Goal: Task Accomplishment & Management: Manage account settings

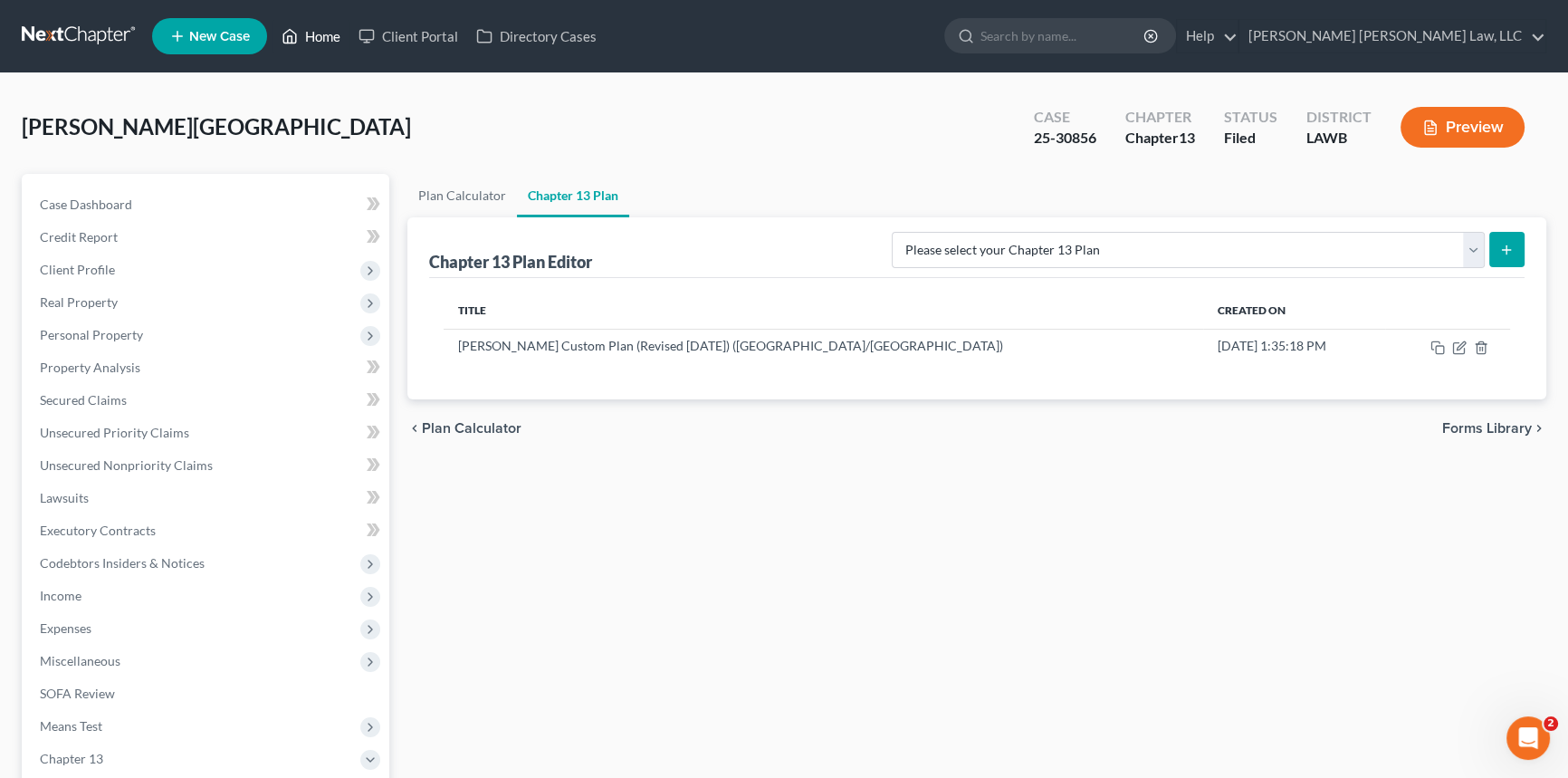
click at [330, 36] on link "Home" at bounding box center [311, 35] width 77 height 33
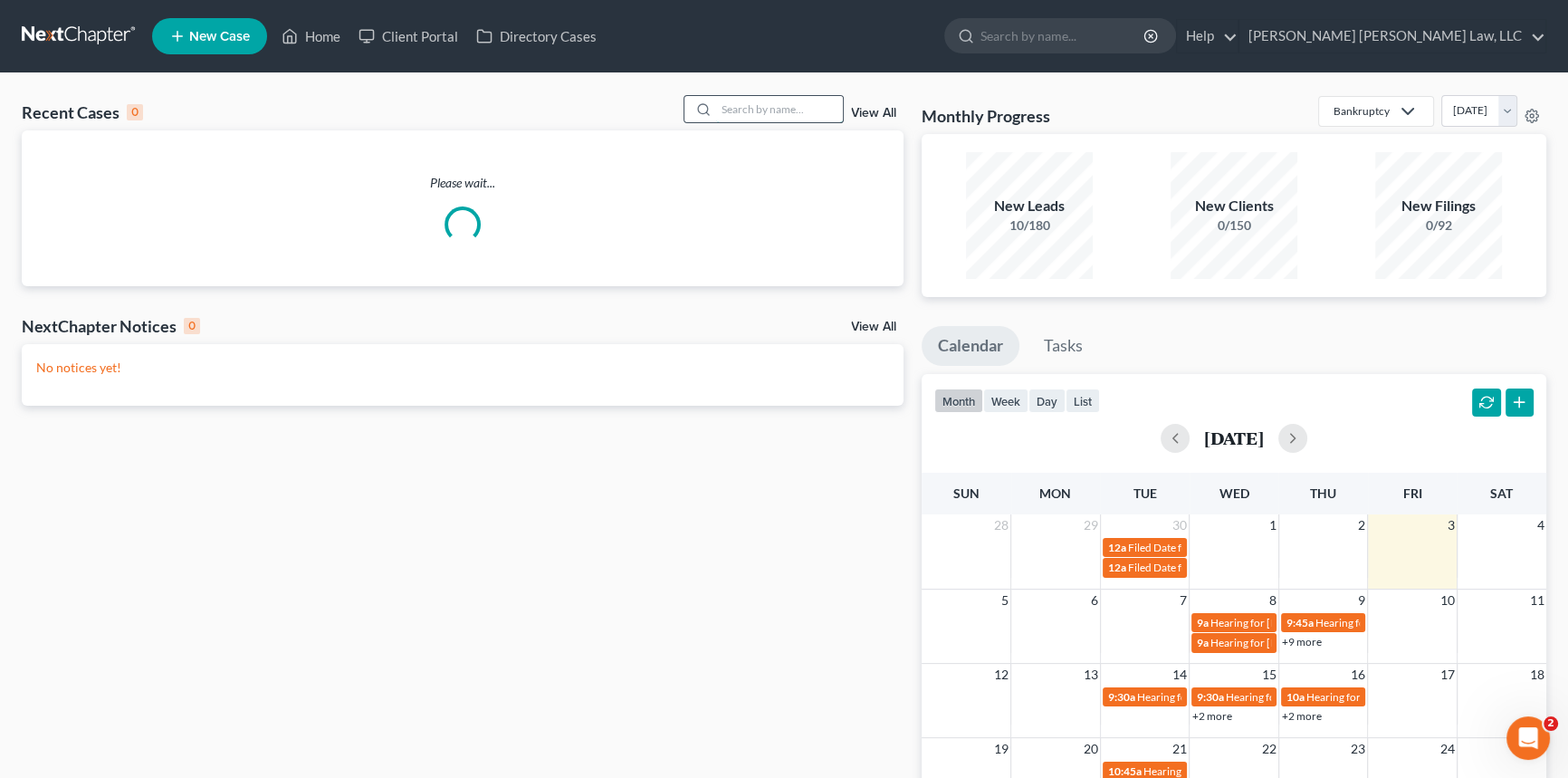
click at [743, 112] on input "search" at bounding box center [780, 109] width 127 height 26
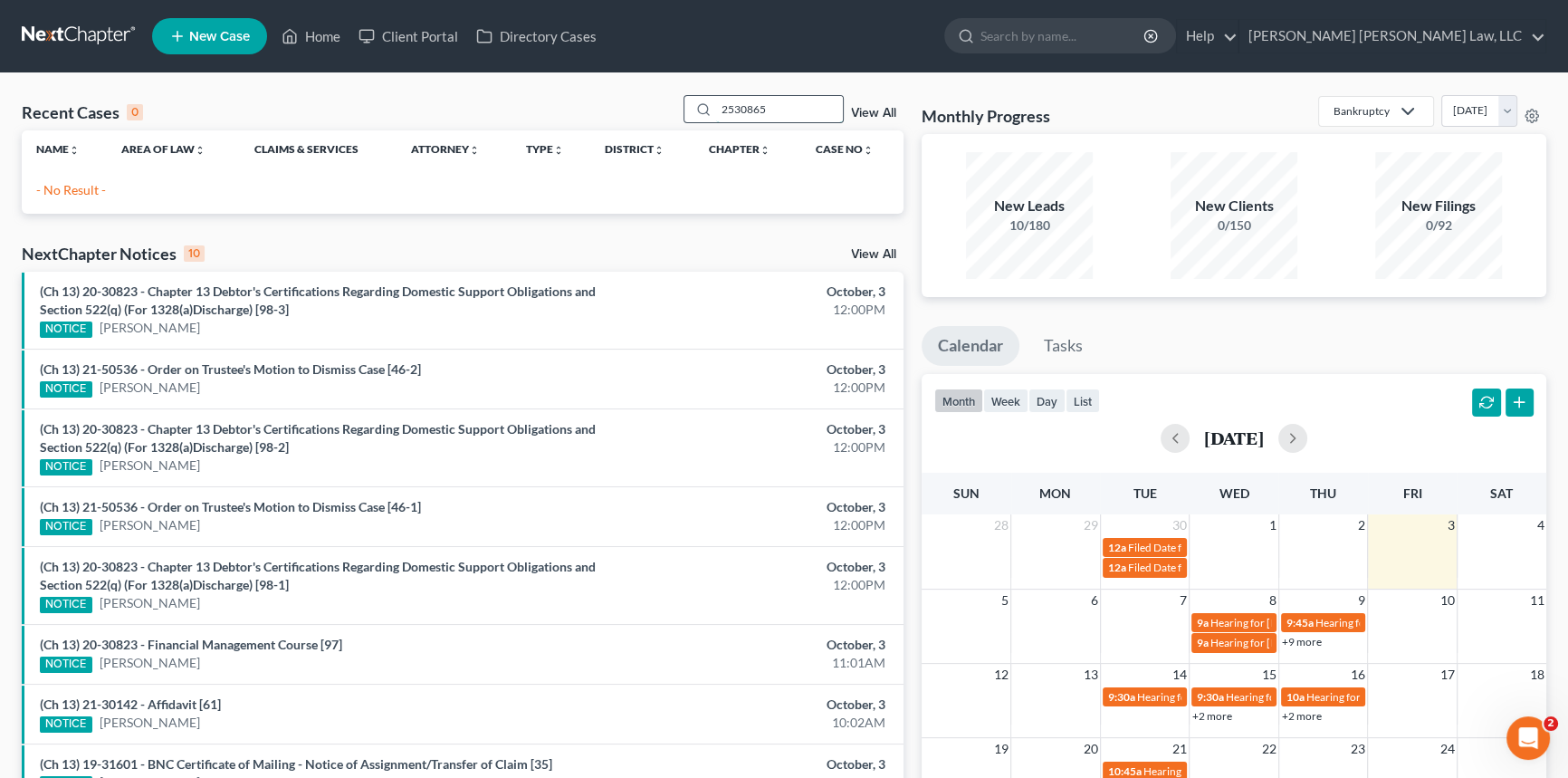
click at [730, 107] on input "2530865" at bounding box center [780, 109] width 127 height 26
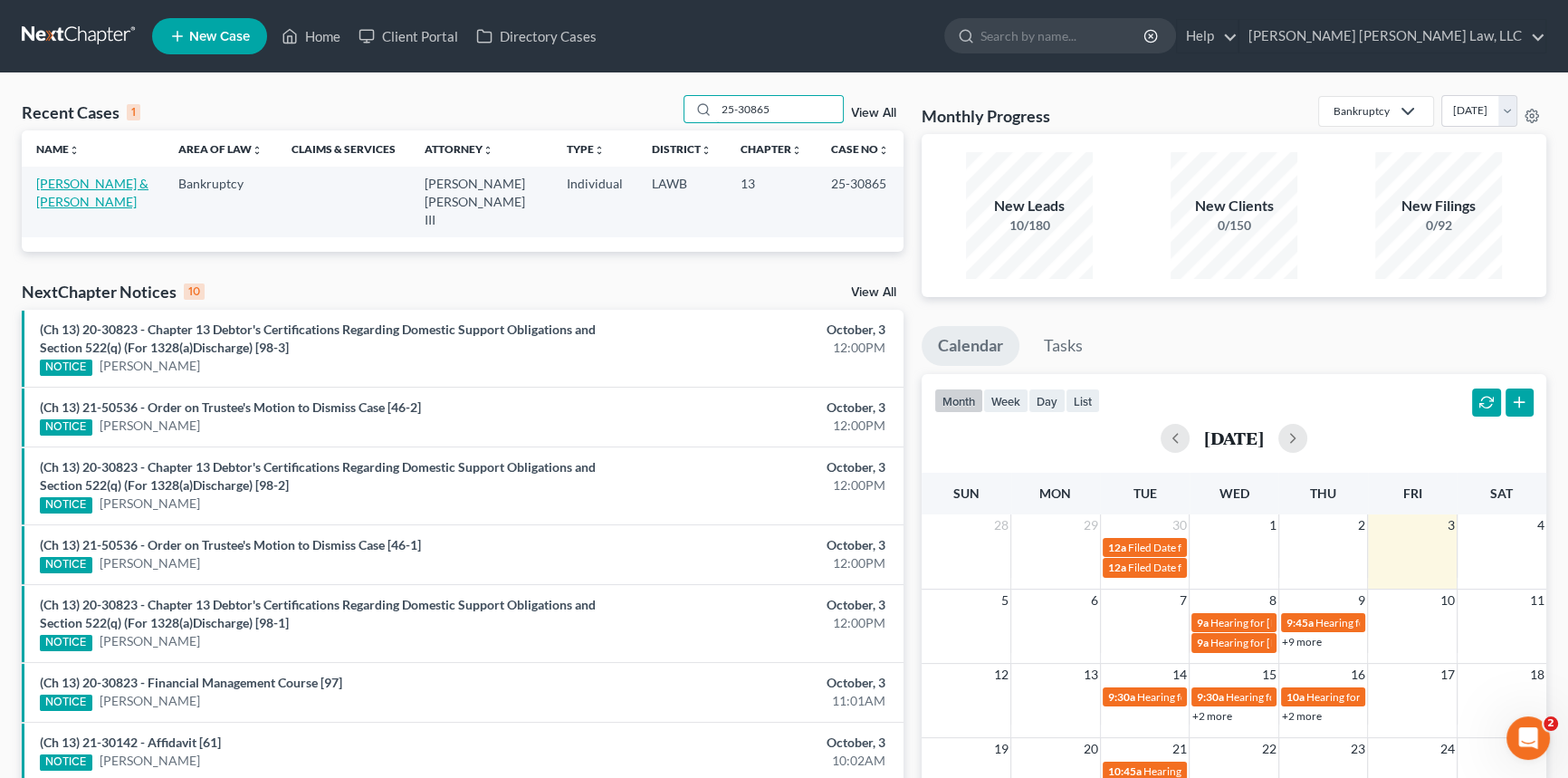
type input "25-30865"
click at [89, 178] on link "[PERSON_NAME] & [PERSON_NAME]" at bounding box center [92, 193] width 113 height 34
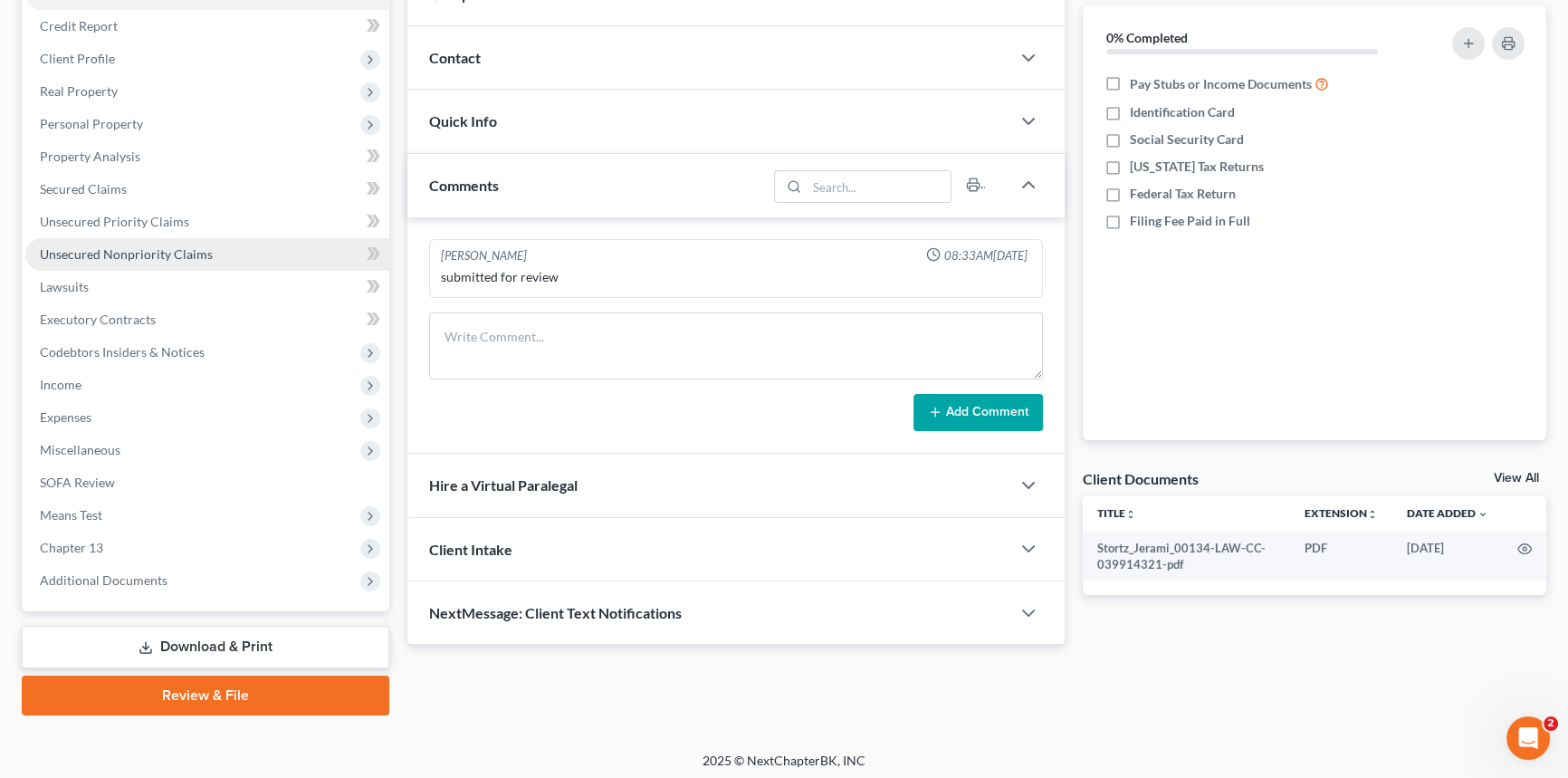
scroll to position [214, 0]
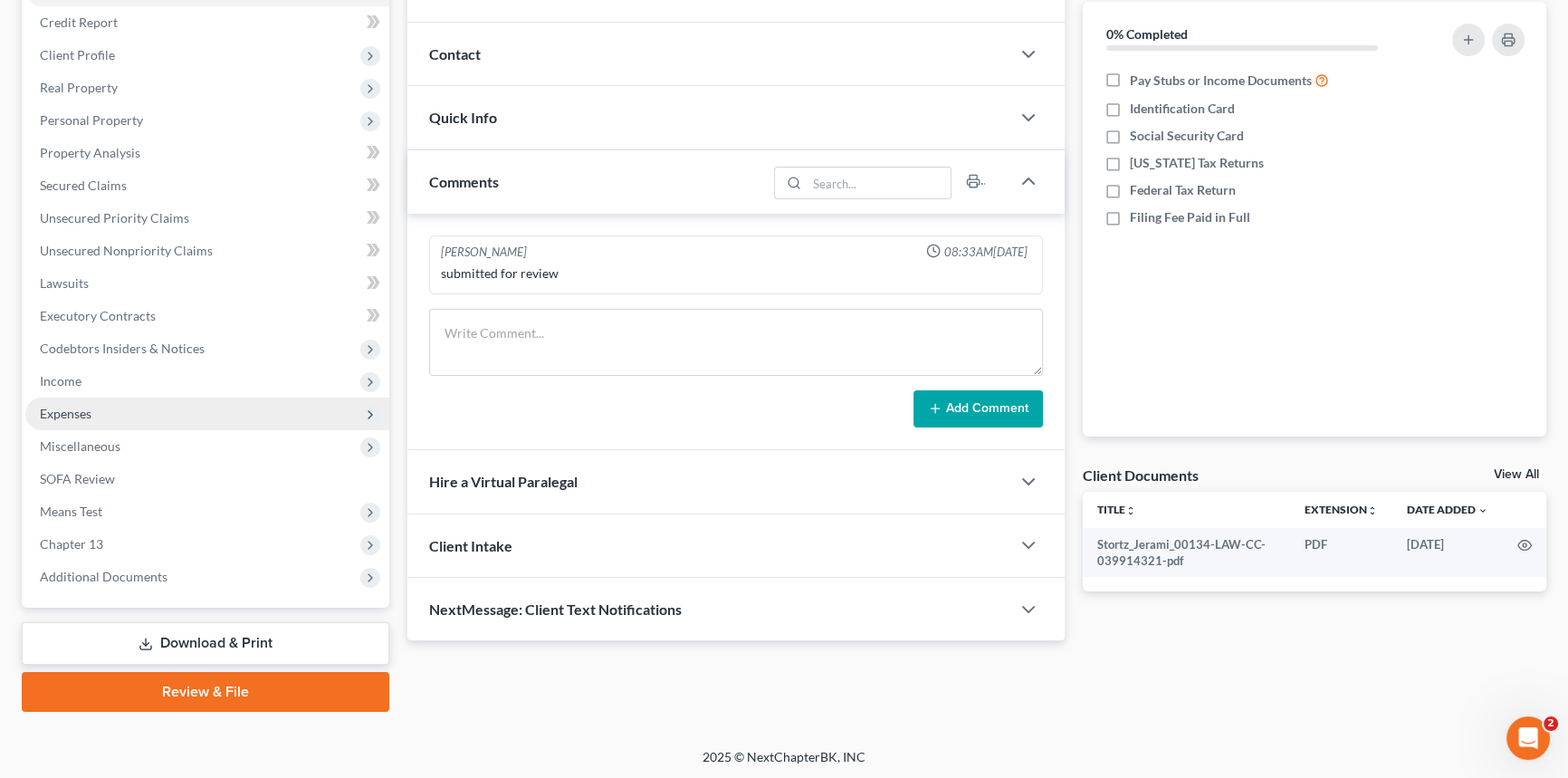
click at [139, 416] on span "Expenses" at bounding box center [207, 414] width 364 height 33
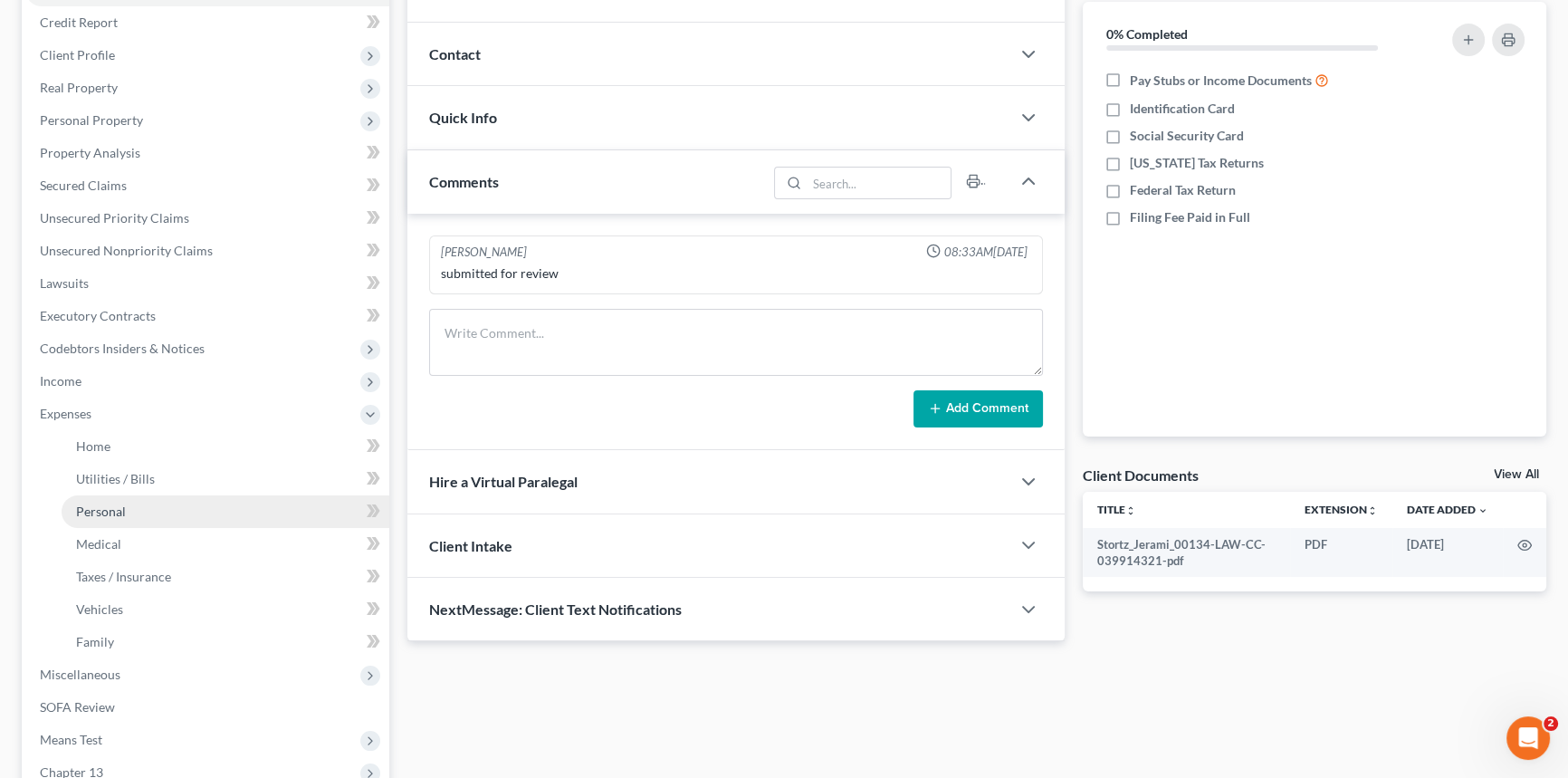
click at [136, 510] on link "Personal" at bounding box center [225, 512] width 328 height 33
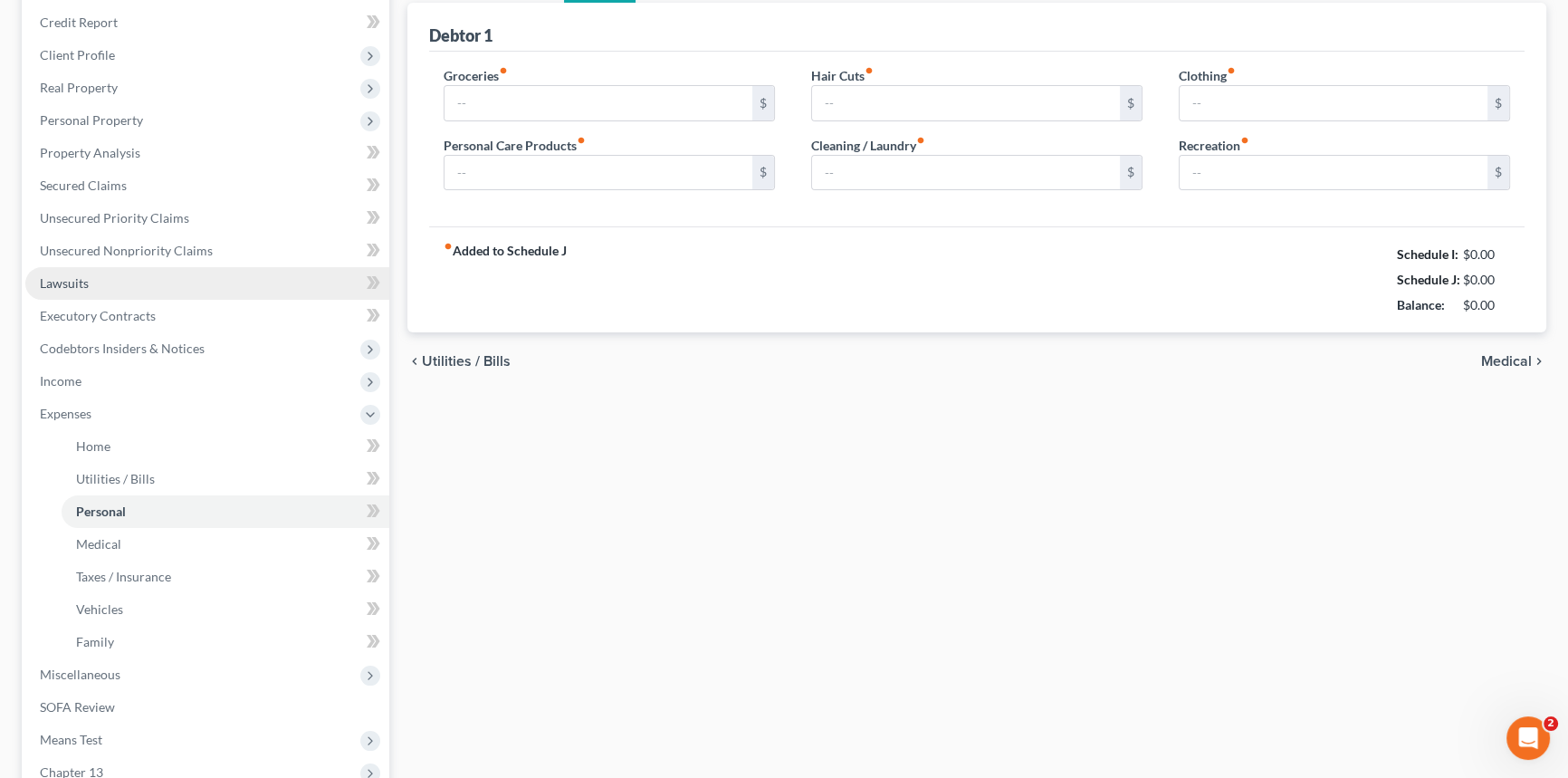
scroll to position [43, 0]
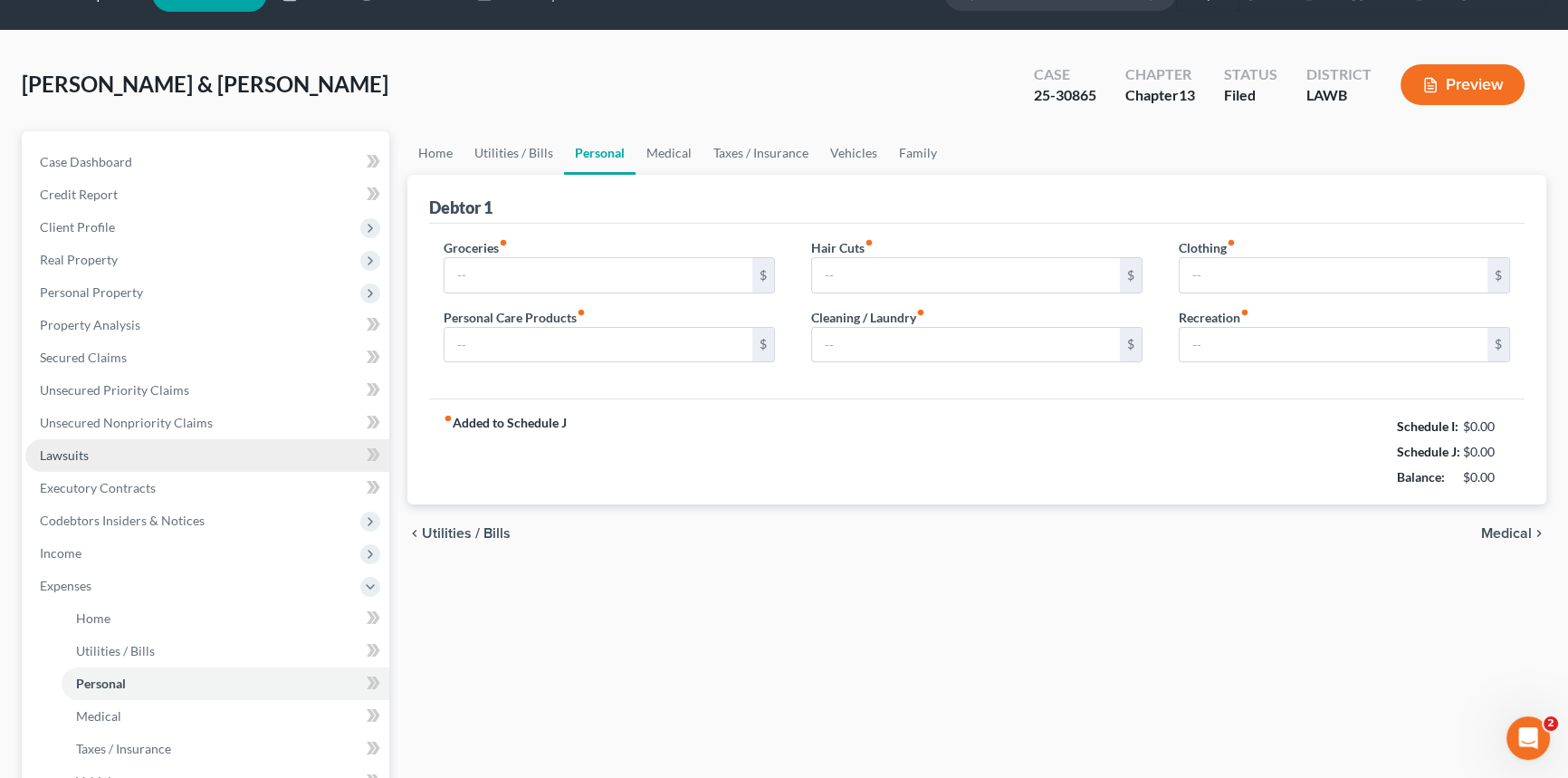
type input "806.00"
type input "50.00"
type input "18.00"
type input "0.00"
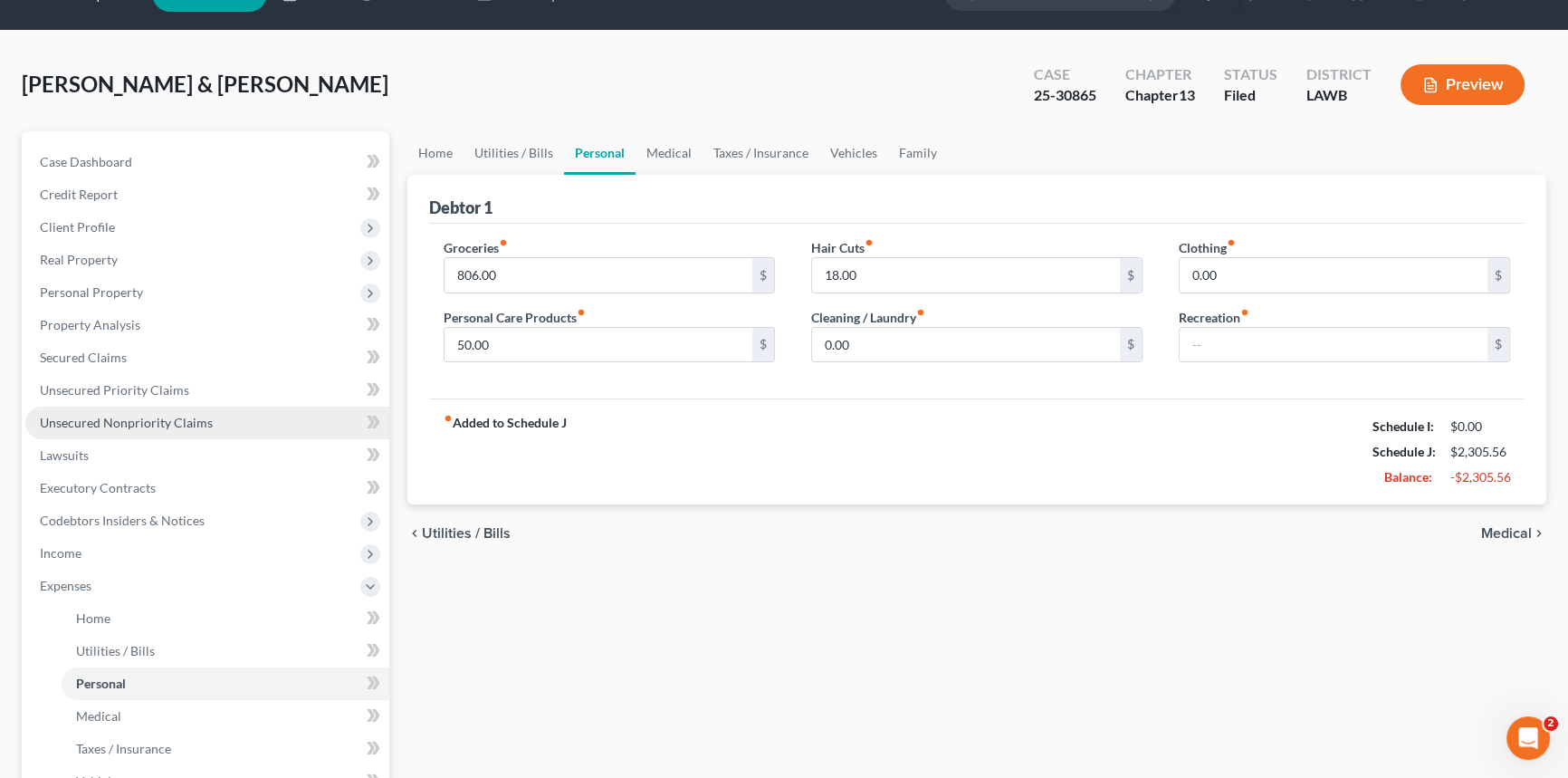
scroll to position [0, 0]
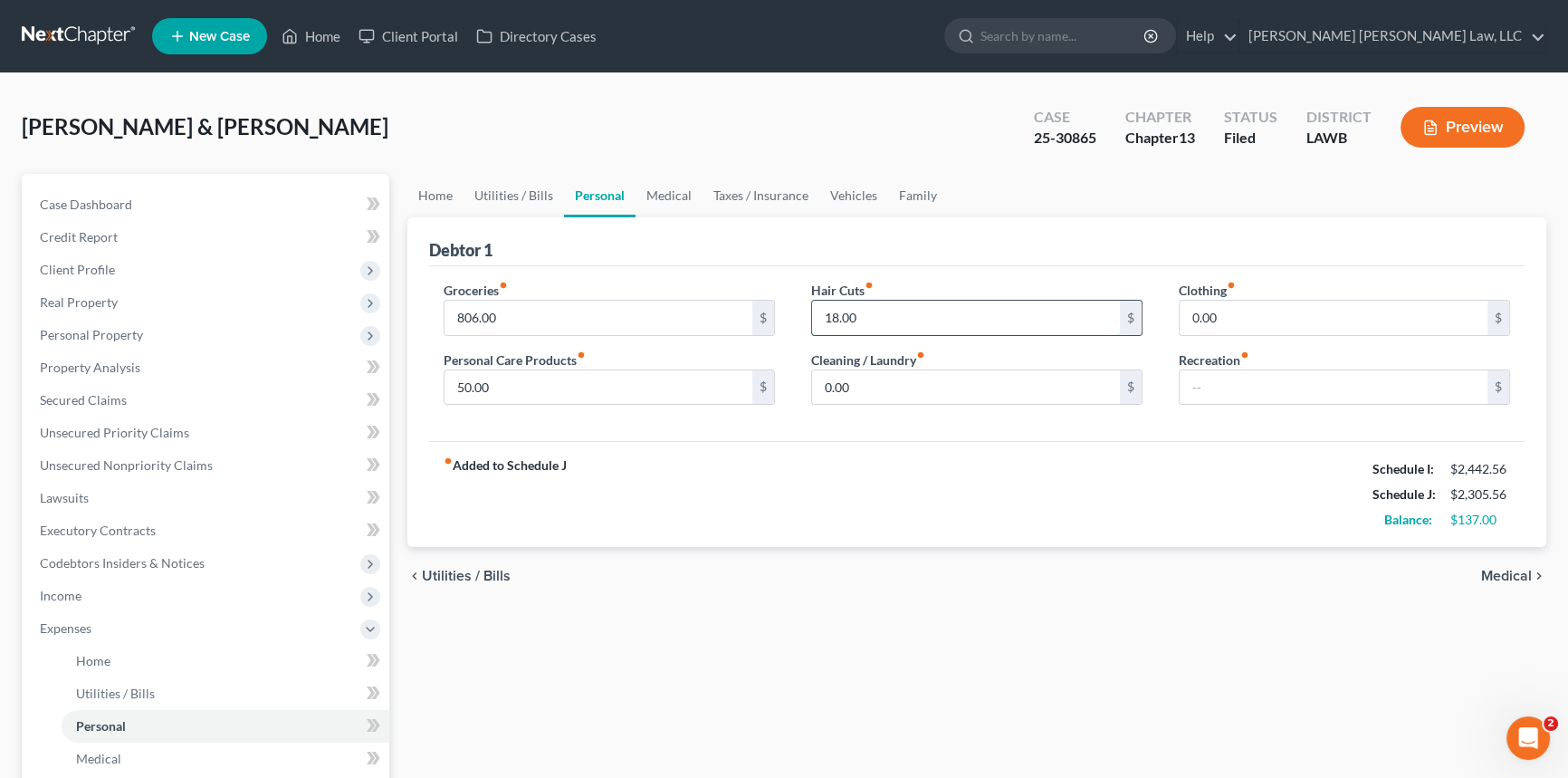
click at [880, 317] on input "18.00" at bounding box center [966, 318] width 307 height 34
type input "0.00"
click at [561, 397] on input "50.00" at bounding box center [598, 388] width 307 height 34
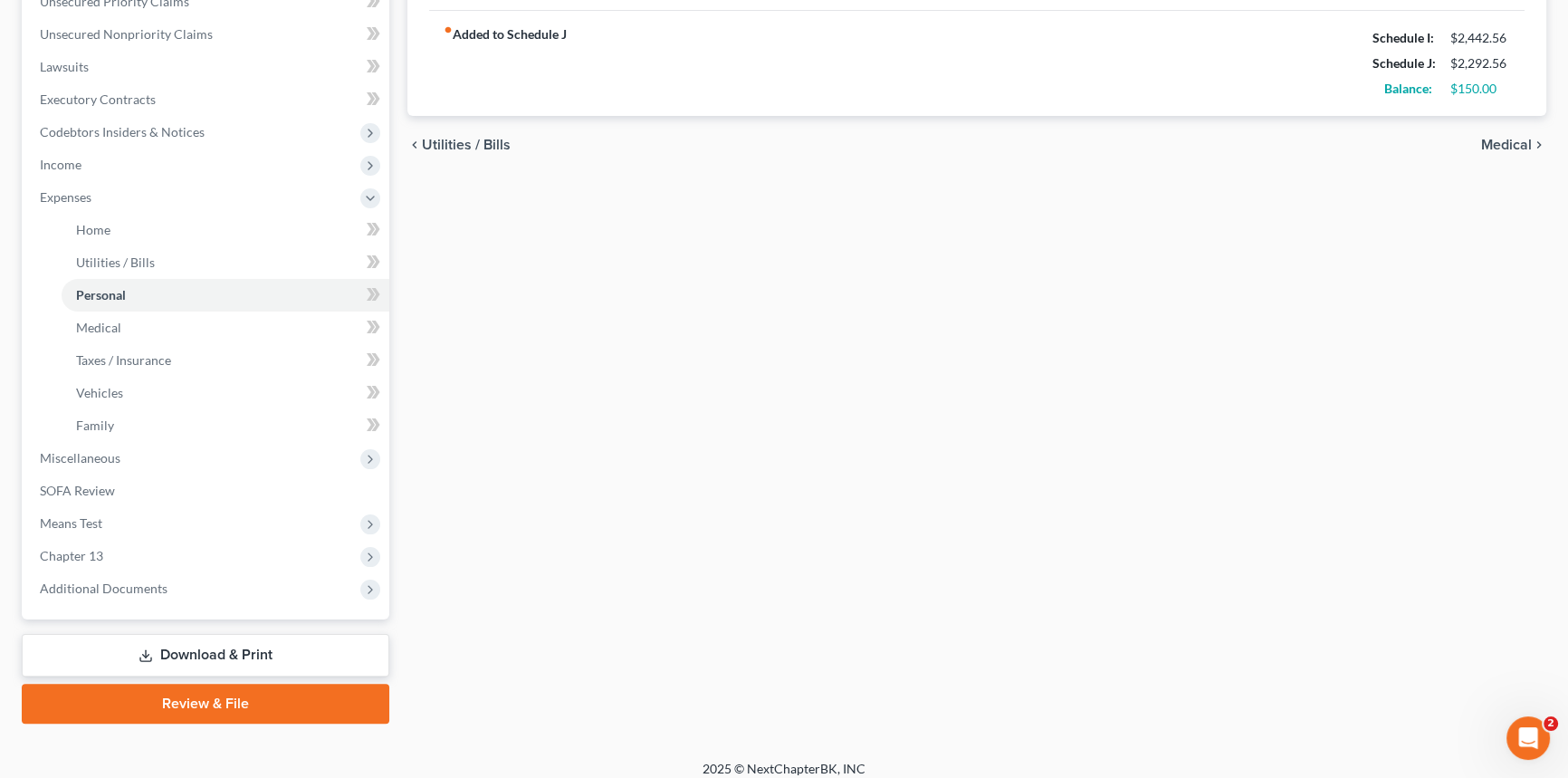
scroll to position [444, 0]
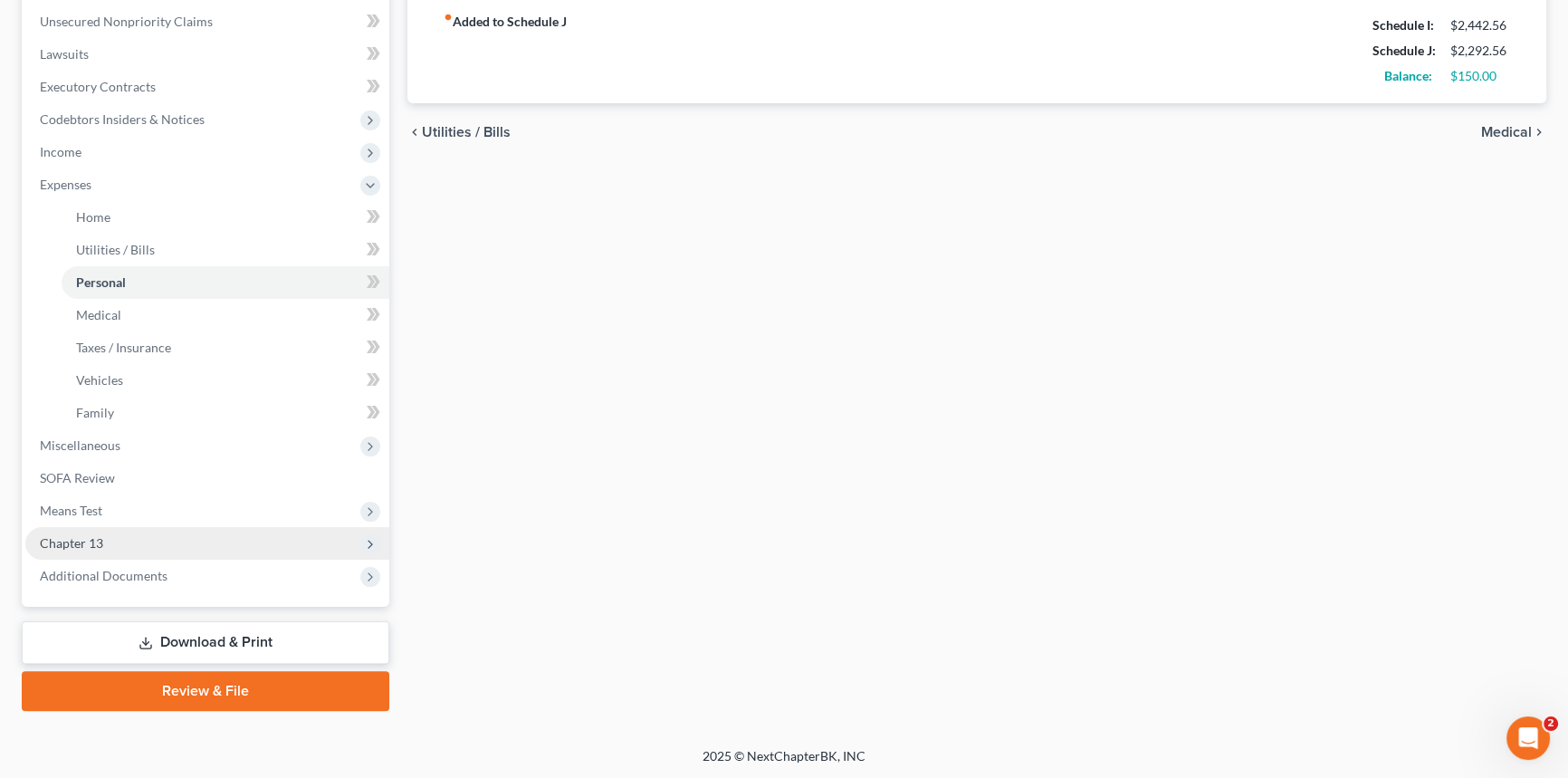
type input "55.00"
click at [124, 537] on span "Chapter 13" at bounding box center [207, 543] width 364 height 33
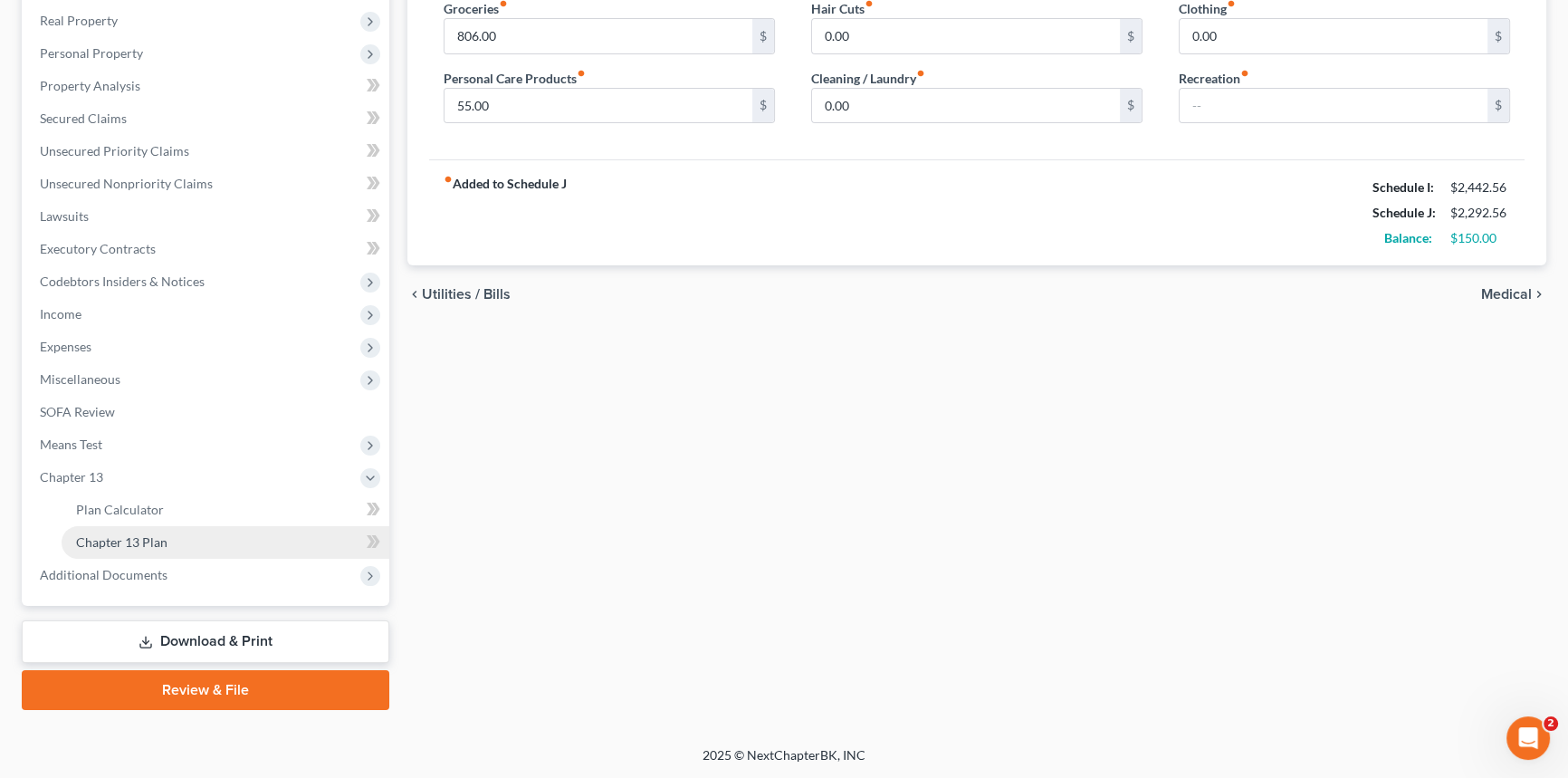
scroll to position [280, 0]
click at [125, 543] on span "Chapter 13 Plan" at bounding box center [122, 542] width 91 height 16
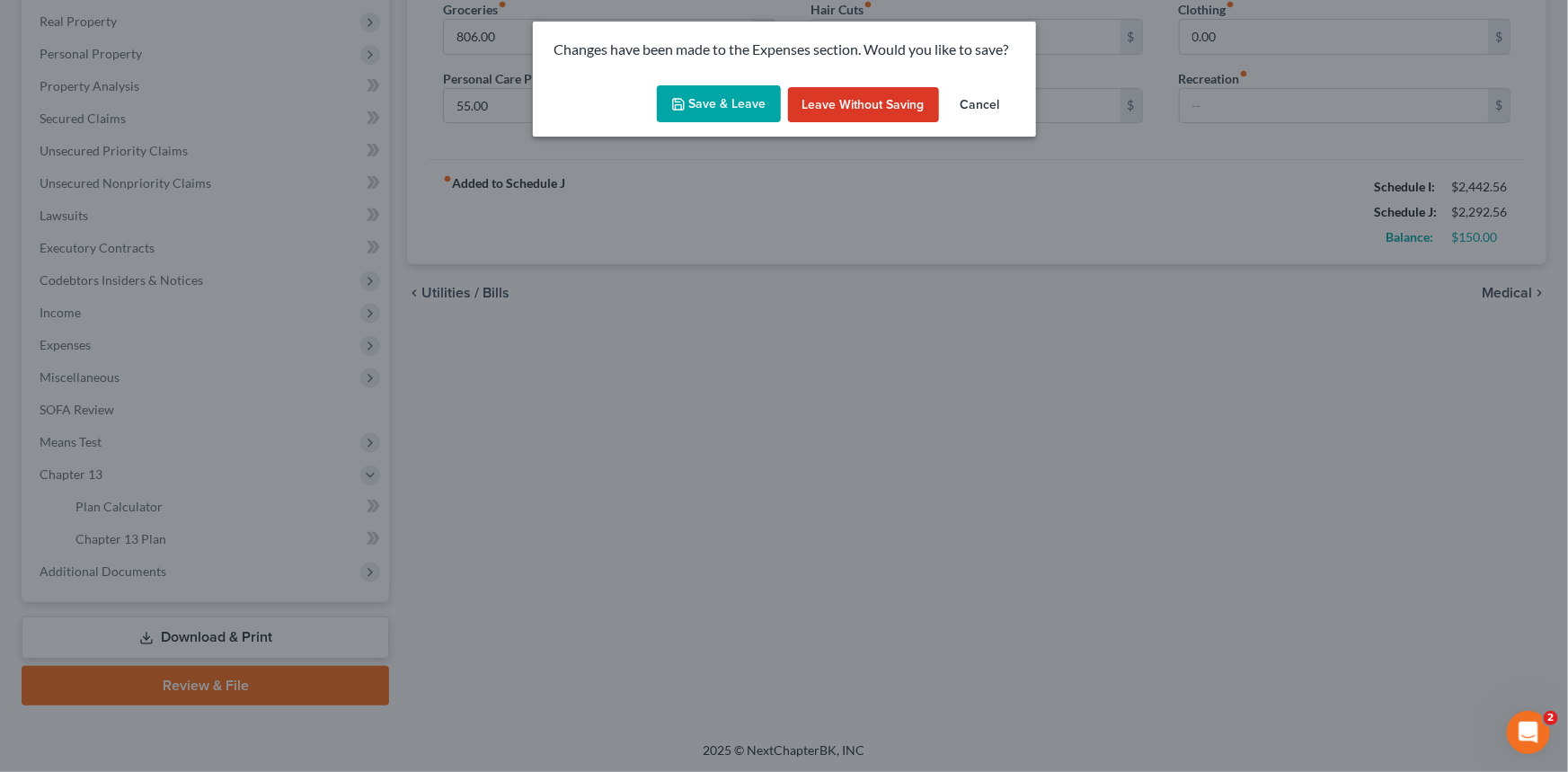
click at [741, 93] on button "Save & Leave" at bounding box center [719, 104] width 124 height 38
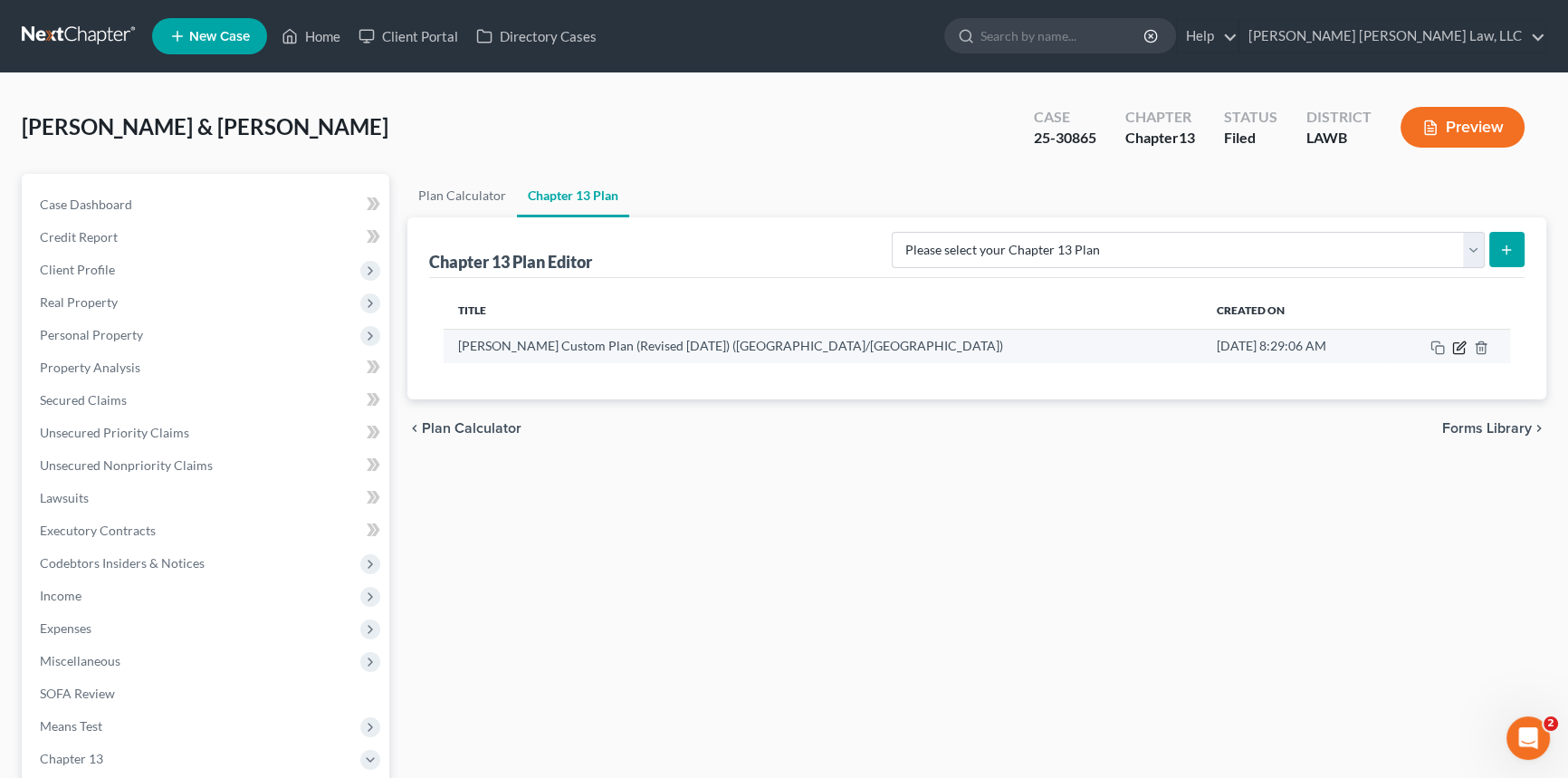
click at [1462, 348] on icon "button" at bounding box center [1460, 348] width 15 height 15
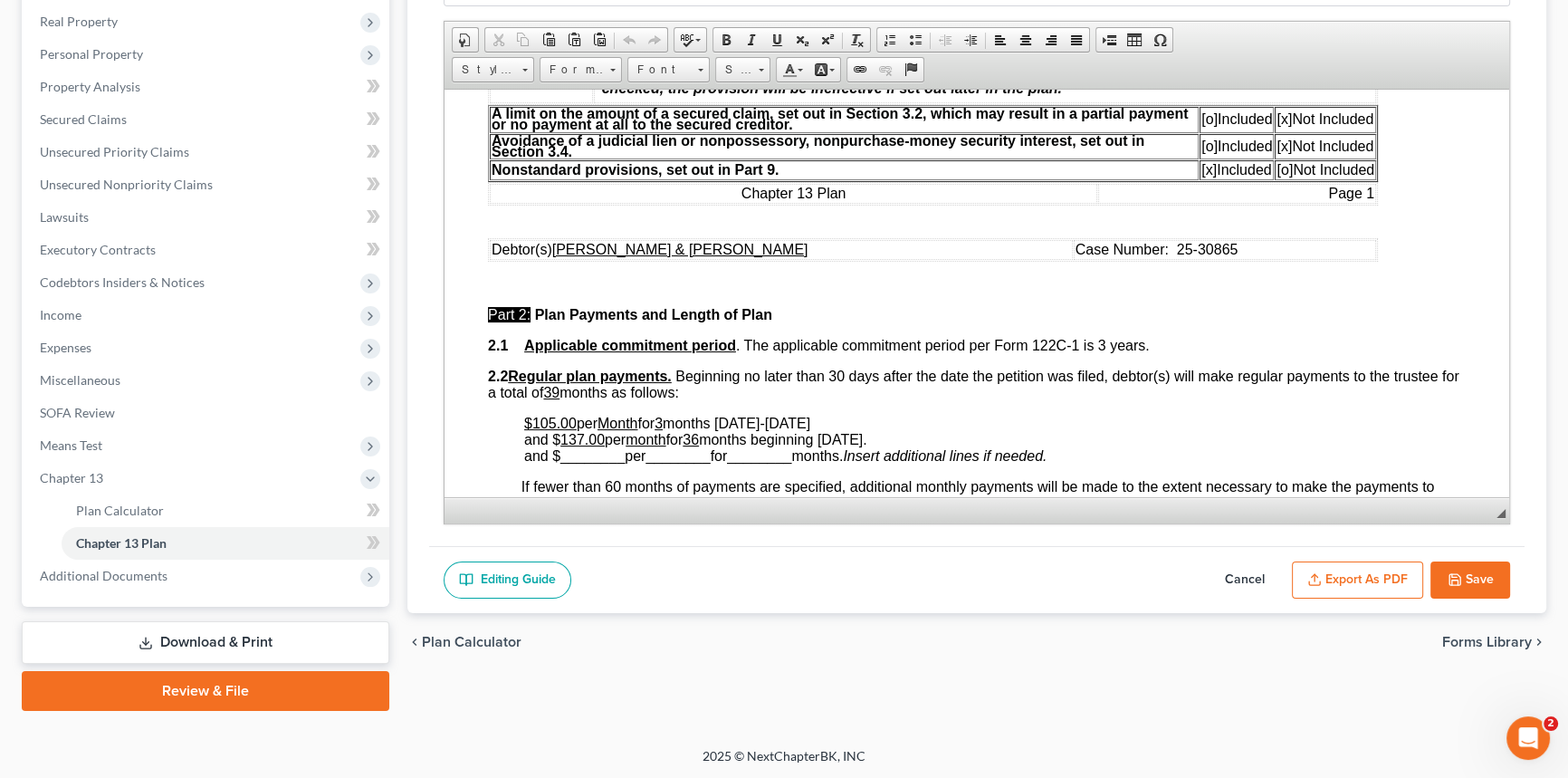
scroll to position [824, 0]
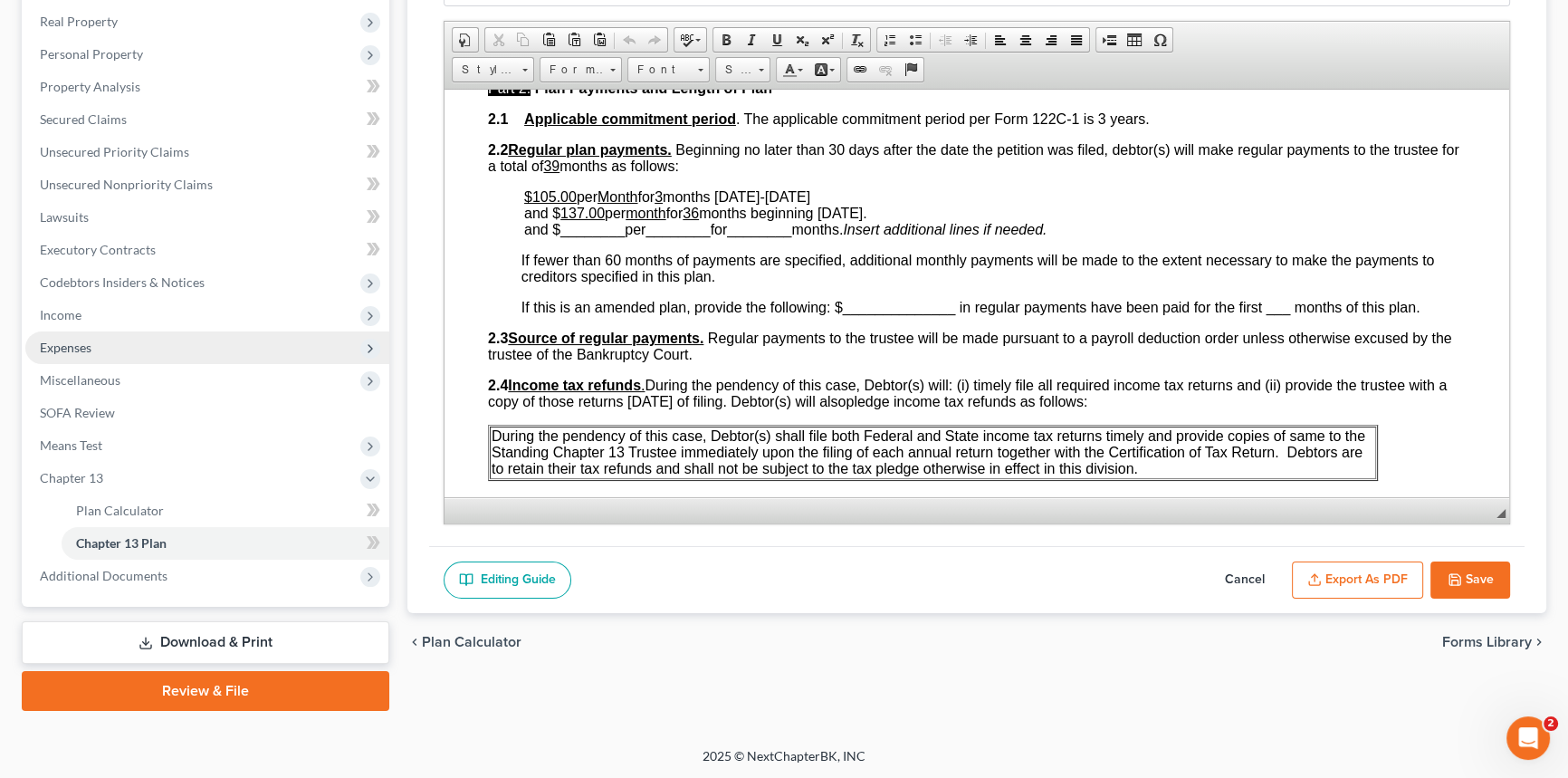
click at [184, 334] on span "Expenses" at bounding box center [207, 348] width 364 height 33
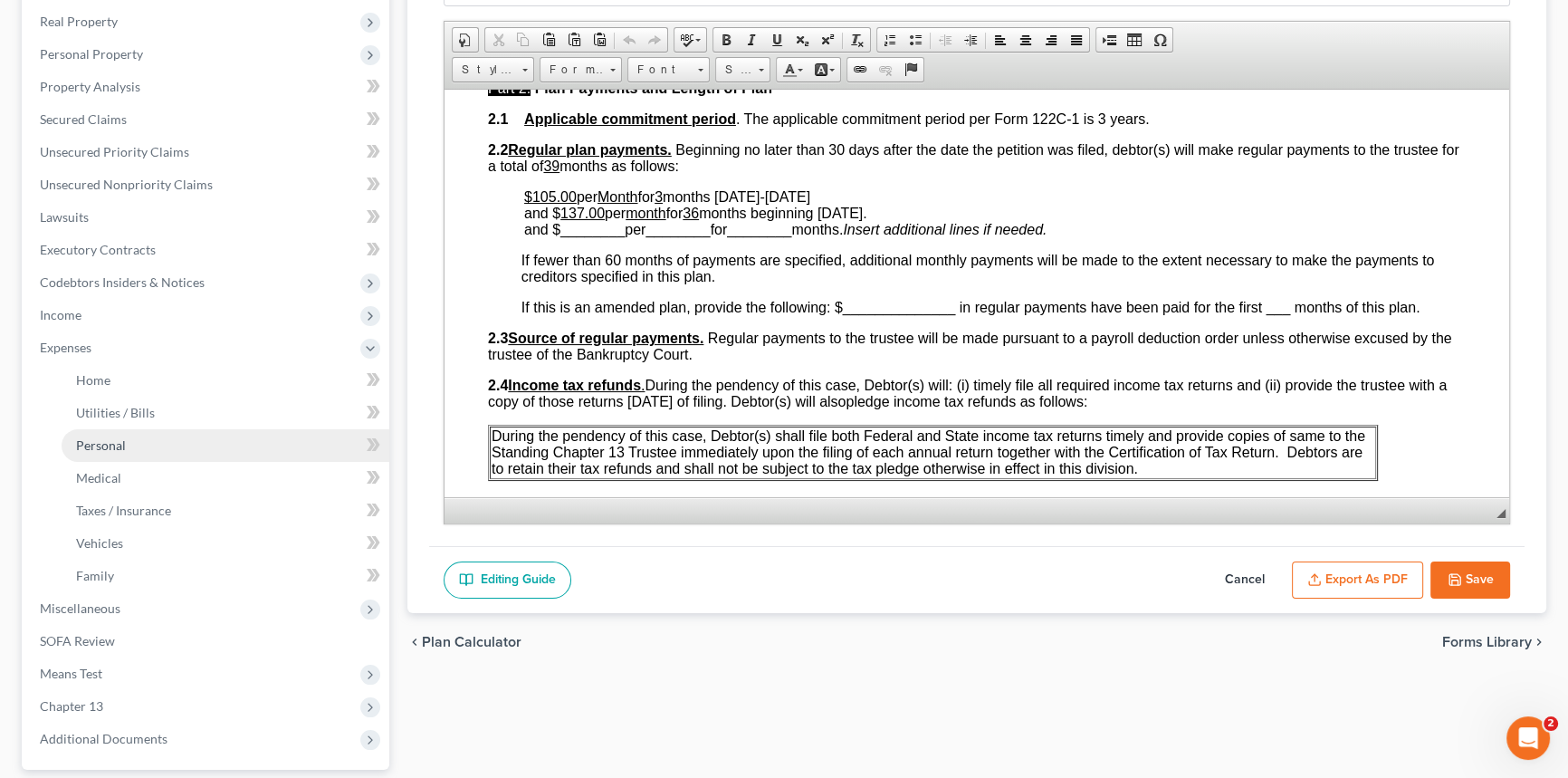
click at [207, 446] on link "Personal" at bounding box center [225, 445] width 328 height 33
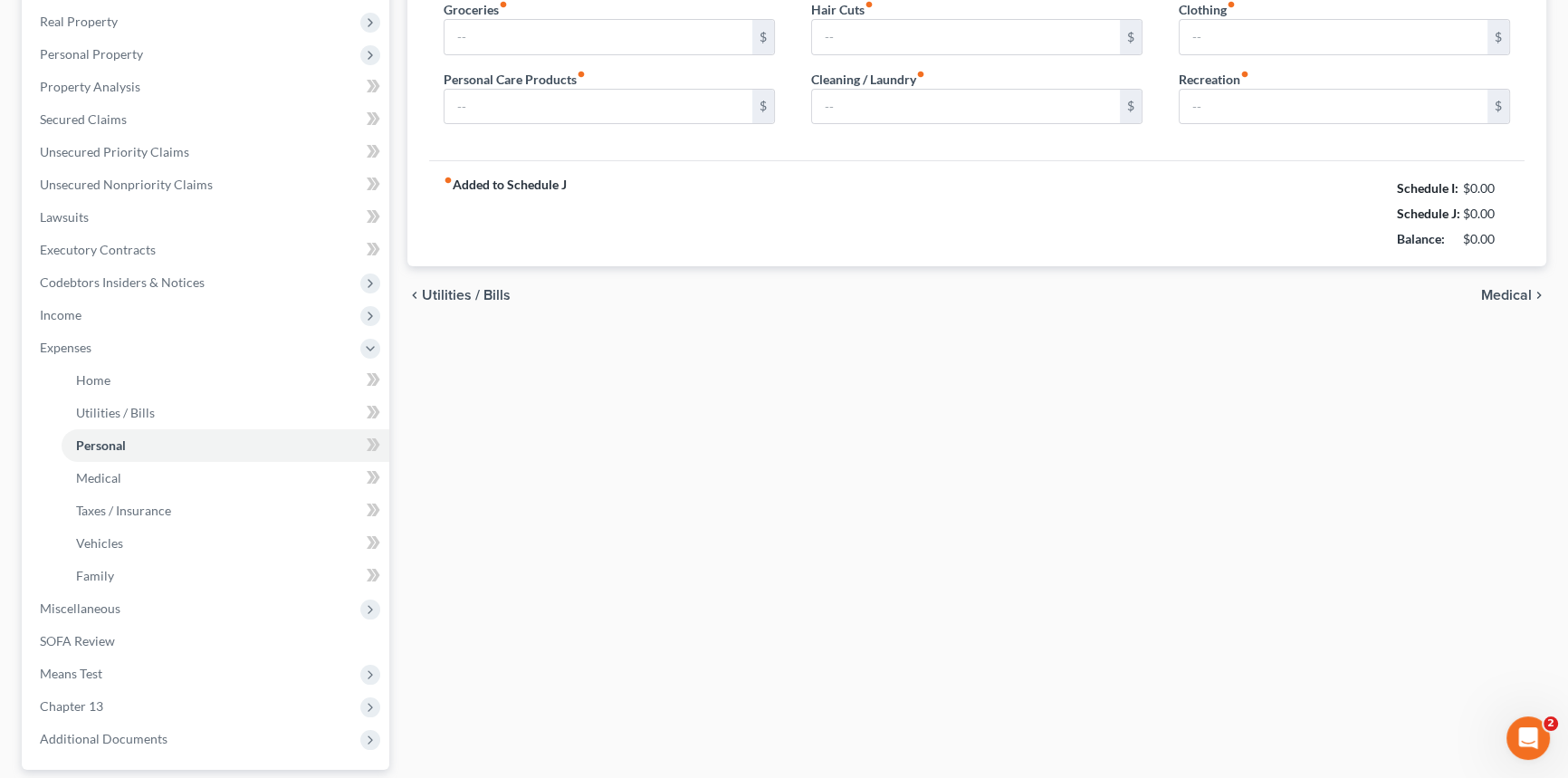
scroll to position [10, 0]
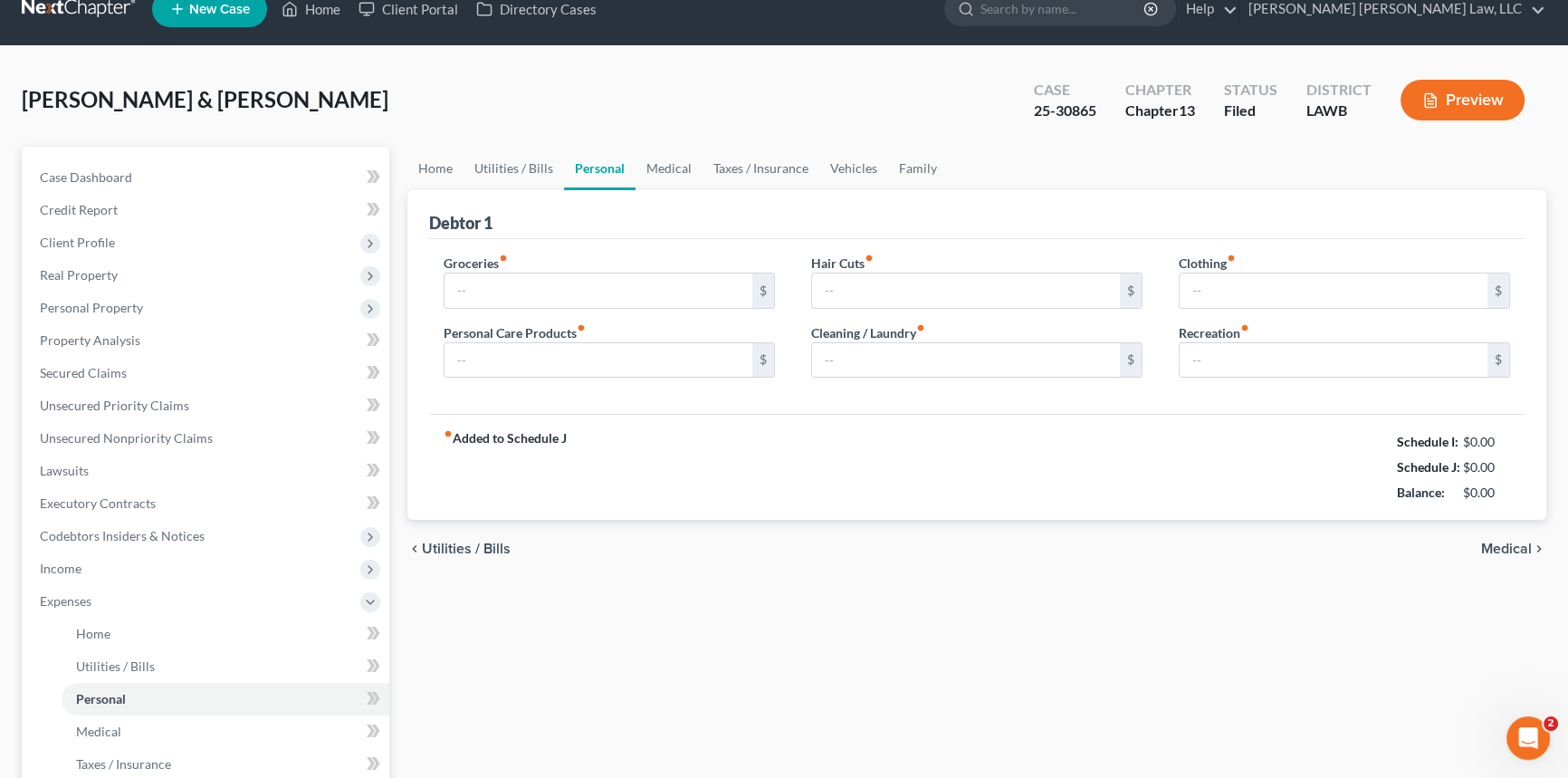
type input "806.00"
type input "55.00"
type input "0.00"
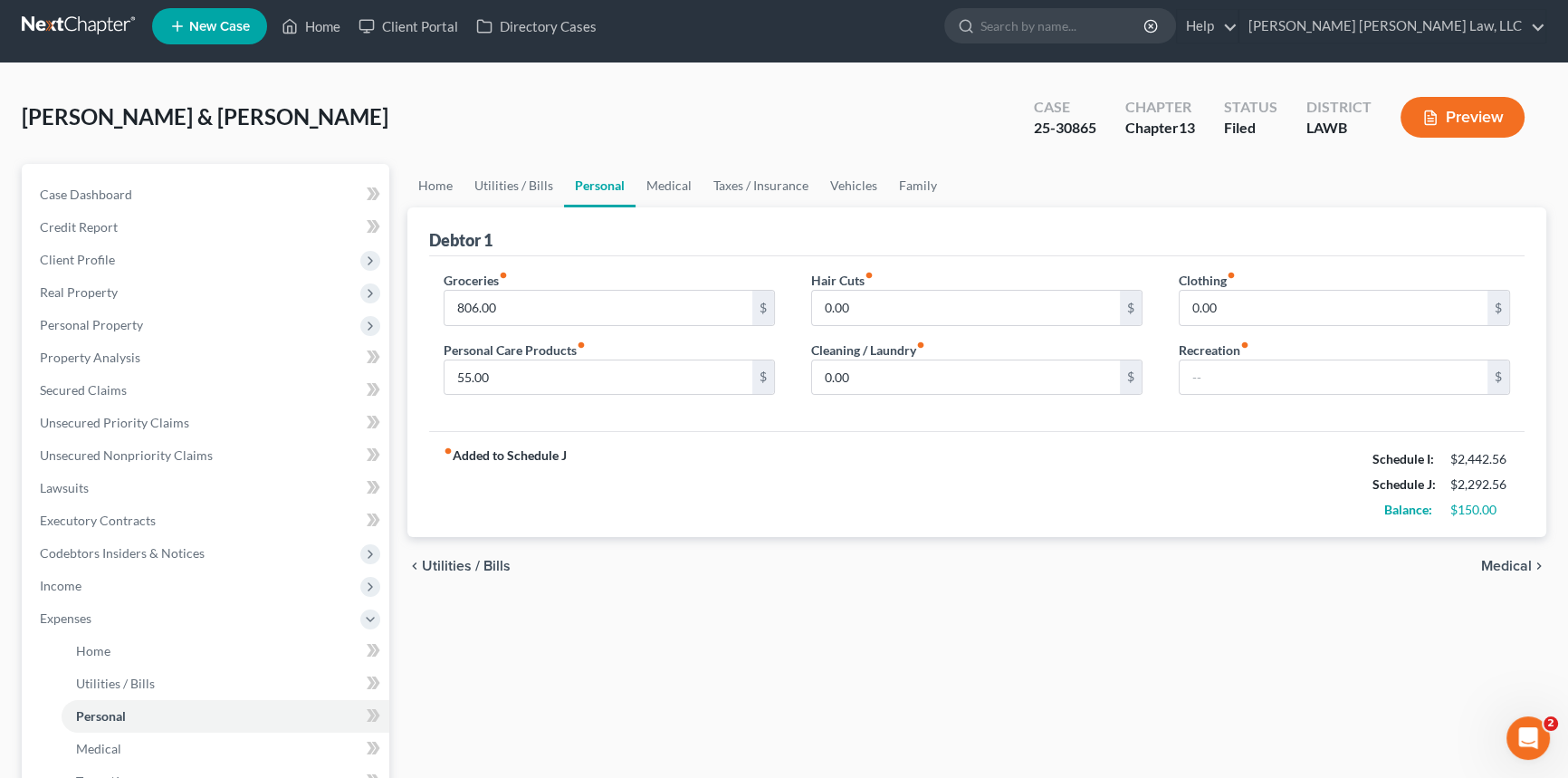
scroll to position [0, 0]
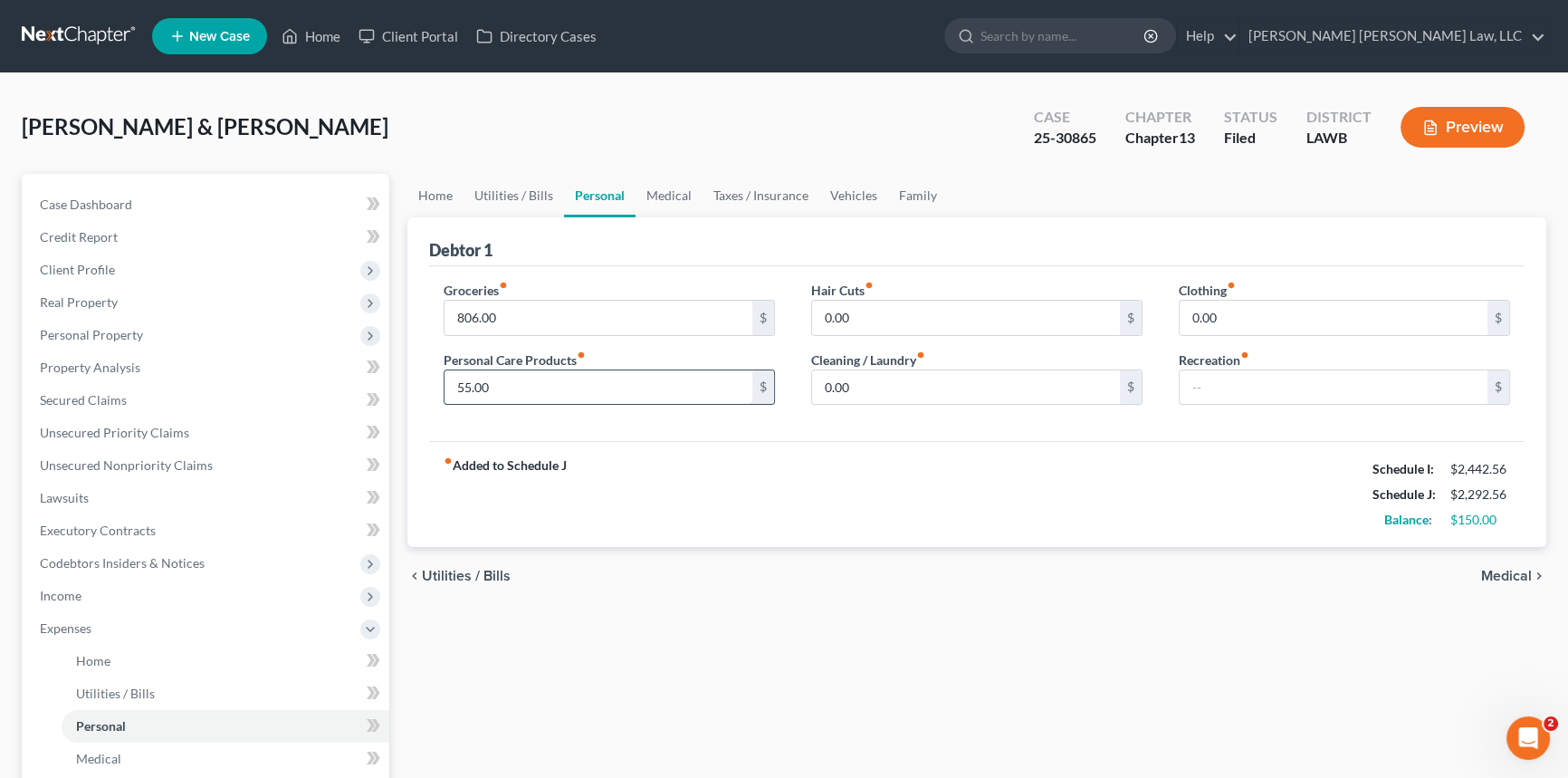
click at [497, 376] on input "55.00" at bounding box center [598, 388] width 307 height 34
type input "50.00"
click at [854, 314] on input "0.00" at bounding box center [966, 318] width 307 height 34
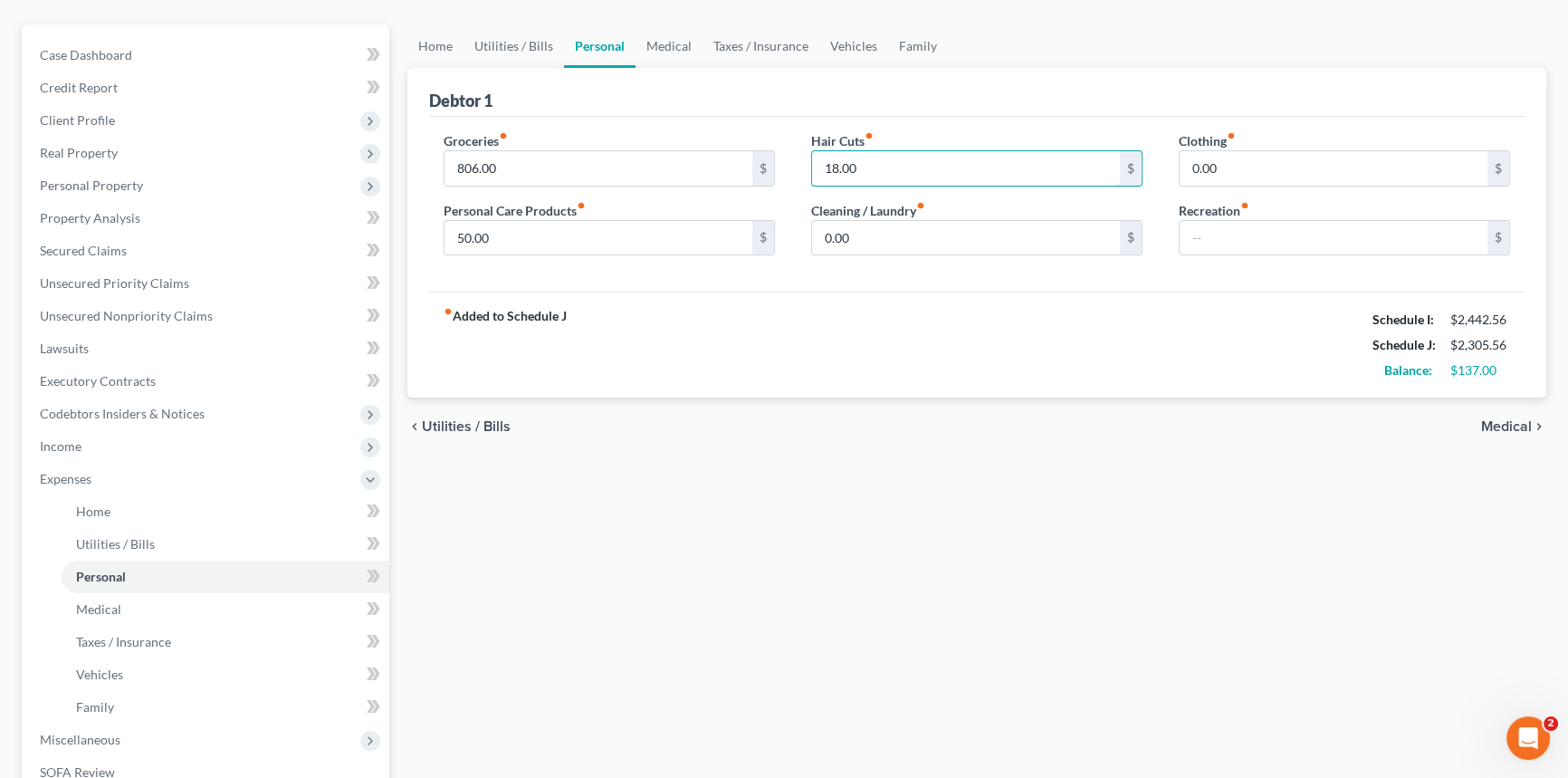
scroll to position [444, 0]
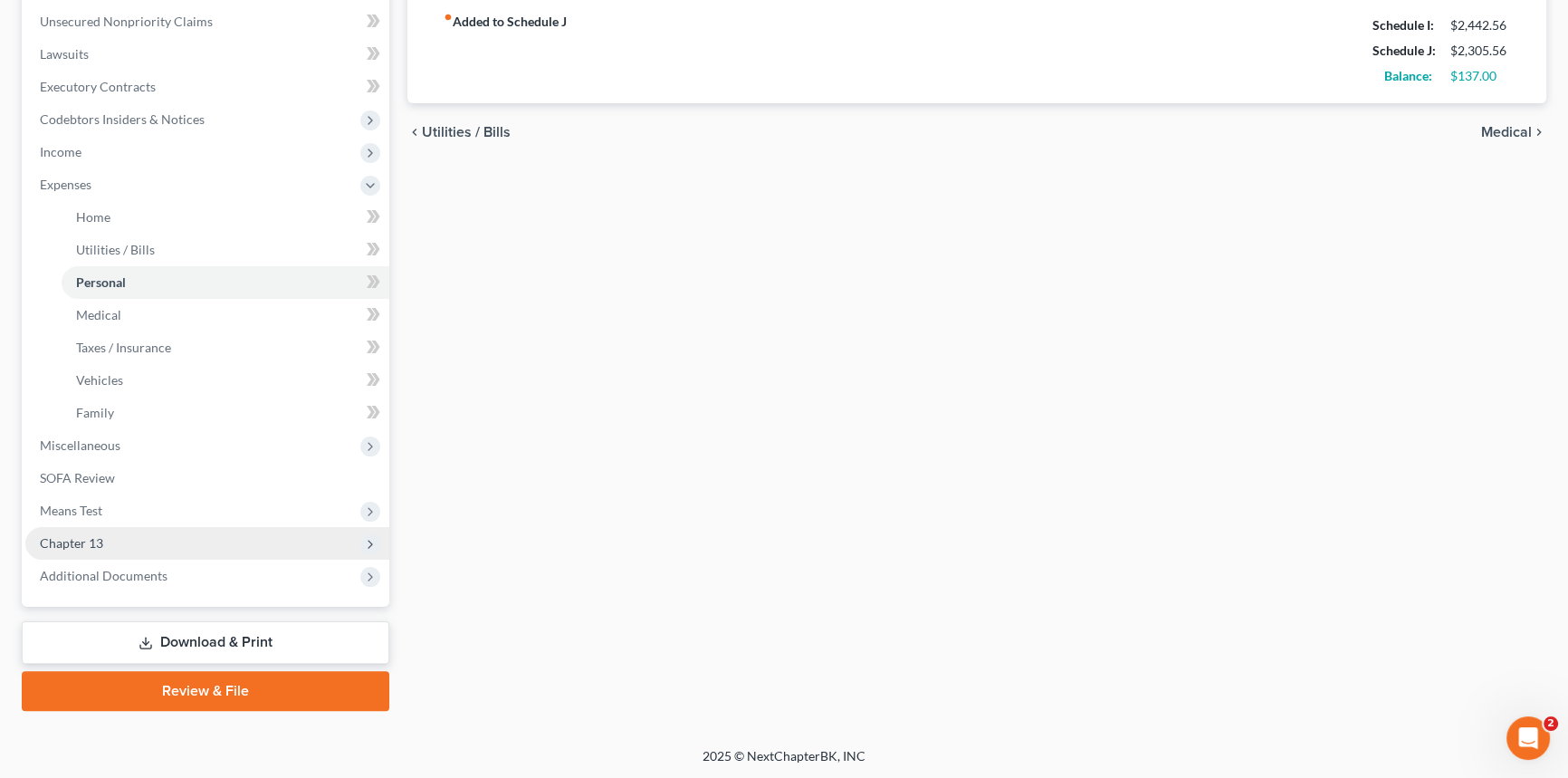
type input "18.00"
click at [123, 538] on span "Chapter 13" at bounding box center [207, 543] width 364 height 33
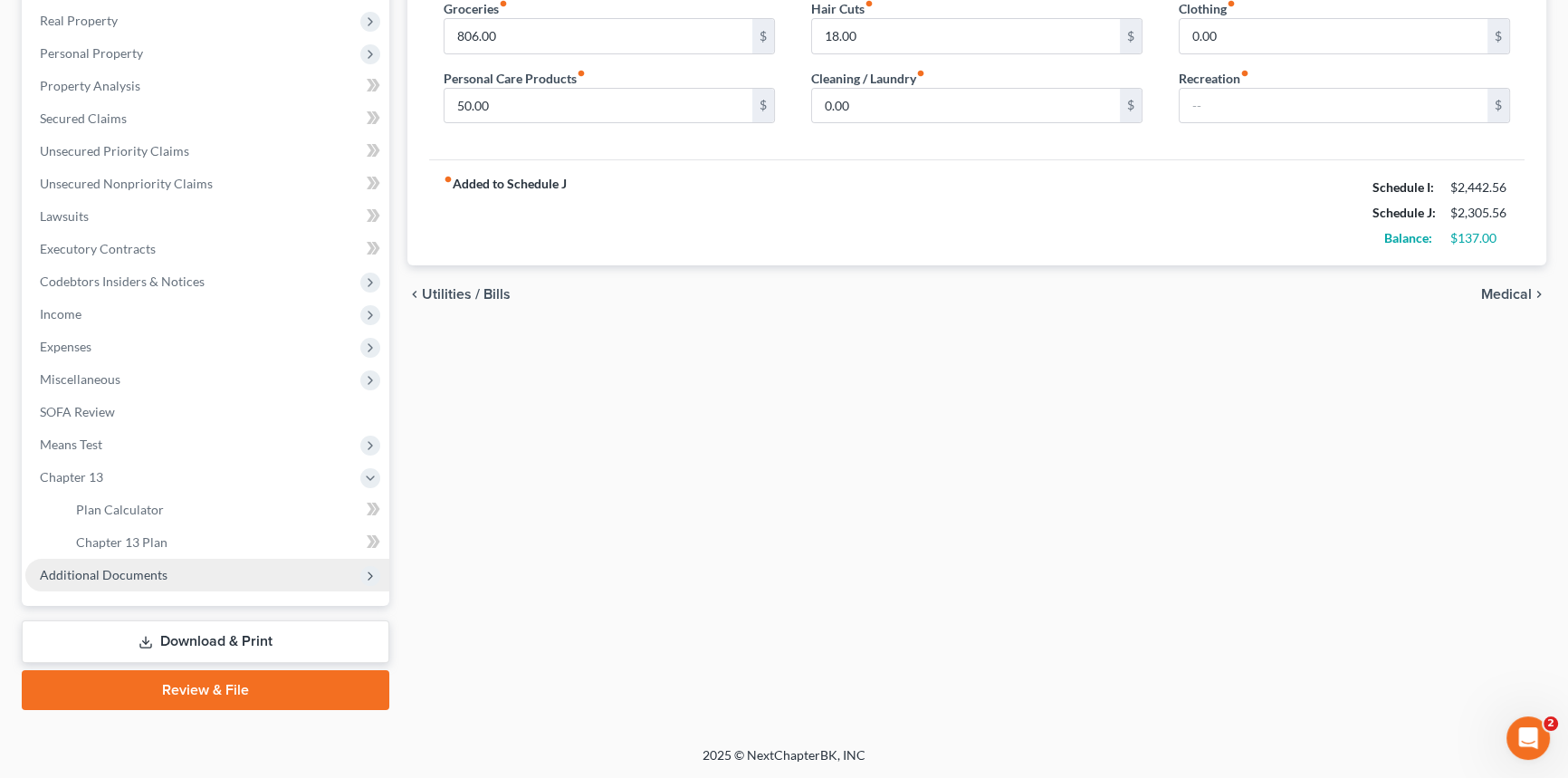
scroll to position [280, 0]
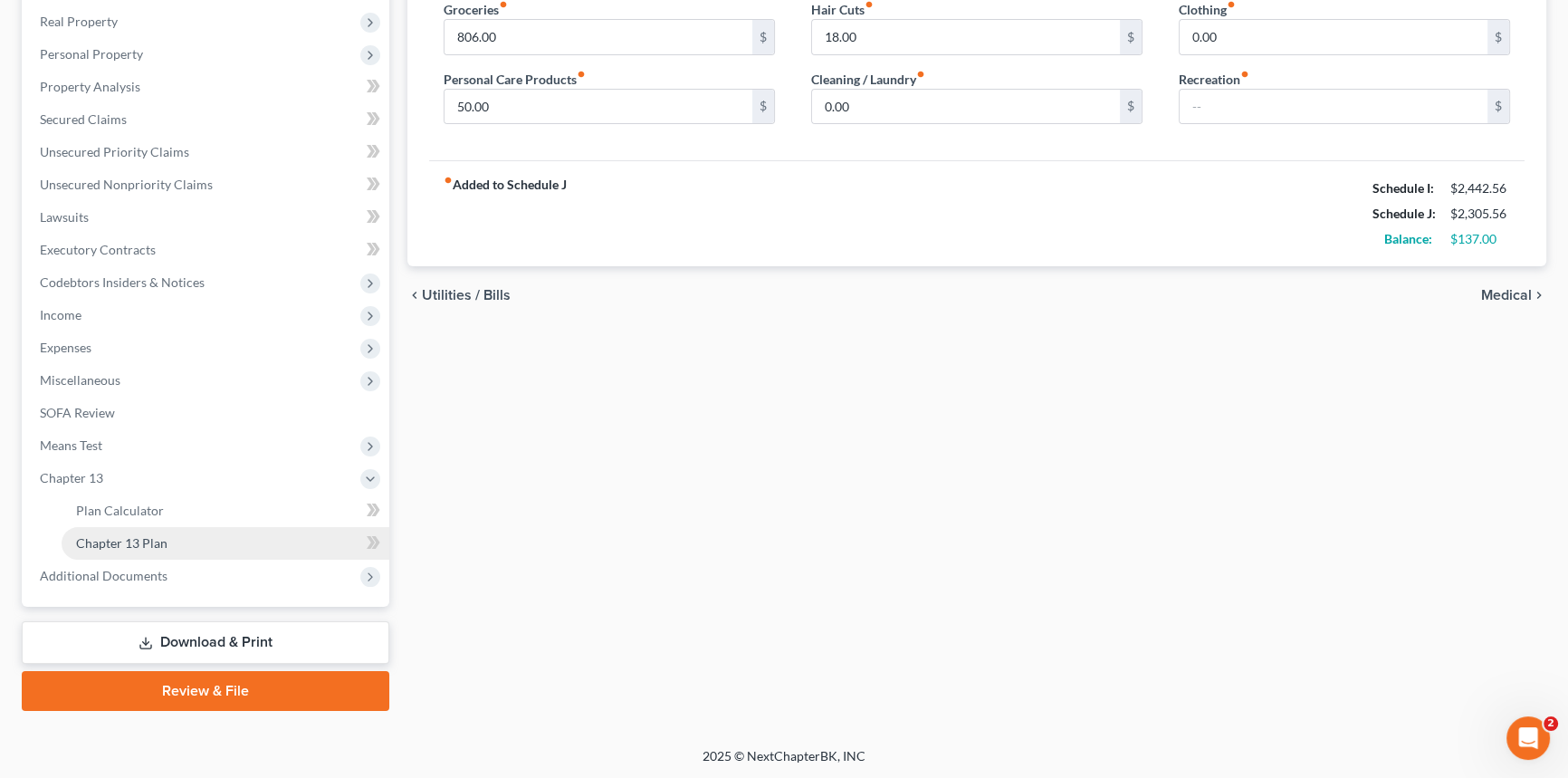
click at [141, 546] on span "Chapter 13 Plan" at bounding box center [122, 542] width 91 height 16
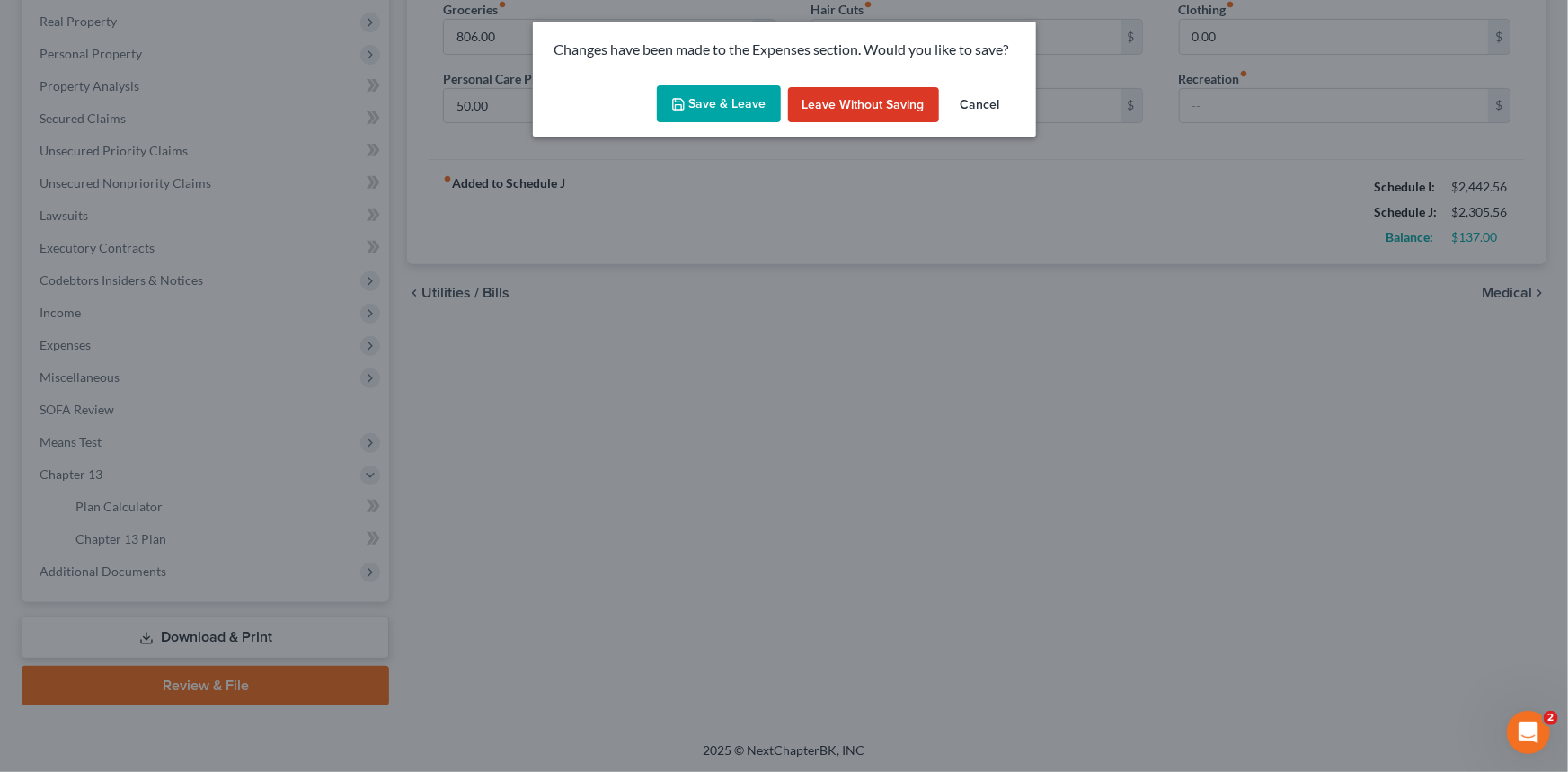
click at [729, 101] on button "Save & Leave" at bounding box center [719, 104] width 124 height 38
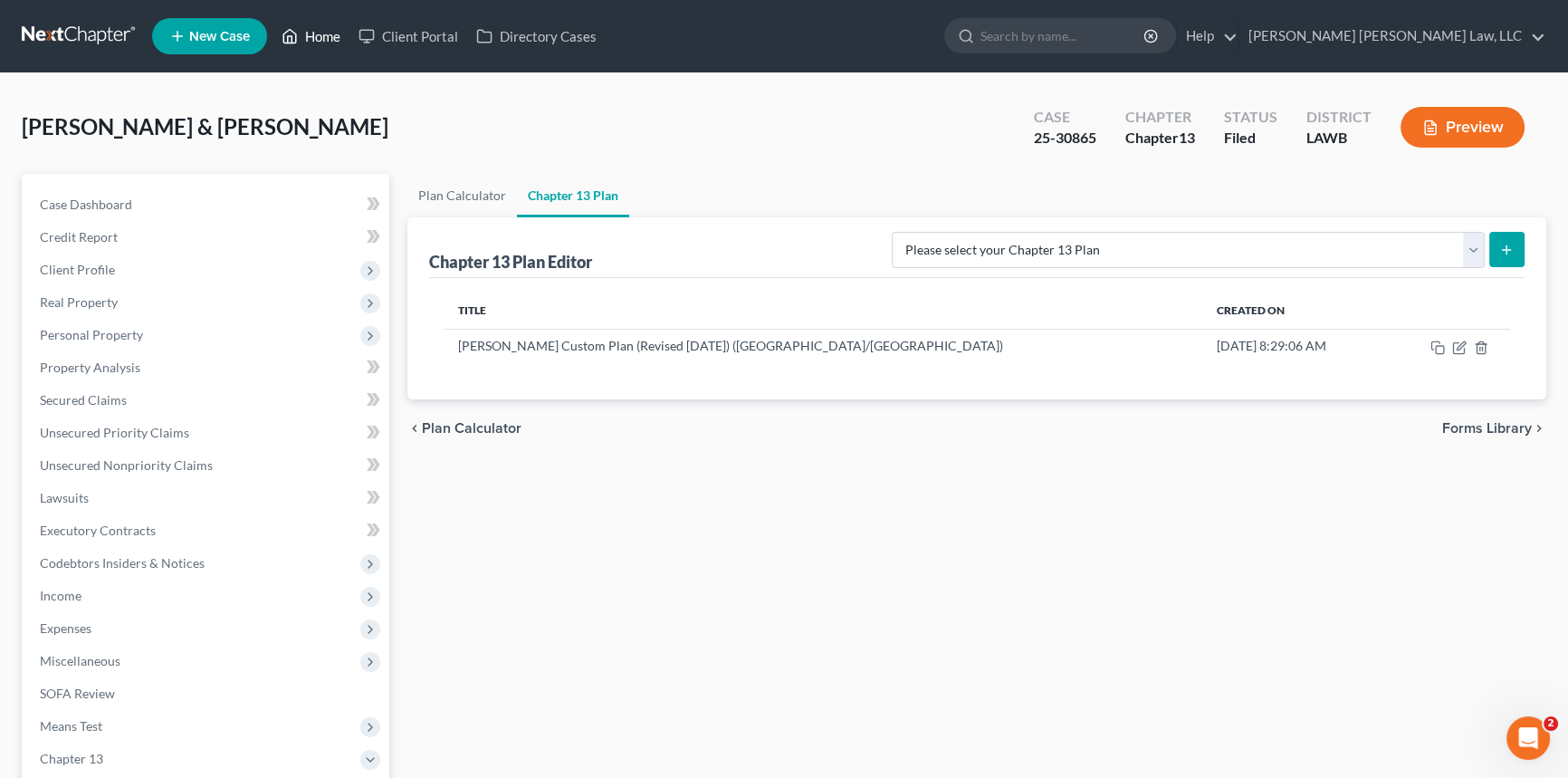
click at [325, 32] on link "Home" at bounding box center [311, 35] width 77 height 33
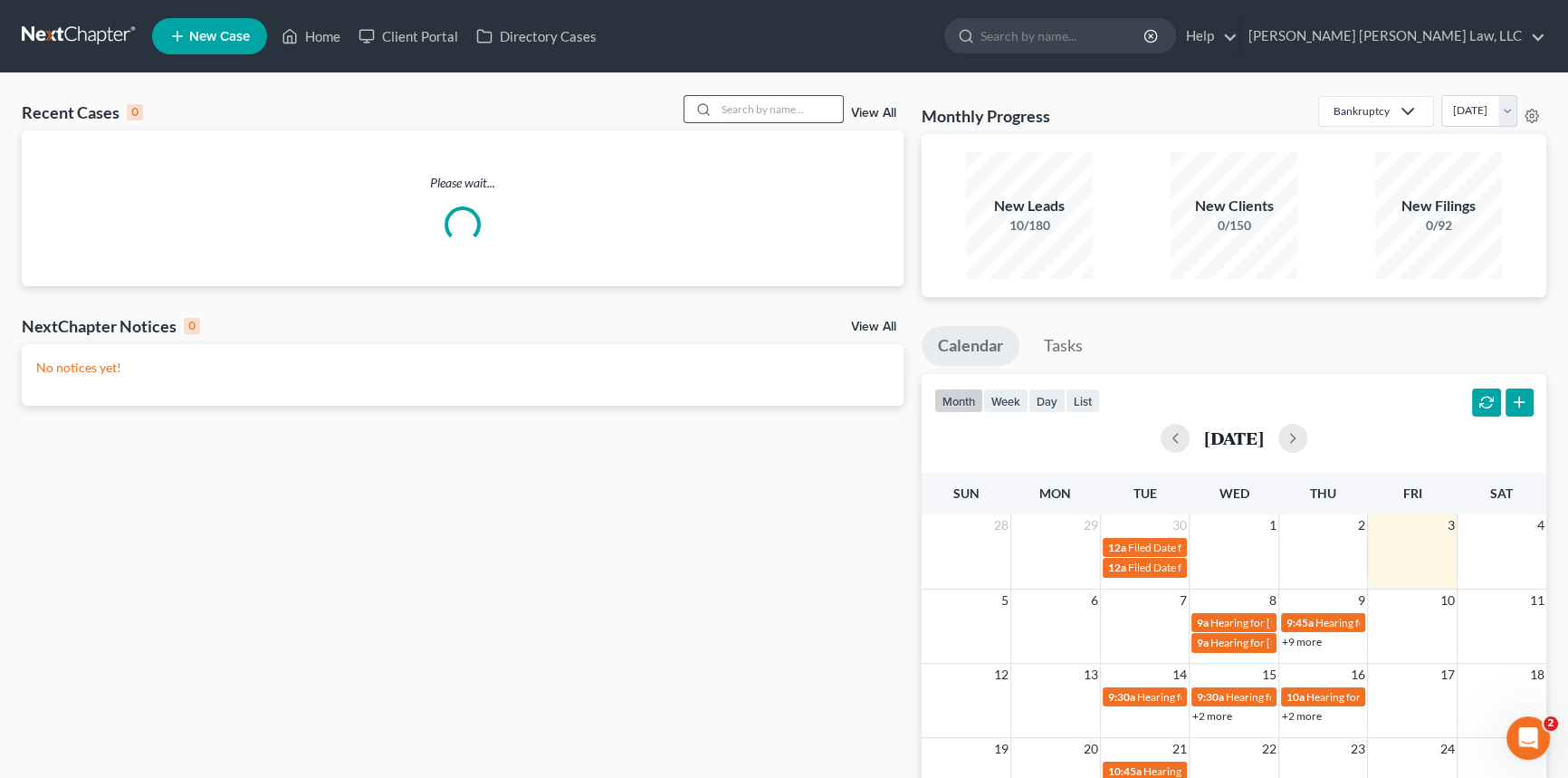
click at [735, 111] on input "search" at bounding box center [780, 109] width 127 height 26
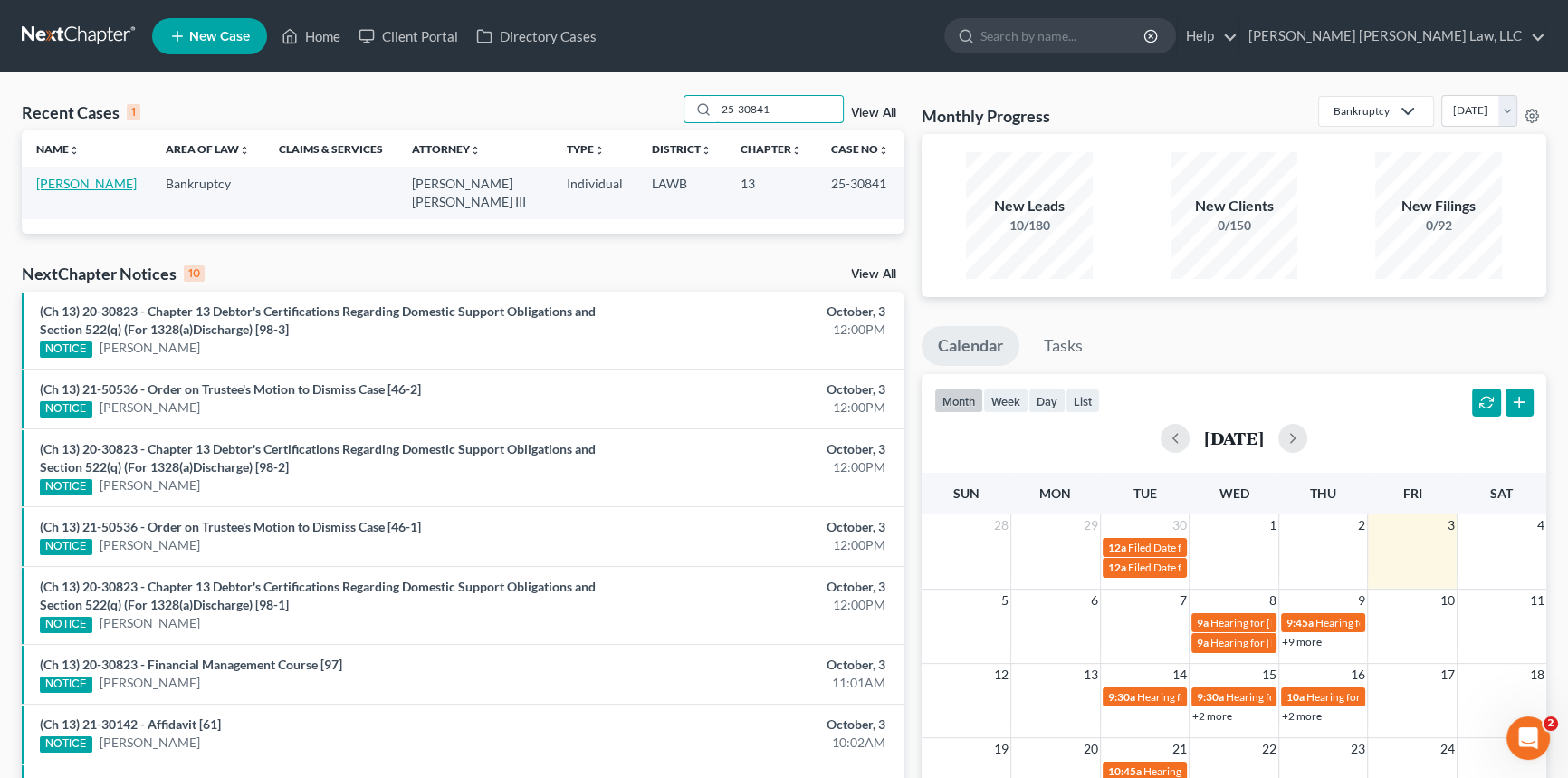
type input "25-30841"
click at [66, 184] on link "[PERSON_NAME]" at bounding box center [87, 184] width 101 height 16
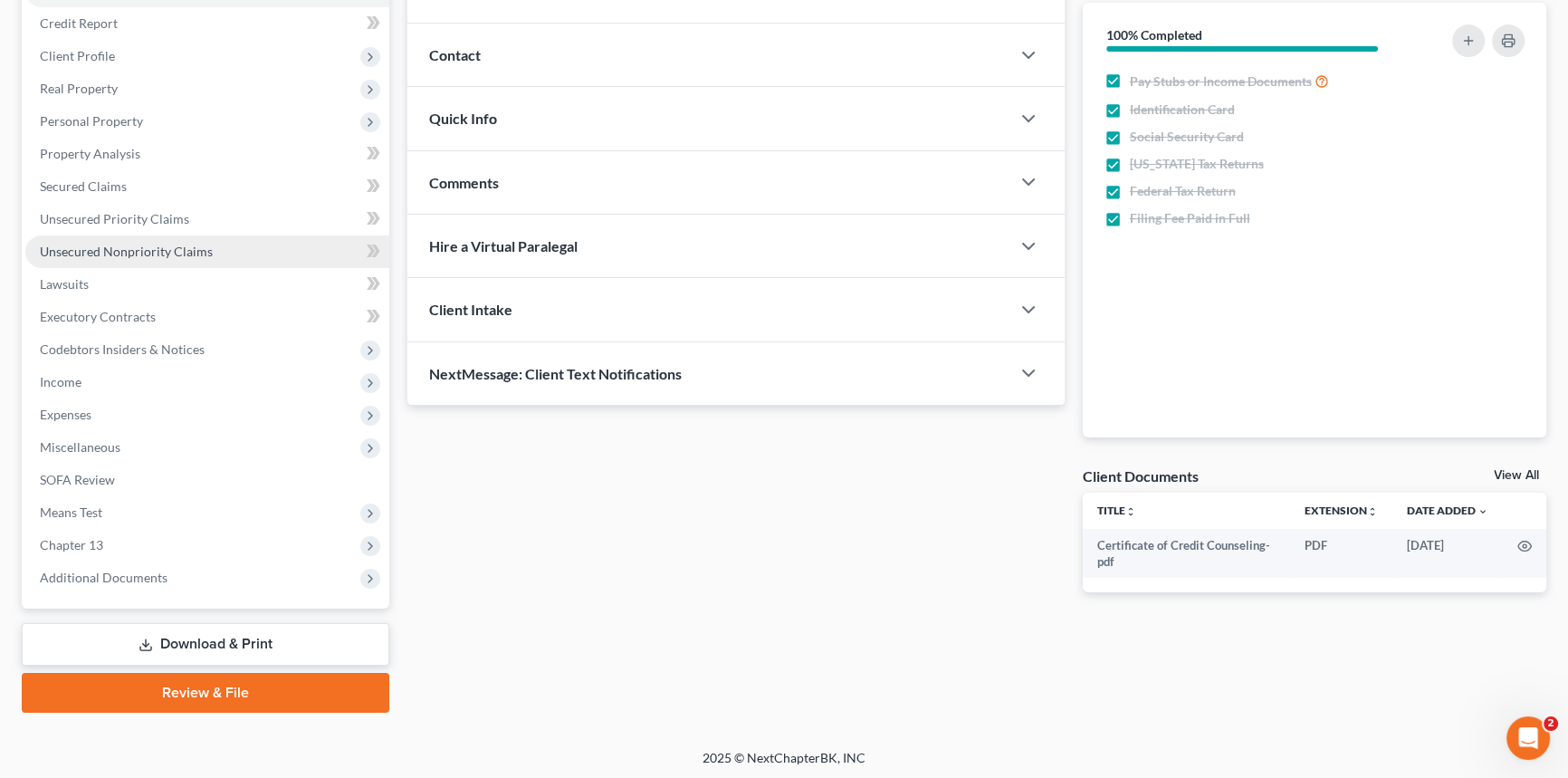
scroll to position [214, 0]
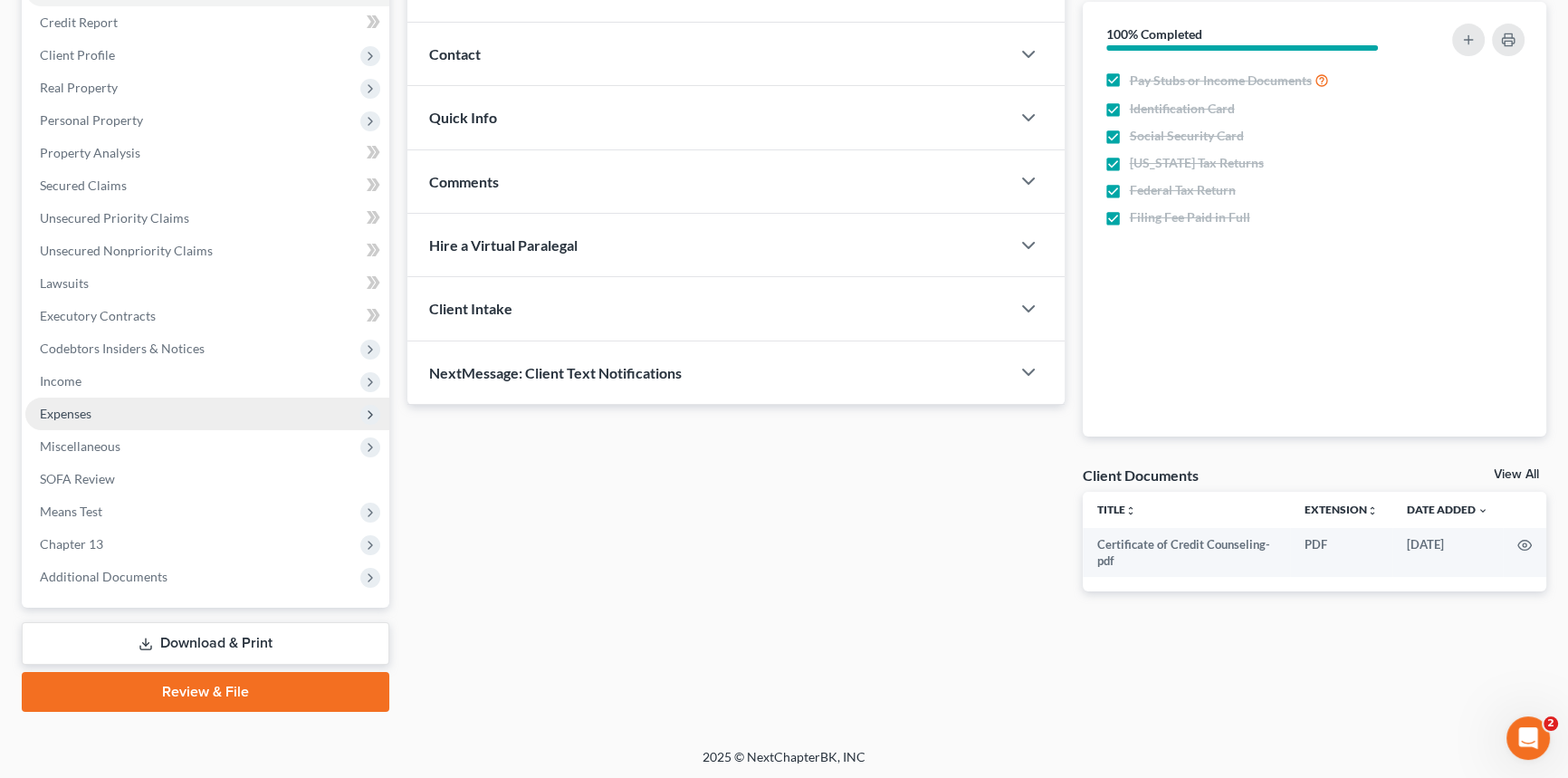
click at [93, 406] on span "Expenses" at bounding box center [207, 414] width 364 height 33
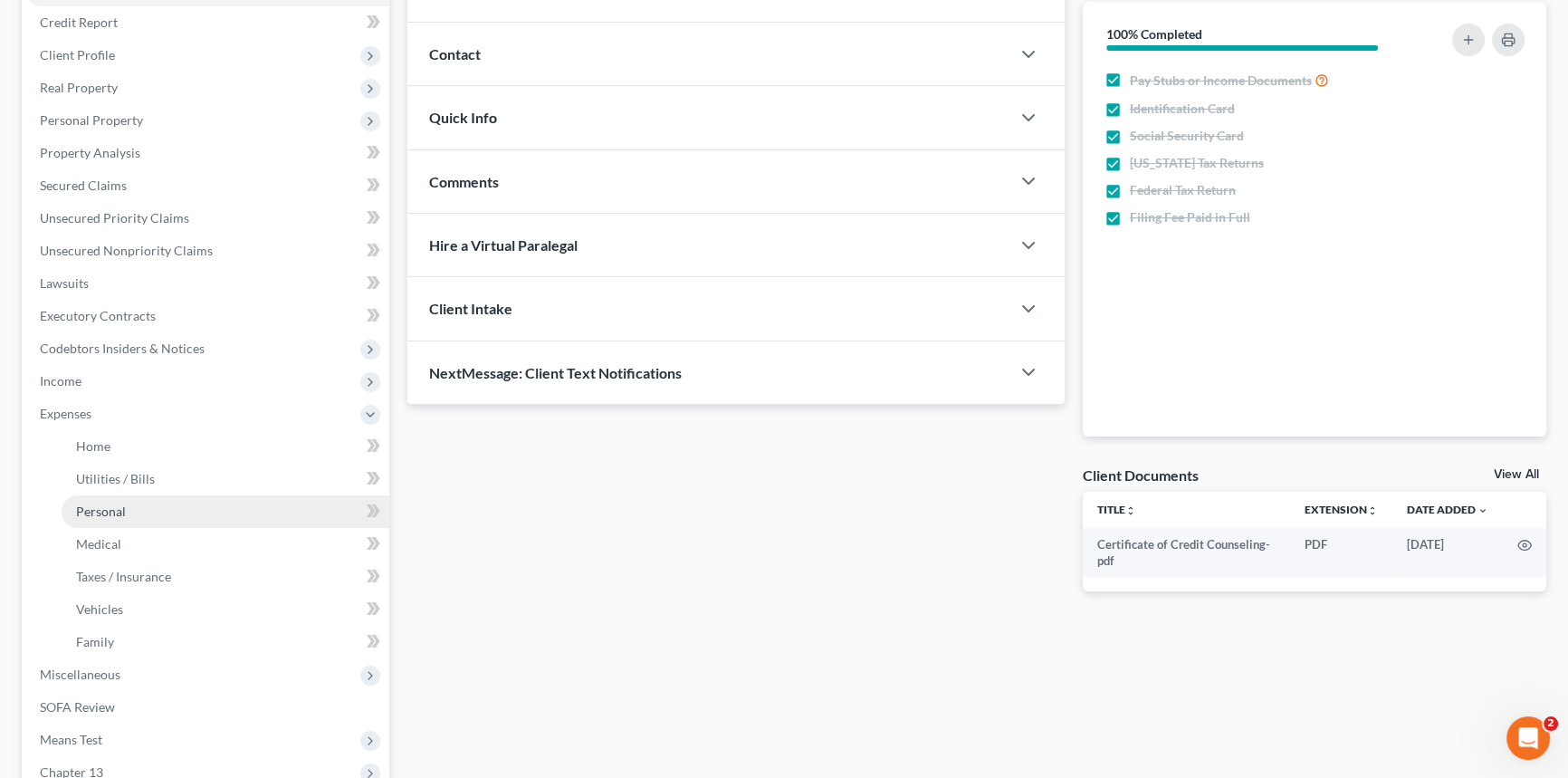
click at [120, 511] on span "Personal" at bounding box center [101, 511] width 49 height 16
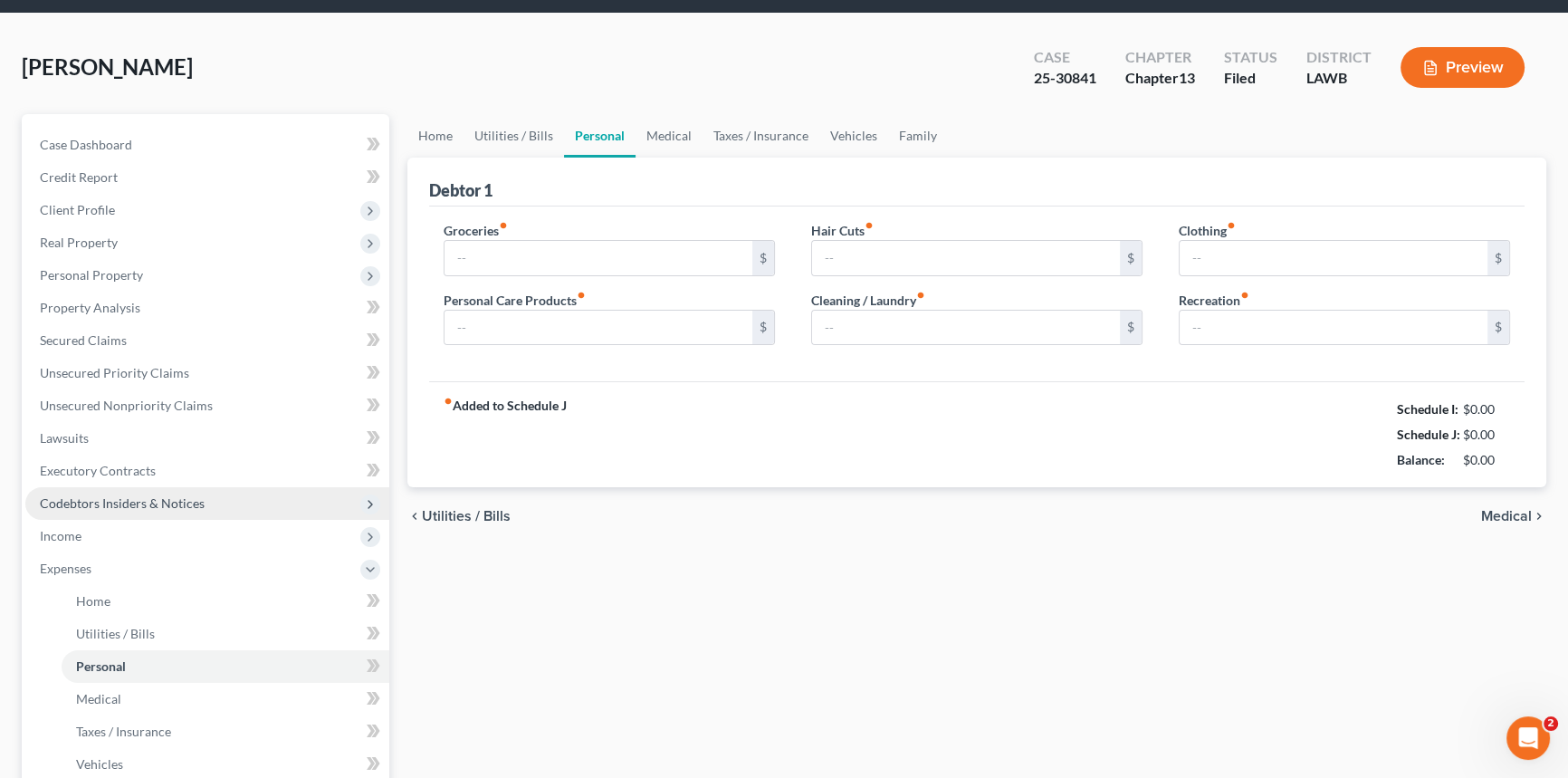
type input "440.00"
type input "50.00"
type input "45.00"
type input "50.00"
type input "93.00"
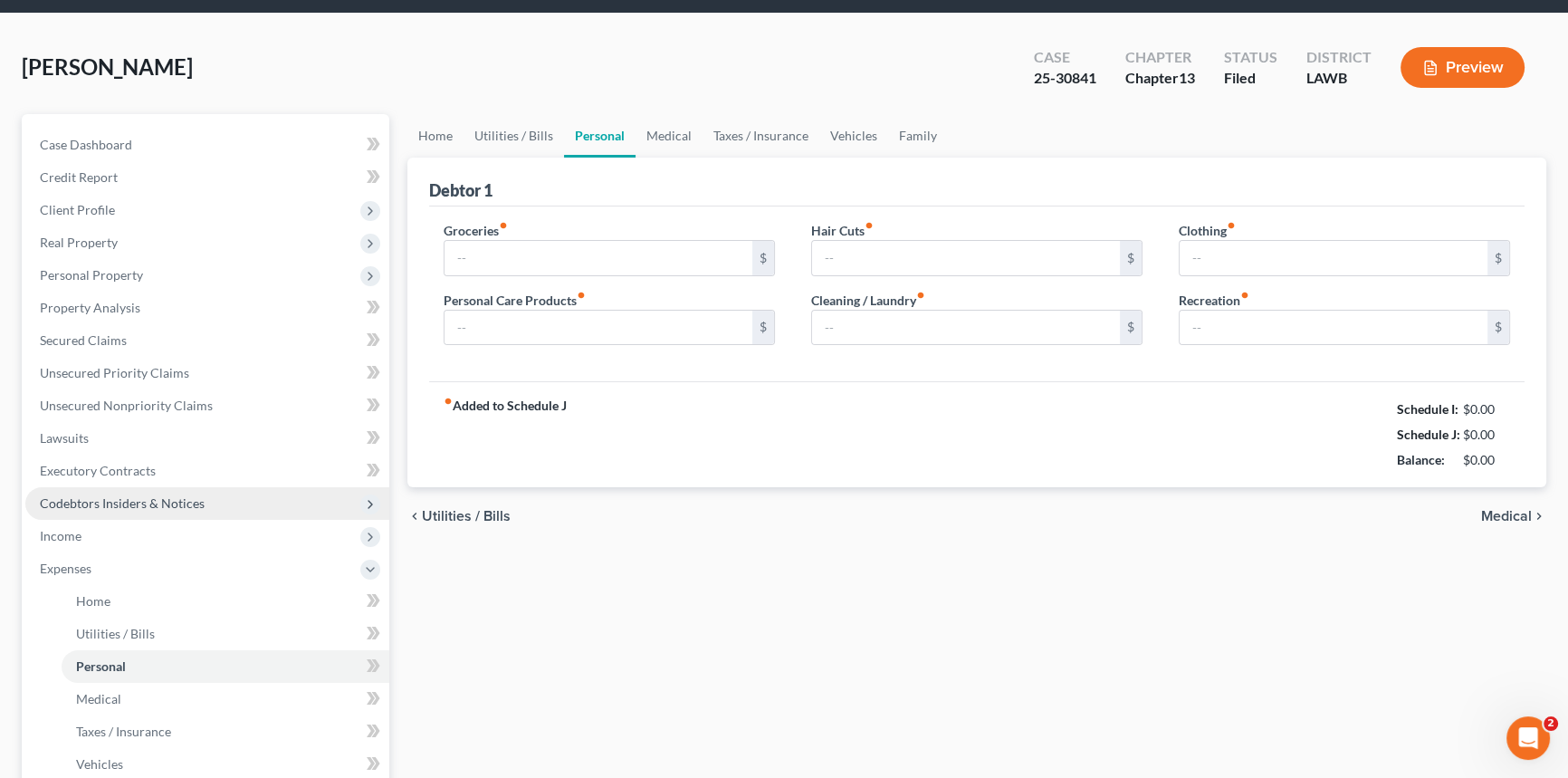
type input "25.00"
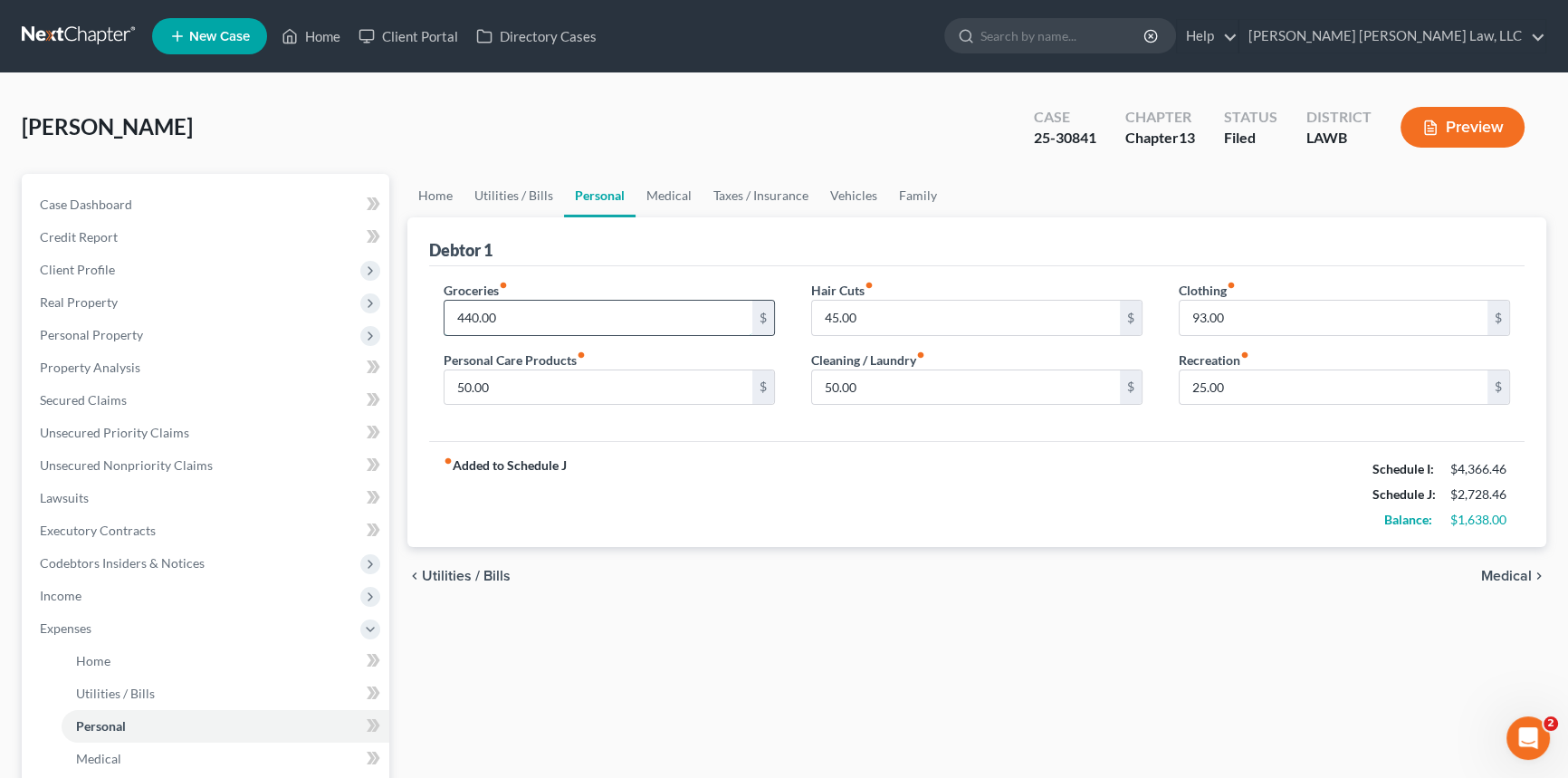
click at [542, 311] on input "440.00" at bounding box center [598, 318] width 307 height 34
type input "497.00"
click at [507, 380] on input "50.00" at bounding box center [598, 388] width 307 height 34
type input "154.00"
click at [871, 318] on input "45.00" at bounding box center [966, 318] width 307 height 34
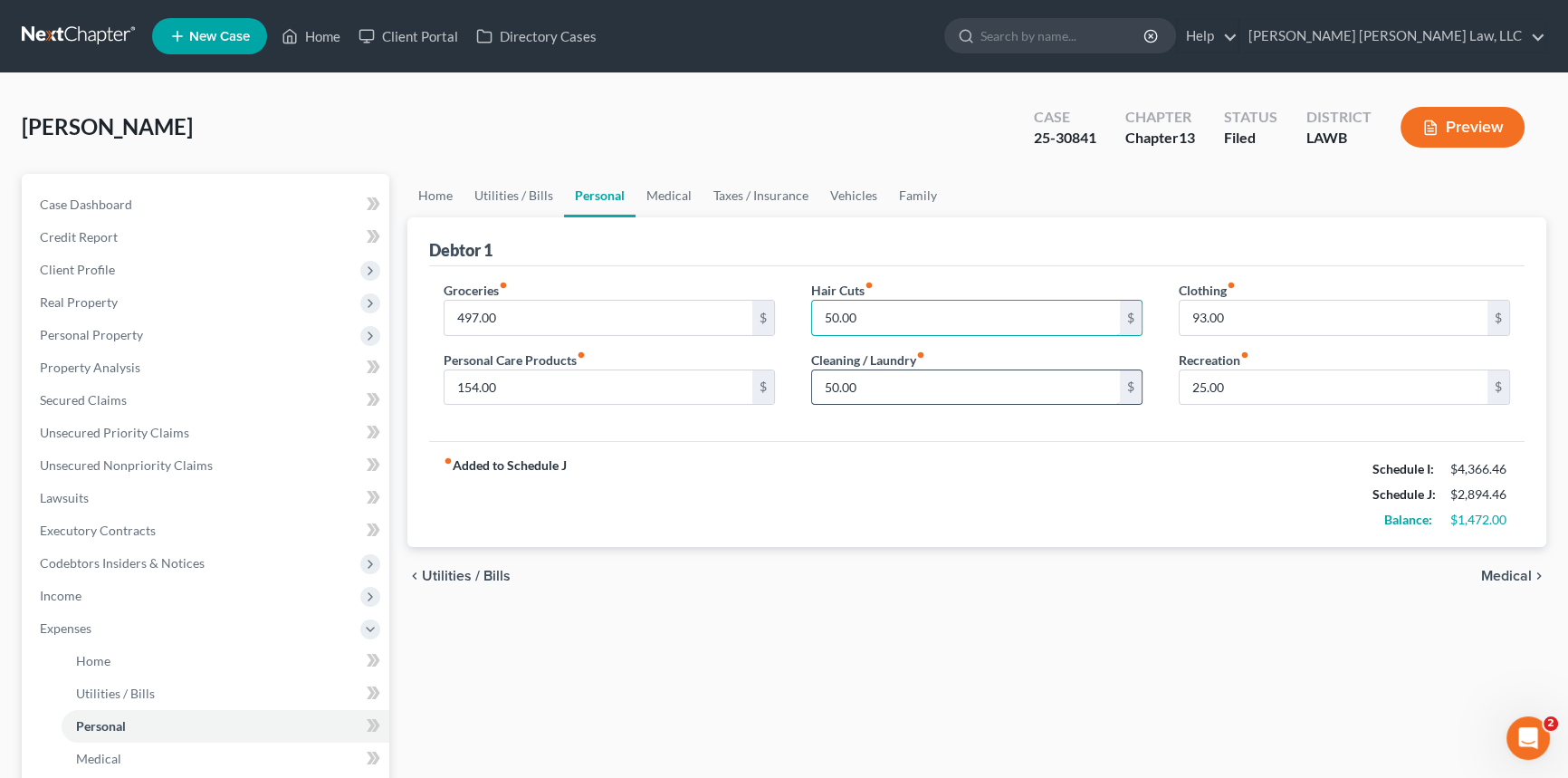
type input "50.00"
click at [867, 389] on input "50.00" at bounding box center [966, 388] width 307 height 34
type input "45.00"
click at [1231, 389] on input "25.00" at bounding box center [1333, 388] width 307 height 34
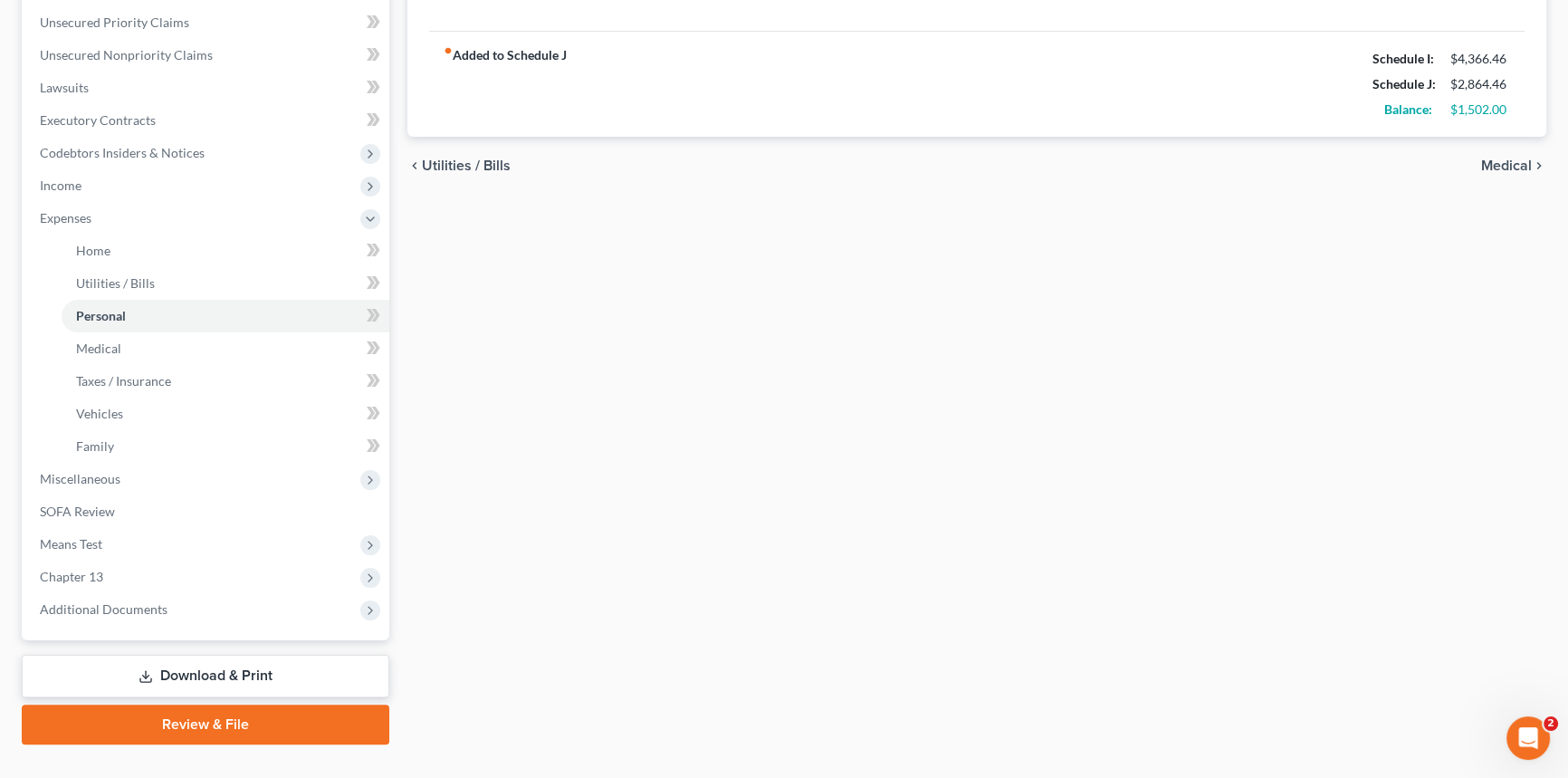
scroll to position [411, 0]
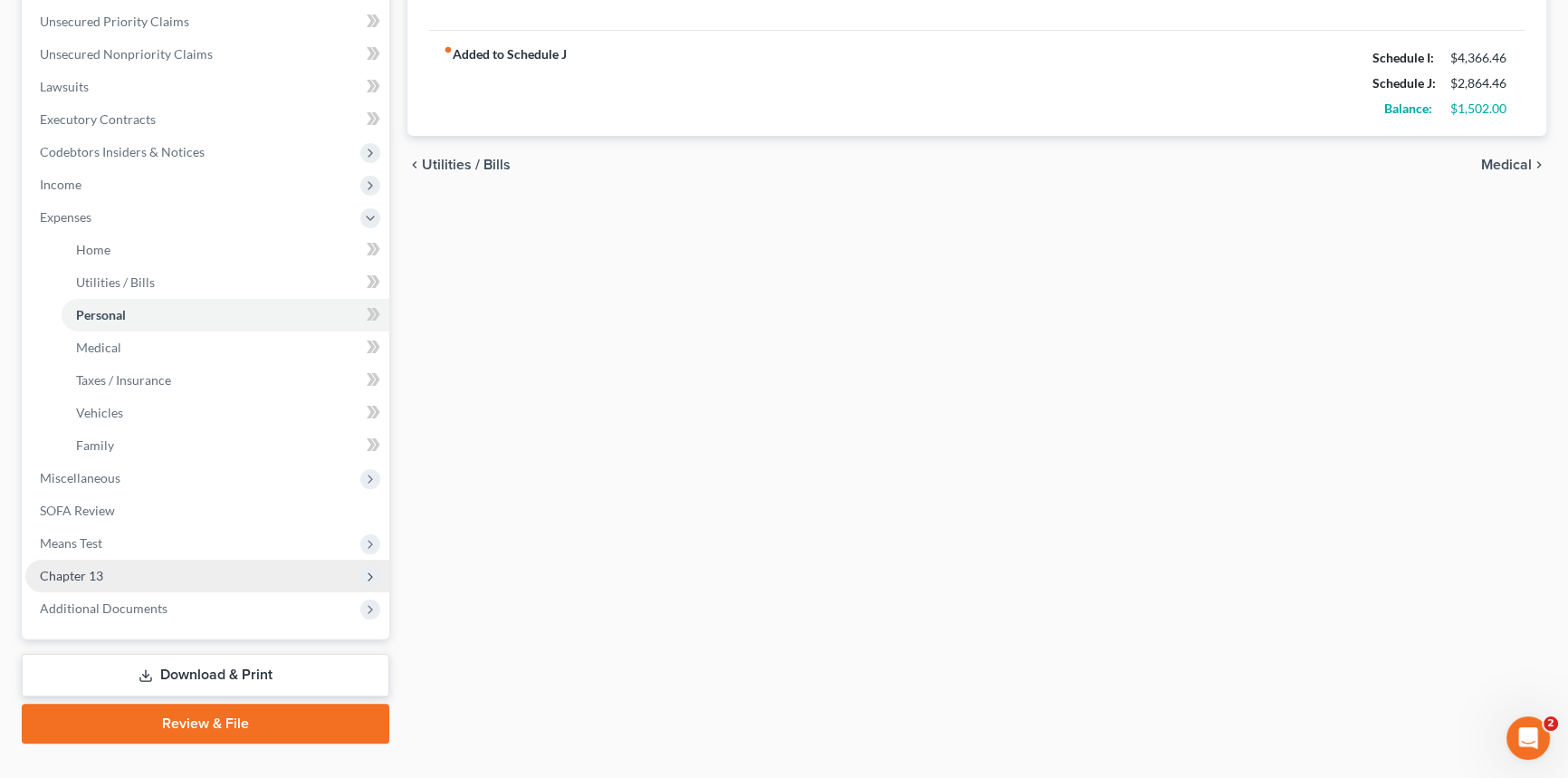
type input "0.00"
click at [184, 572] on span "Chapter 13" at bounding box center [207, 576] width 364 height 33
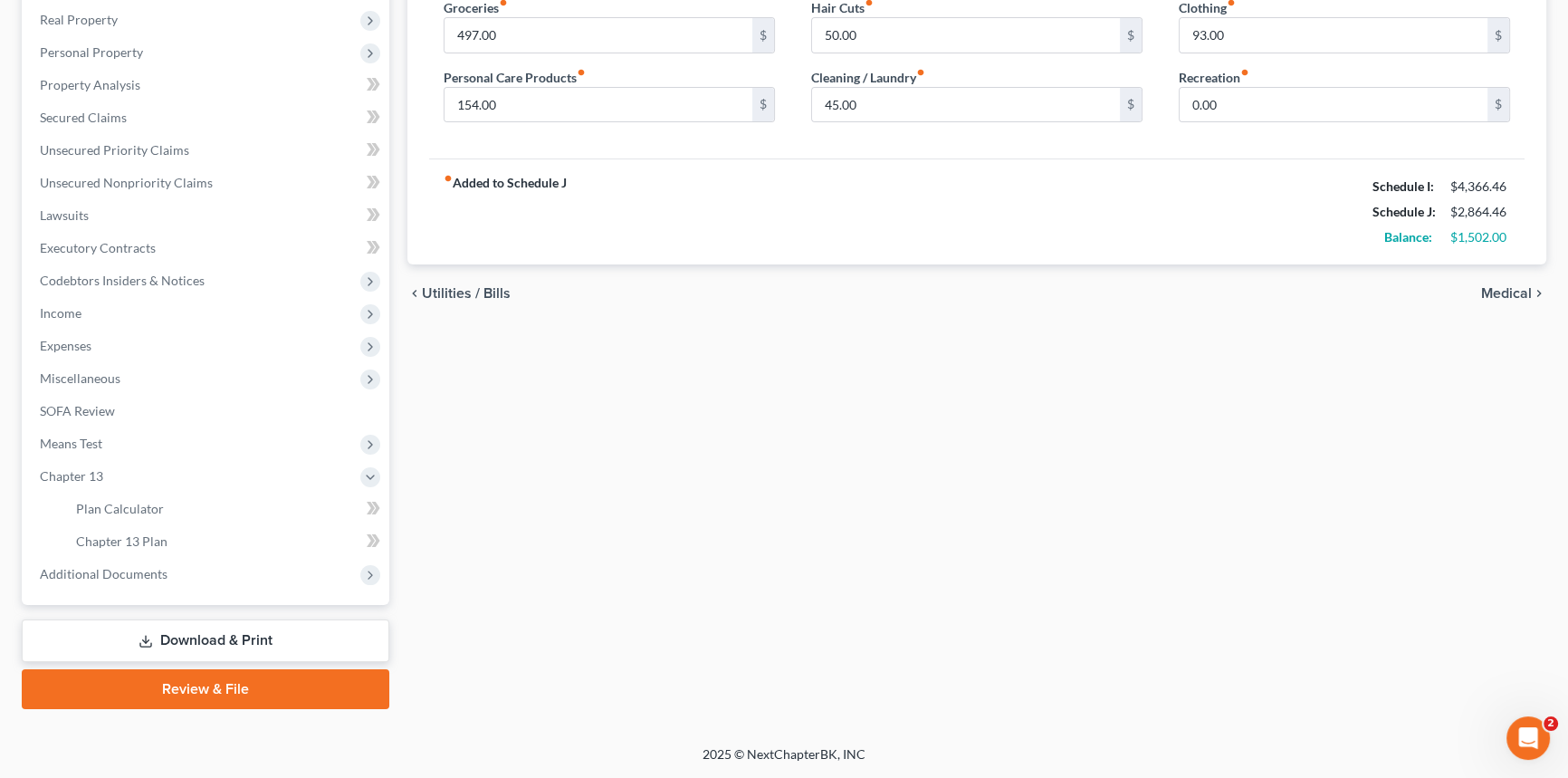
scroll to position [280, 0]
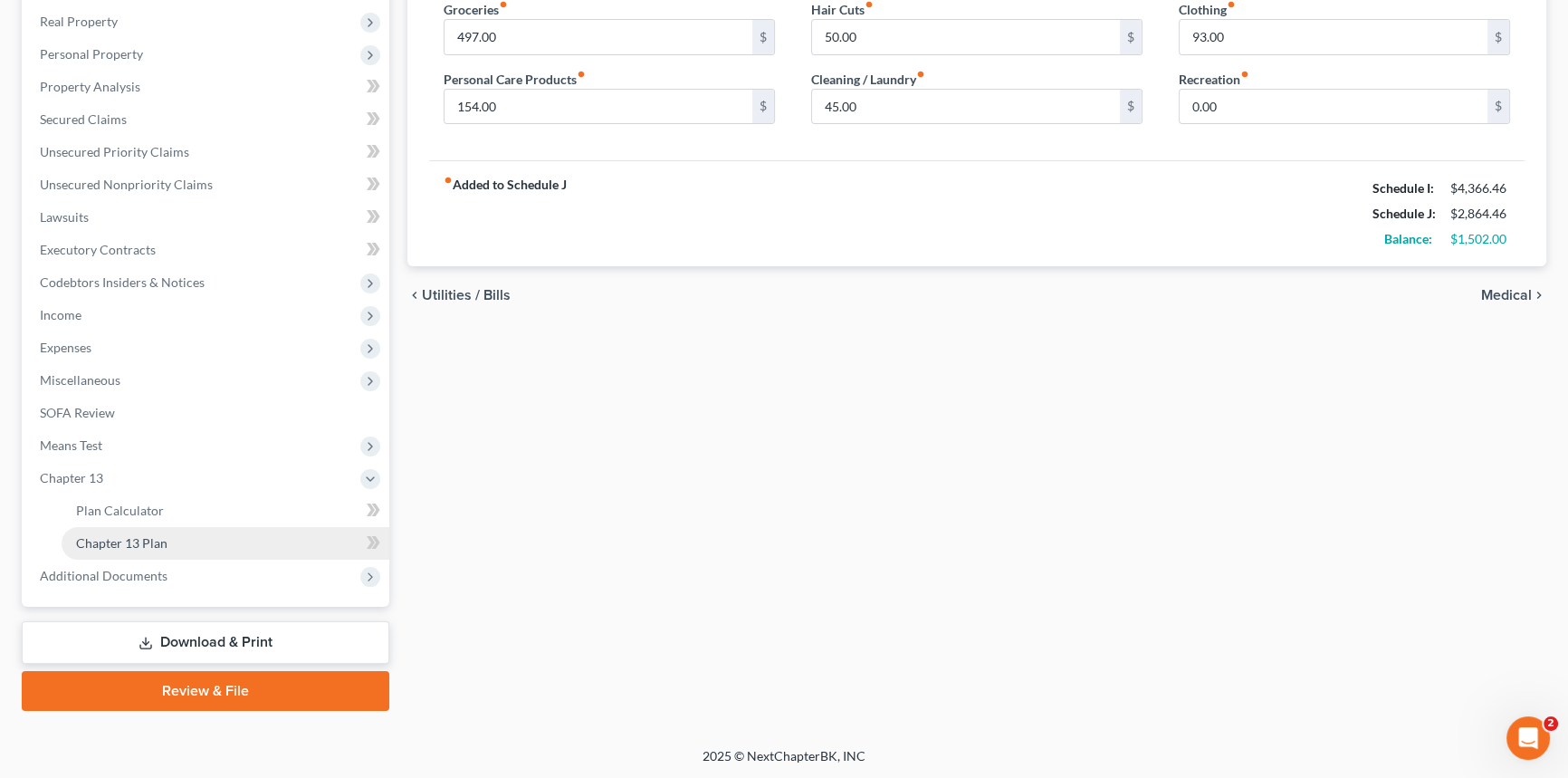
click at [182, 549] on link "Chapter 13 Plan" at bounding box center [225, 543] width 328 height 33
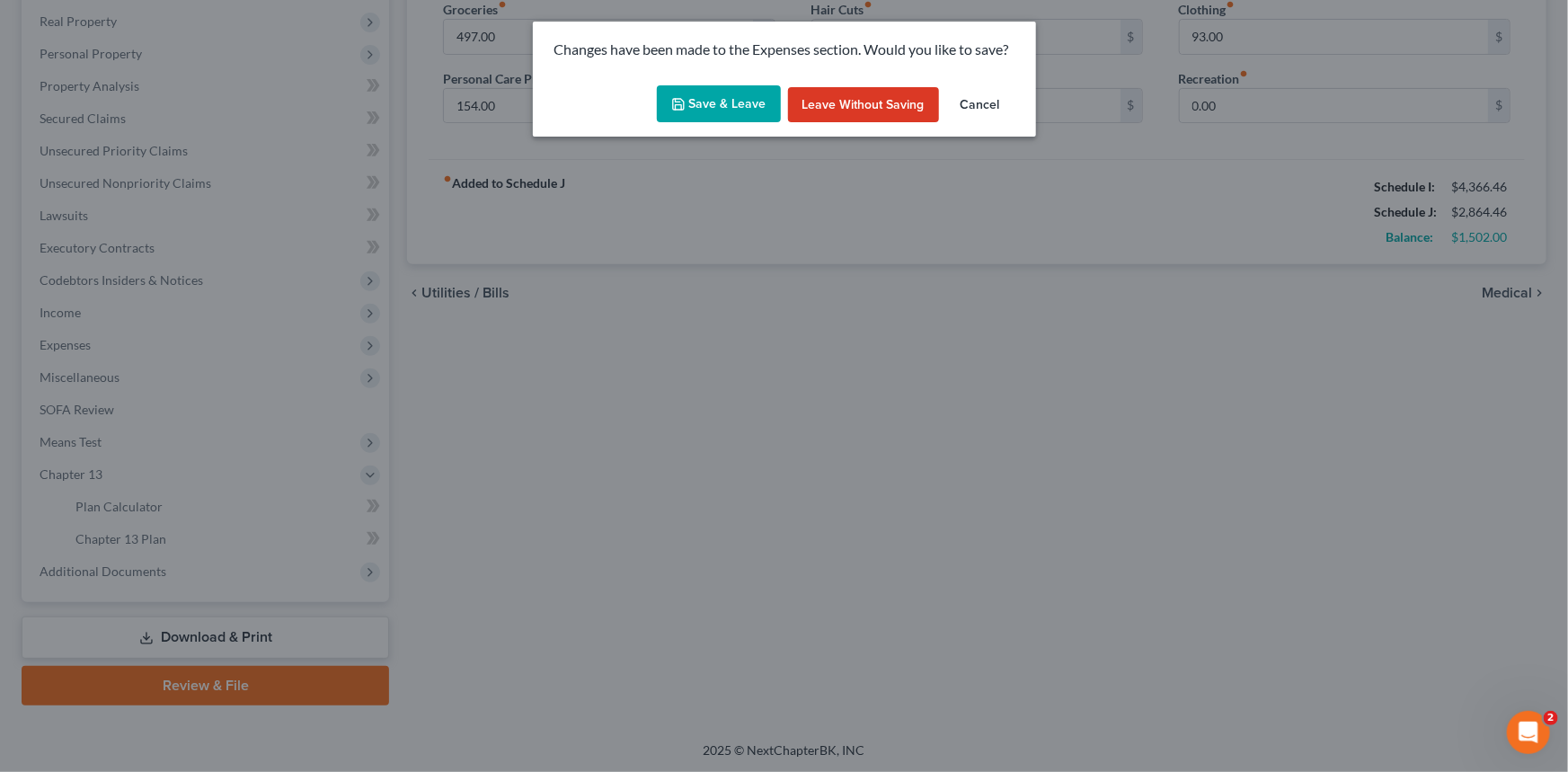
click at [718, 110] on button "Save & Leave" at bounding box center [719, 104] width 124 height 38
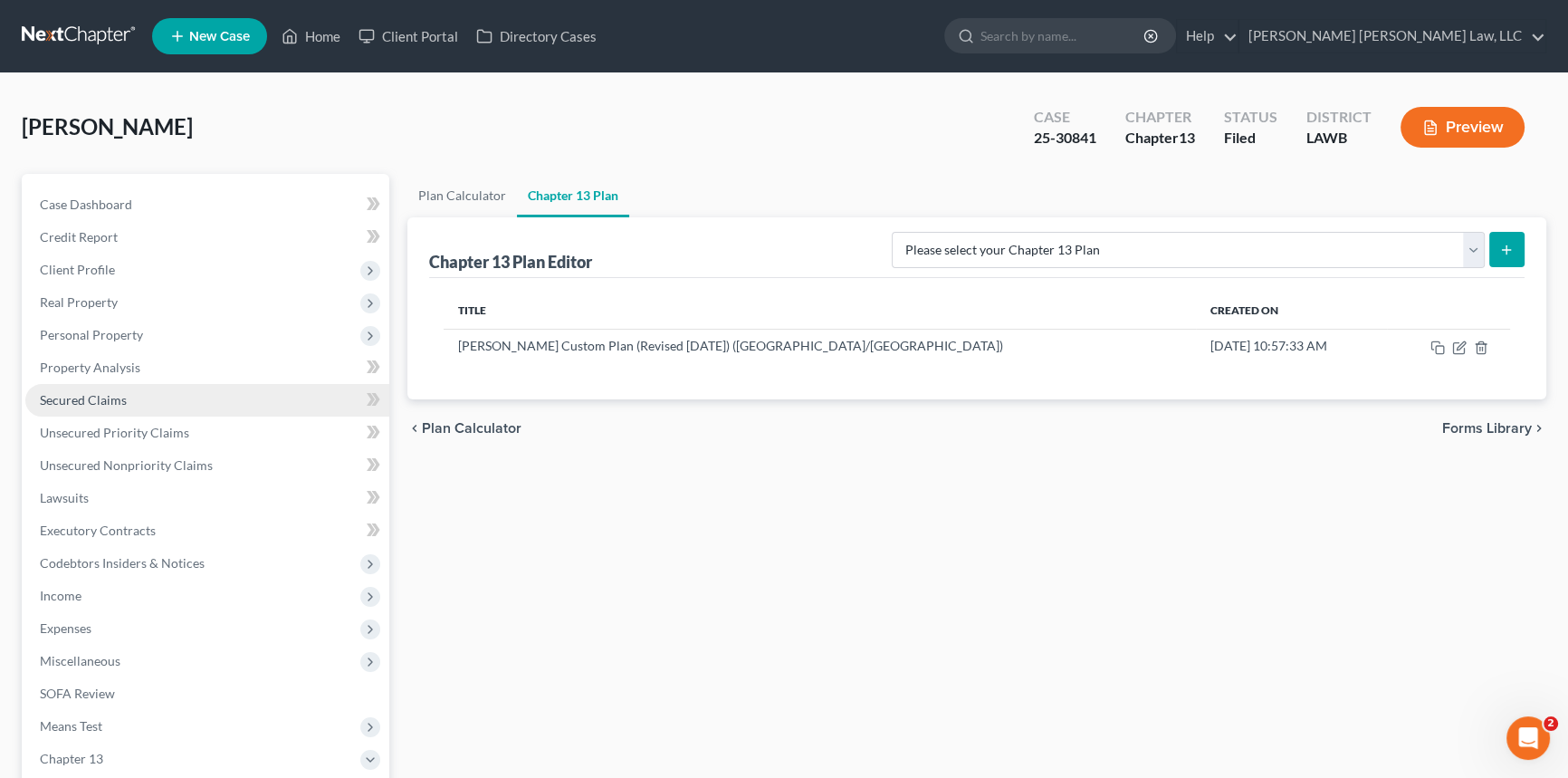
click at [101, 405] on link "Secured Claims" at bounding box center [207, 400] width 364 height 33
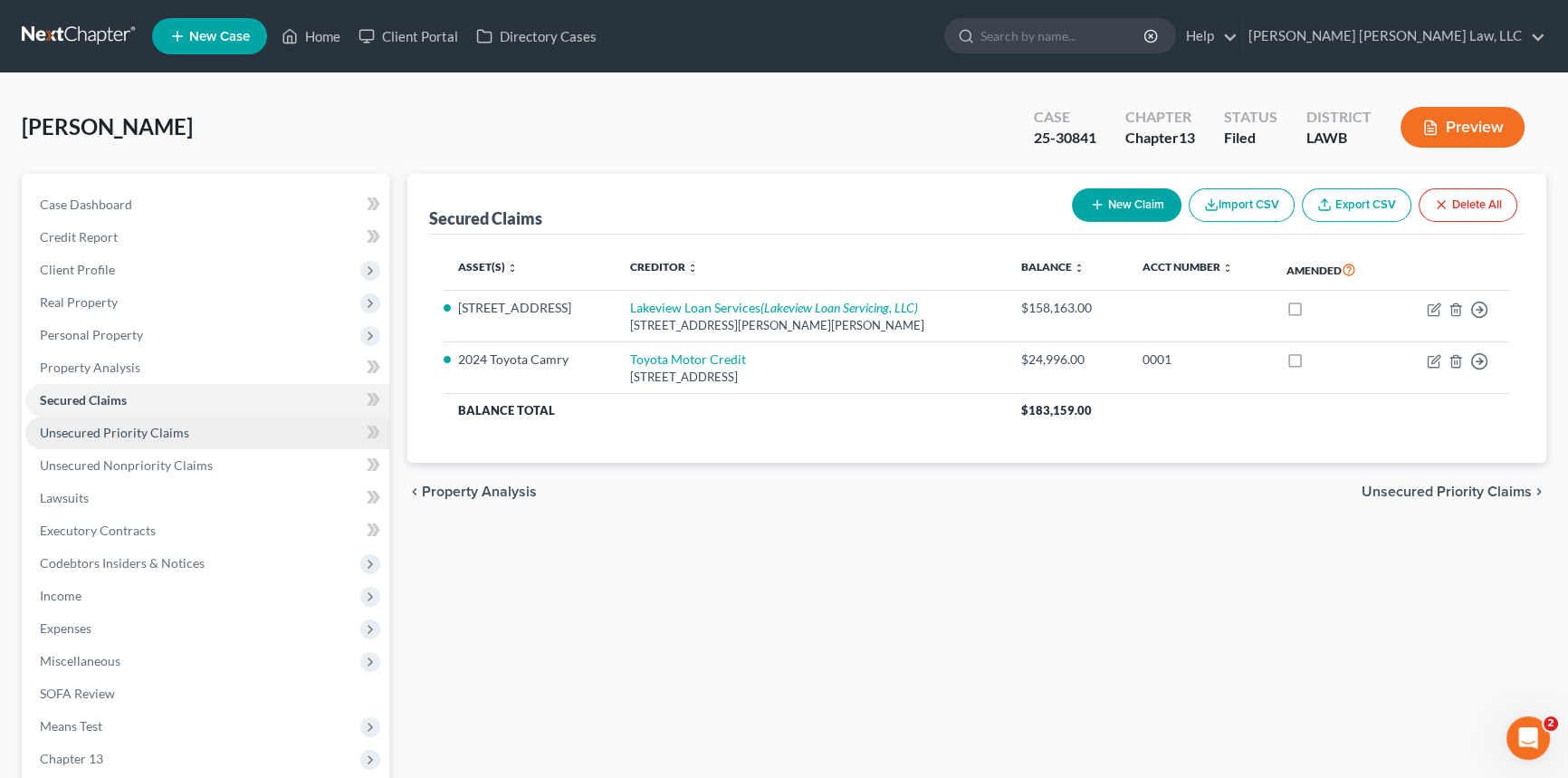
click at [104, 430] on span "Unsecured Priority Claims" at bounding box center [115, 432] width 149 height 16
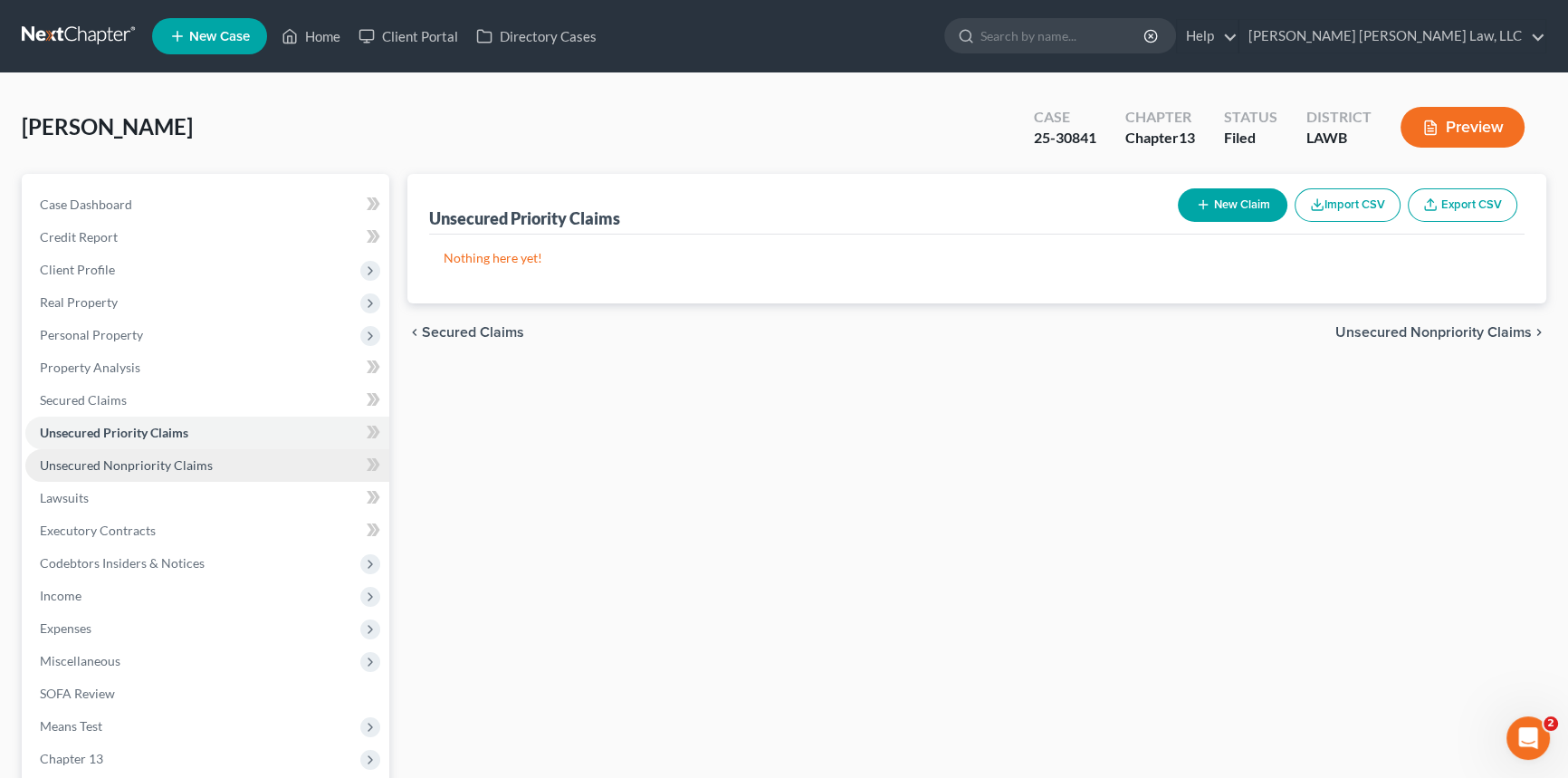
click at [110, 457] on span "Unsecured Nonpriority Claims" at bounding box center [127, 465] width 173 height 16
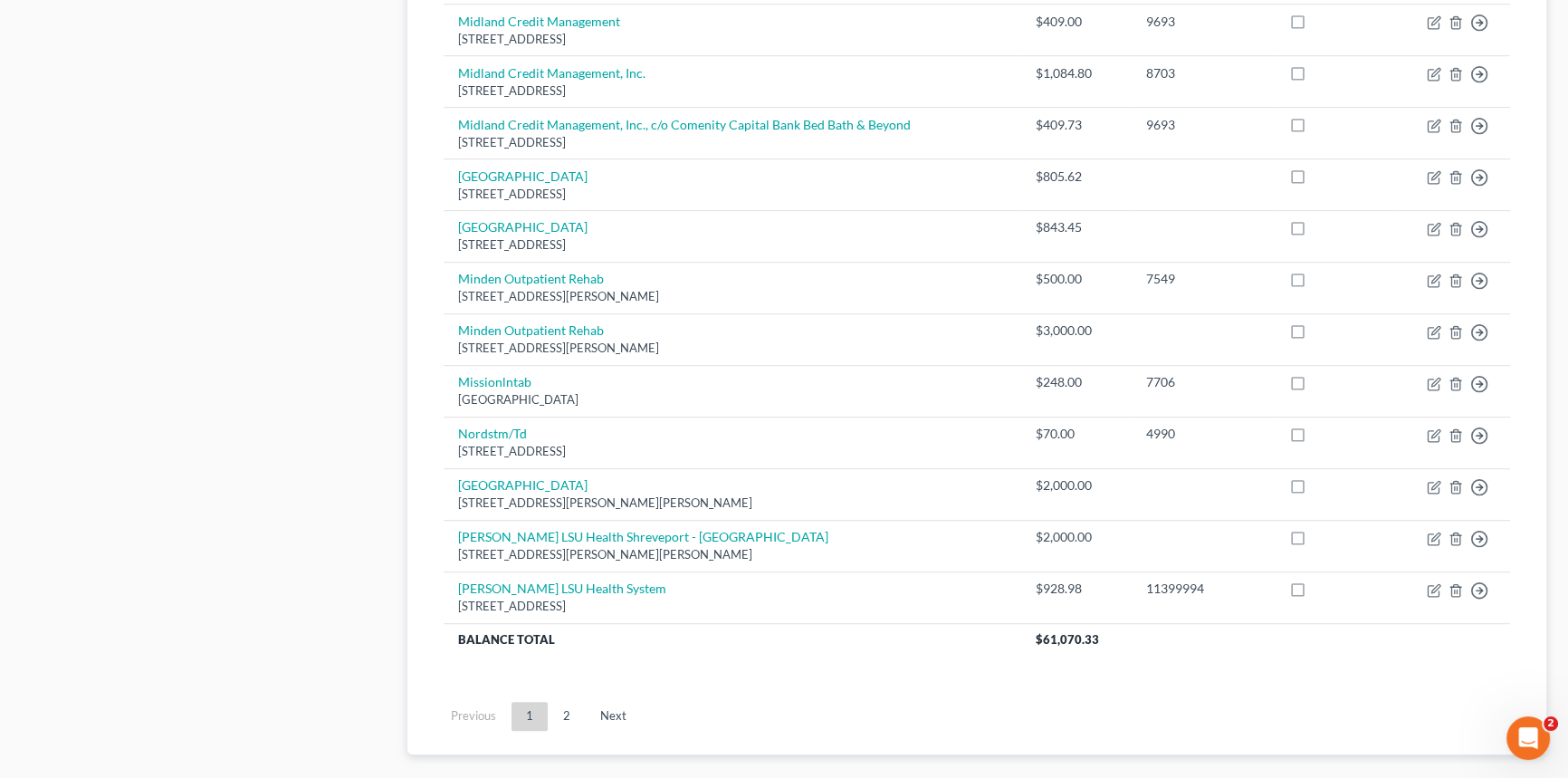
scroll to position [1235, 0]
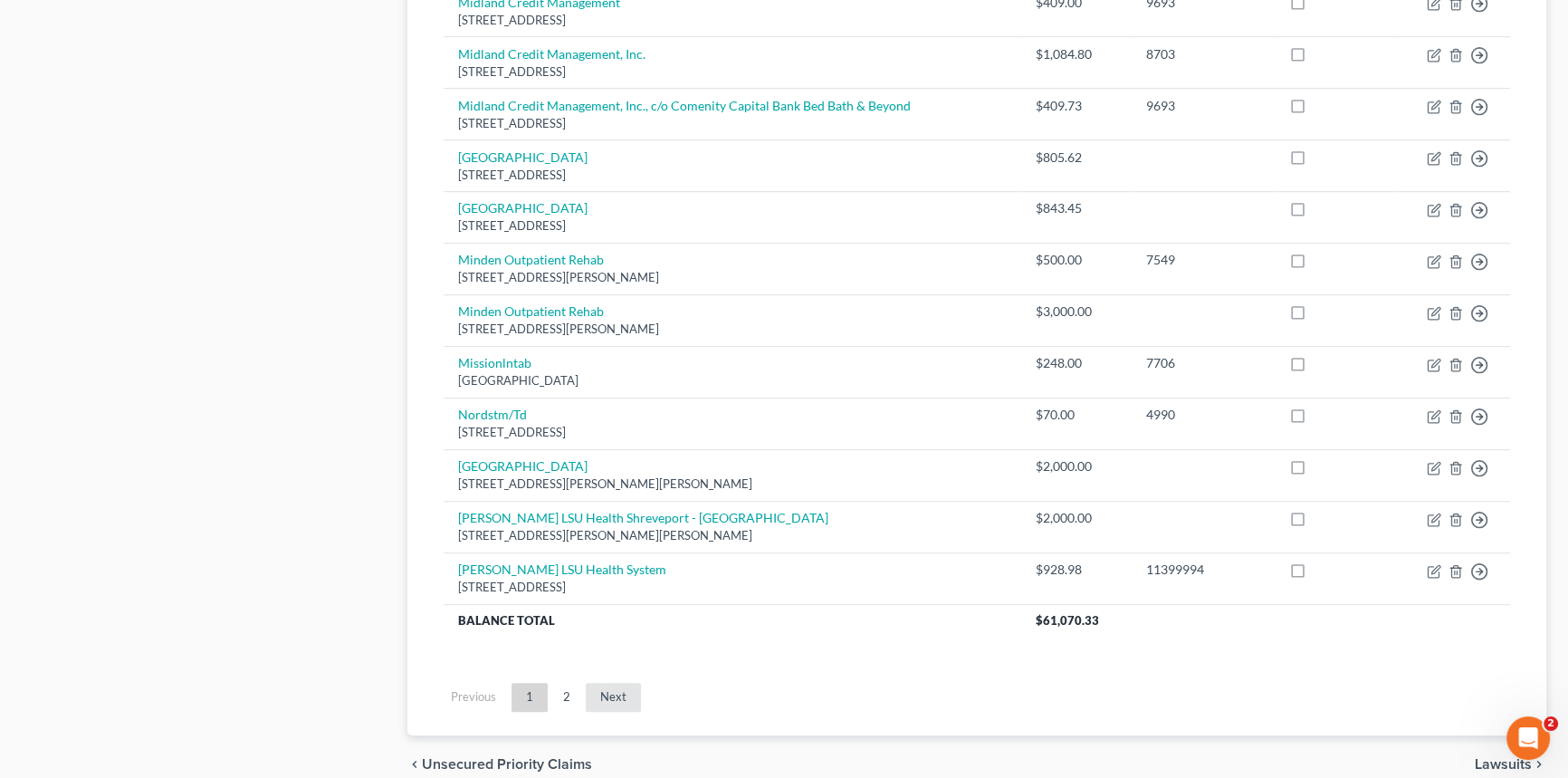
click at [605, 693] on link "Next" at bounding box center [613, 697] width 55 height 29
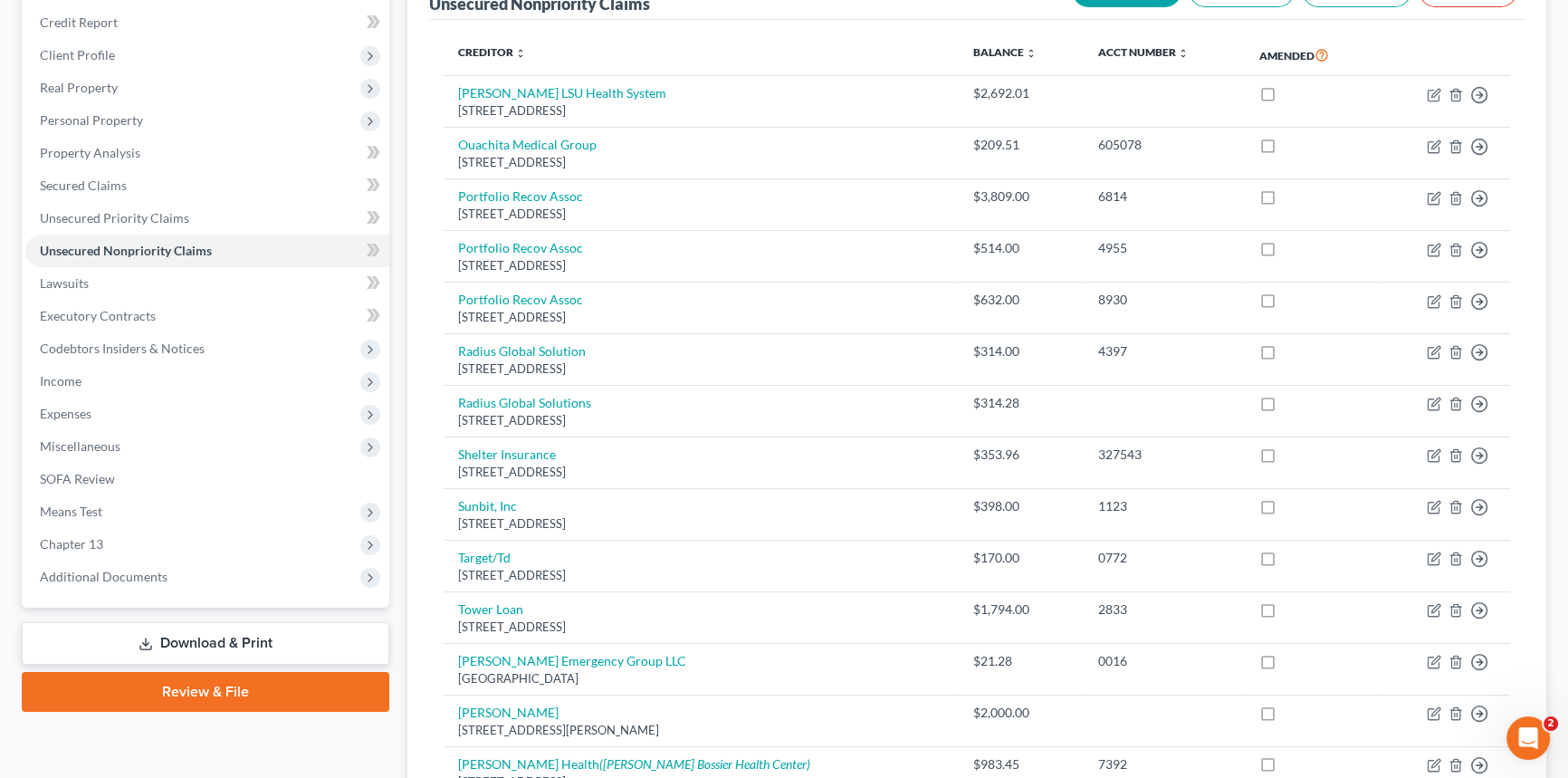
scroll to position [489, 0]
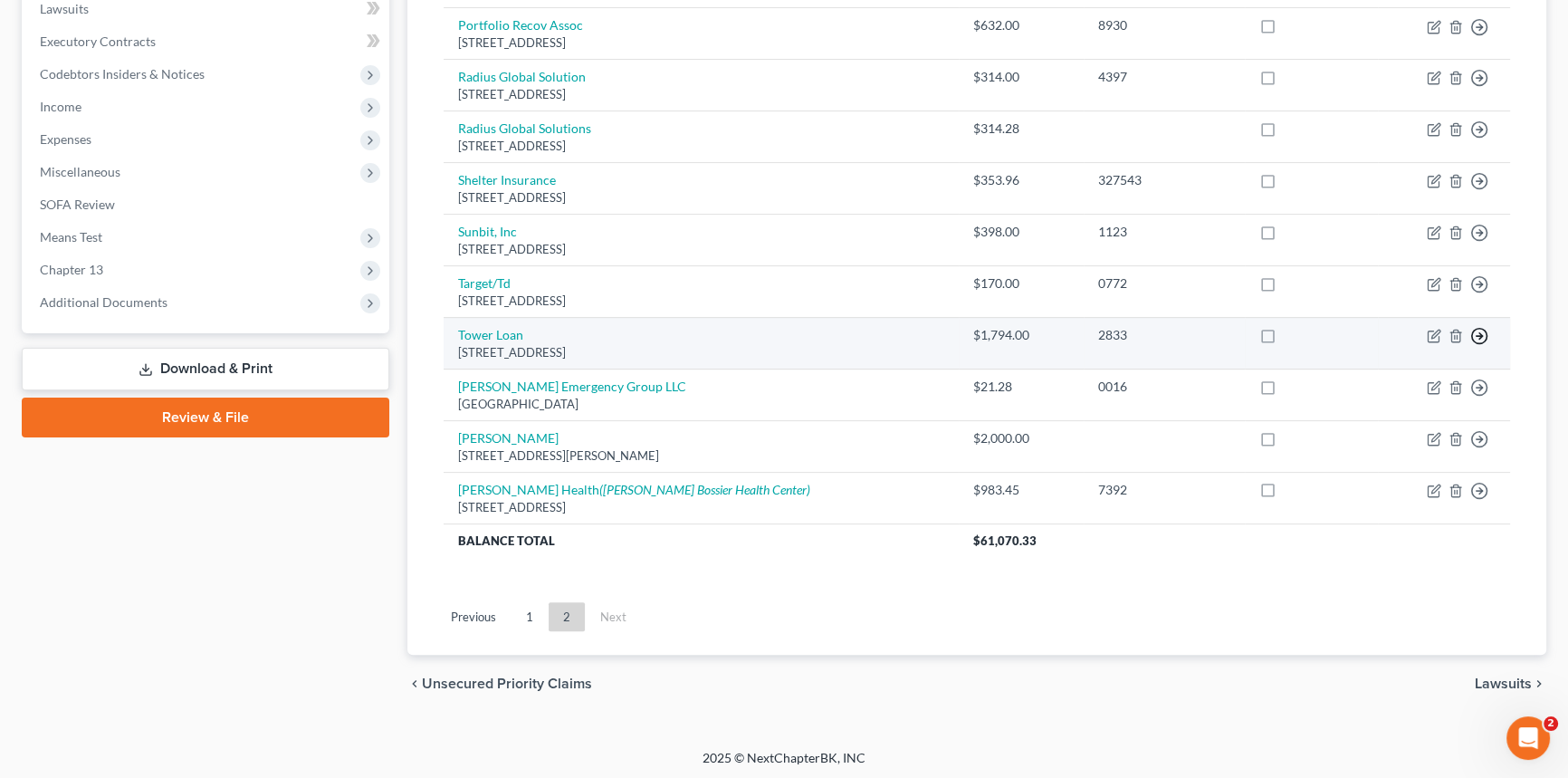
click at [1482, 330] on icon "button" at bounding box center [1479, 335] width 18 height 18
click at [1412, 375] on link "Move to E" at bounding box center [1397, 380] width 151 height 31
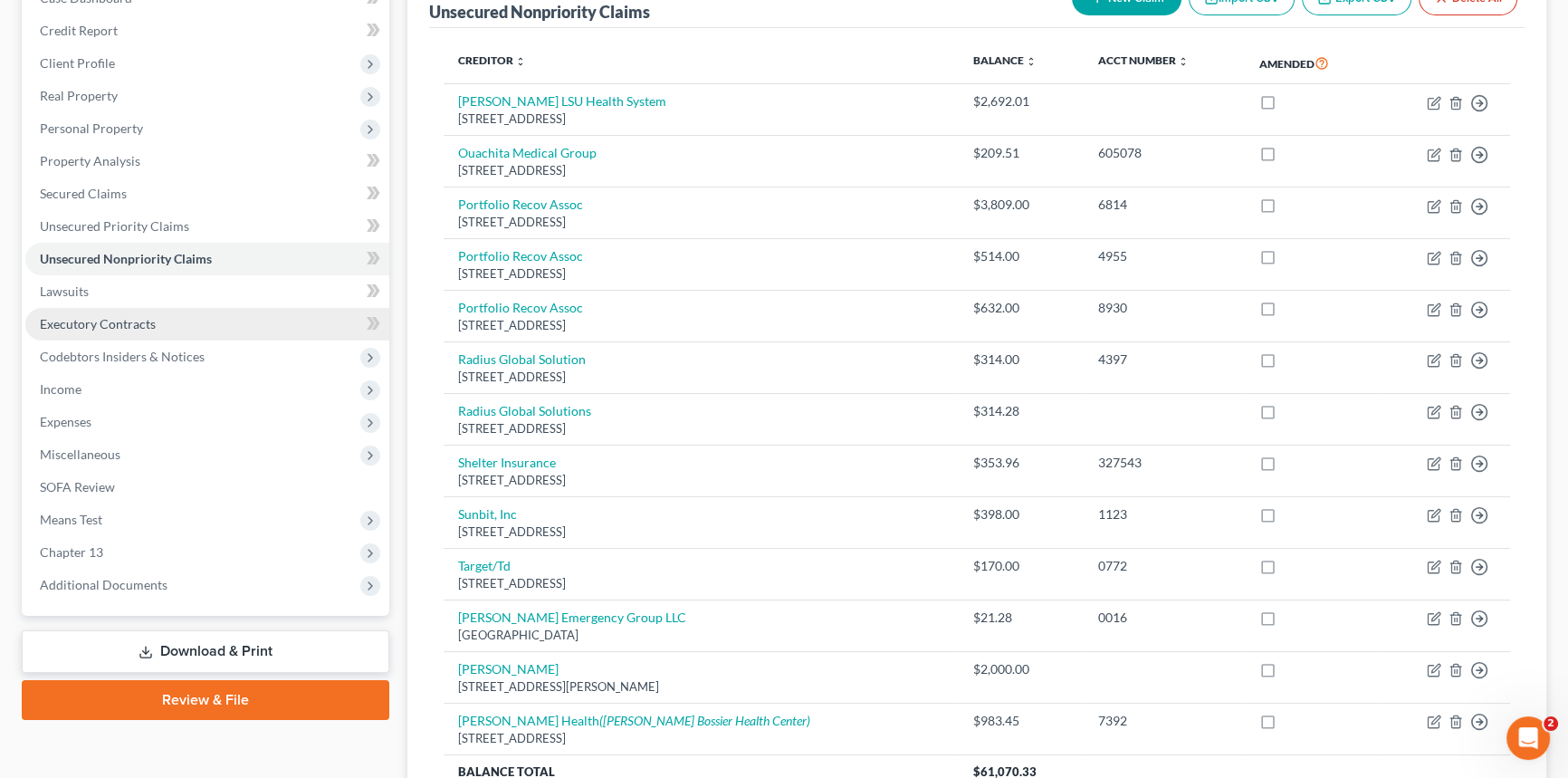
scroll to position [27, 0]
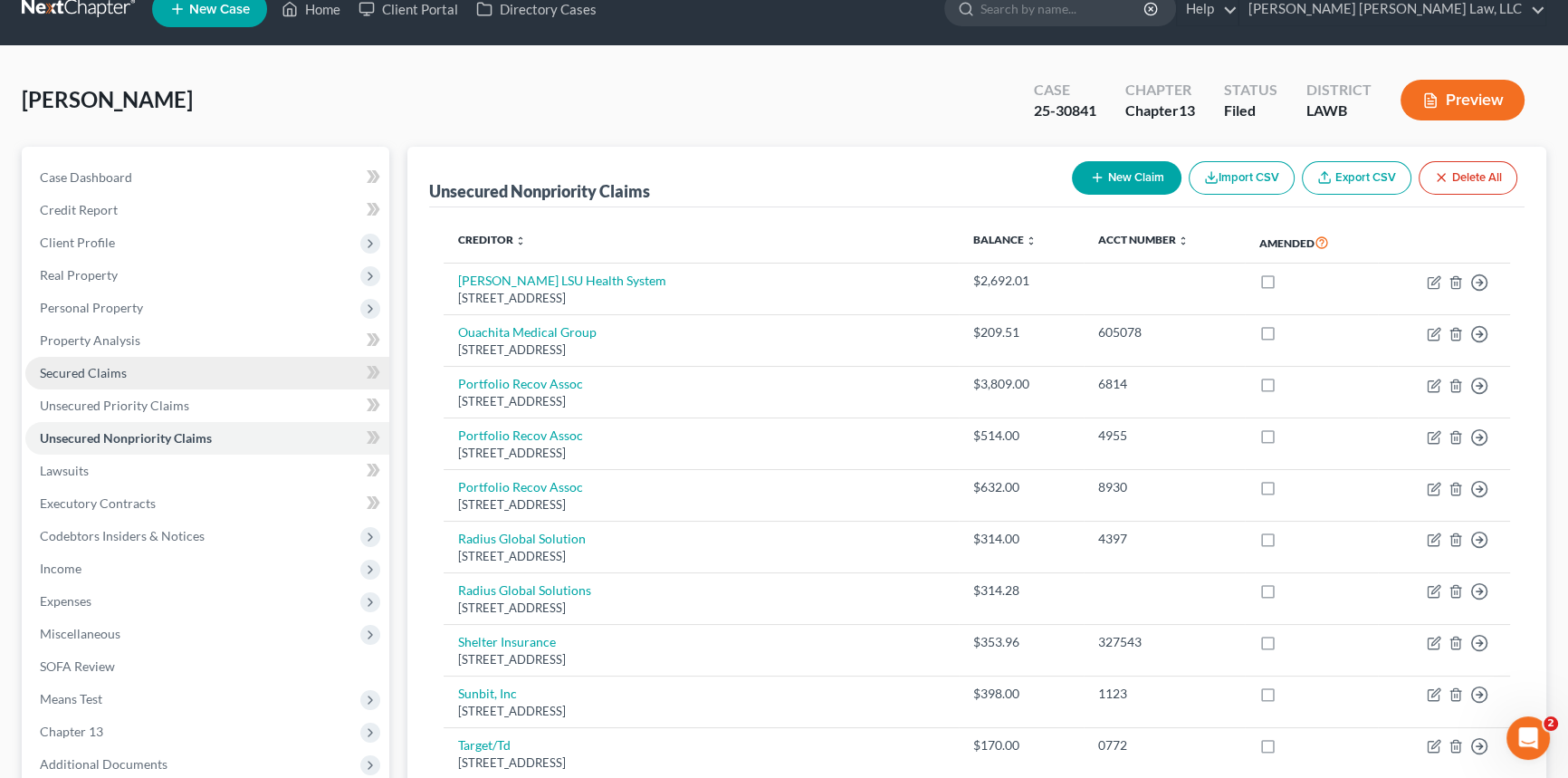
click at [104, 372] on span "Secured Claims" at bounding box center [83, 373] width 87 height 16
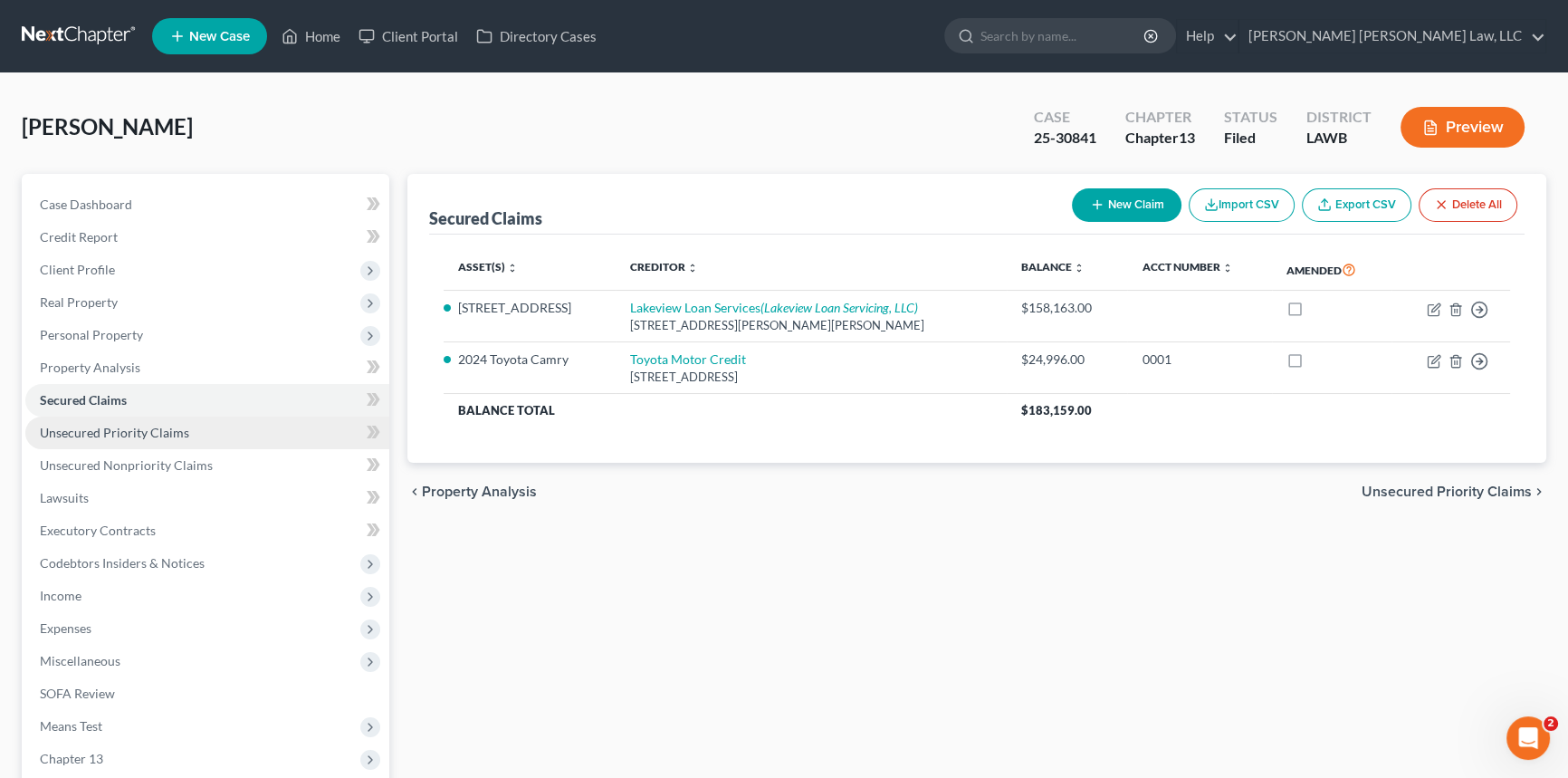
click at [214, 425] on link "Unsecured Priority Claims" at bounding box center [207, 432] width 364 height 33
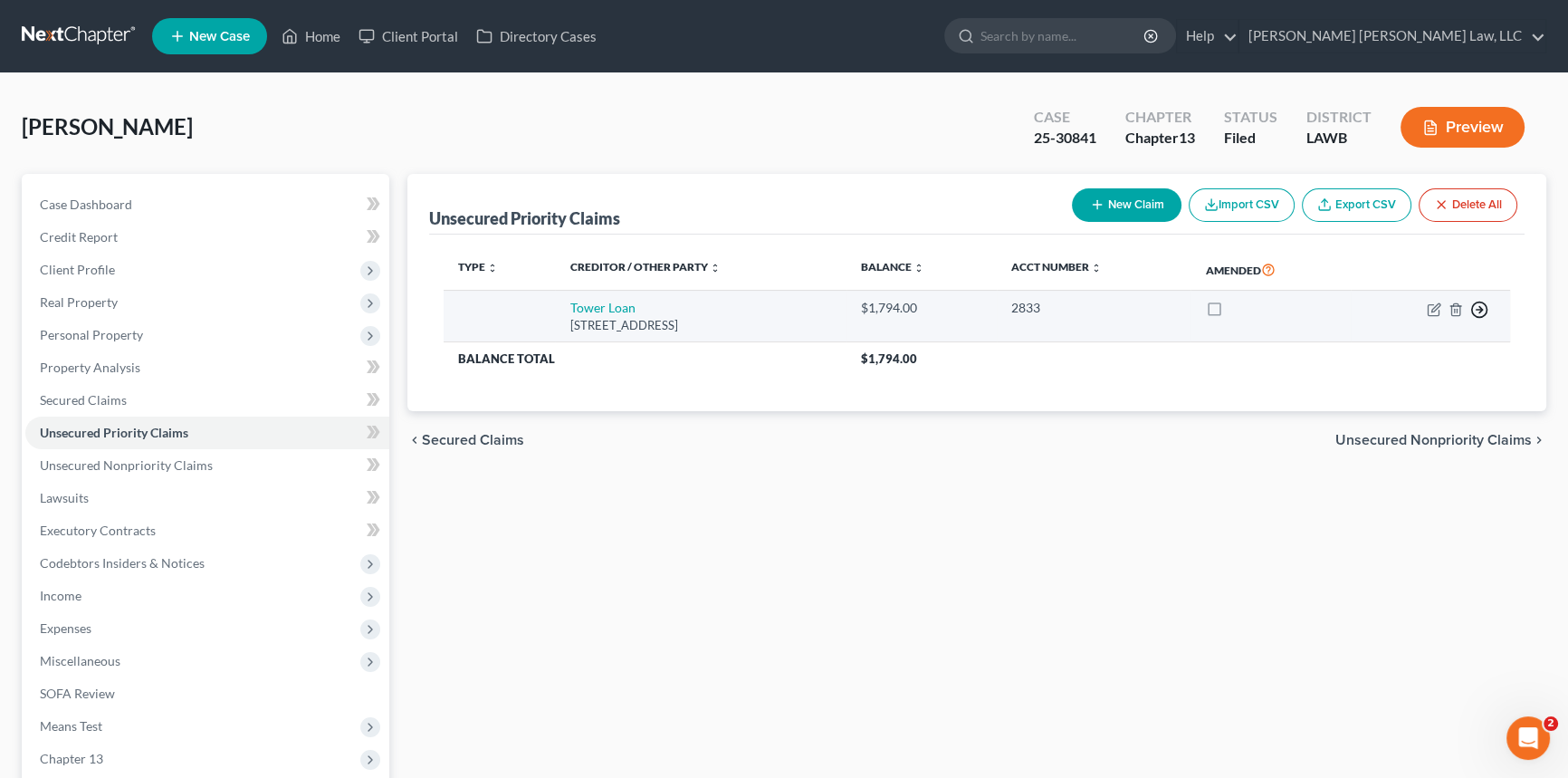
click at [1484, 305] on icon "button" at bounding box center [1479, 309] width 18 height 18
click at [1427, 317] on link "Move to D" at bounding box center [1397, 322] width 151 height 31
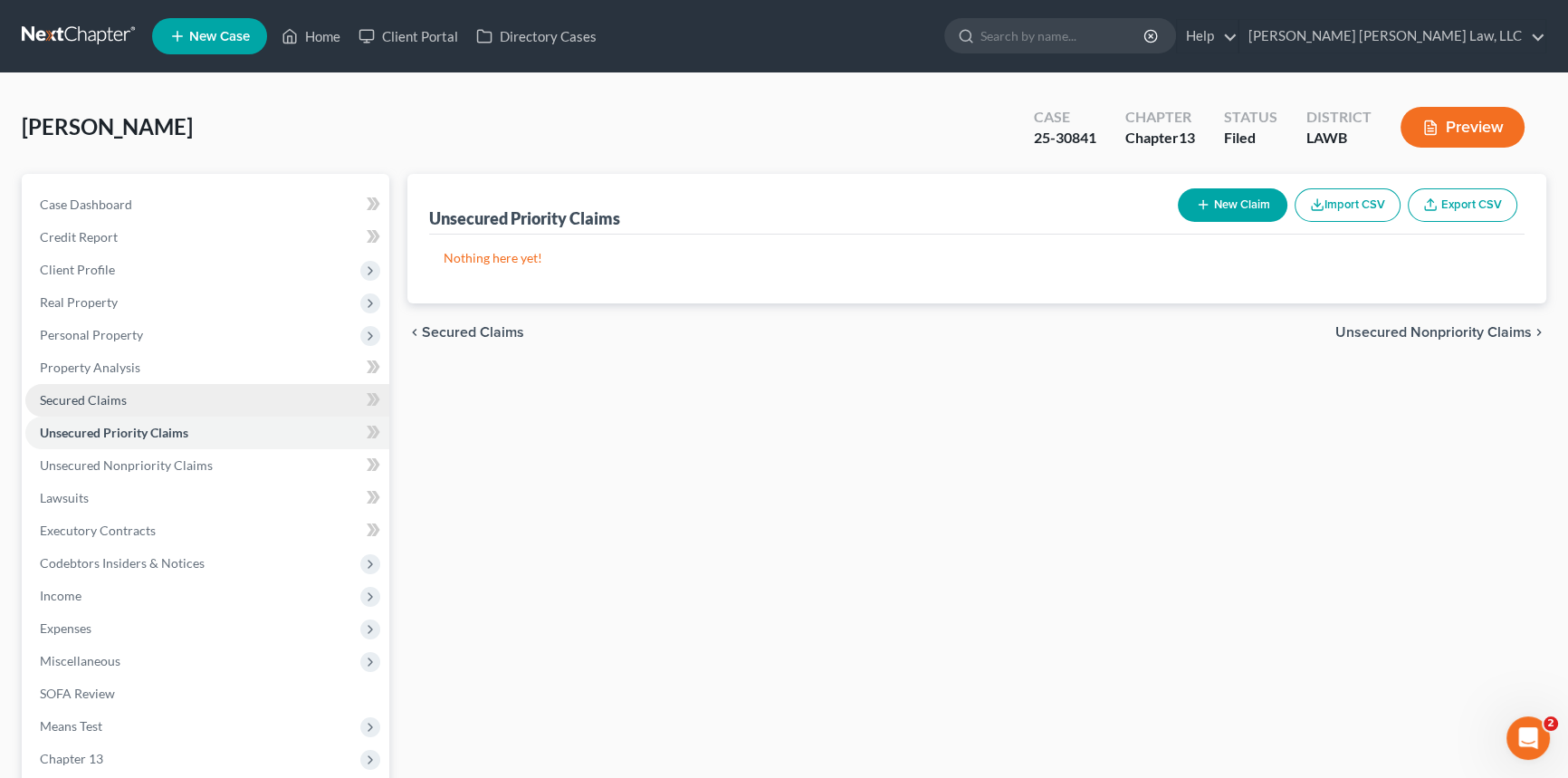
click at [128, 401] on link "Secured Claims" at bounding box center [207, 400] width 364 height 33
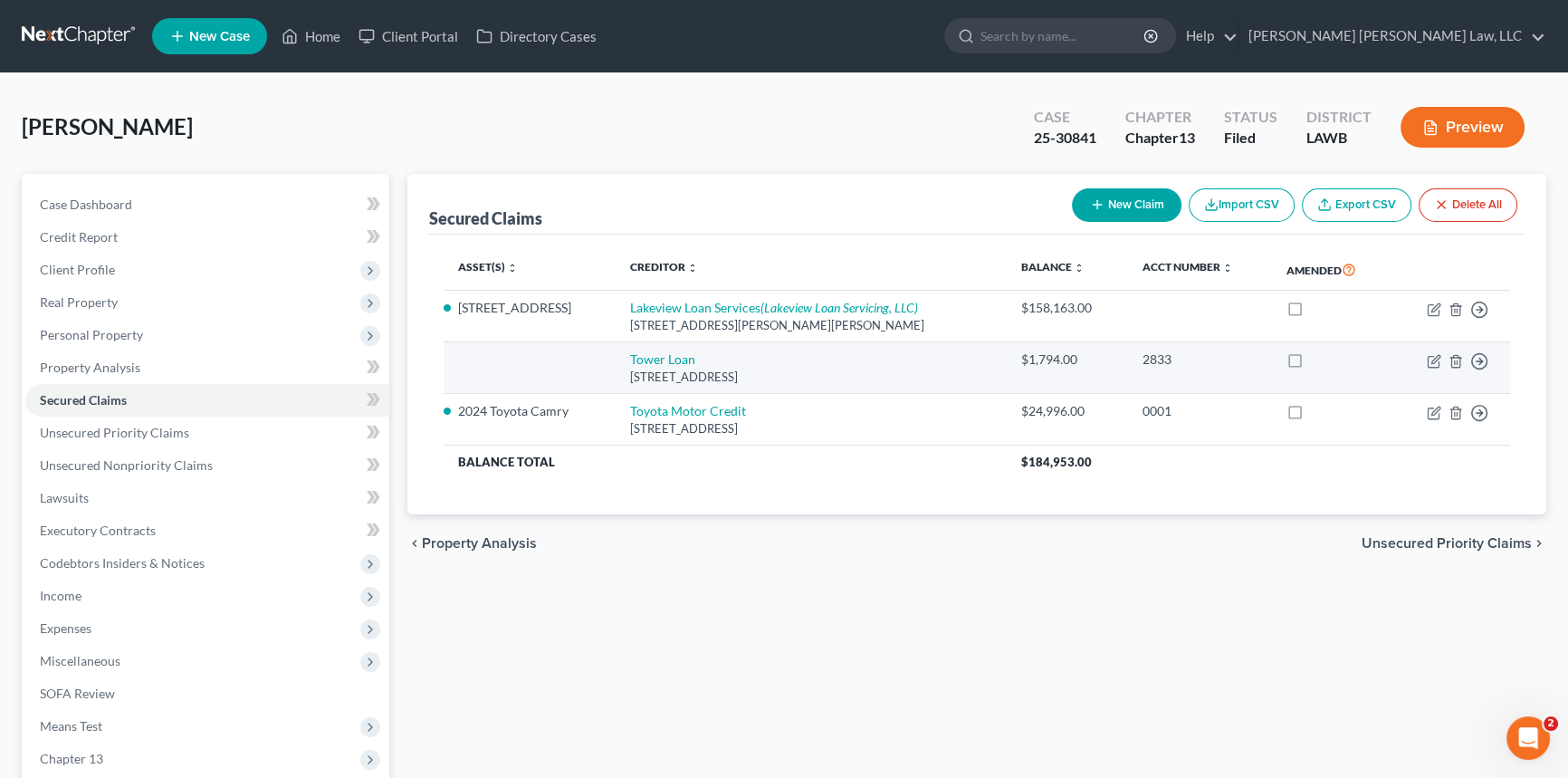
click at [1418, 360] on td "Move to E Move to F Move to G Move to Notice Only" at bounding box center [1451, 367] width 118 height 51
click at [1429, 361] on icon "button" at bounding box center [1435, 362] width 15 height 15
select select "25"
select select "0"
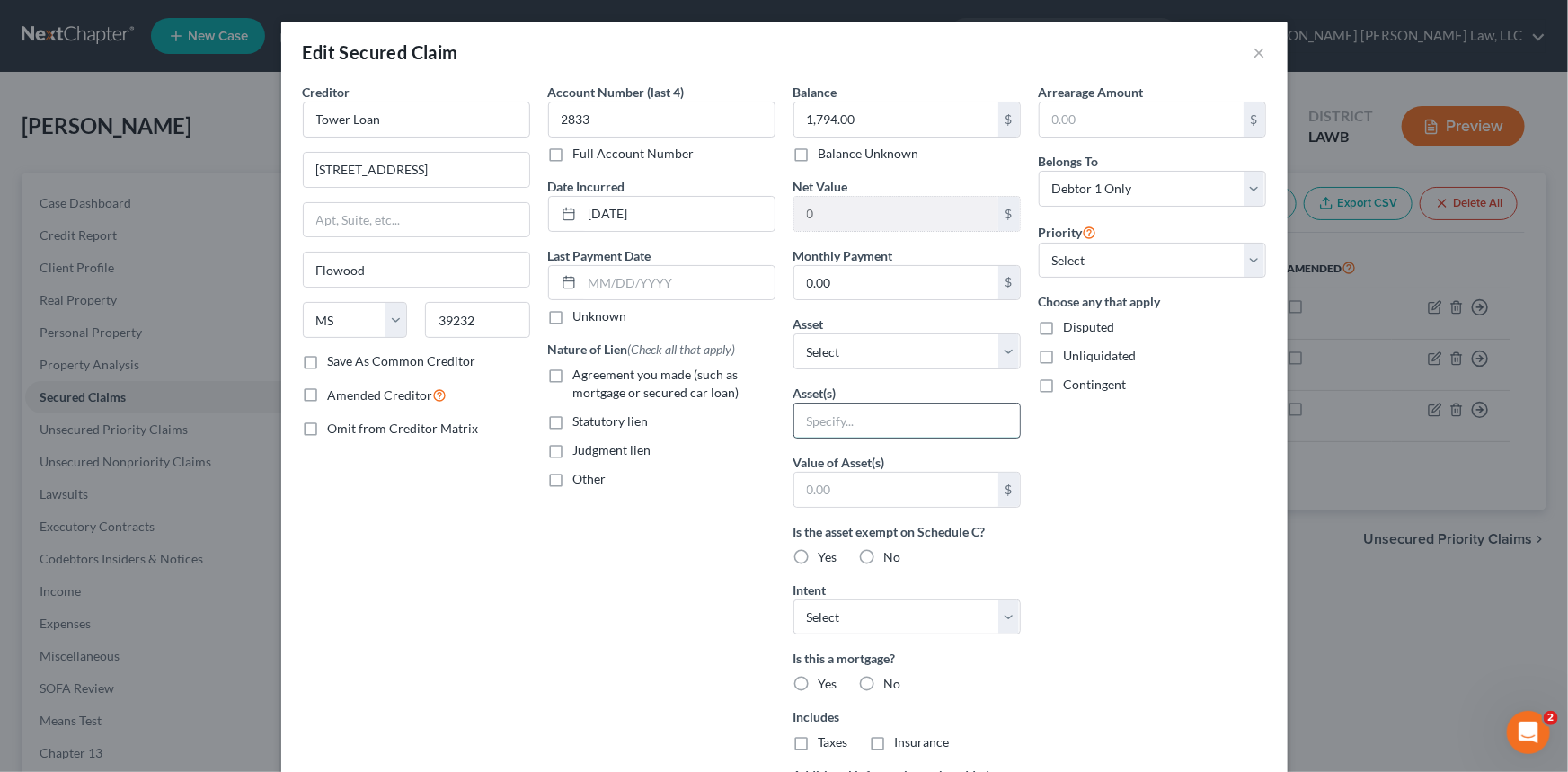
click at [839, 411] on input "text" at bounding box center [907, 420] width 226 height 34
type input "Household Goods-Movables"
click at [860, 126] on input "1,794.00" at bounding box center [896, 119] width 204 height 34
type input "1,200"
click at [1108, 263] on select "Select 1st 2nd 3rd 4th 5th 6th 7th 8th 9th 10th 11th 12th 13th 14th 15th 16th 1…" at bounding box center [1153, 260] width 227 height 36
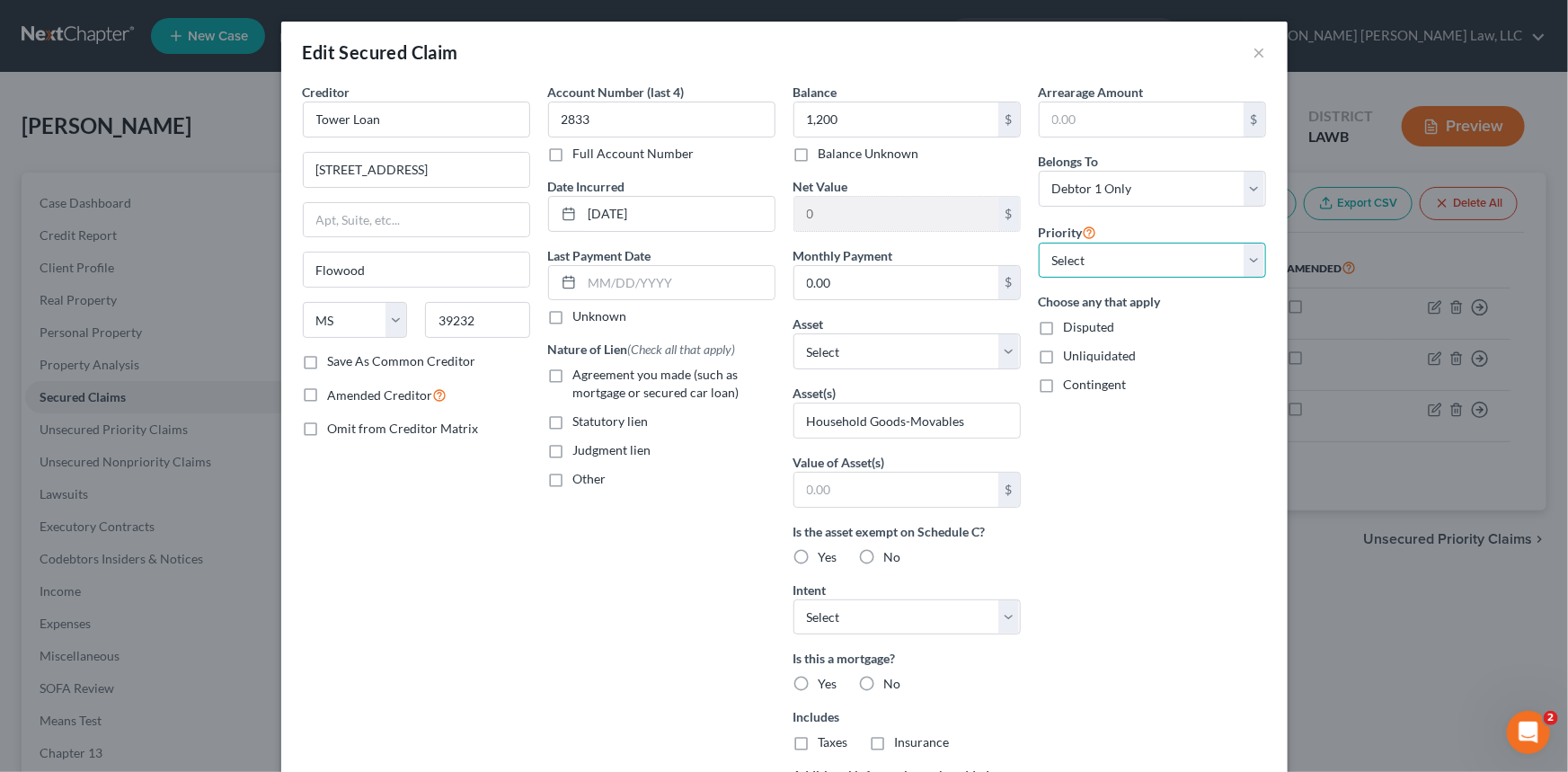
click at [1096, 257] on select "Select 1st 2nd 3rd 4th 5th 6th 7th 8th 9th 10th 11th 12th 13th 14th 15th 16th 1…" at bounding box center [1153, 260] width 227 height 36
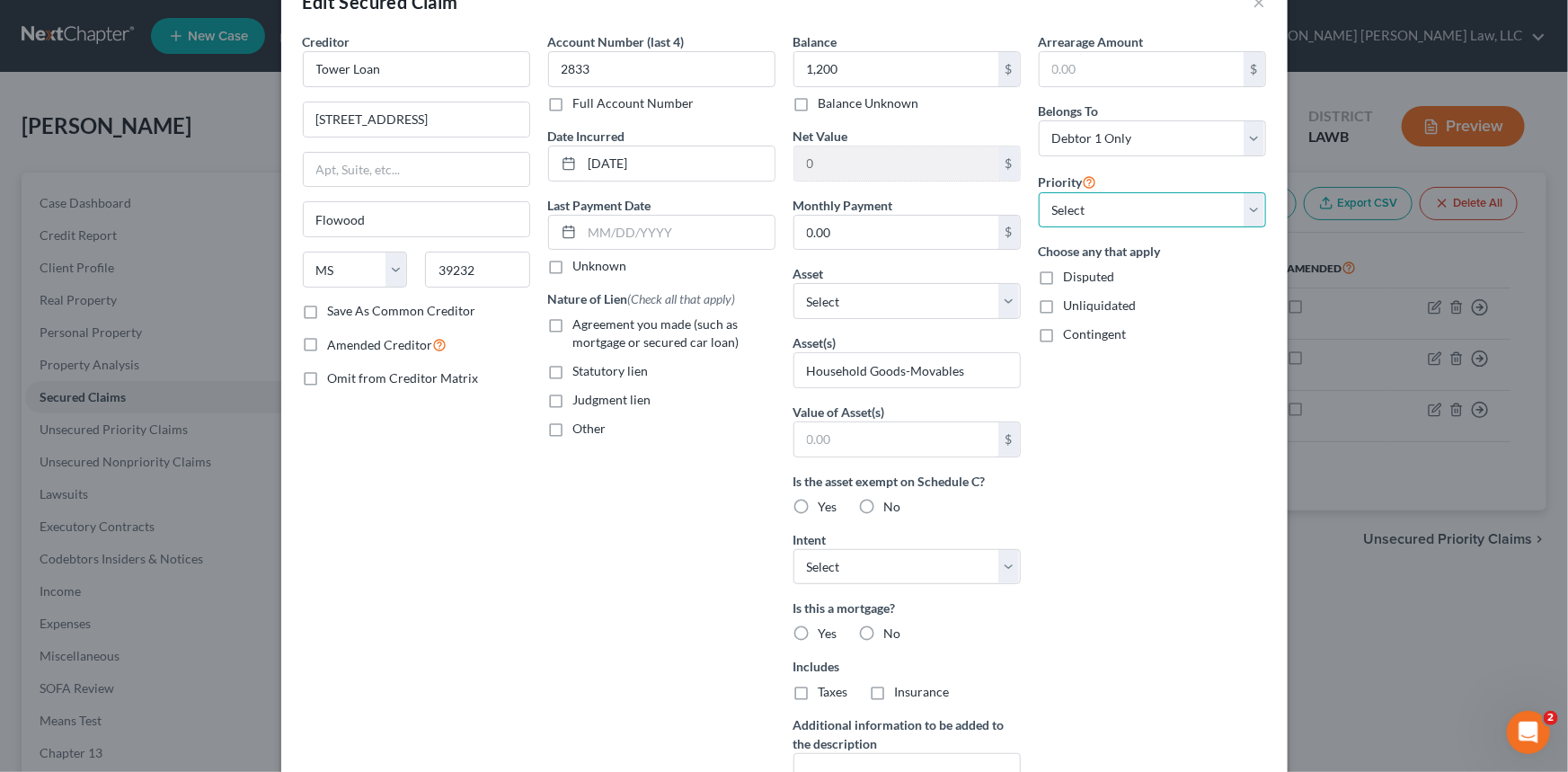
scroll to position [276, 0]
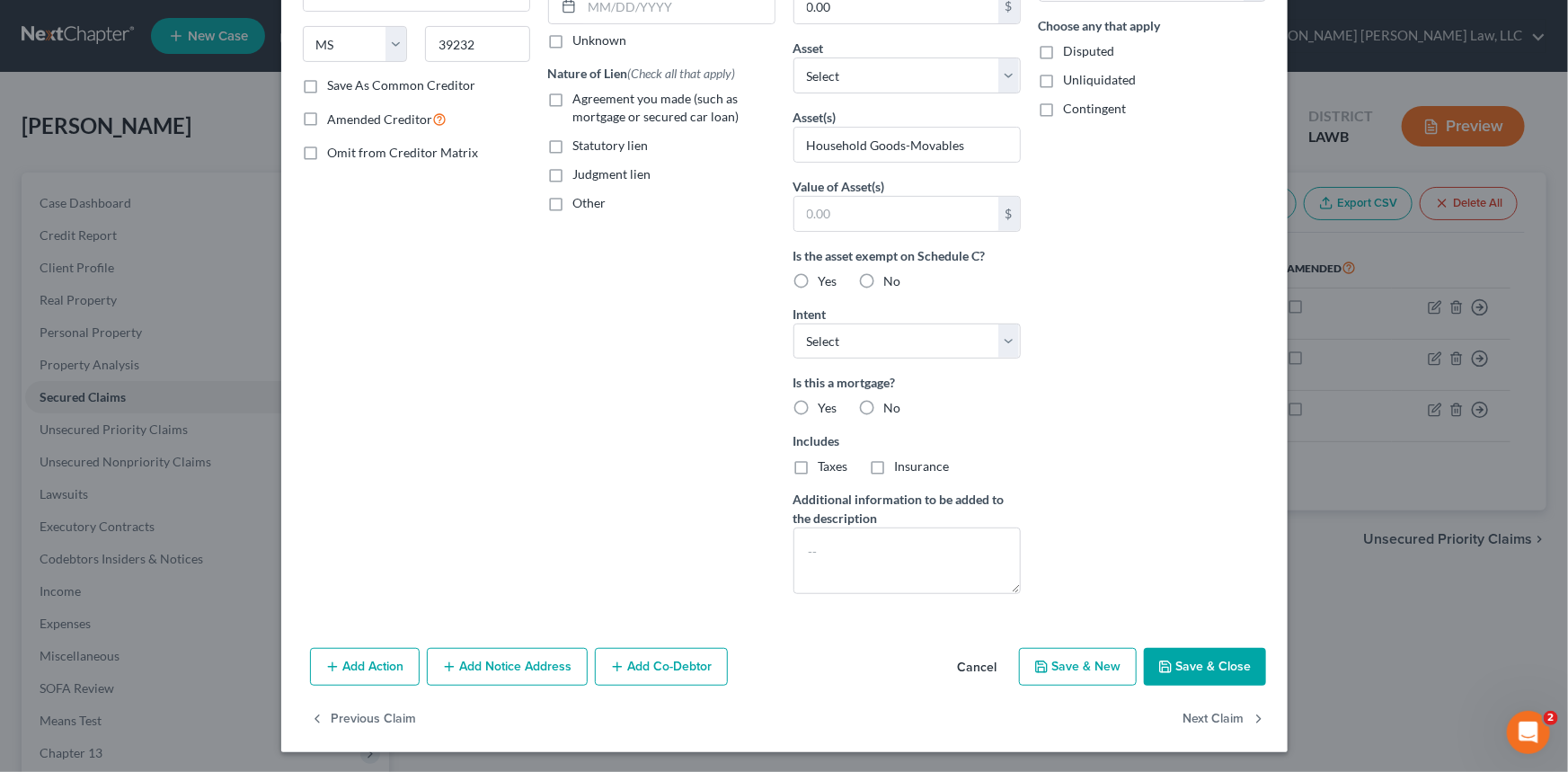
click at [1221, 662] on button "Save & Close" at bounding box center [1205, 667] width 122 height 38
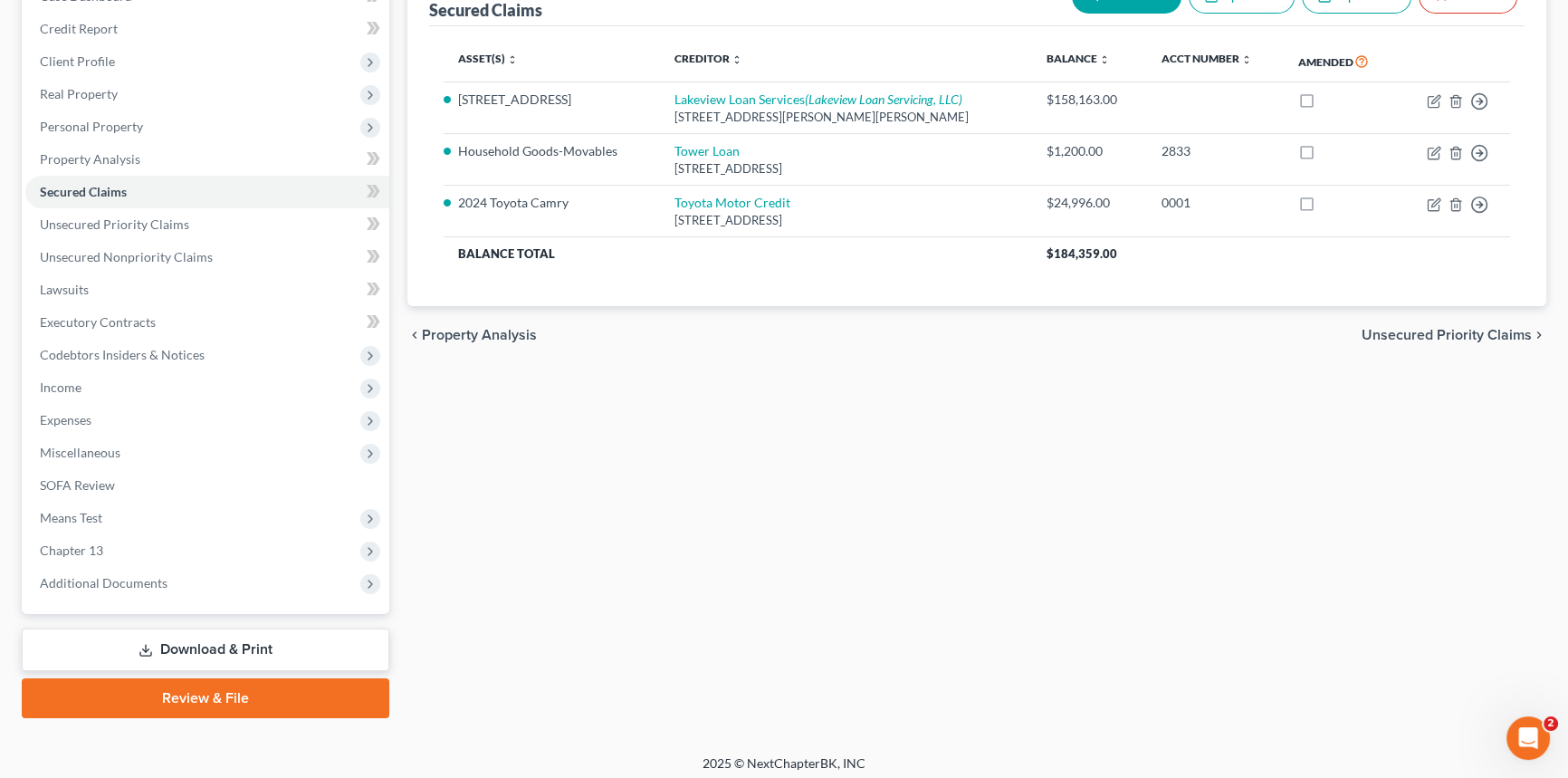
scroll to position [214, 0]
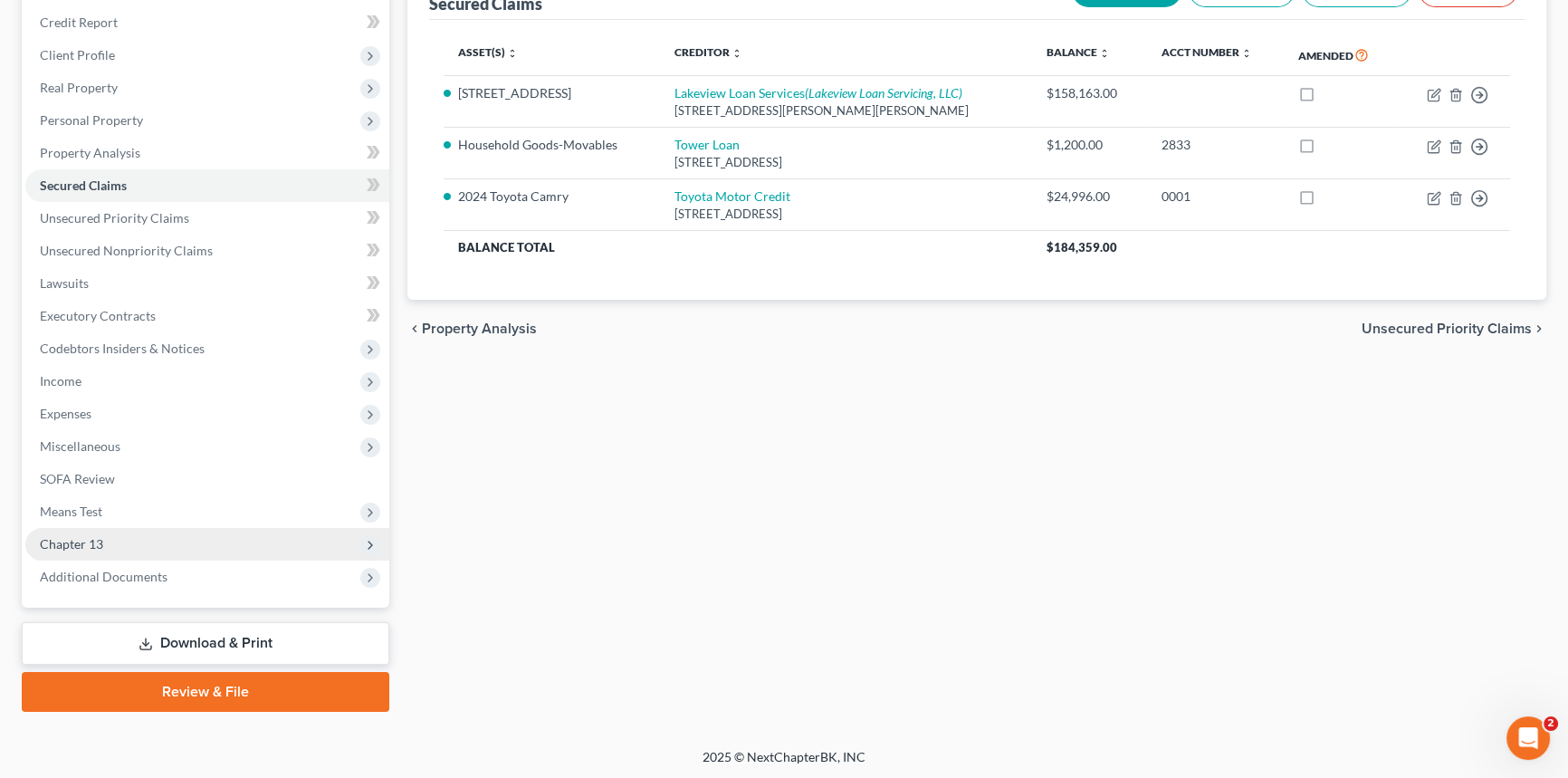
click at [196, 543] on span "Chapter 13" at bounding box center [207, 544] width 364 height 33
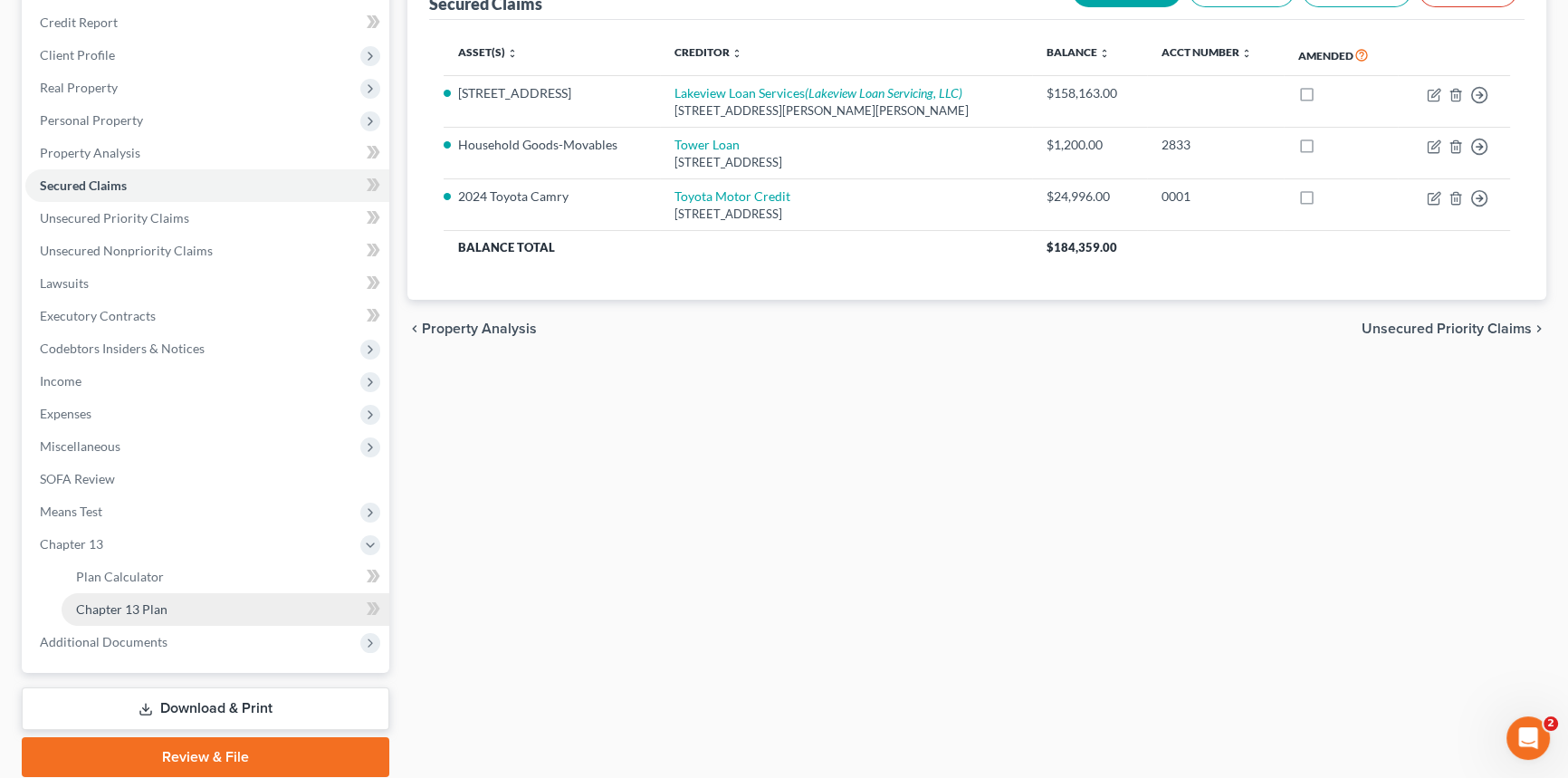
click at [229, 598] on link "Chapter 13 Plan" at bounding box center [225, 609] width 328 height 33
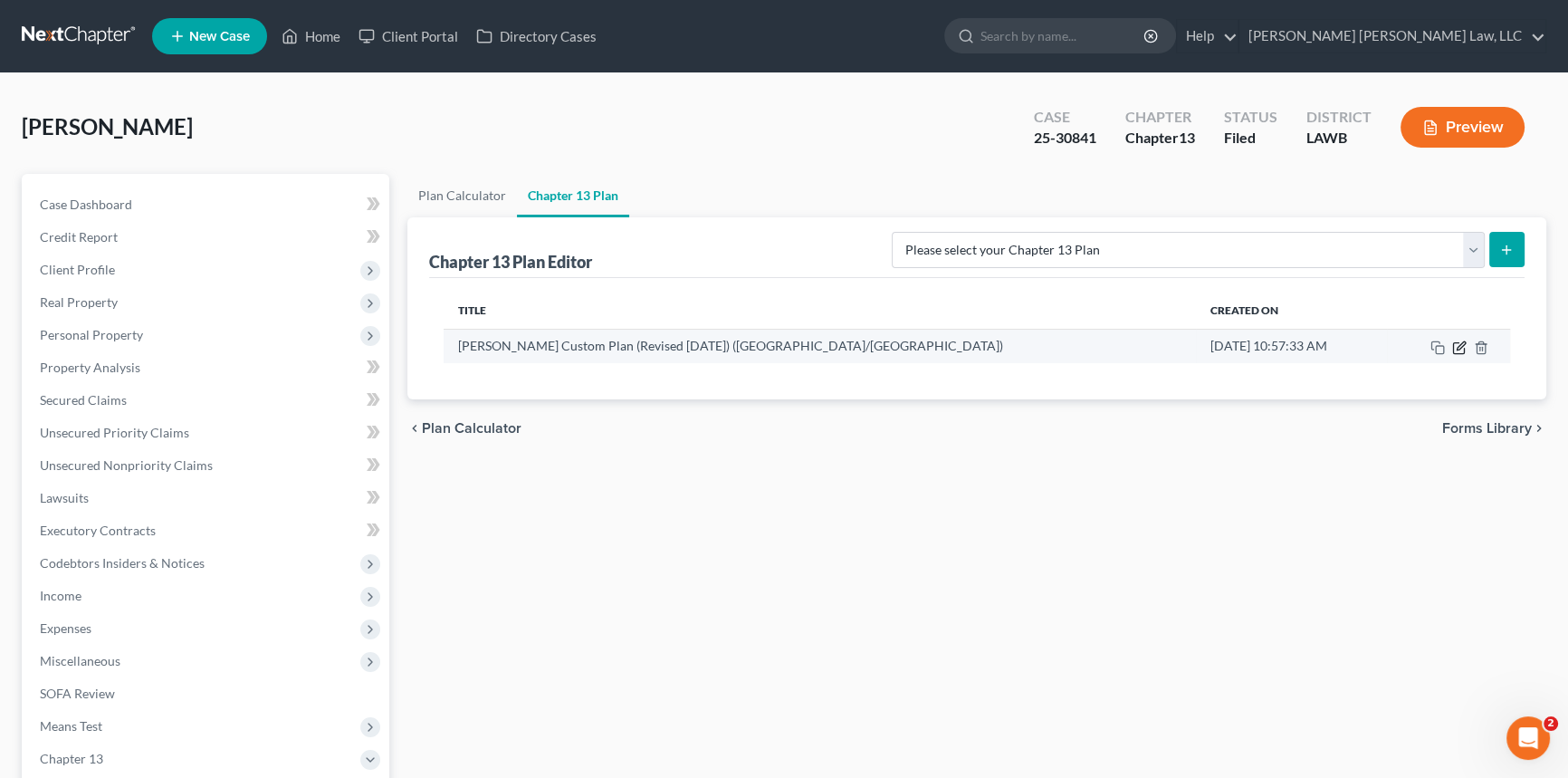
click at [1462, 343] on icon "button" at bounding box center [1460, 348] width 15 height 15
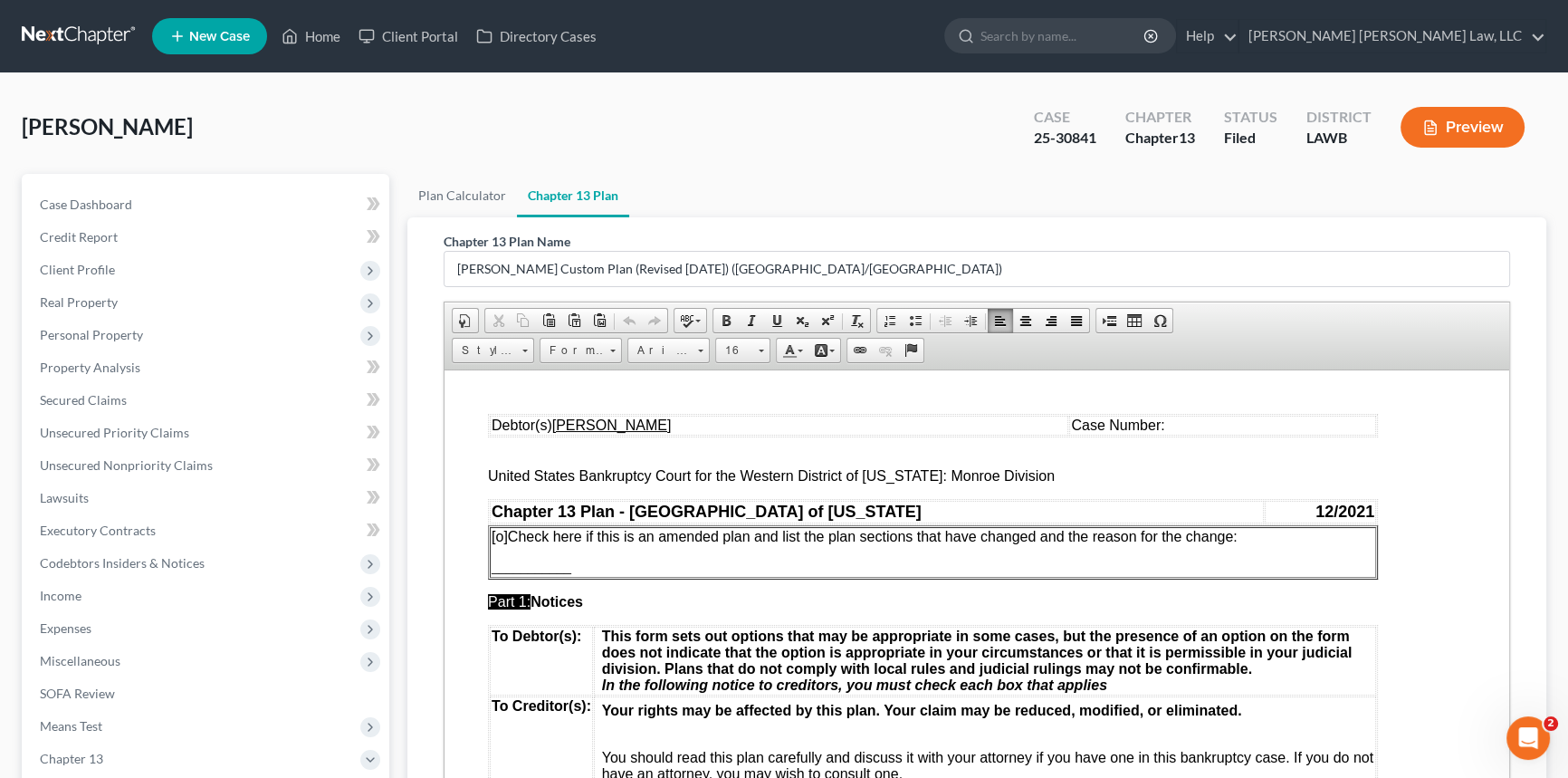
click at [1151, 429] on td "Case Number:" at bounding box center [1223, 424] width 307 height 20
click at [1057, 425] on span "Case Number: 2530841" at bounding box center [1042, 424] width 157 height 16
click at [499, 537] on span "[o]" at bounding box center [499, 536] width 16 height 16
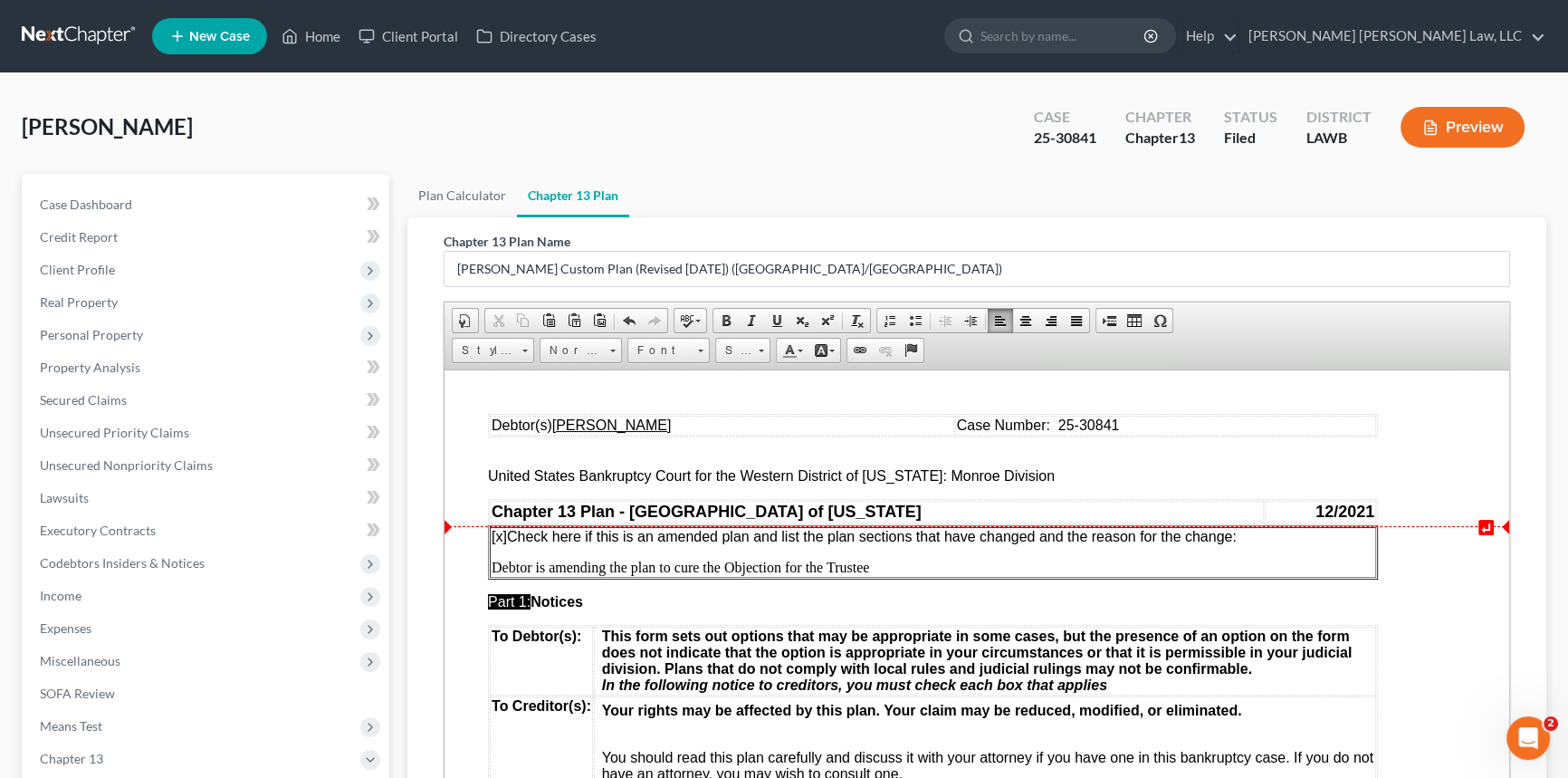
drag, startPoint x: 1243, startPoint y: 539, endPoint x: 1350, endPoint y: 539, distance: 107.0
click at [1244, 539] on p "[x ] Check here if this is an amended plan and list the plan sections that have…" at bounding box center [934, 536] width 883 height 16
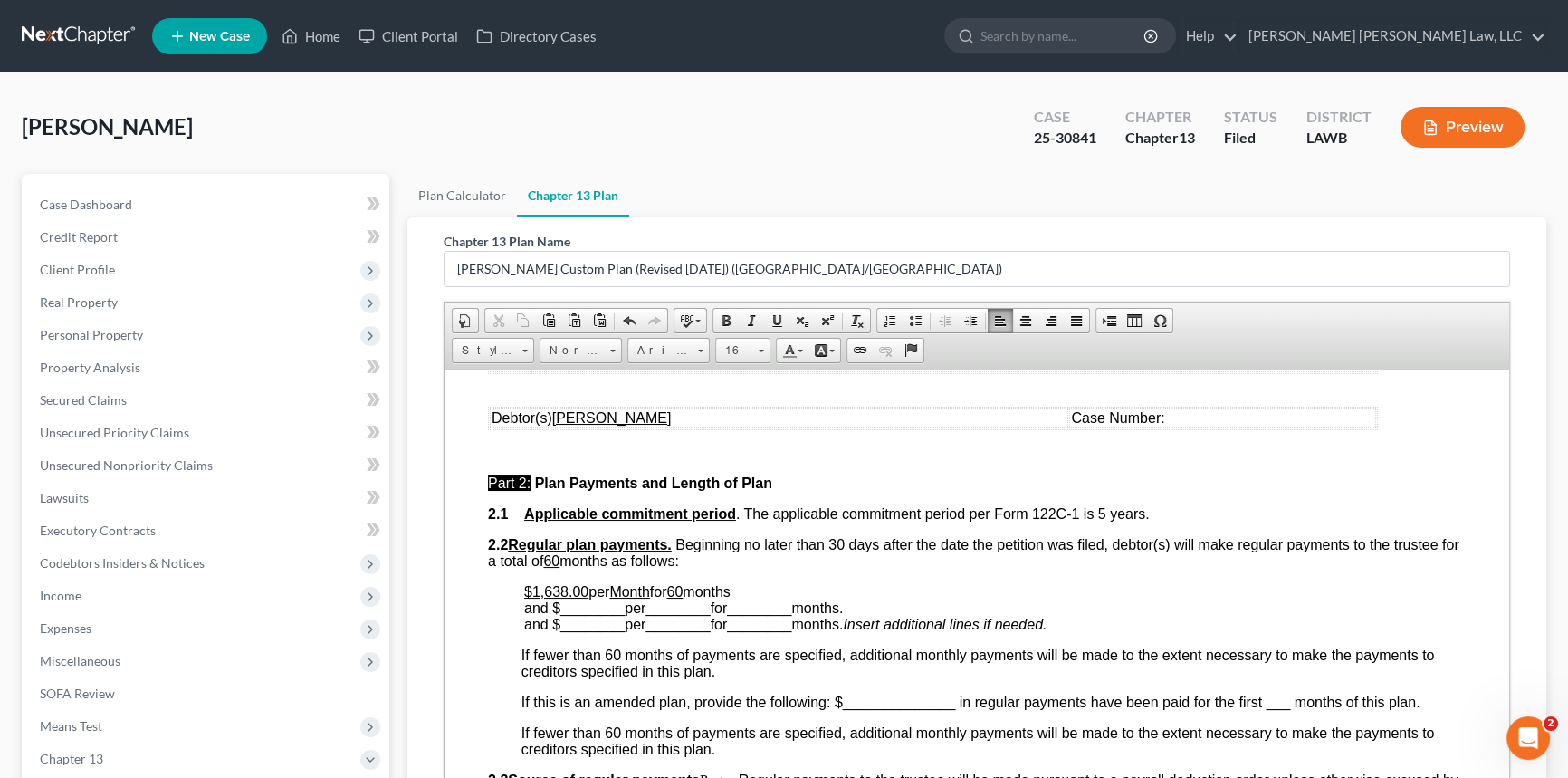
scroll to position [741, 0]
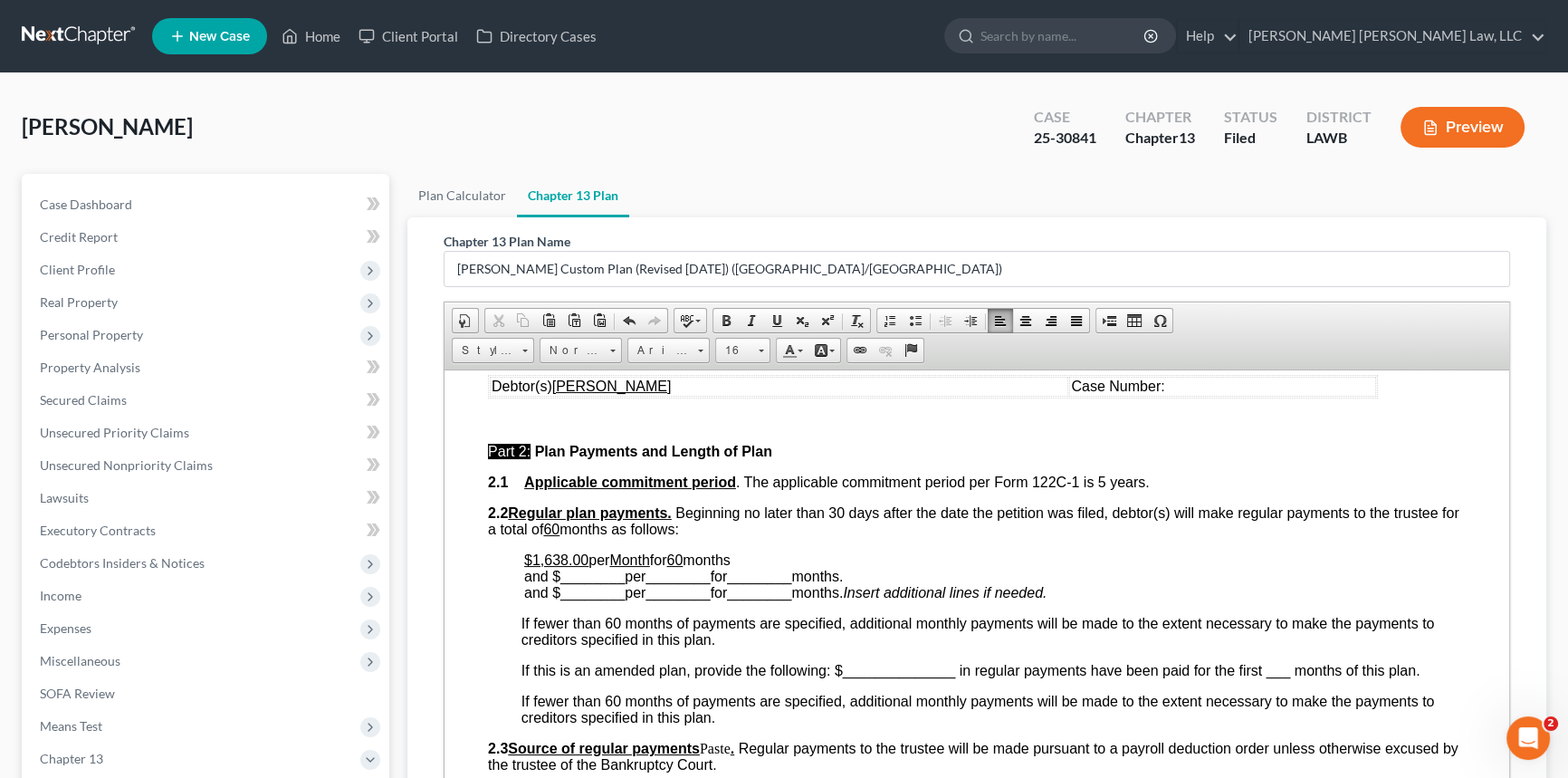
click at [683, 566] on u "60" at bounding box center [674, 559] width 16 height 16
click at [772, 324] on span at bounding box center [777, 321] width 15 height 15
click at [764, 580] on p "$1,638.00 per Month for 3 ​ months and $ ________ per ________ for ________ mon…" at bounding box center [995, 576] width 942 height 48
click at [592, 583] on span "________" at bounding box center [593, 575] width 64 height 16
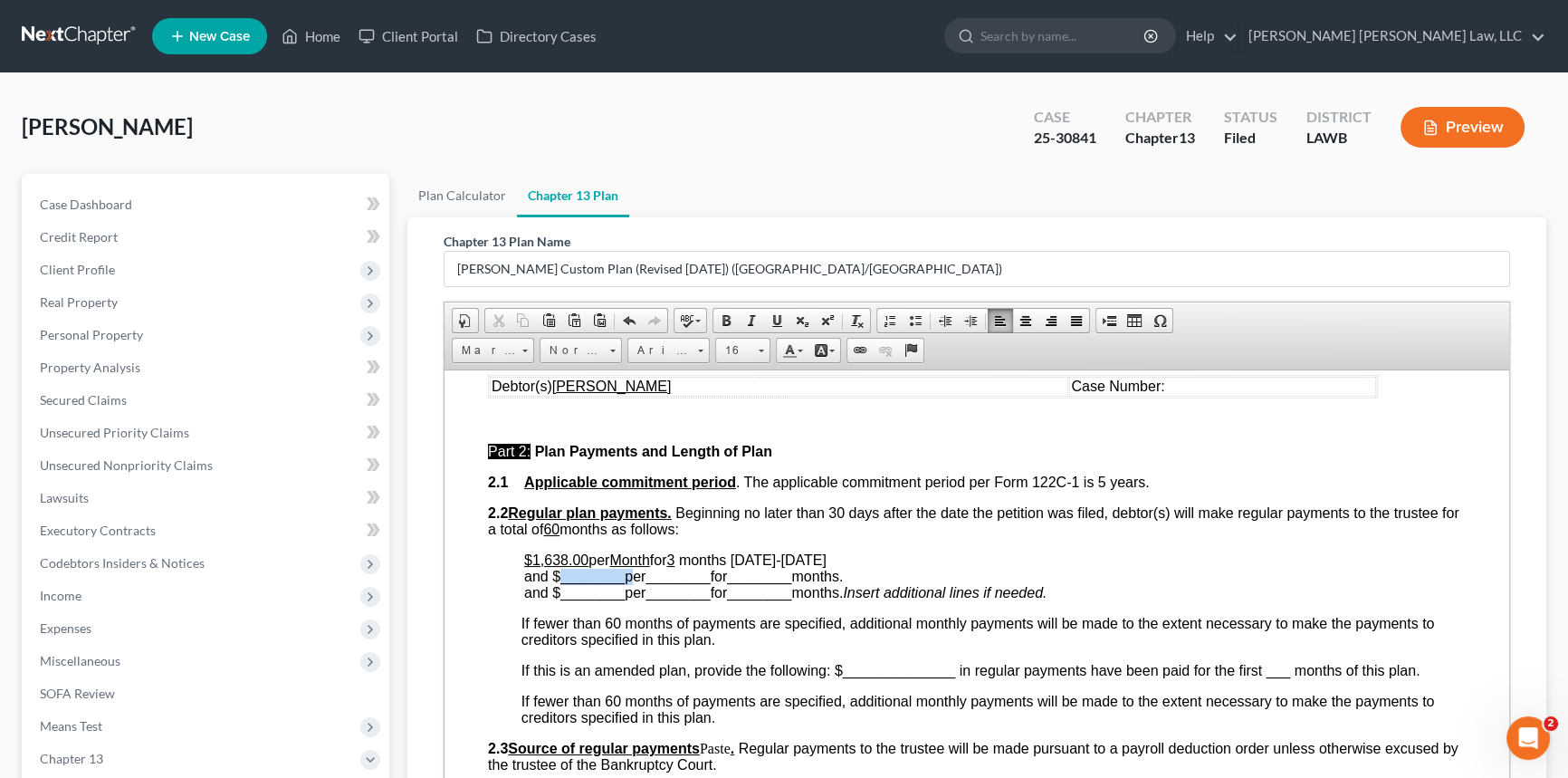
click at [592, 583] on span "________" at bounding box center [593, 575] width 64 height 16
click at [653, 583] on span "________" at bounding box center [658, 575] width 64 height 16
click at [726, 583] on span "________" at bounding box center [719, 575] width 64 height 16
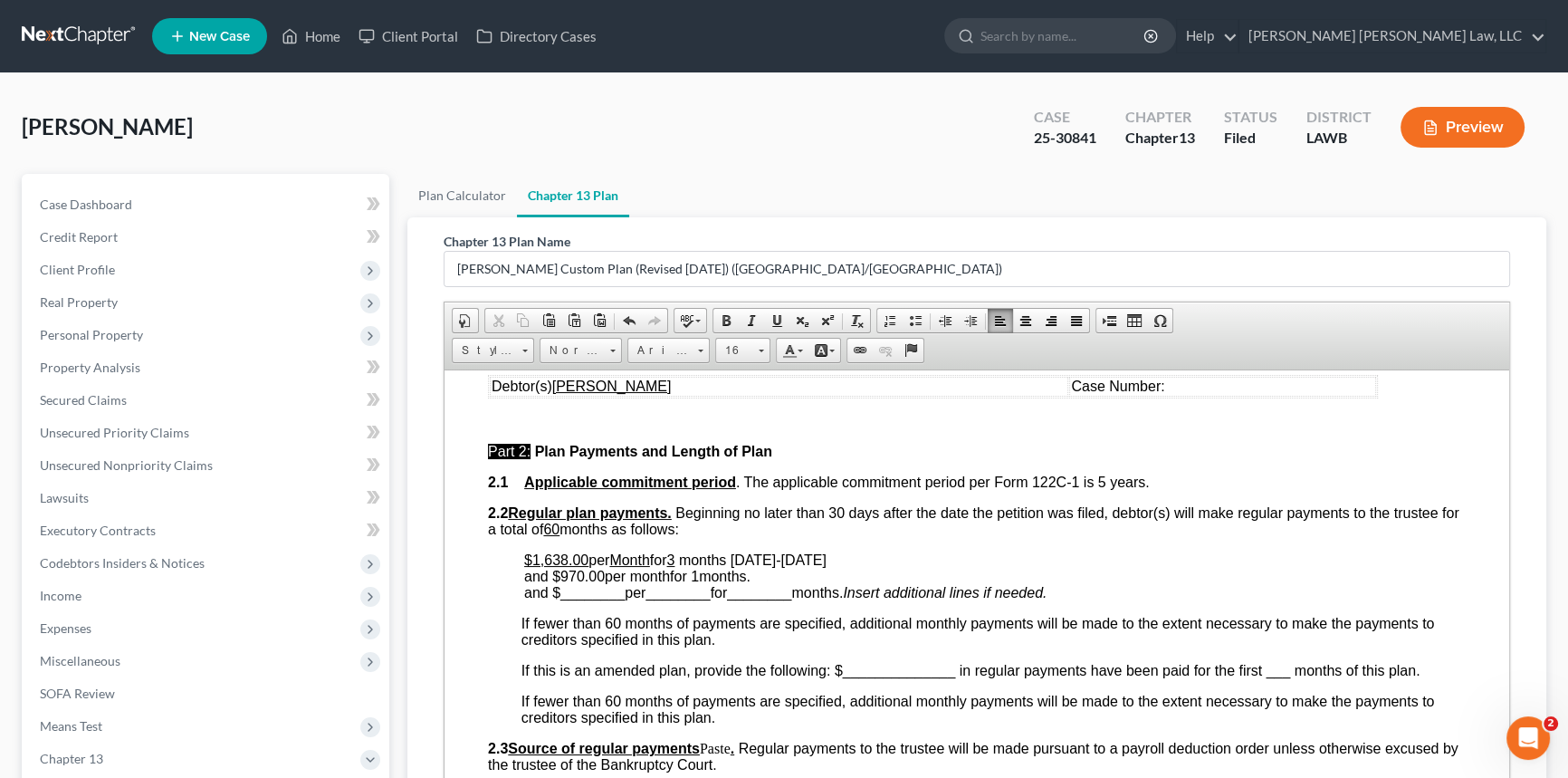
click at [759, 583] on span "months [DATE]-[DATE] and $970.00 per month for 1 months." at bounding box center [675, 567] width 303 height 32
click at [593, 599] on span "________" at bounding box center [593, 592] width 64 height 16
click at [661, 599] on span "________" at bounding box center [669, 592] width 64 height 16
click at [662, 599] on span "________" at bounding box center [669, 592] width 64 height 16
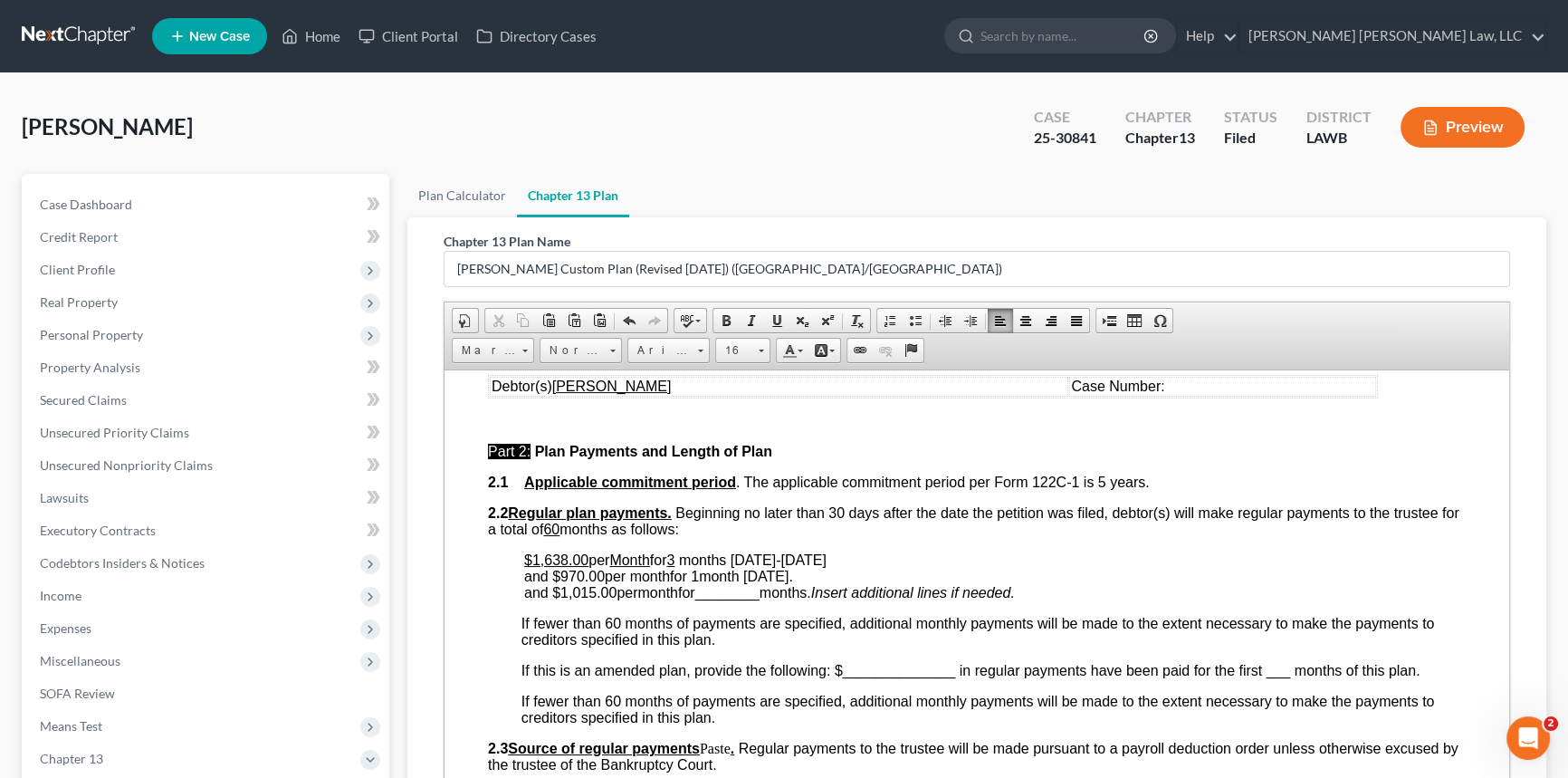
click at [732, 599] on span "________" at bounding box center [727, 592] width 64 height 16
click at [767, 599] on span "and $1,015.00 per month for 56 months." at bounding box center [646, 592] width 242 height 16
click at [576, 583] on span "months [DATE]-[DATE] and $970.00 per month for 1 month [DATE] ." at bounding box center [675, 567] width 303 height 32
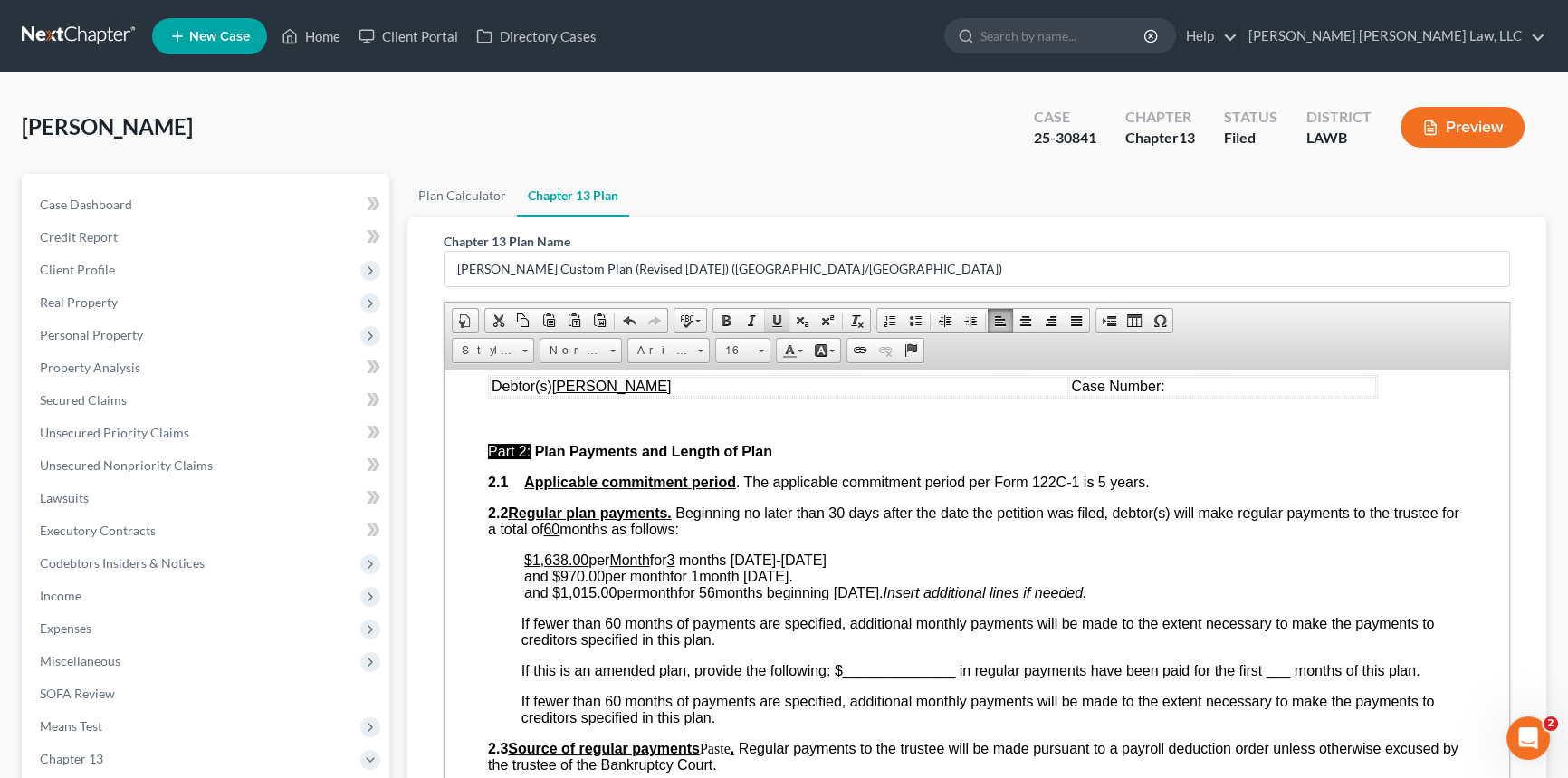
click at [770, 319] on span at bounding box center [777, 321] width 15 height 15
click at [653, 583] on span "months [DATE]-[DATE] and $ 970.00 per month for 1 month [DATE] ." at bounding box center [675, 567] width 303 height 32
click at [654, 583] on span "months [DATE]-[DATE] and $ 970.00 per month for 1 month [DATE] ." at bounding box center [675, 567] width 303 height 32
click at [774, 317] on span at bounding box center [777, 321] width 15 height 15
click at [702, 583] on span "months [DATE]-[DATE] and $ 970.00 per month for 1 month [DATE] ." at bounding box center [675, 567] width 303 height 32
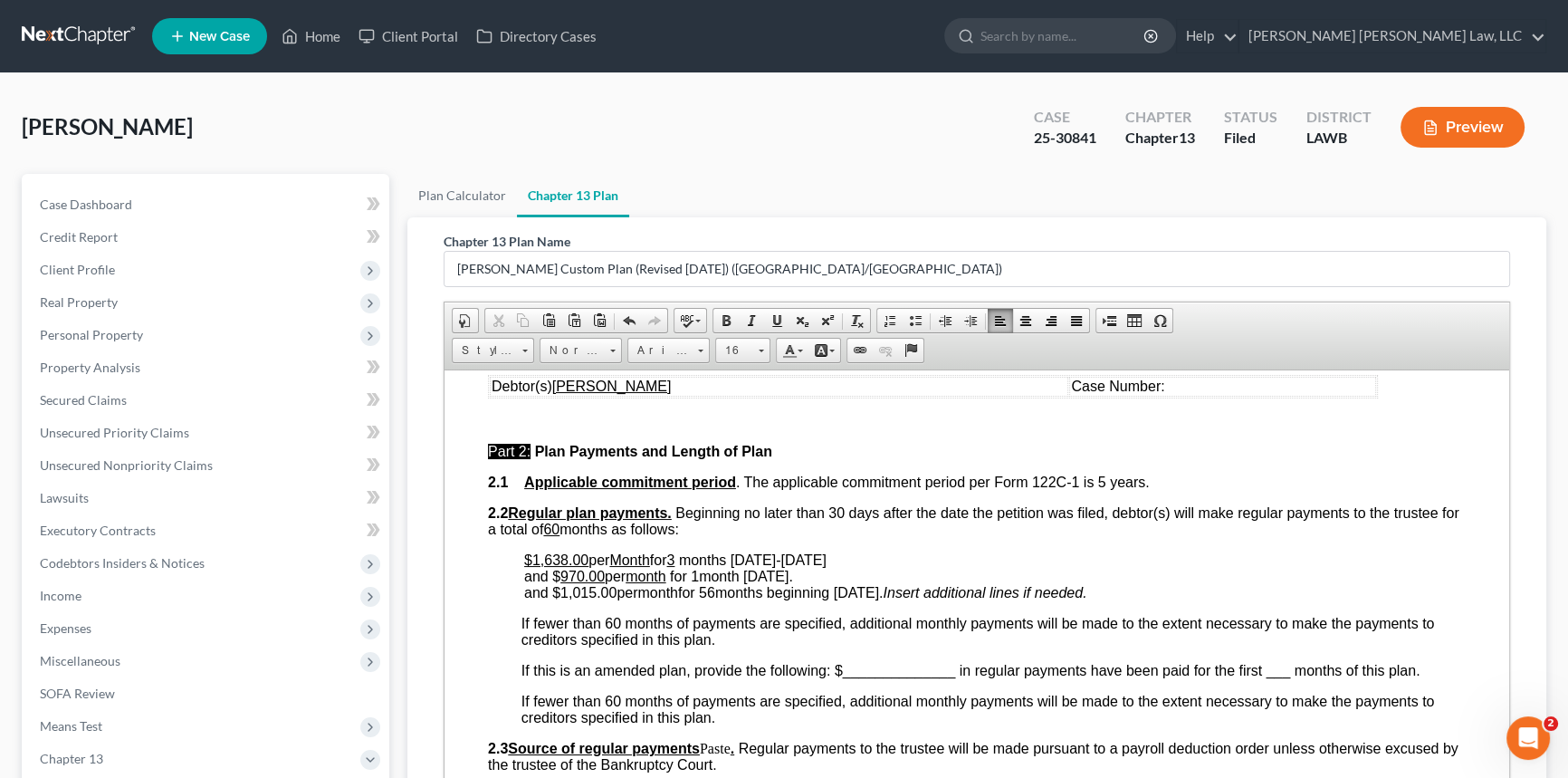
click at [702, 583] on span "months [DATE]-[DATE] and $ 970.00 per month for 1 month [DATE] ." at bounding box center [675, 567] width 303 height 32
click at [783, 316] on link "Underline" at bounding box center [776, 320] width 25 height 23
click at [718, 599] on span "and $1,015.00 per month for 56 months beginning [DATE] ." at bounding box center [703, 592] width 359 height 16
click at [773, 318] on span at bounding box center [777, 321] width 15 height 15
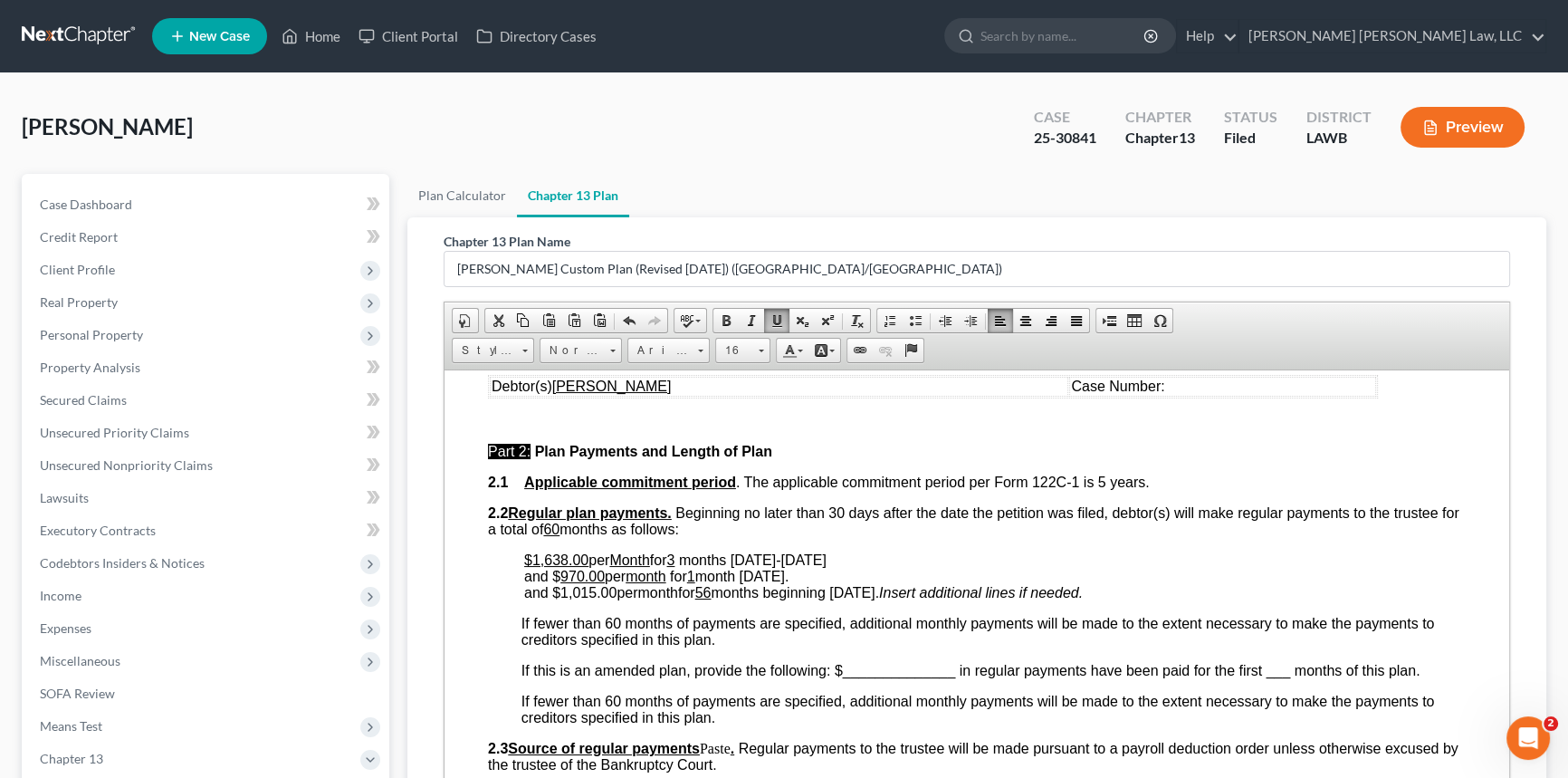
click at [667, 599] on span "month" at bounding box center [657, 592] width 40 height 16
click at [777, 313] on span at bounding box center [777, 321] width 15 height 15
click at [589, 599] on span "and $1,015.00 per month for 56 months beginning [DATE] ." at bounding box center [703, 592] width 359 height 16
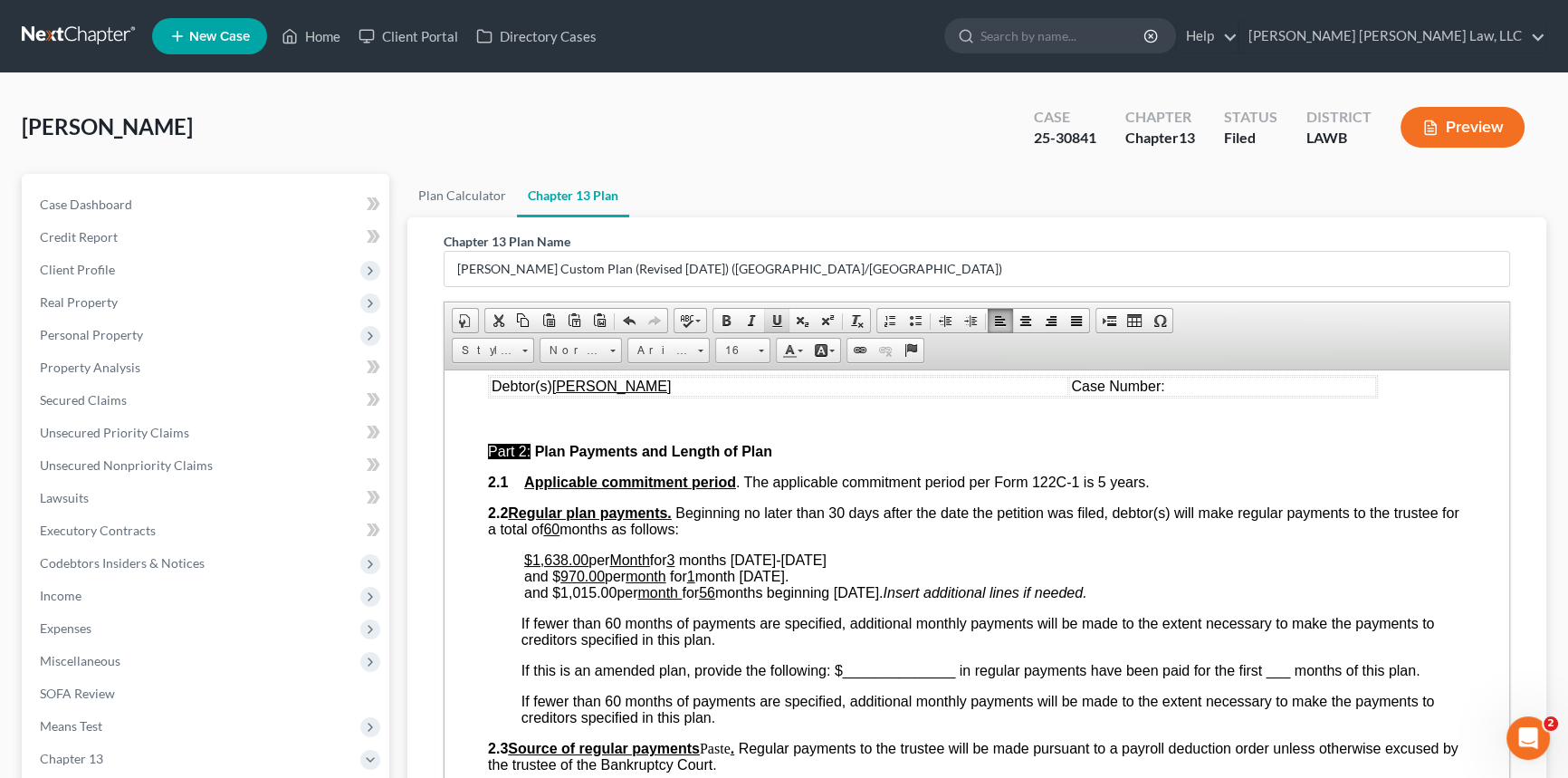
click at [776, 315] on span at bounding box center [777, 321] width 15 height 15
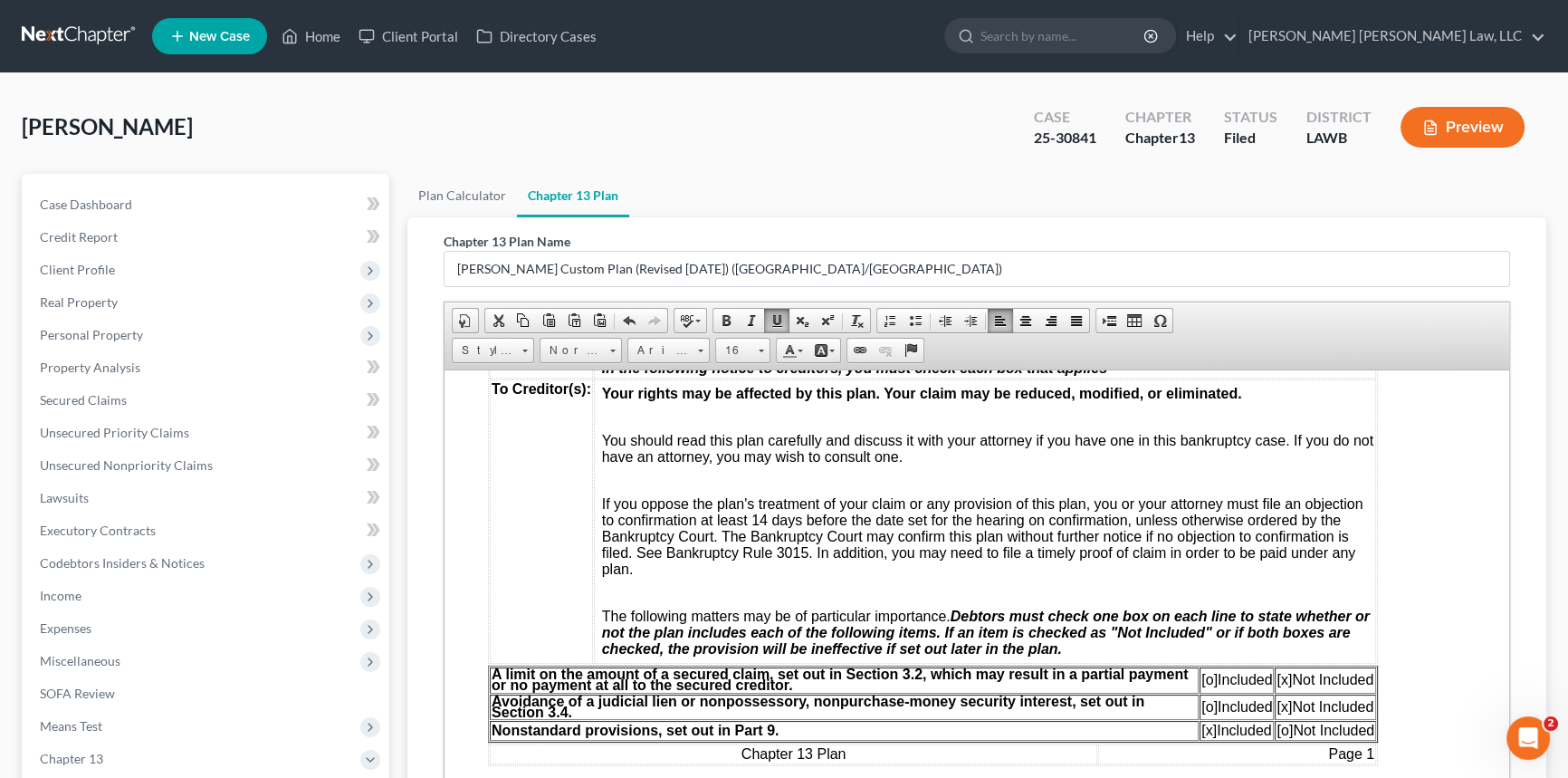
scroll to position [411, 0]
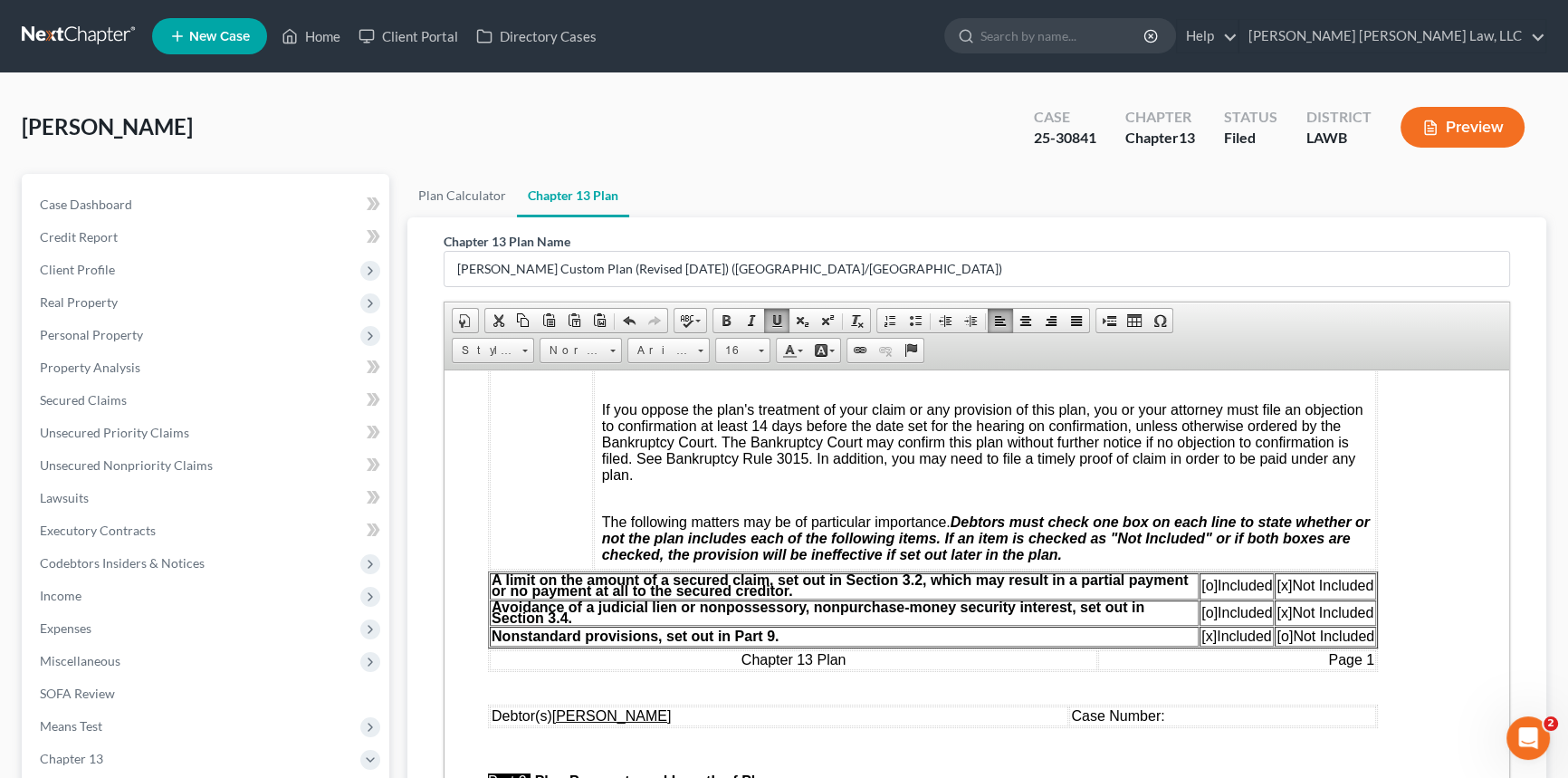
click at [1204, 593] on span "[o]" at bounding box center [1209, 584] width 16 height 16
click at [1283, 593] on span "[x]" at bounding box center [1284, 584] width 16 height 16
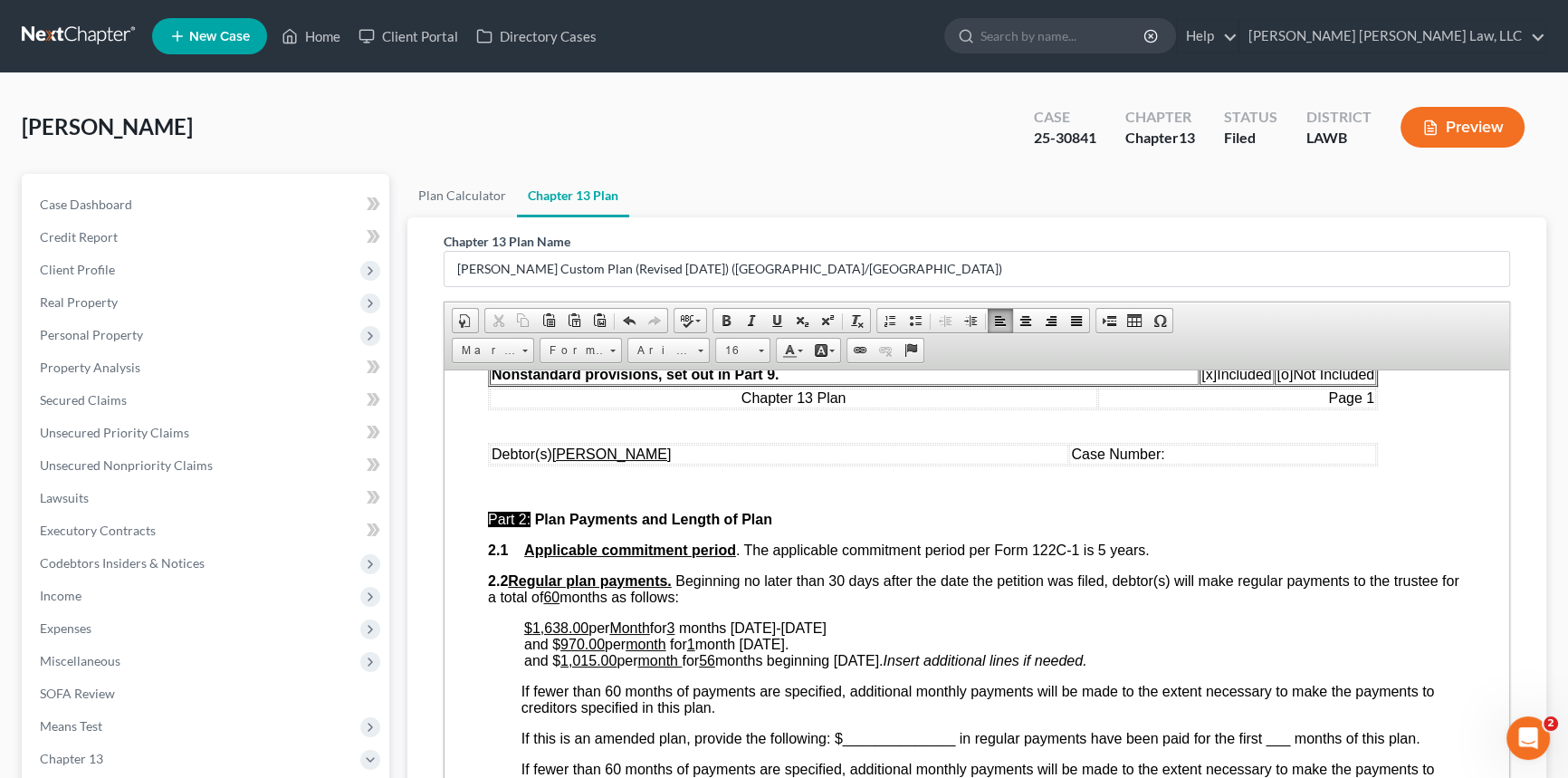
scroll to position [659, 0]
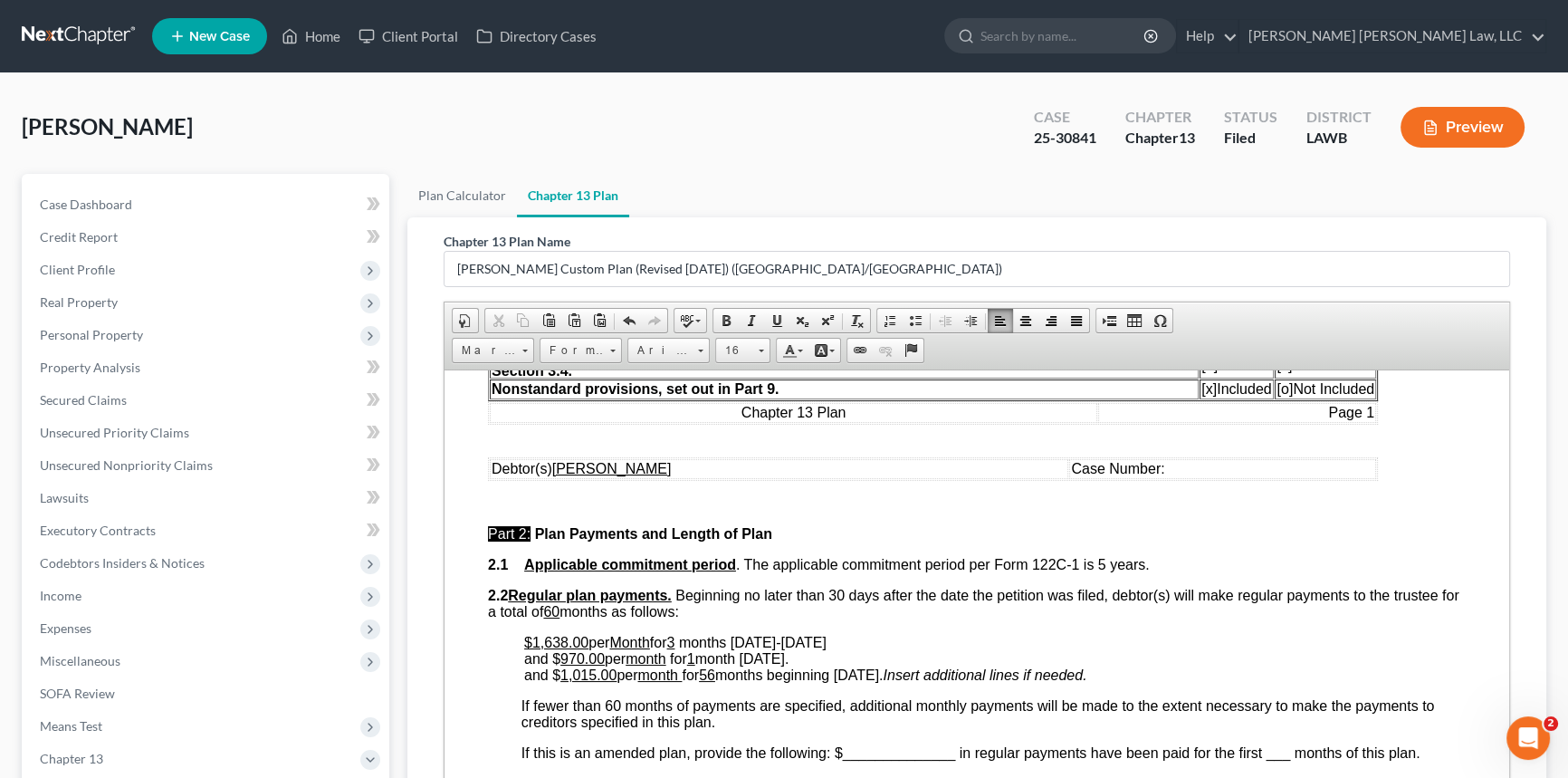
click at [1134, 478] on td "Case Number:" at bounding box center [1223, 468] width 307 height 20
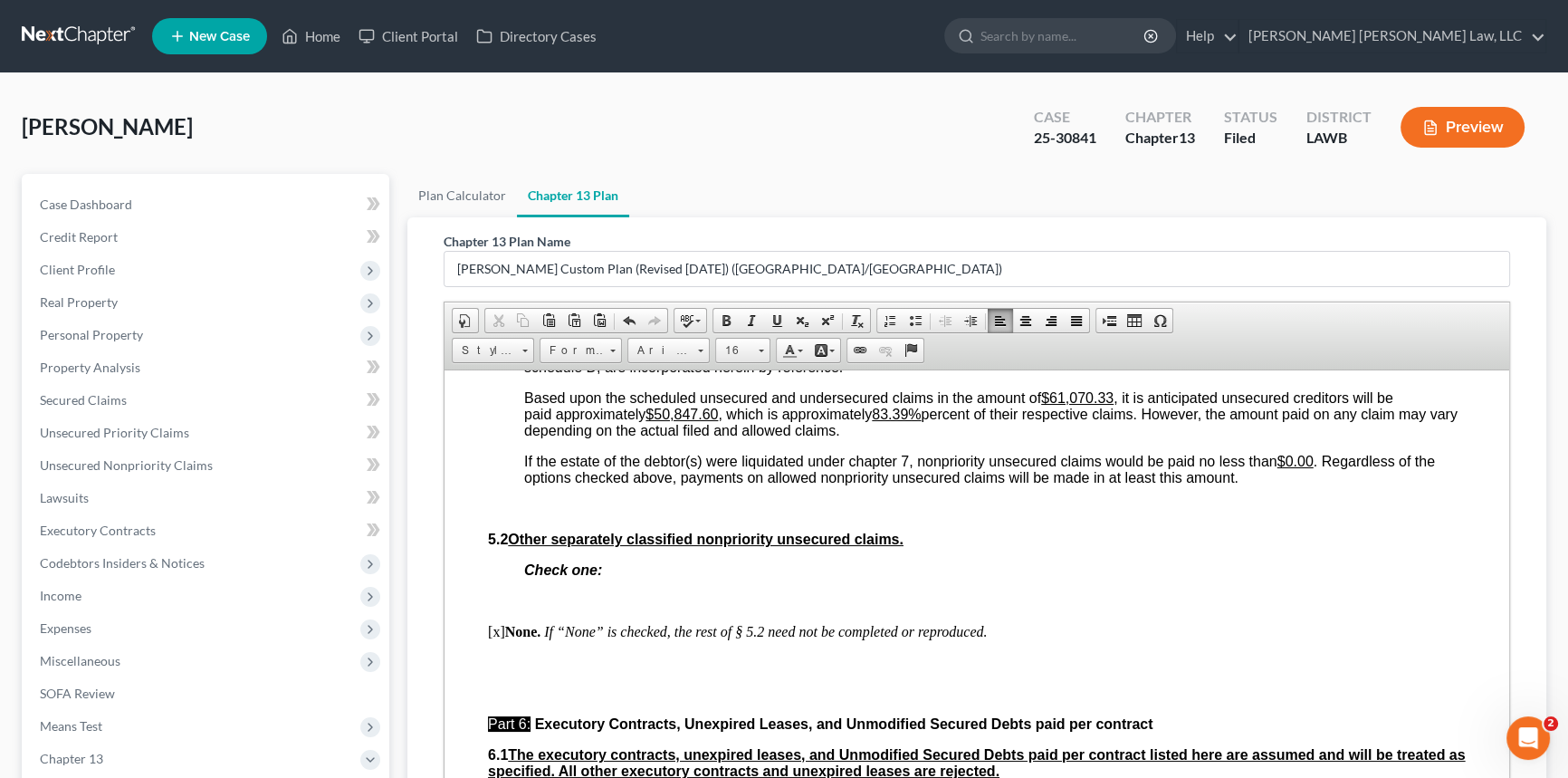
scroll to position [4363, 0]
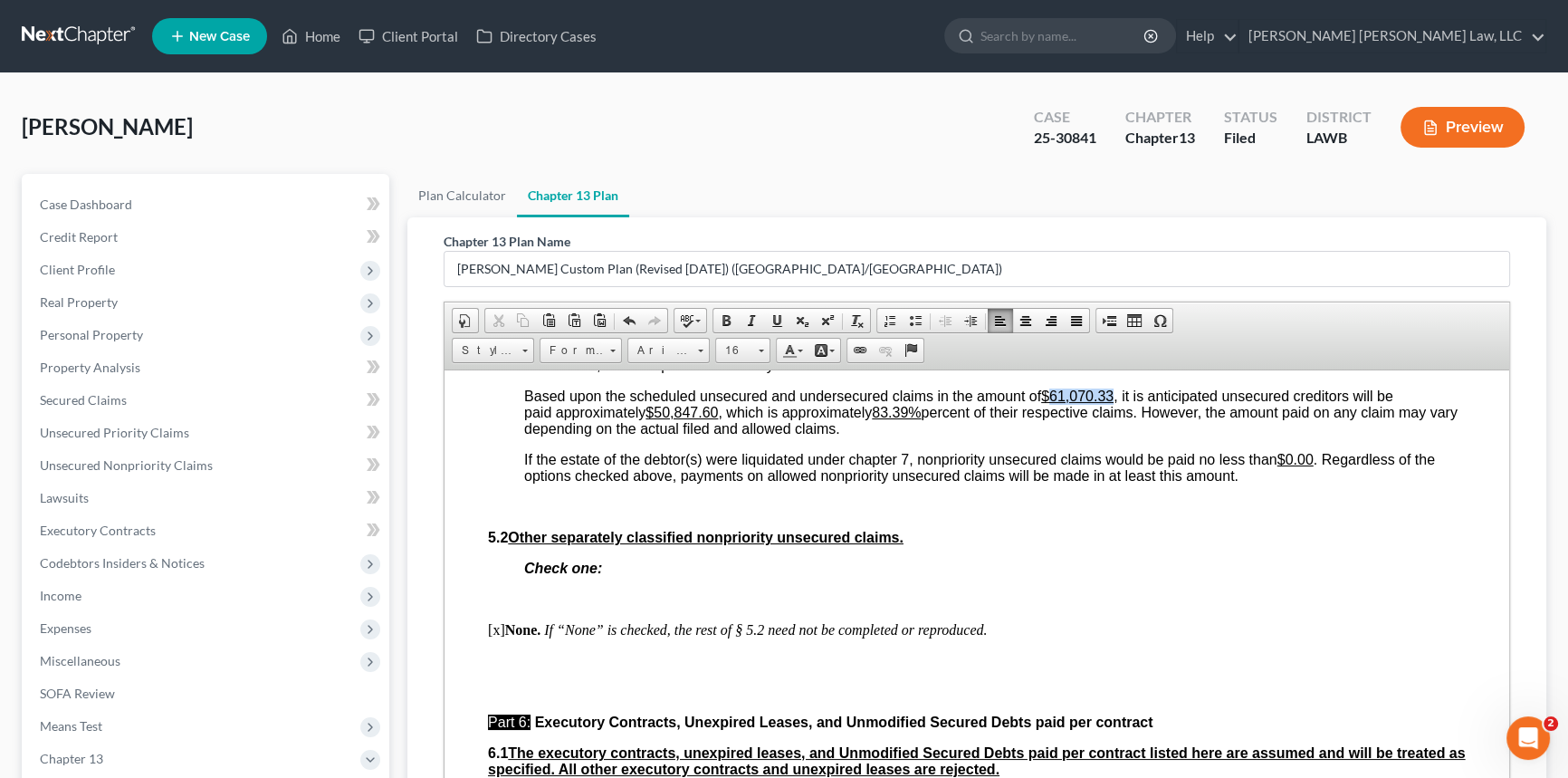
drag, startPoint x: 1052, startPoint y: 549, endPoint x: 1115, endPoint y: 547, distance: 63.0
click at [1114, 403] on u "$61,070.33" at bounding box center [1078, 395] width 73 height 16
drag, startPoint x: 656, startPoint y: 564, endPoint x: 719, endPoint y: 566, distance: 63.0
click at [718, 419] on u "$50,847.60" at bounding box center [682, 412] width 73 height 16
drag, startPoint x: 885, startPoint y: 566, endPoint x: 921, endPoint y: 566, distance: 36.0
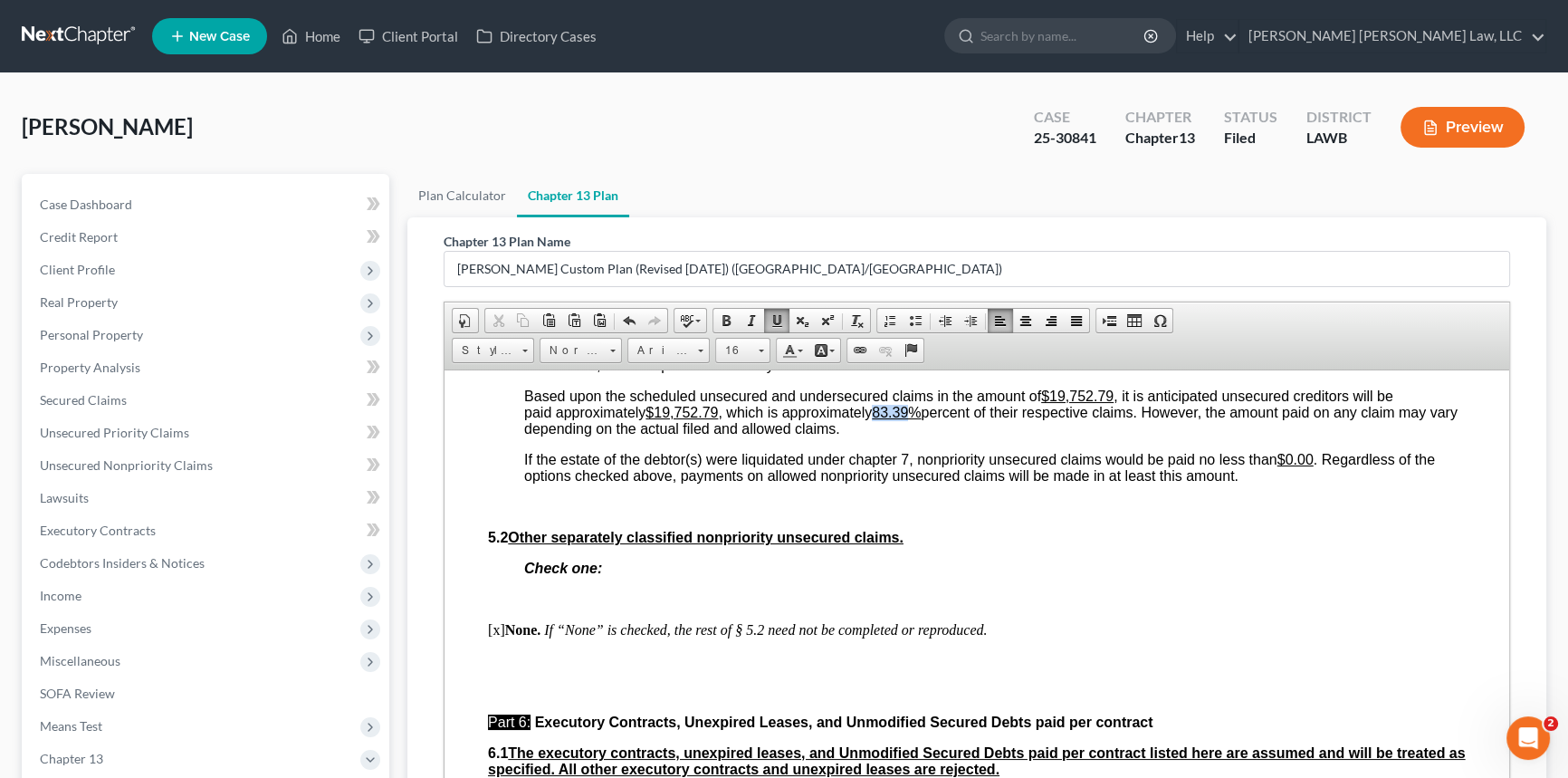
click at [921, 419] on u "83.39%" at bounding box center [896, 412] width 48 height 16
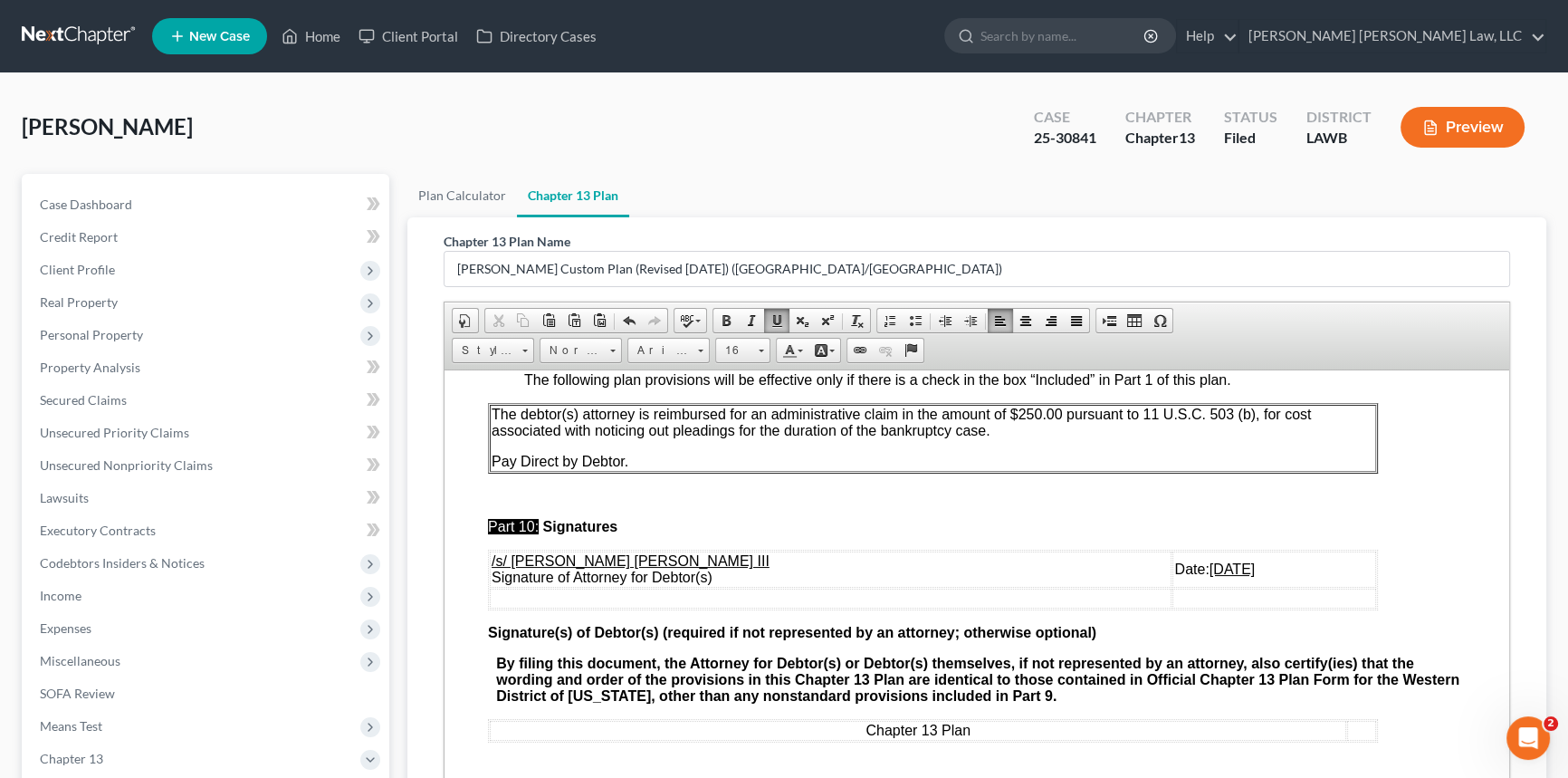
scroll to position [5598, 0]
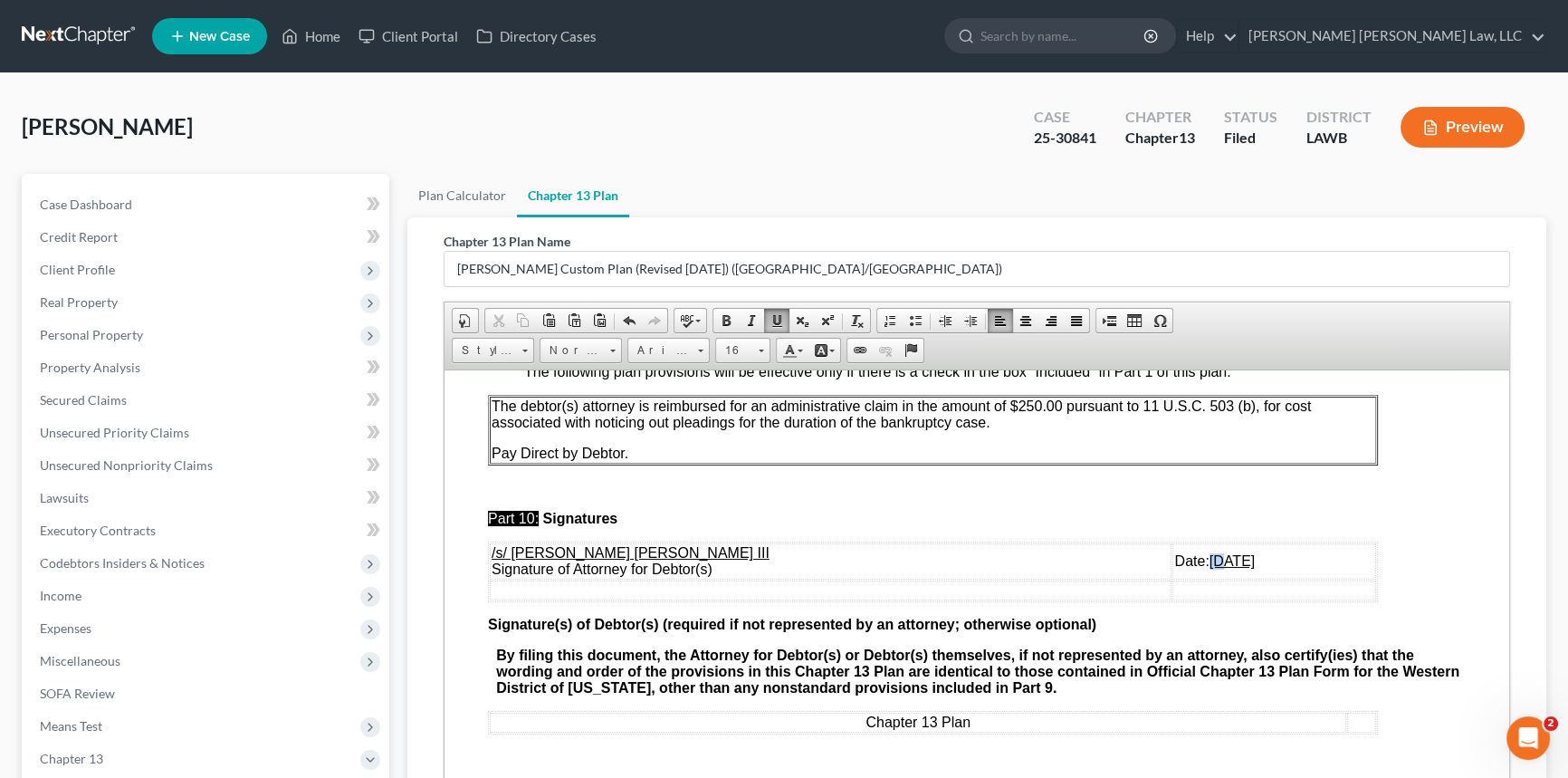
drag, startPoint x: 1131, startPoint y: 665, endPoint x: 1116, endPoint y: 665, distance: 15.0
click at [1210, 567] on u "[DATE]" at bounding box center [1233, 560] width 46 height 16
drag, startPoint x: 1140, startPoint y: 667, endPoint x: 1150, endPoint y: 669, distance: 10.2
click at [1210, 567] on u "[DATE]" at bounding box center [1233, 560] width 46 height 16
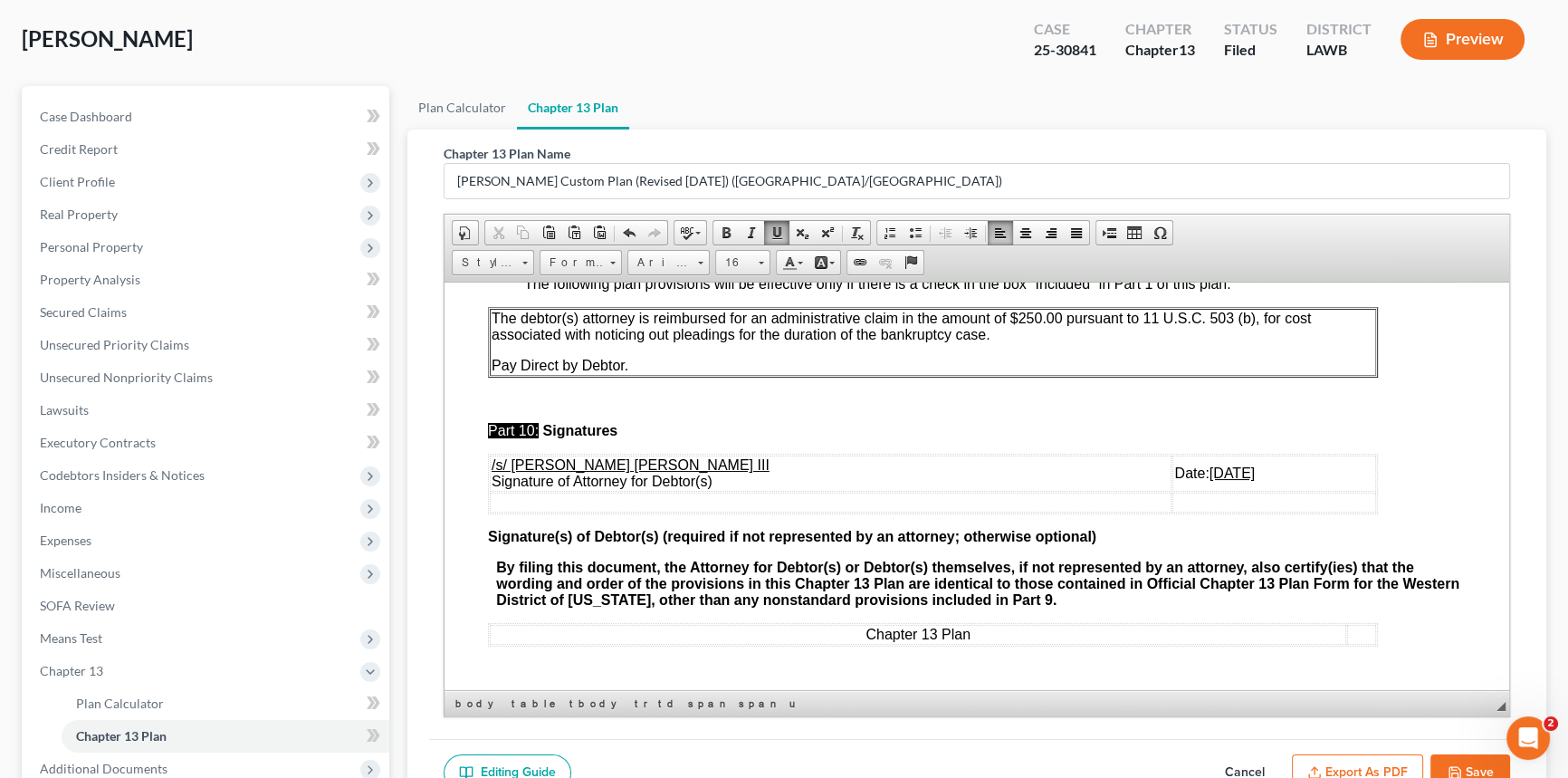
scroll to position [246, 0]
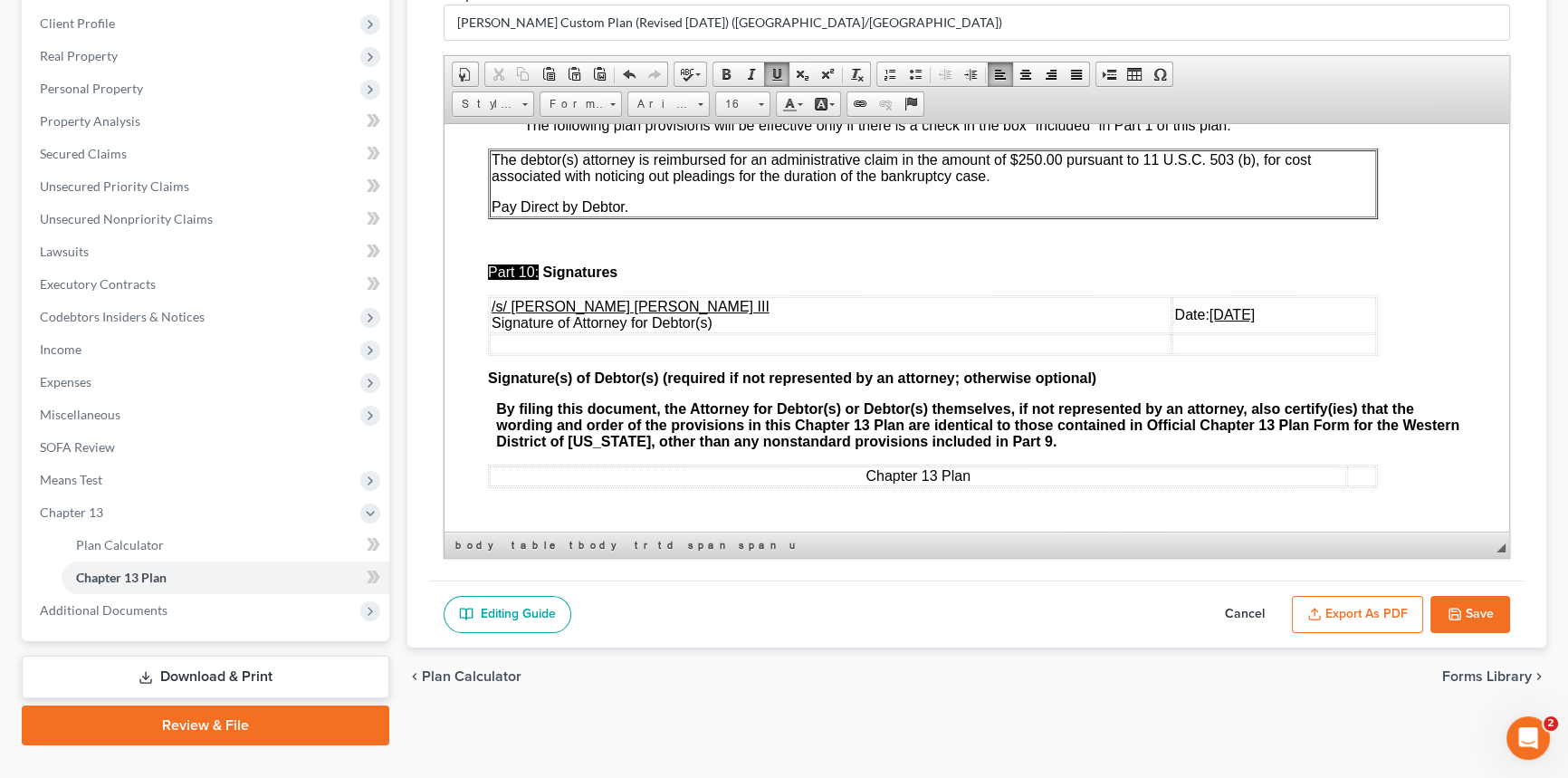
click at [1348, 607] on button "Export as PDF" at bounding box center [1357, 615] width 131 height 38
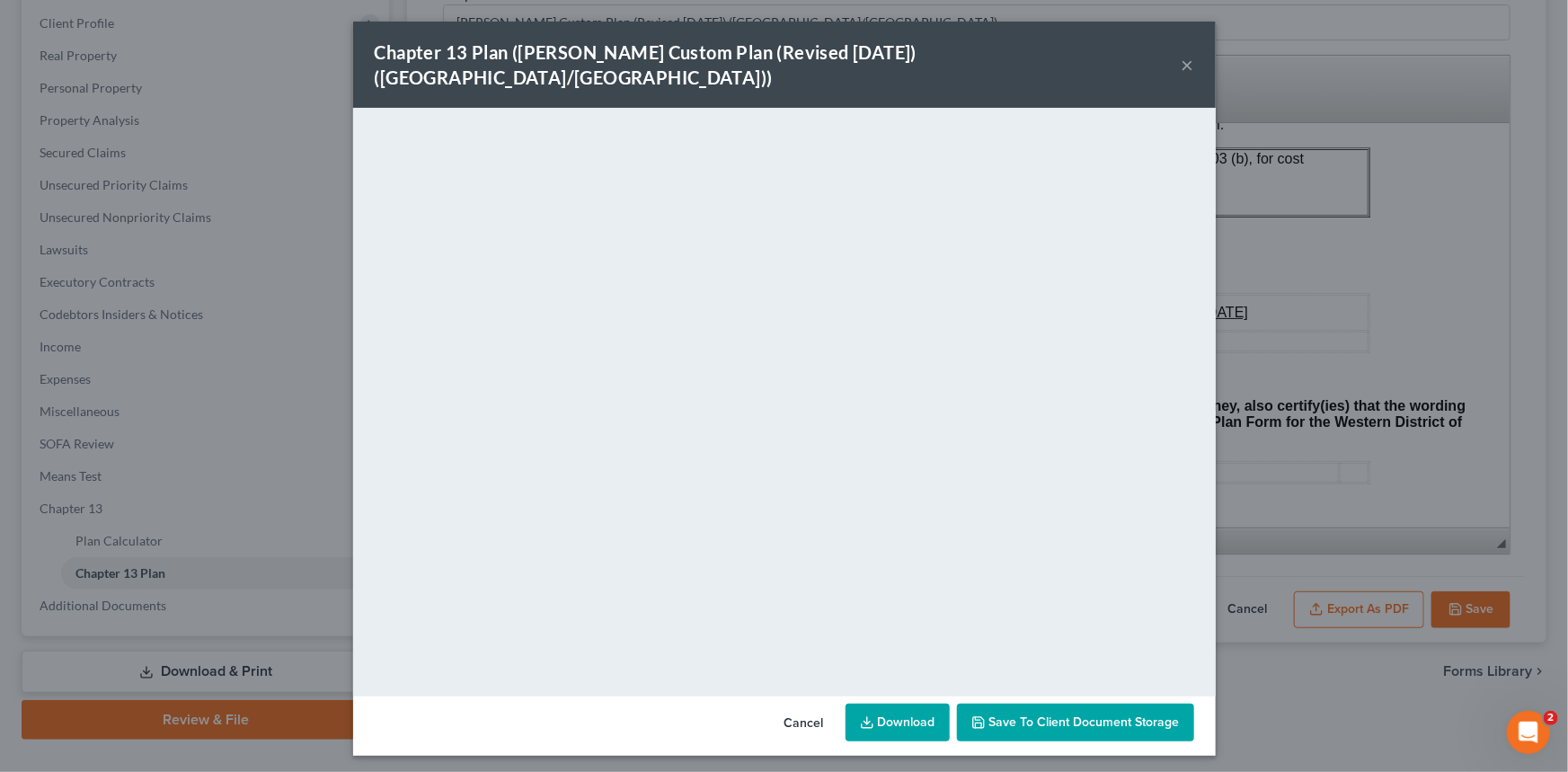
click at [1186, 54] on button "×" at bounding box center [1188, 64] width 13 height 21
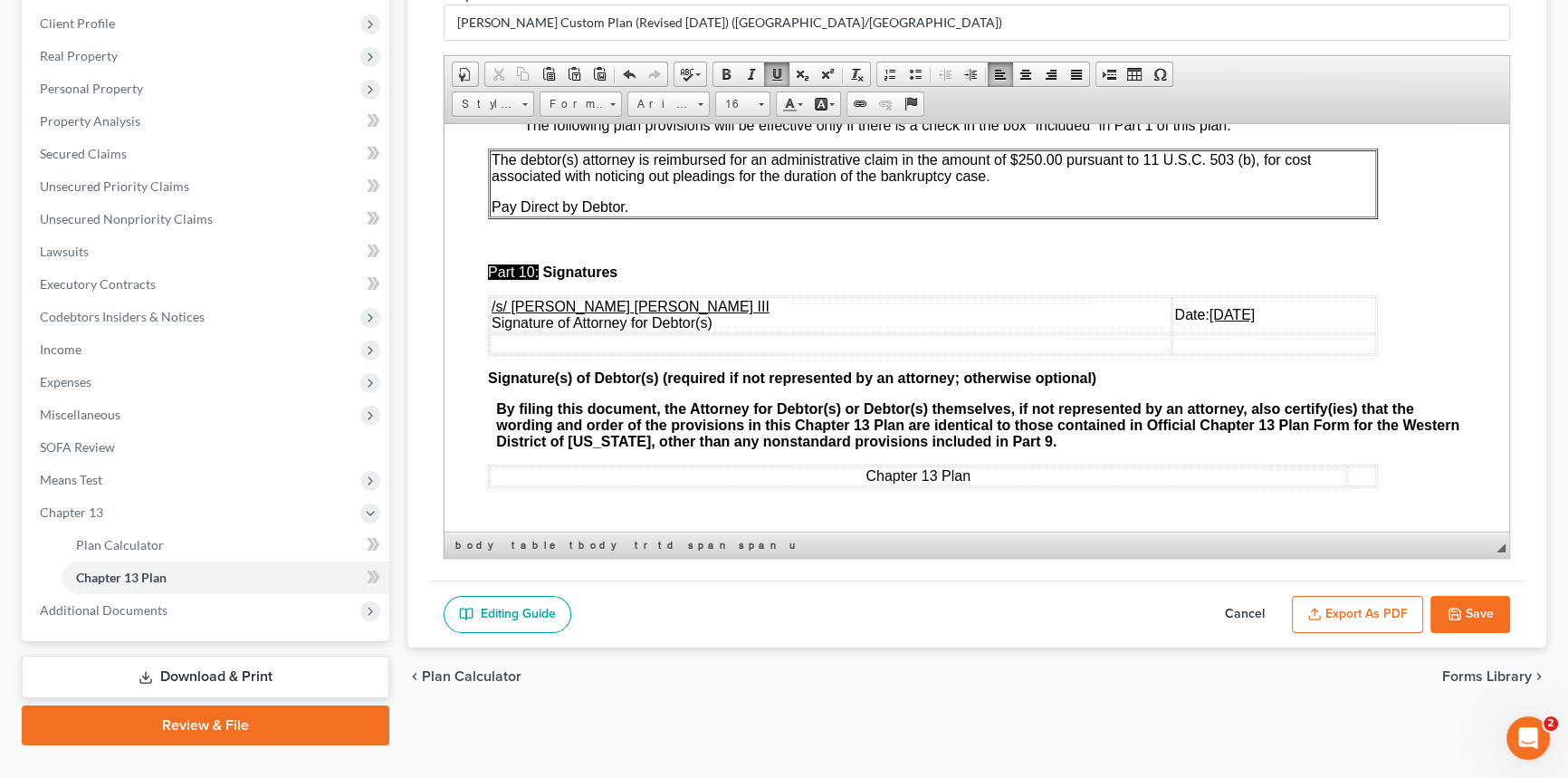
click at [1498, 630] on div "Editing Guide Cancel Export as PDF Save" at bounding box center [977, 614] width 1096 height 68
click at [1512, 631] on div "Editing Guide Cancel Export as PDF Save" at bounding box center [977, 614] width 1096 height 68
click at [1472, 605] on button "Save" at bounding box center [1471, 615] width 80 height 38
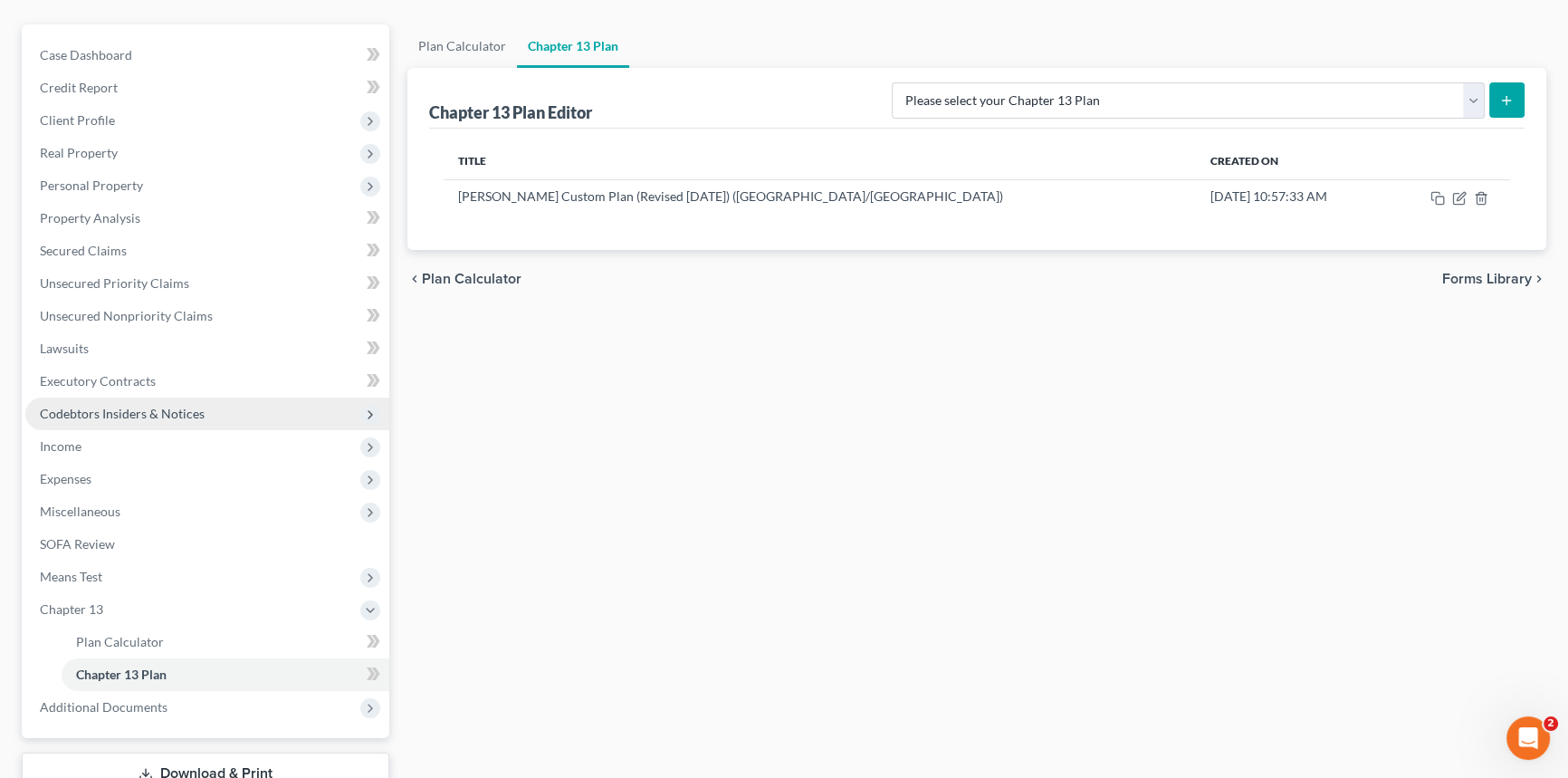
scroll to position [164, 0]
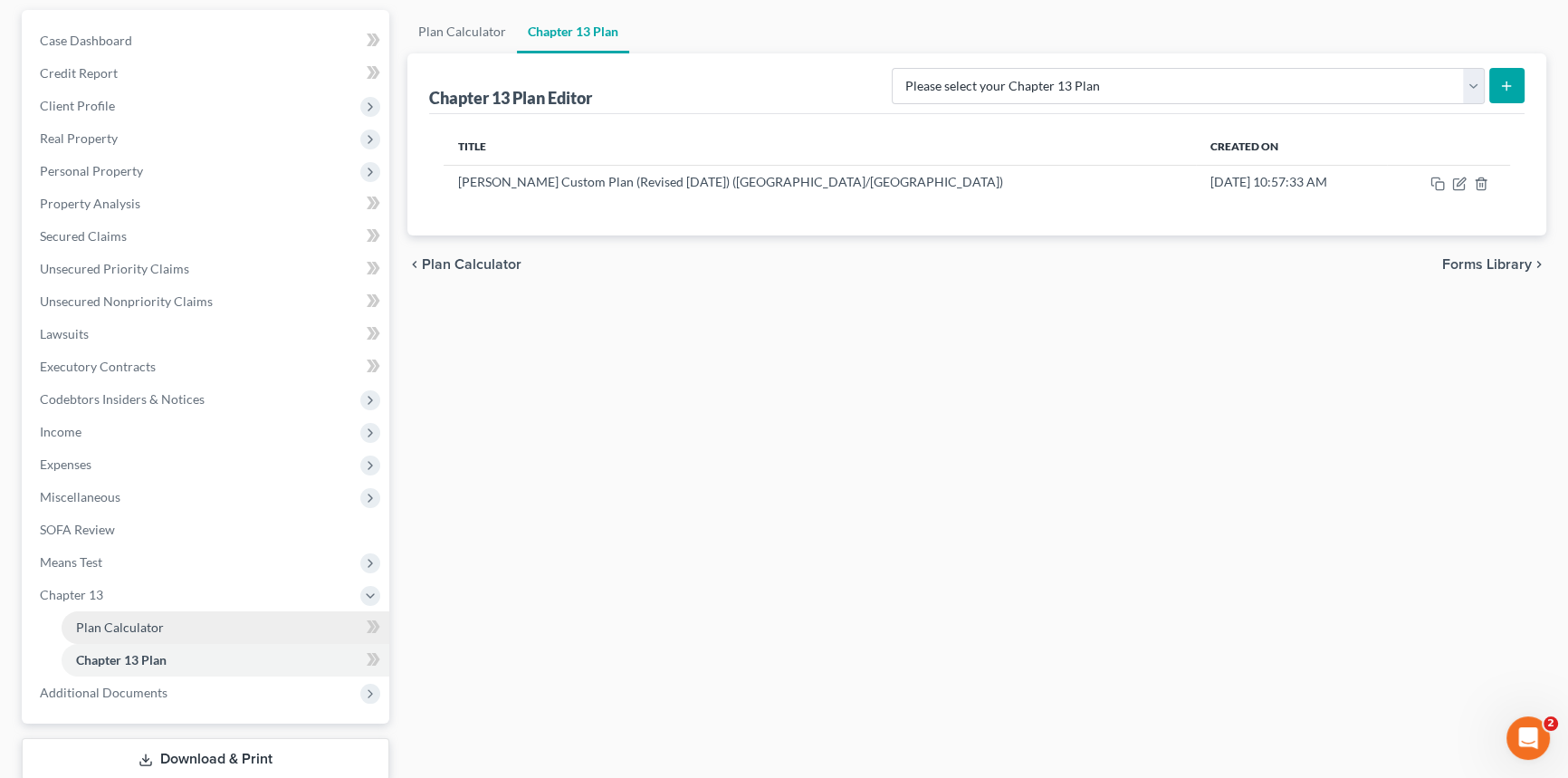
click at [178, 616] on link "Plan Calculator" at bounding box center [225, 627] width 328 height 33
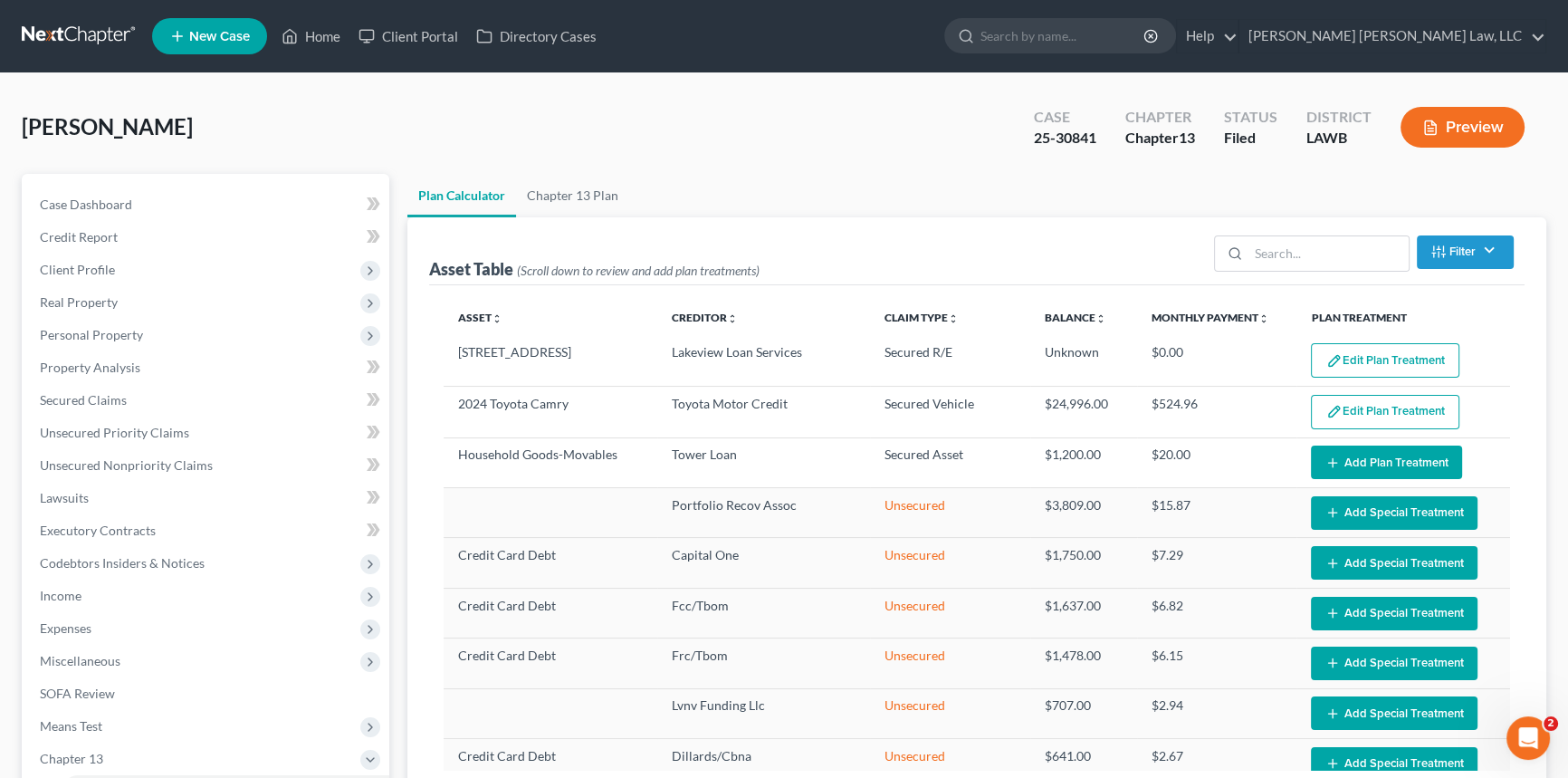
select select "59"
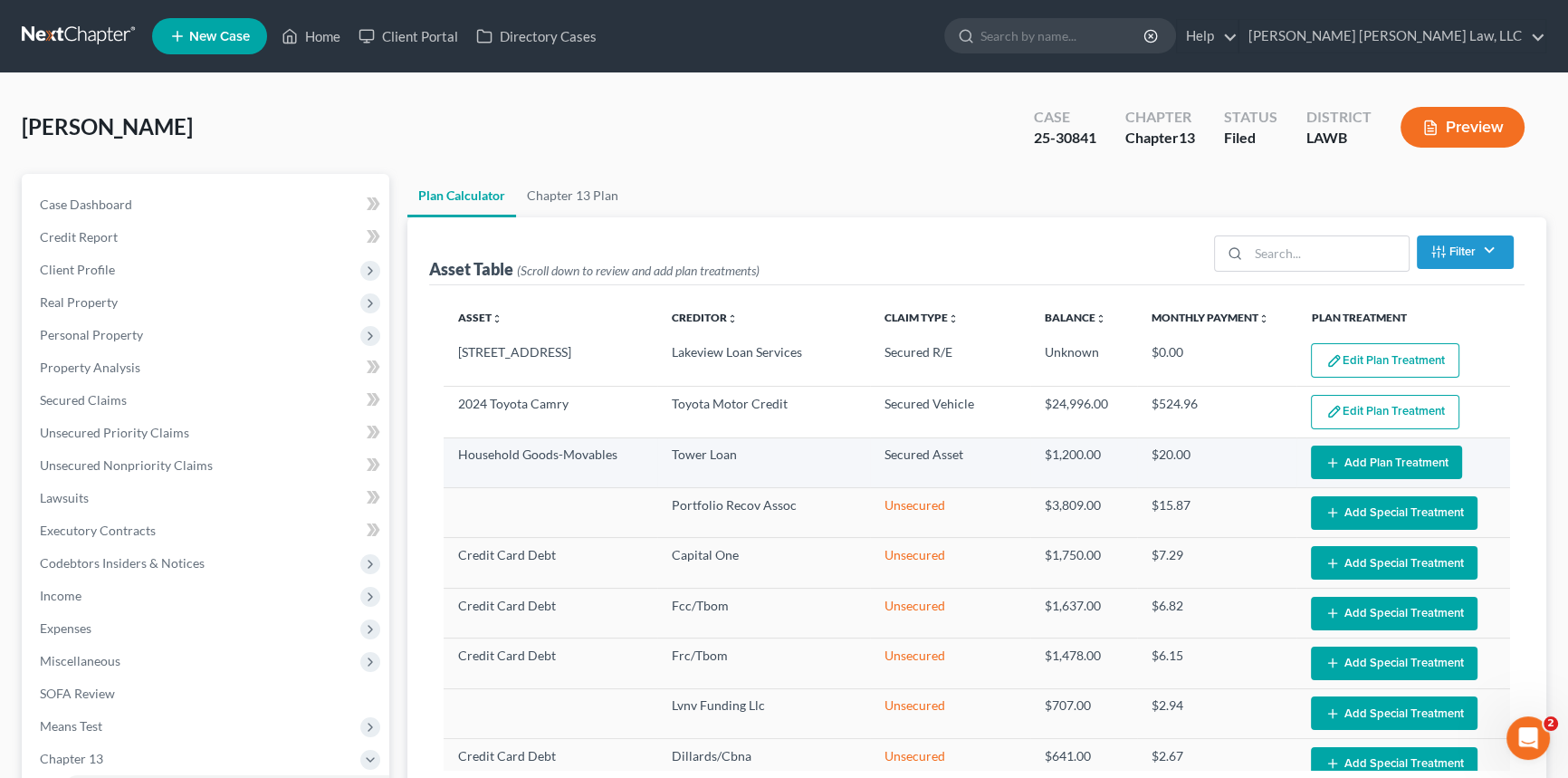
click at [1372, 454] on button "Add Plan Treatment" at bounding box center [1386, 462] width 151 height 34
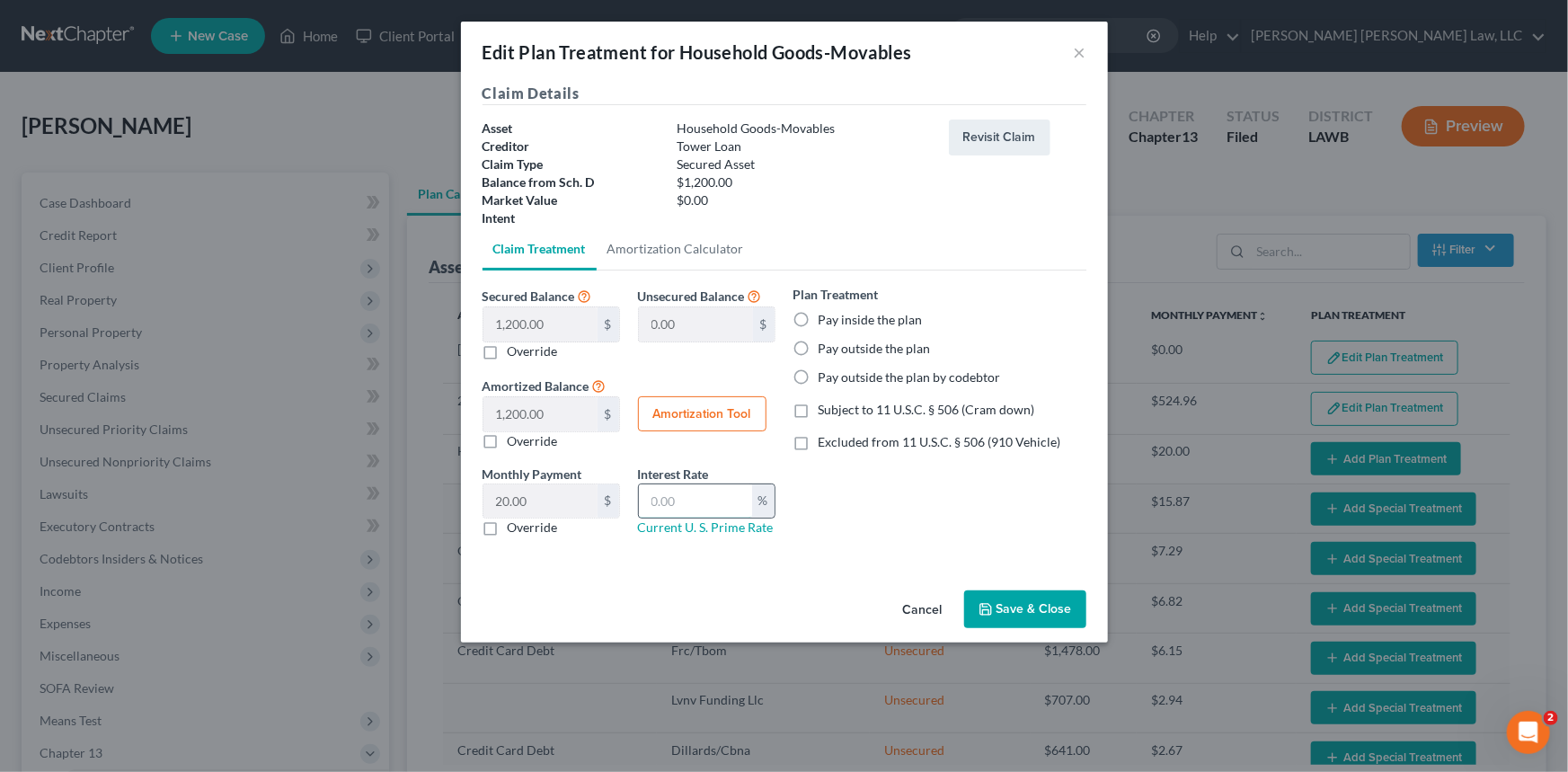
click at [700, 503] on input "text" at bounding box center [695, 501] width 113 height 34
type input "9.00"
click at [1034, 604] on button "Save & Close" at bounding box center [1025, 609] width 122 height 38
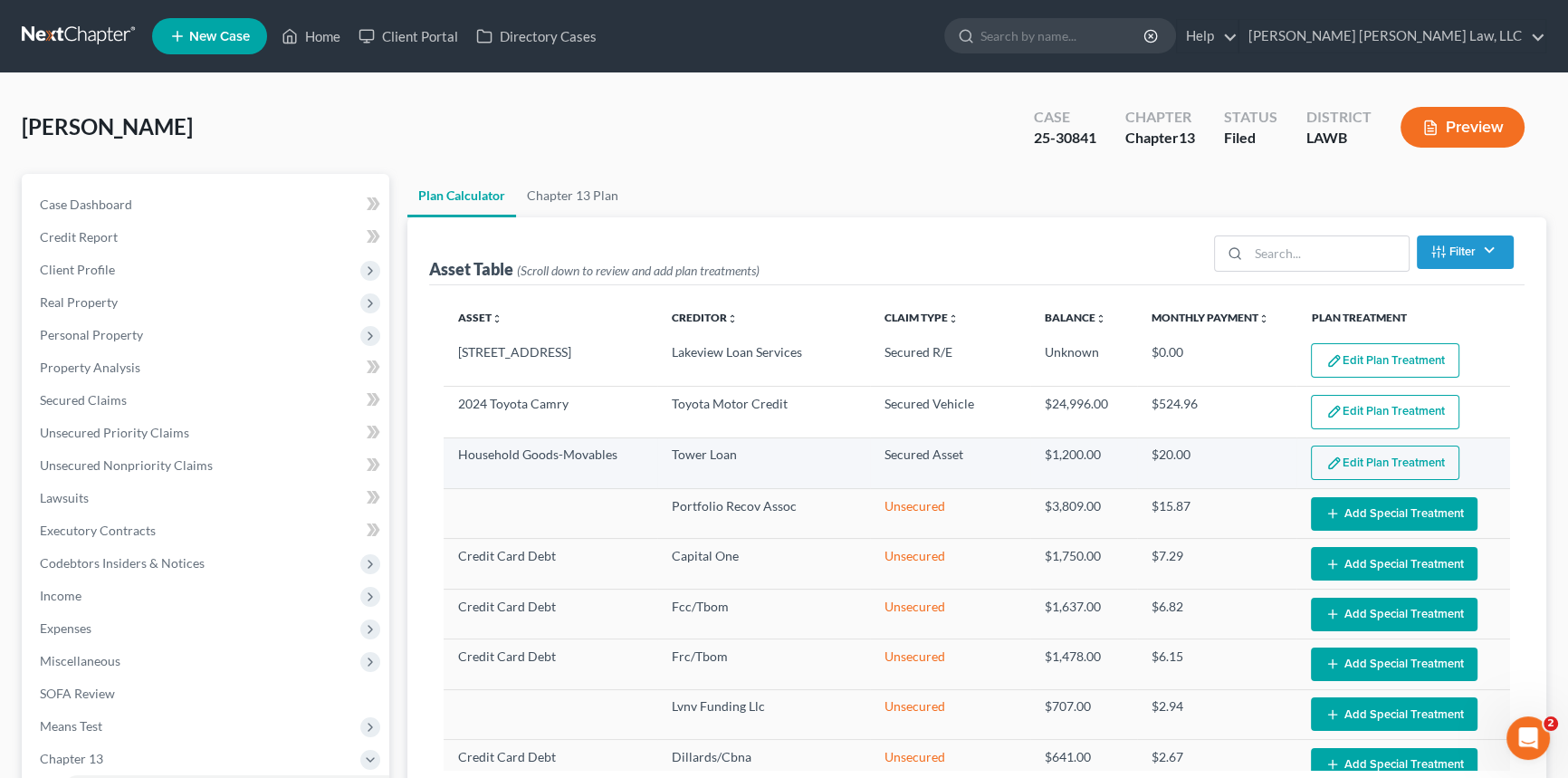
select select "59"
click at [1359, 453] on button "Edit Plan Treatment" at bounding box center [1384, 462] width 148 height 34
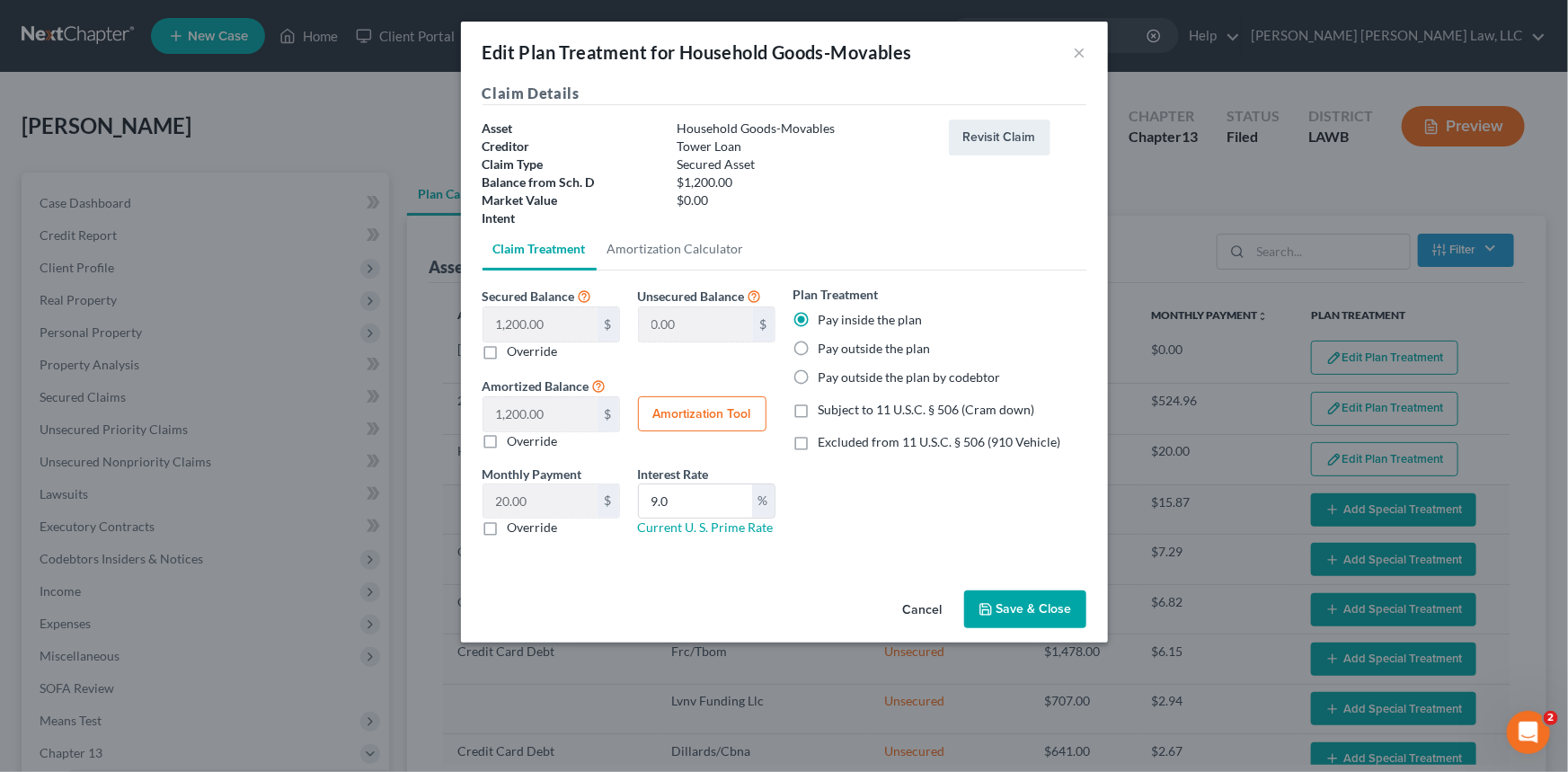
click at [818, 410] on label "Subject to 11 U.S.C. § 506 (Cram down)" at bounding box center [926, 410] width 216 height 18
click at [826, 410] on input "Subject to 11 U.S.C. § 506 (Cram down)" at bounding box center [831, 407] width 12 height 12
checkbox input "true"
click at [1042, 607] on button "Save & Close" at bounding box center [1025, 609] width 122 height 38
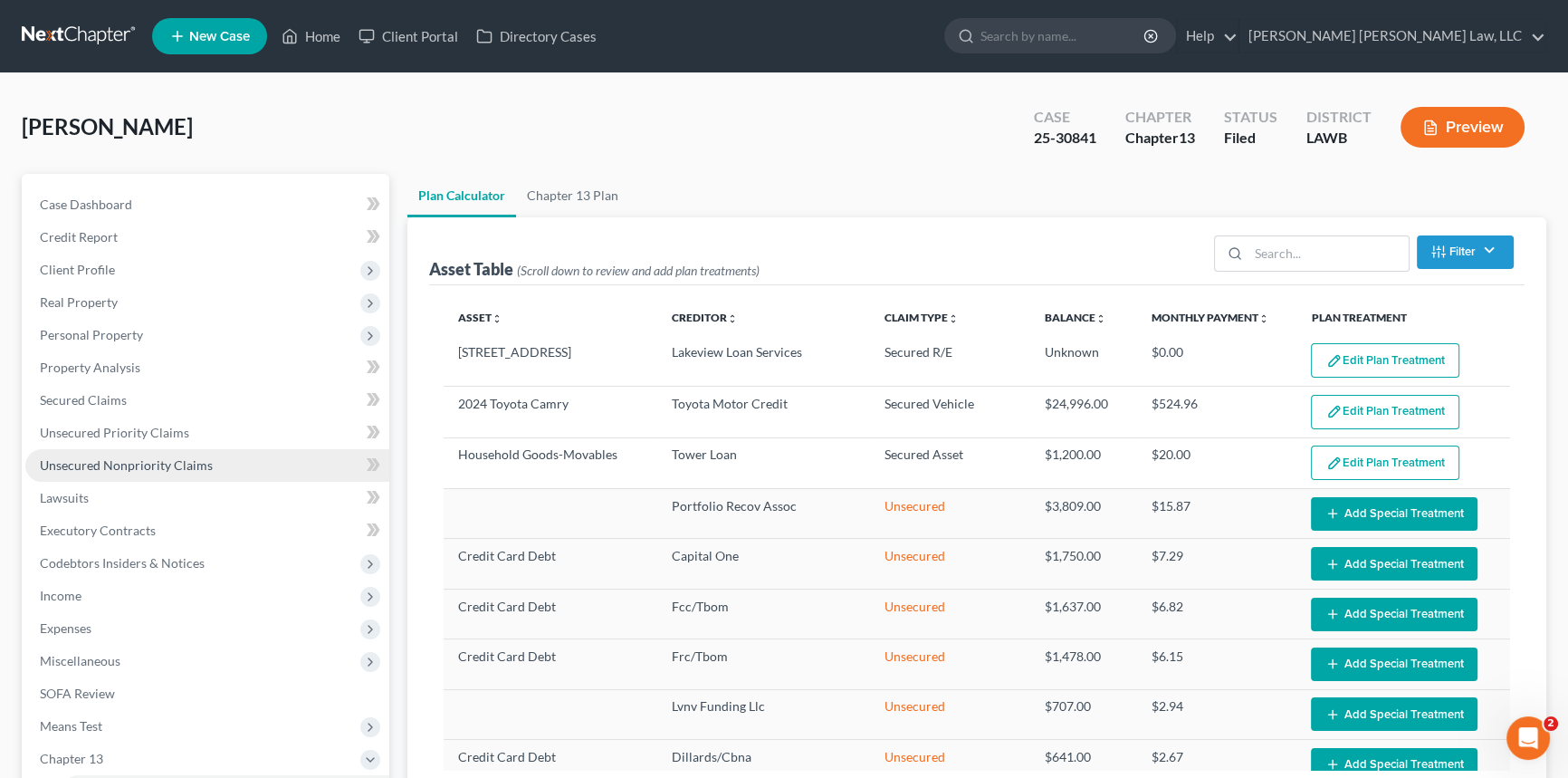
select select "59"
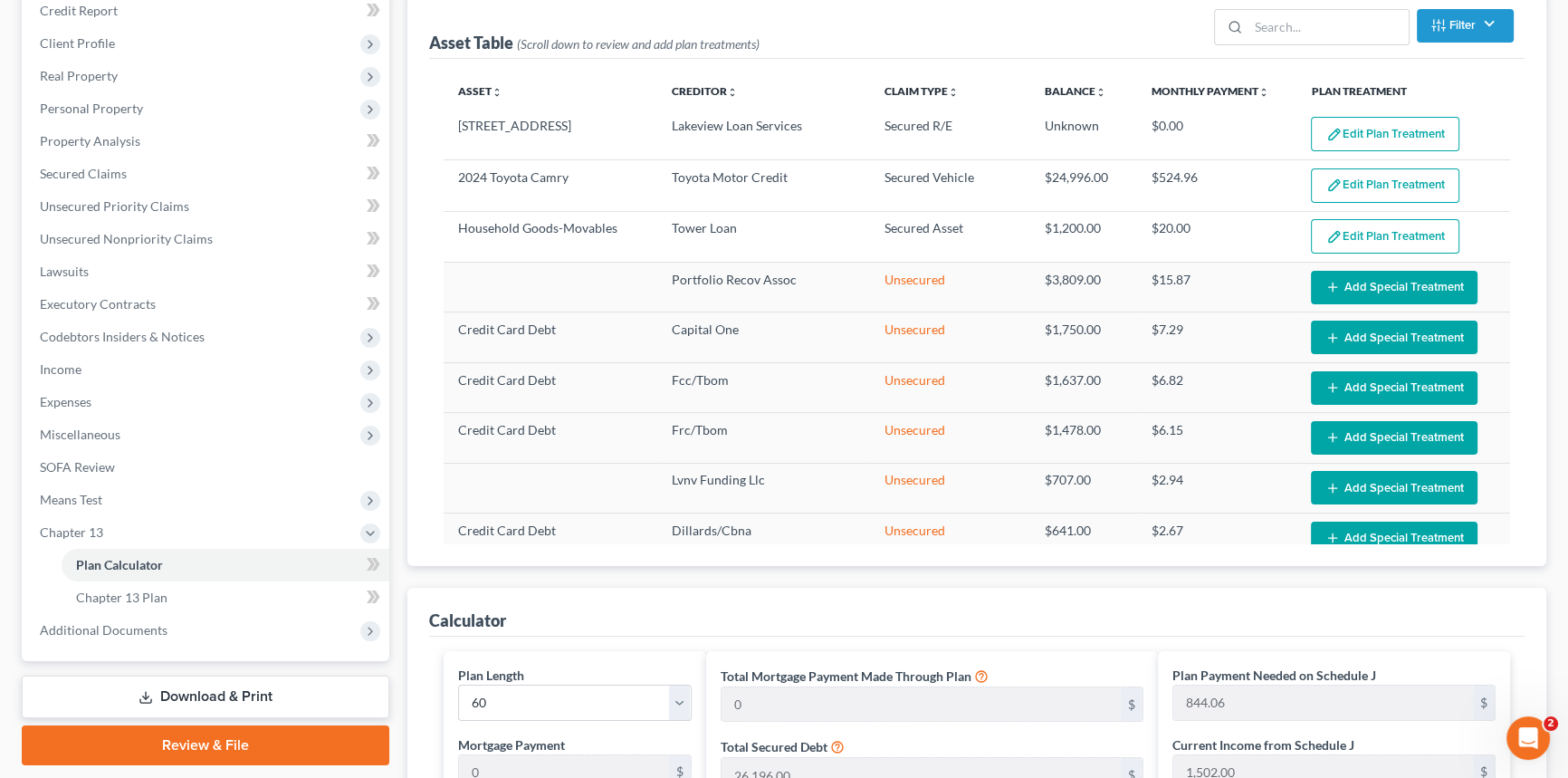
scroll to position [329, 0]
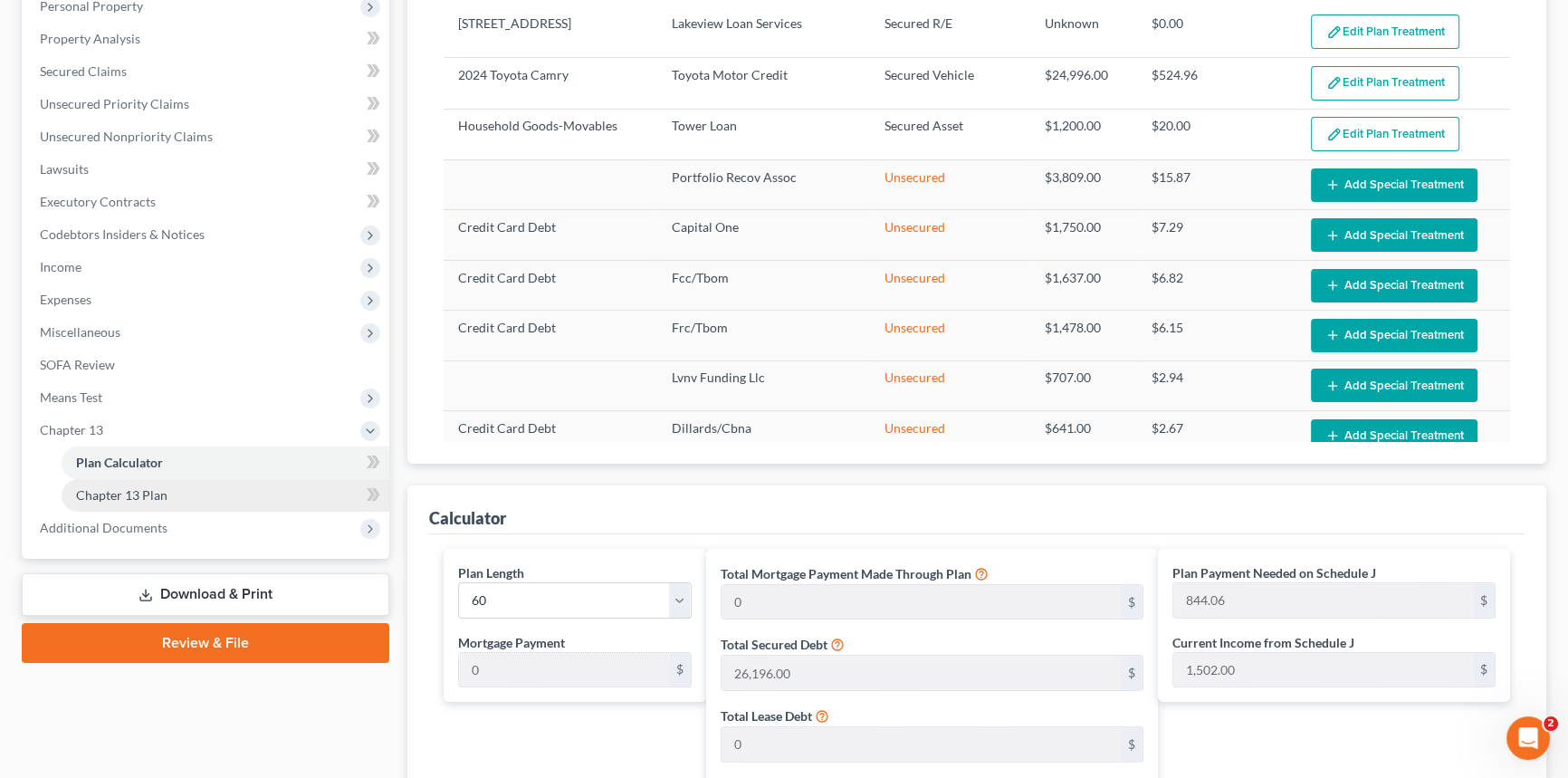
click at [206, 496] on link "Chapter 13 Plan" at bounding box center [225, 495] width 328 height 33
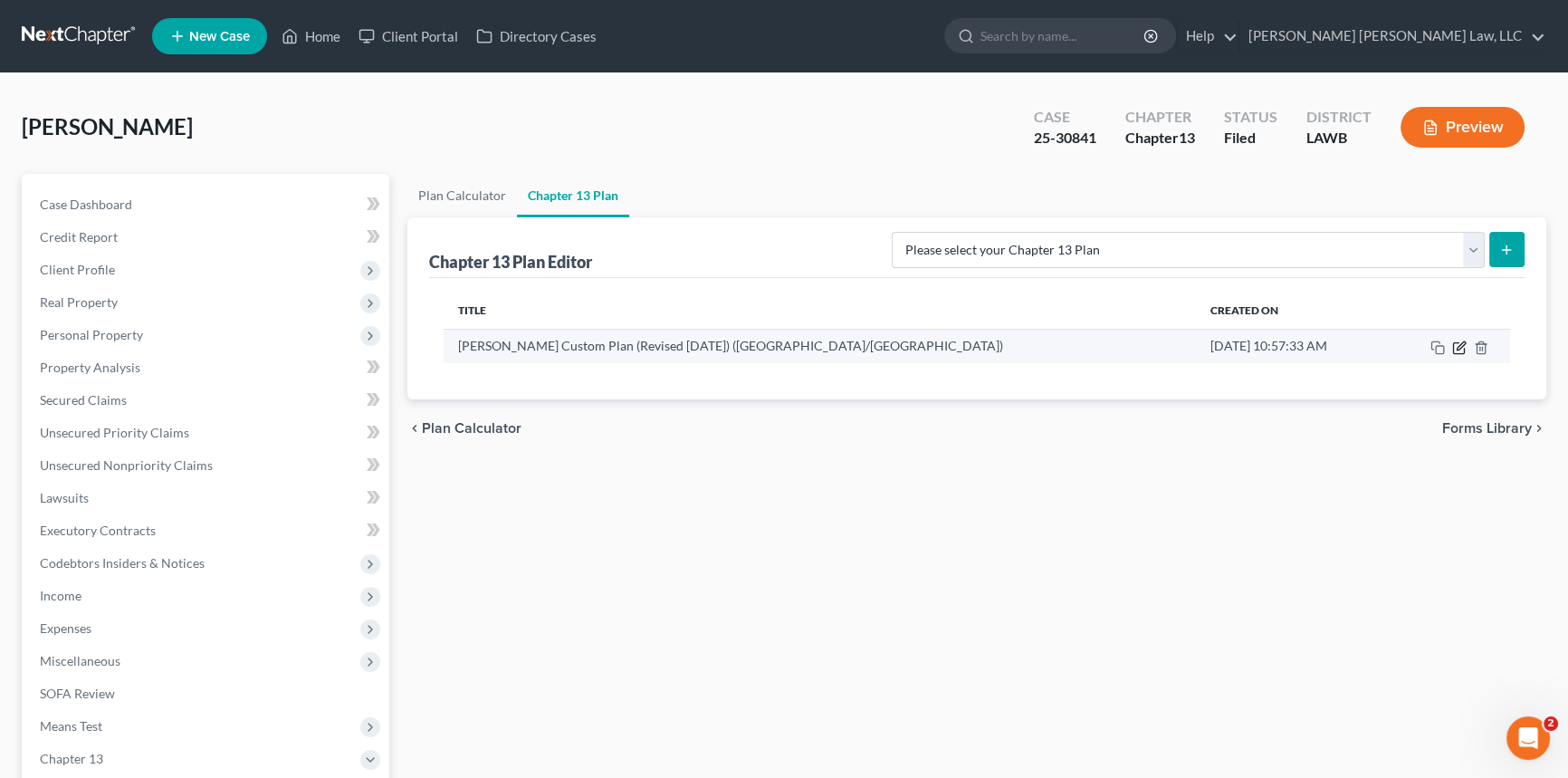
click at [1458, 348] on icon "button" at bounding box center [1461, 345] width 8 height 8
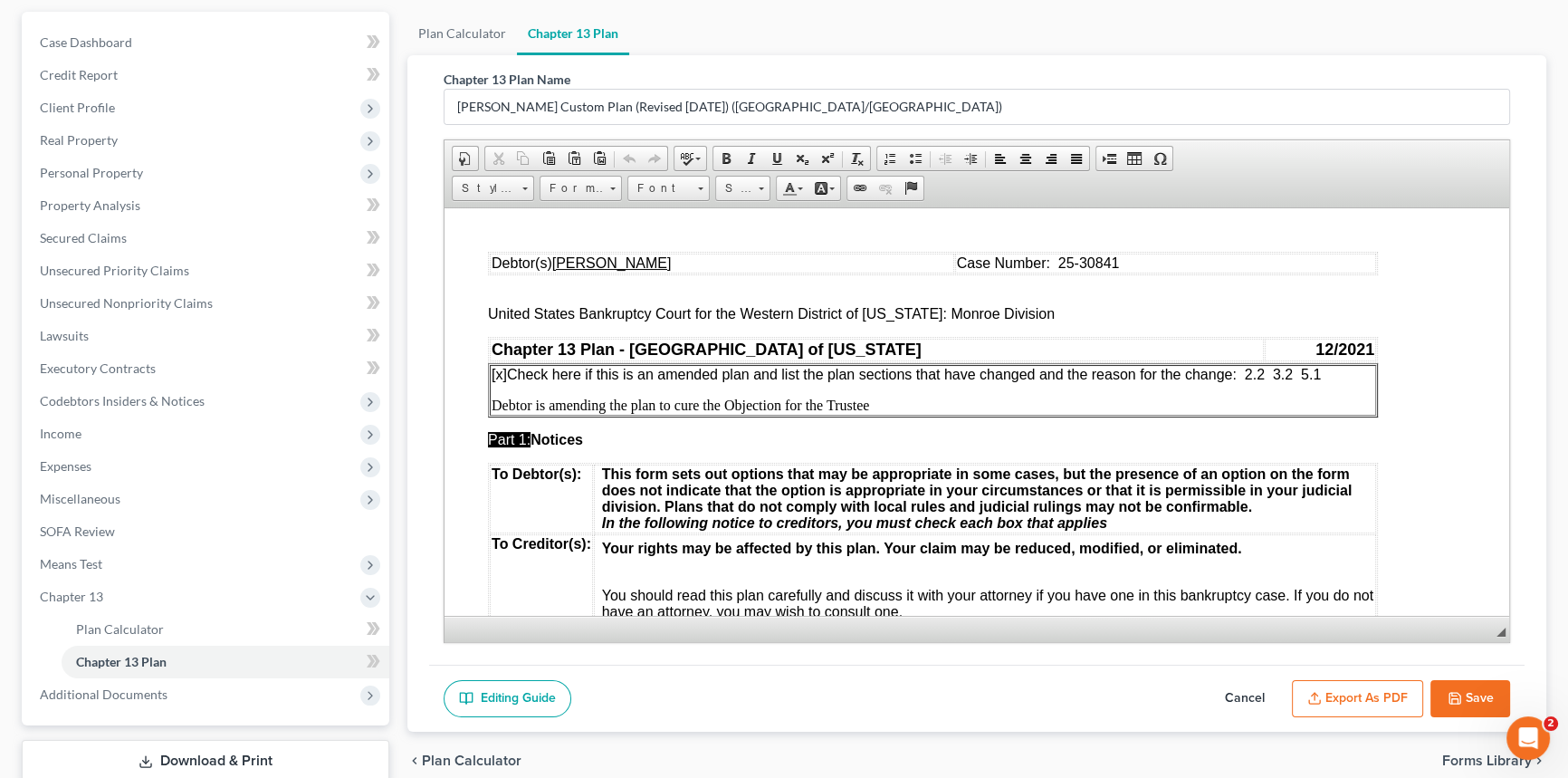
scroll to position [280, 0]
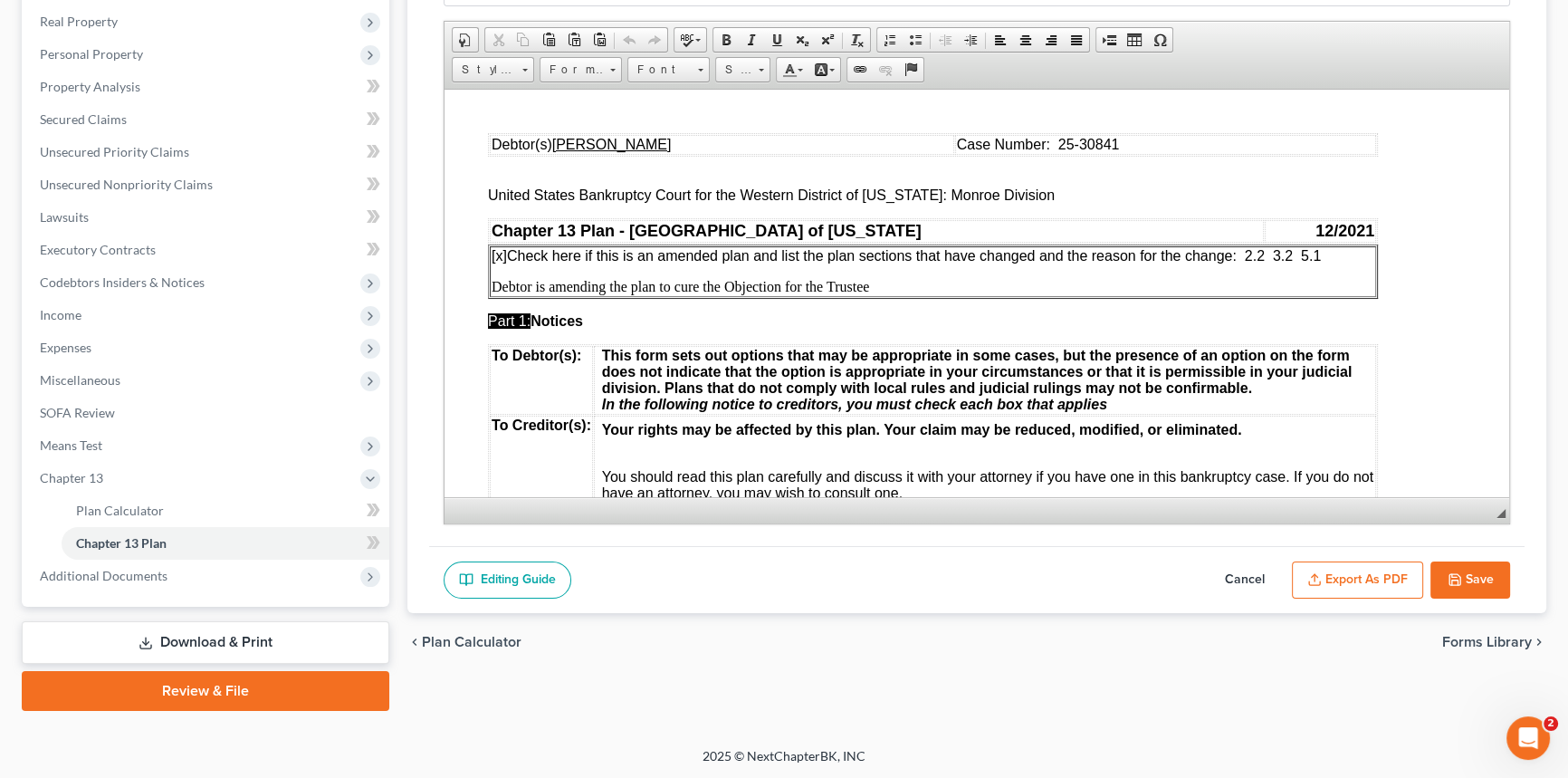
click at [1466, 570] on button "Save" at bounding box center [1471, 580] width 80 height 38
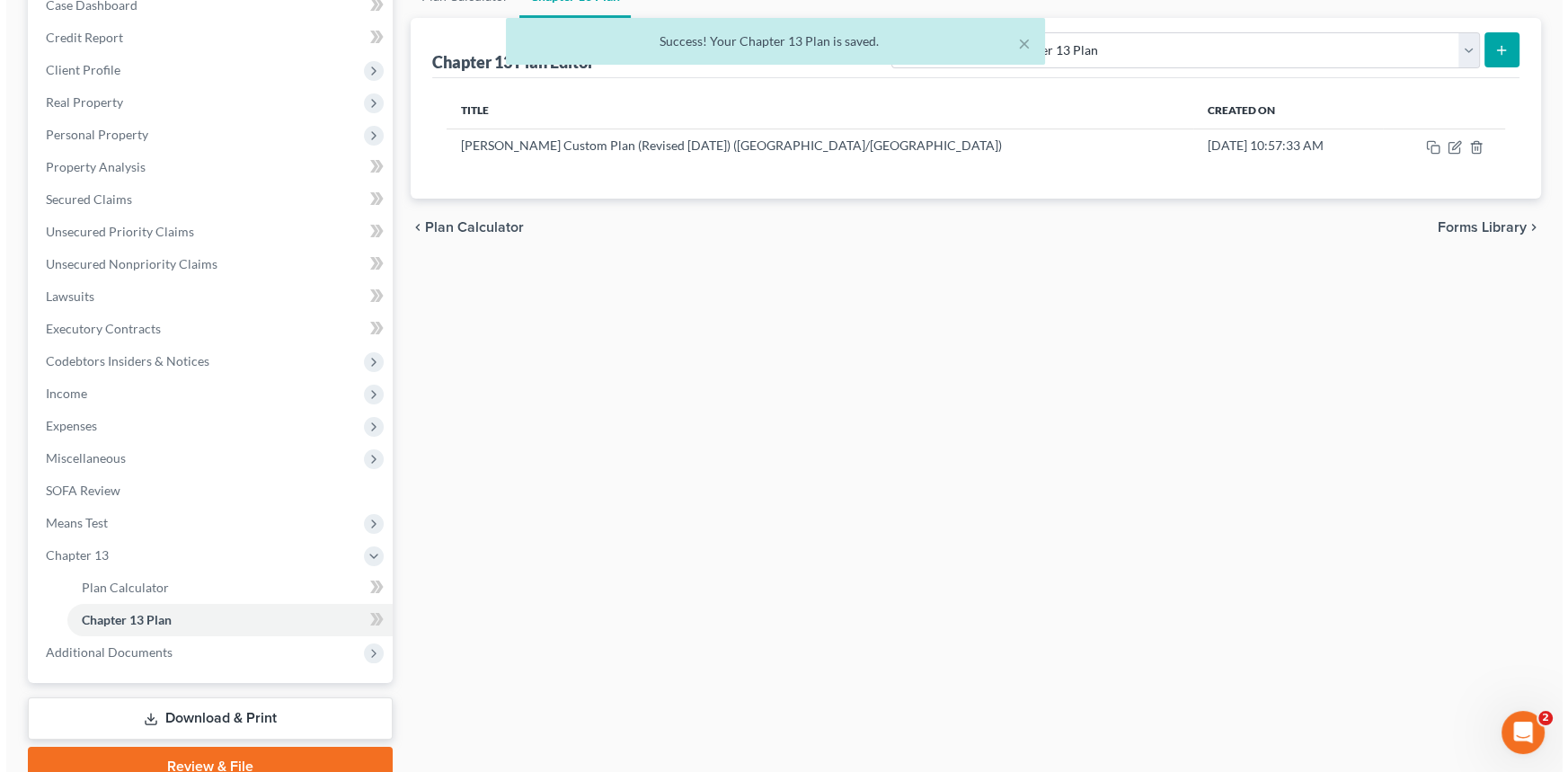
scroll to position [0, 0]
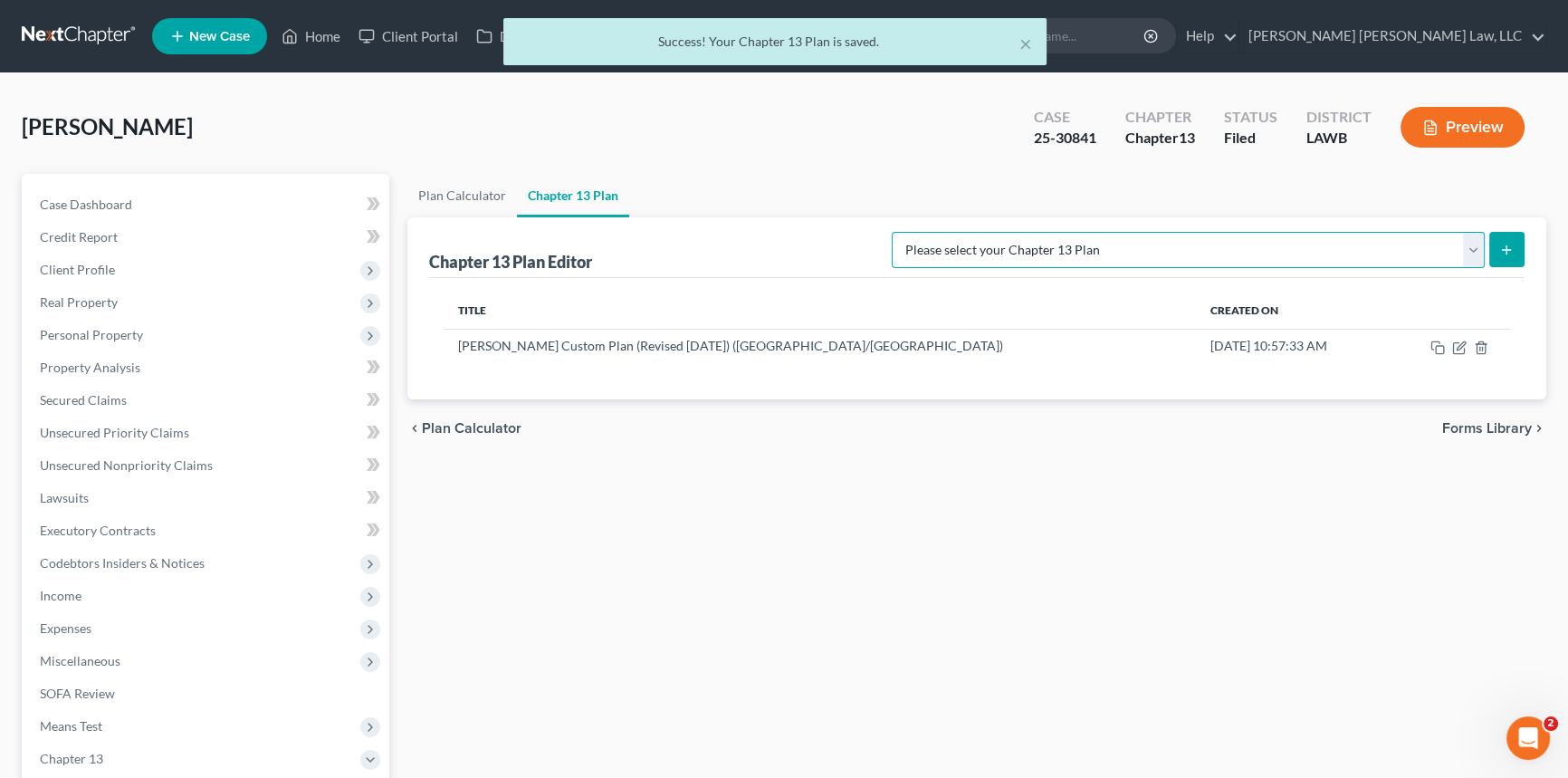
click at [1468, 242] on select "Please select your Chapter 13 Plan [PERSON_NAME] Custom Plan (Revised [DATE]) […" at bounding box center [1188, 250] width 593 height 36
select select "1"
click at [1082, 232] on select "Please select your Chapter 13 Plan [PERSON_NAME] Custom Plan (Revised [DATE]) […" at bounding box center [1188, 250] width 593 height 36
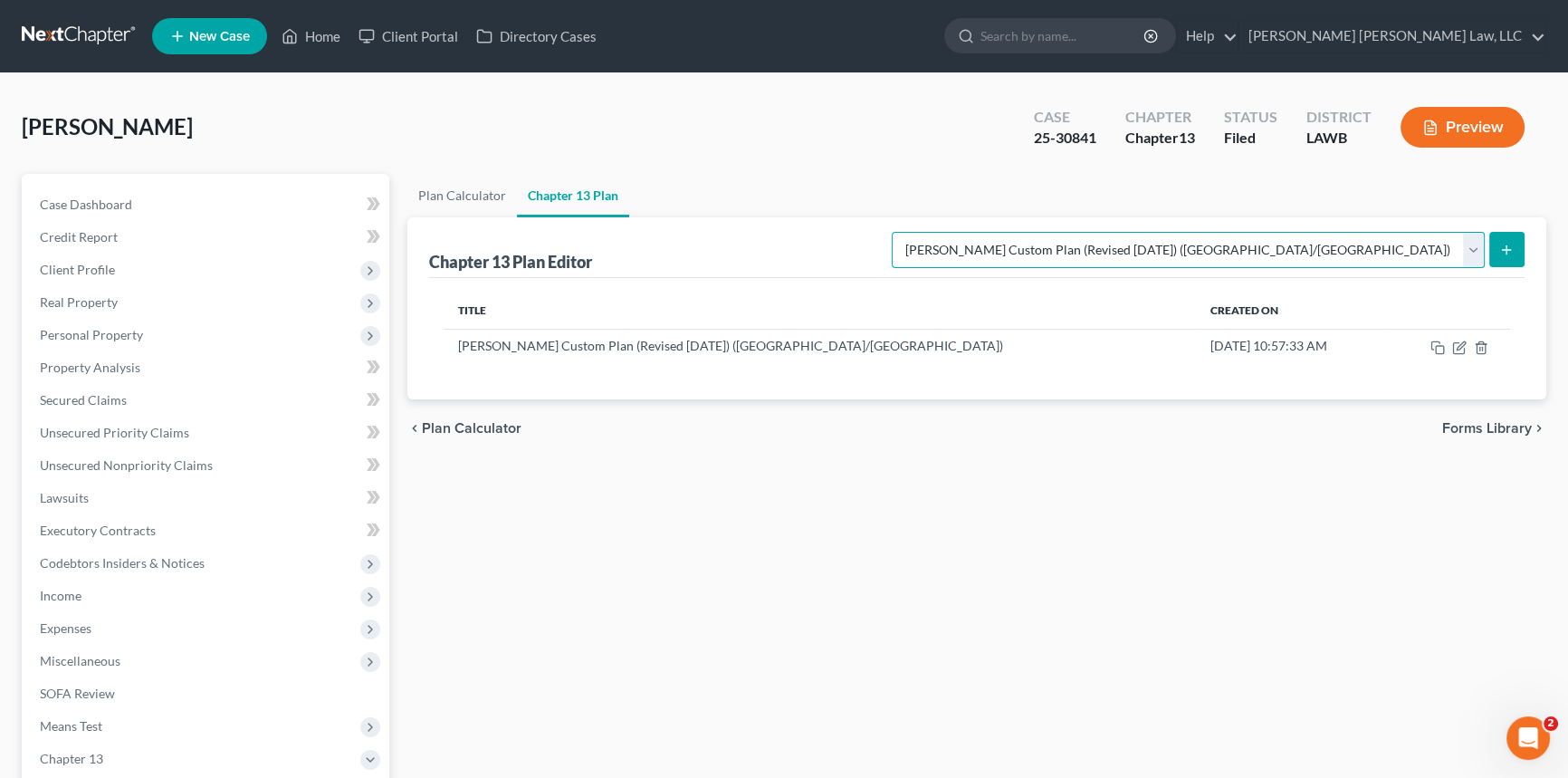
click at [1473, 249] on select "Please select your Chapter 13 Plan [PERSON_NAME] Custom Plan (Revised [DATE]) […" at bounding box center [1188, 250] width 593 height 36
click at [1082, 232] on select "Please select your Chapter 13 Plan [PERSON_NAME] Custom Plan (Revised [DATE]) […" at bounding box center [1188, 250] width 593 height 36
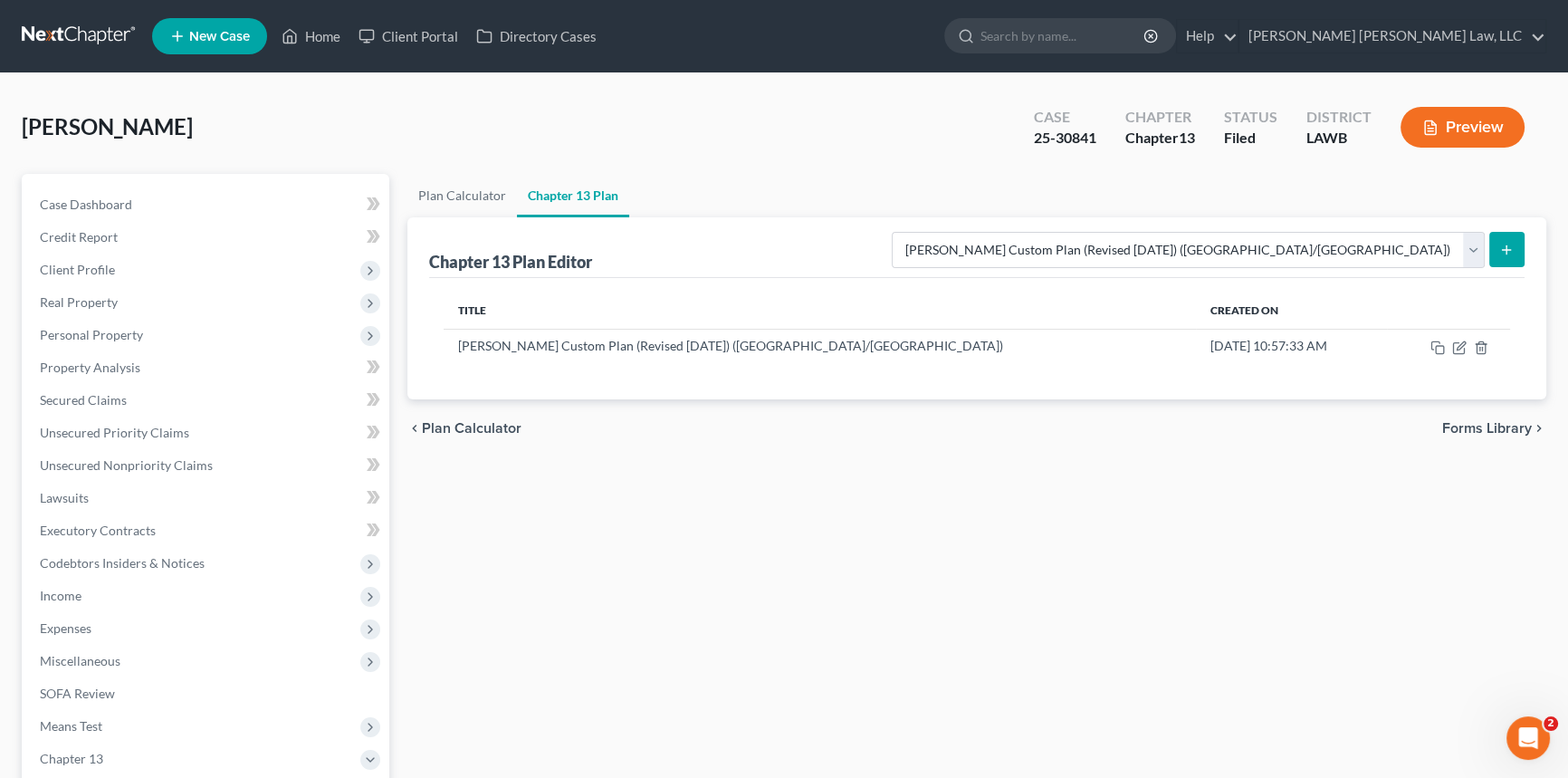
click at [1512, 243] on icon "submit" at bounding box center [1507, 250] width 15 height 15
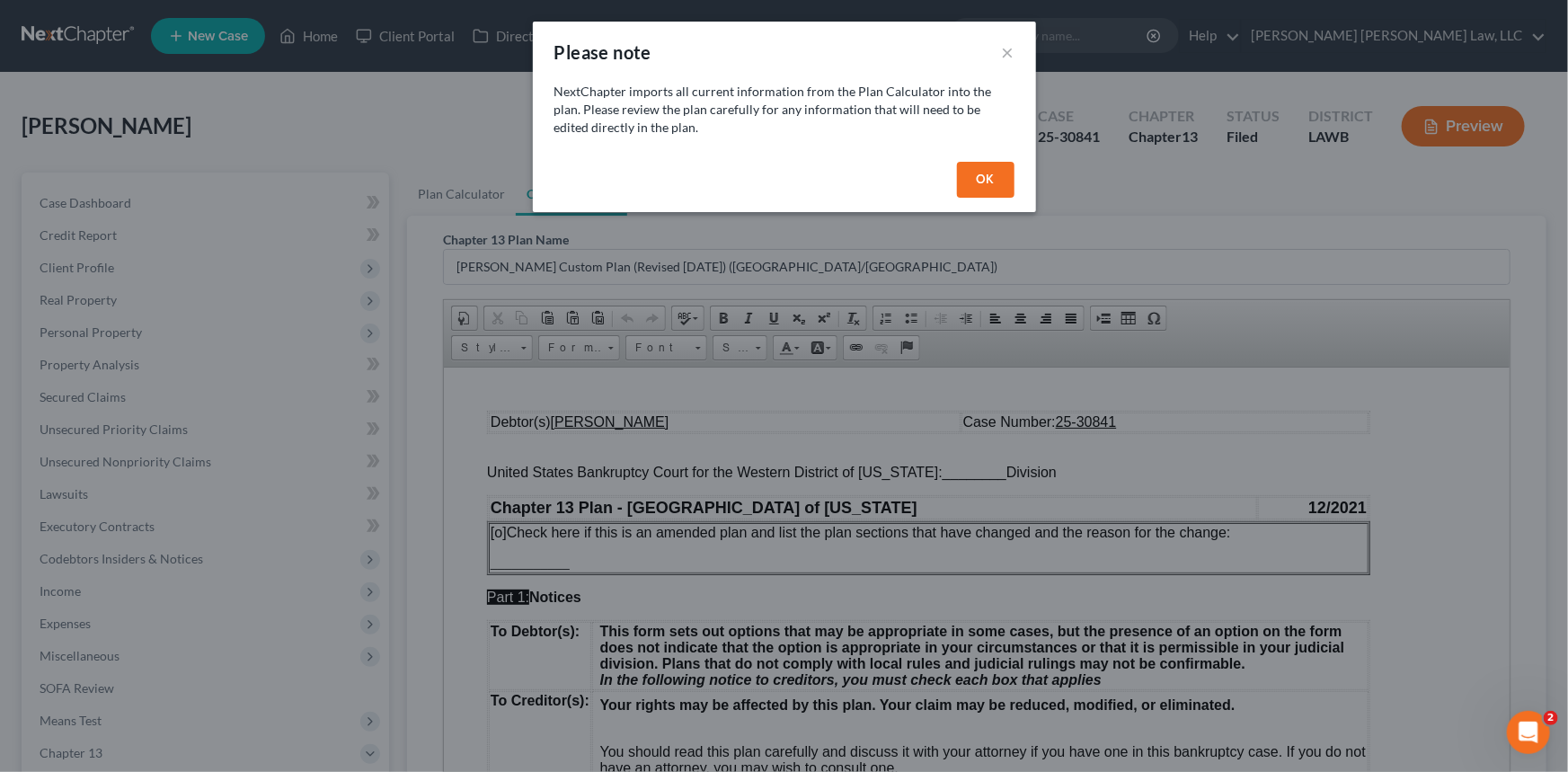
click at [986, 179] on button "OK" at bounding box center [986, 179] width 57 height 36
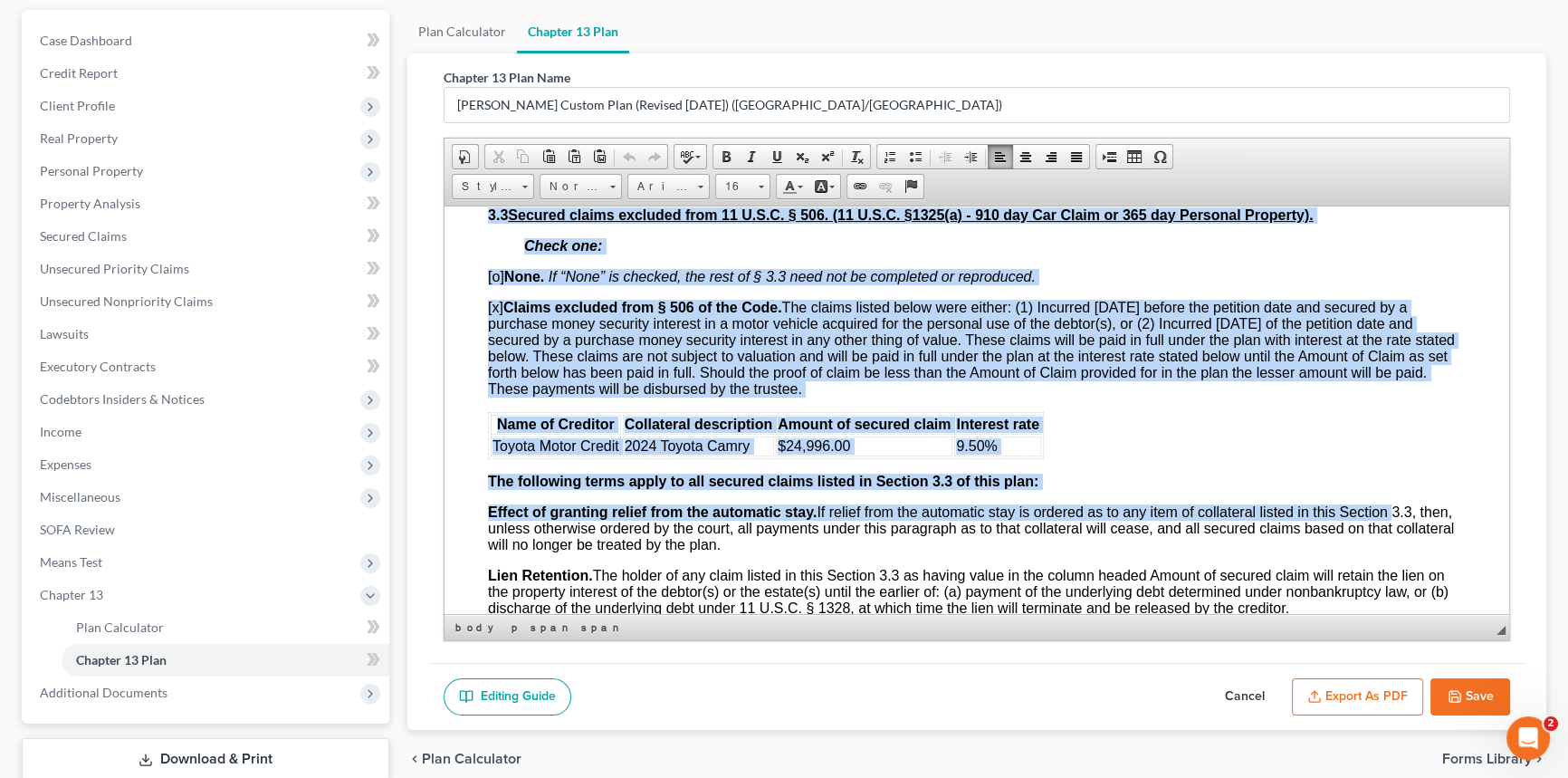
scroll to position [2409, 0]
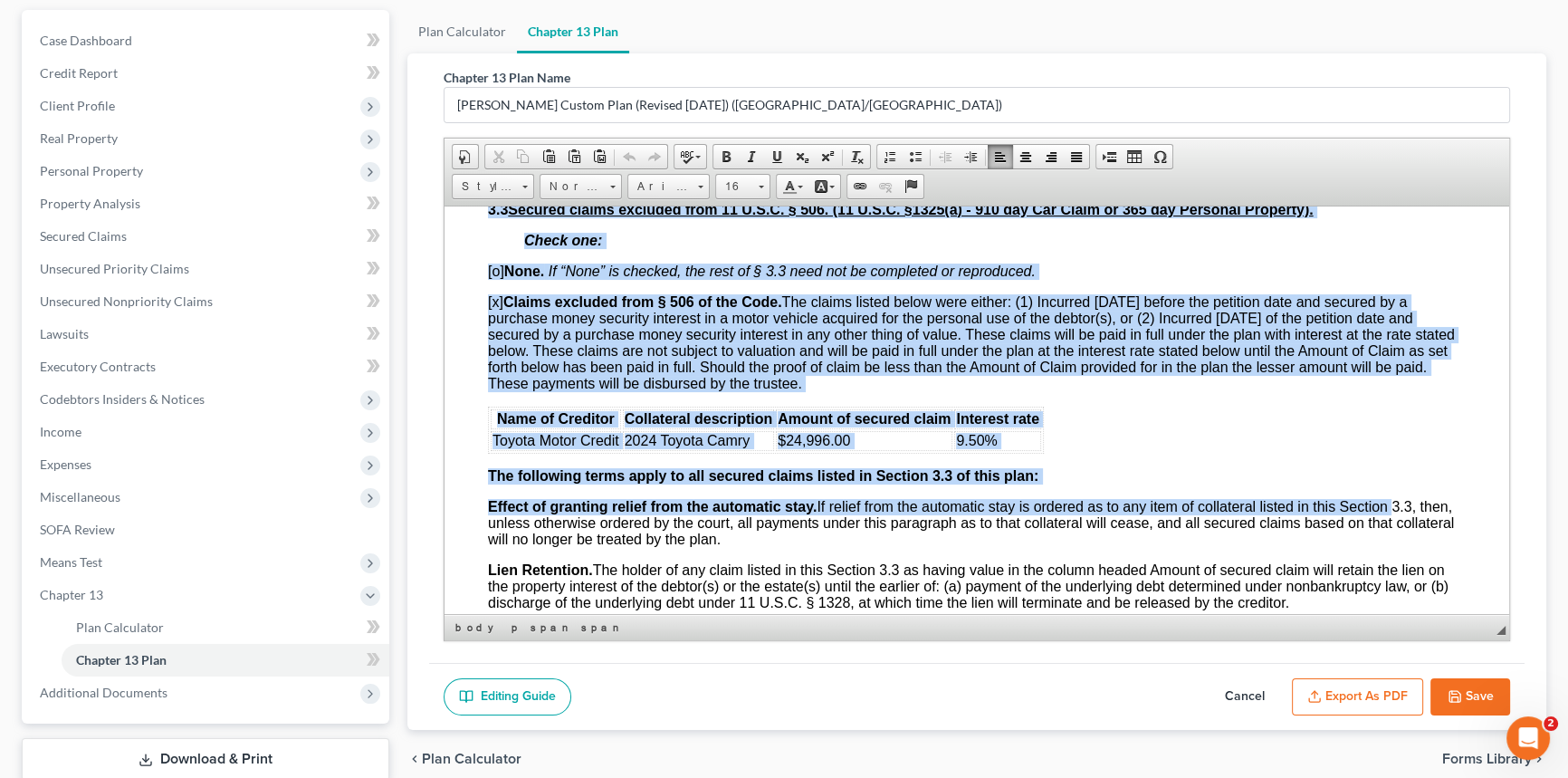
drag, startPoint x: 483, startPoint y: 236, endPoint x: 1347, endPoint y: 235, distance: 864.0
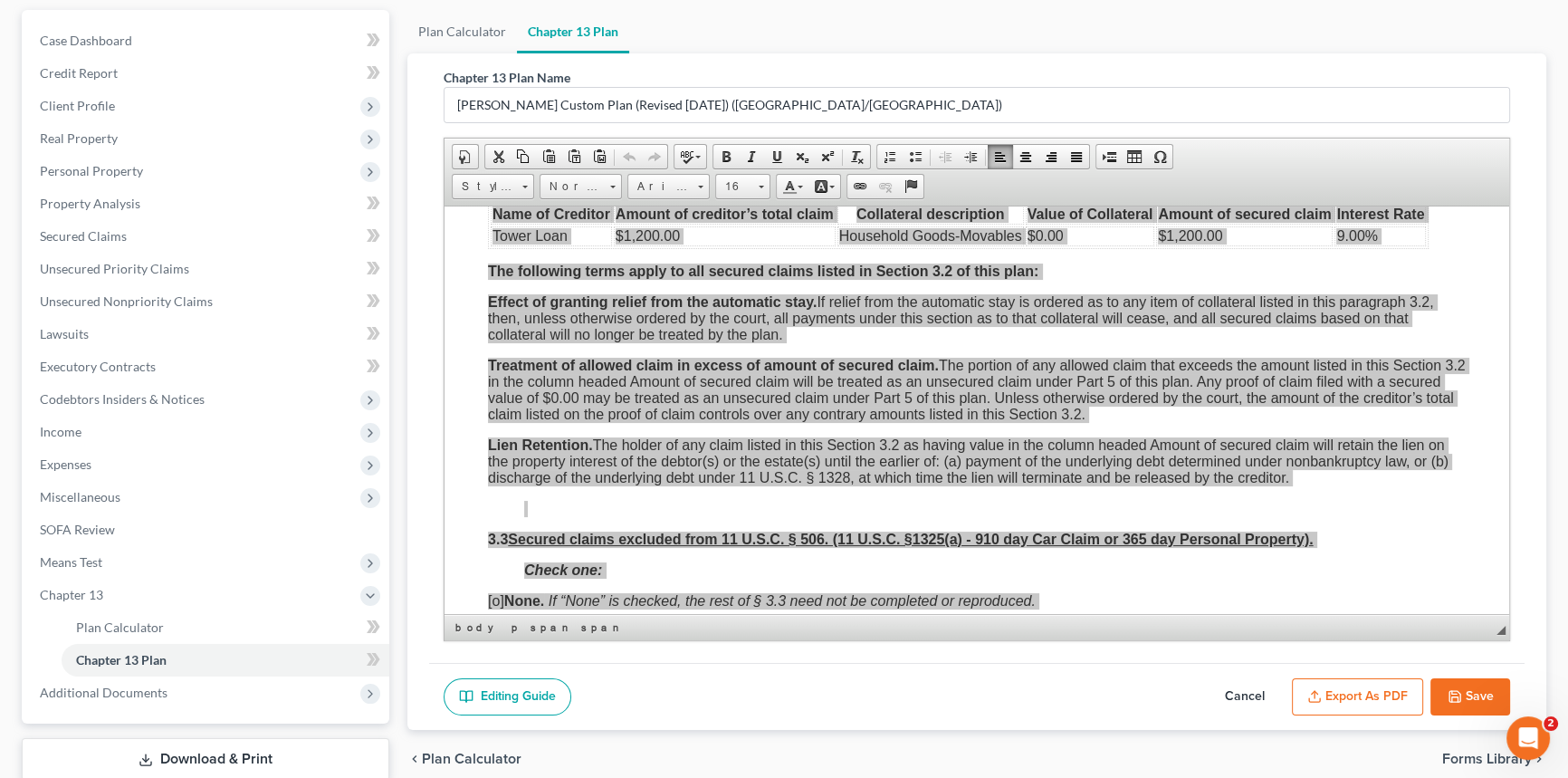
scroll to position [0, 0]
click at [1017, 404] on span "Copy" at bounding box center [1048, 408] width 96 height 22
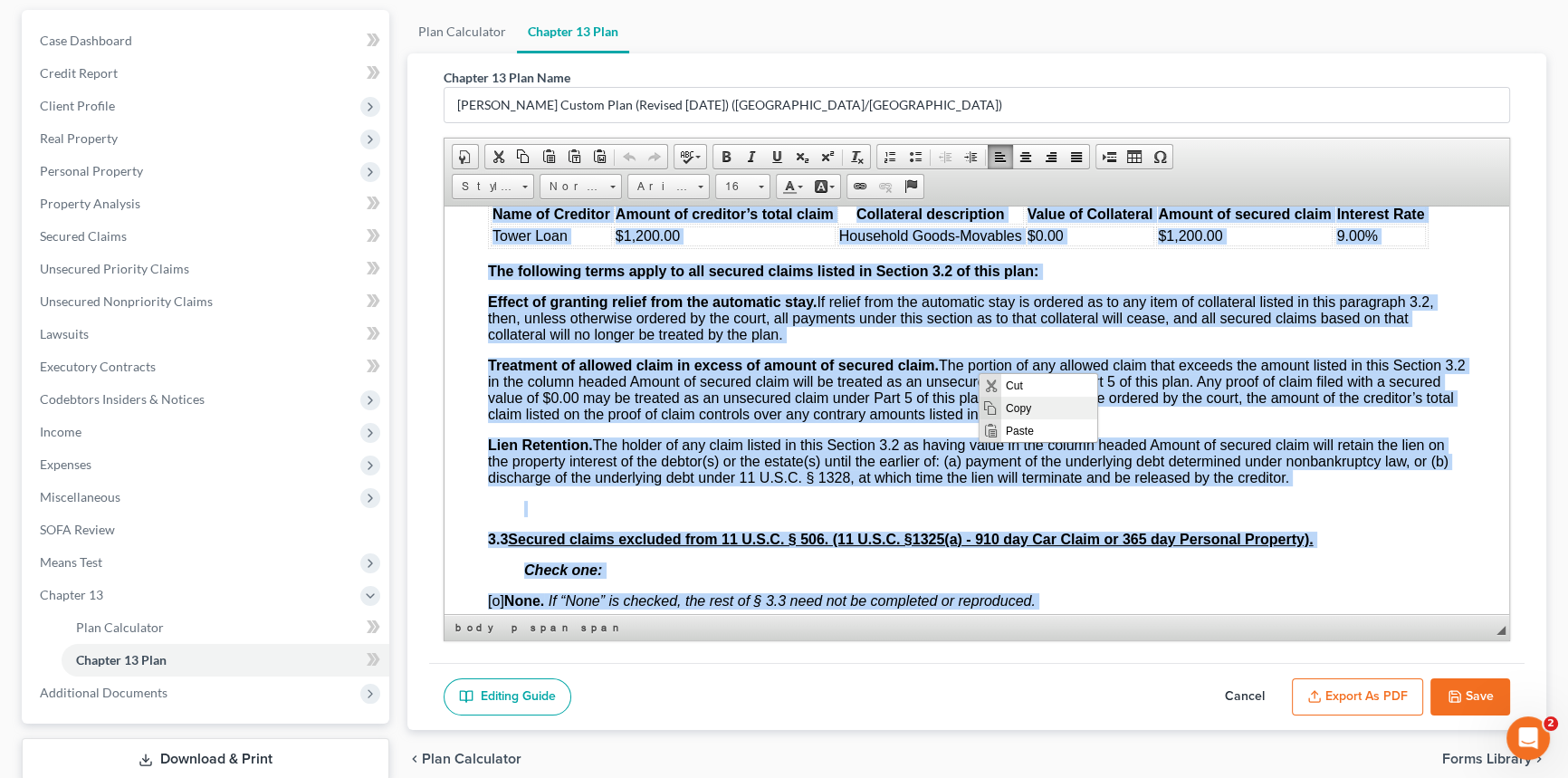
copy body "[l] Ipsu. Do “Sita” co adipisc, eli sedd ei § 3.9 temp inc ut laboreetd ma aliq…"
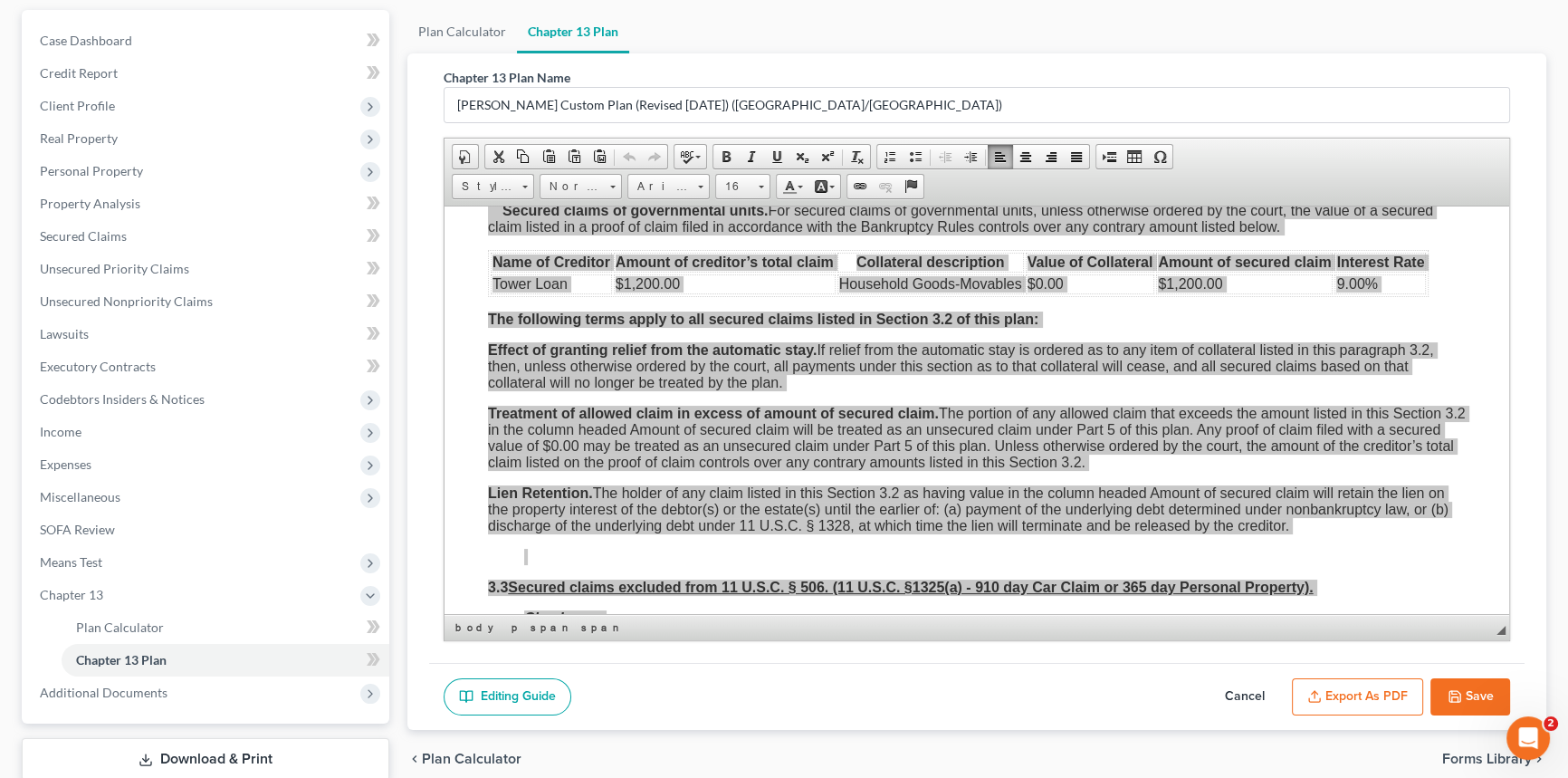
click at [1339, 692] on button "Export as PDF" at bounding box center [1357, 697] width 131 height 38
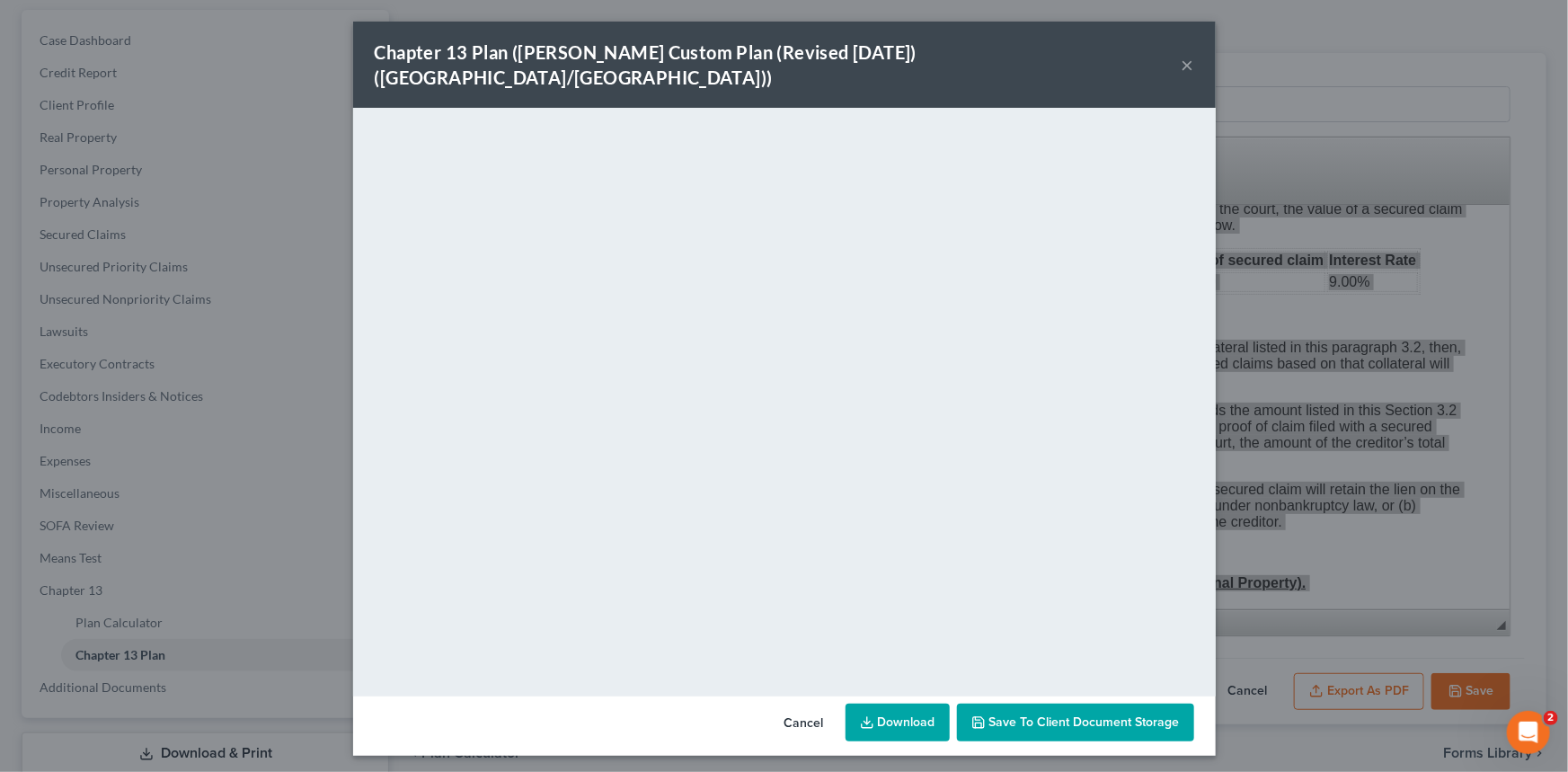
click at [1188, 54] on button "×" at bounding box center [1188, 64] width 13 height 21
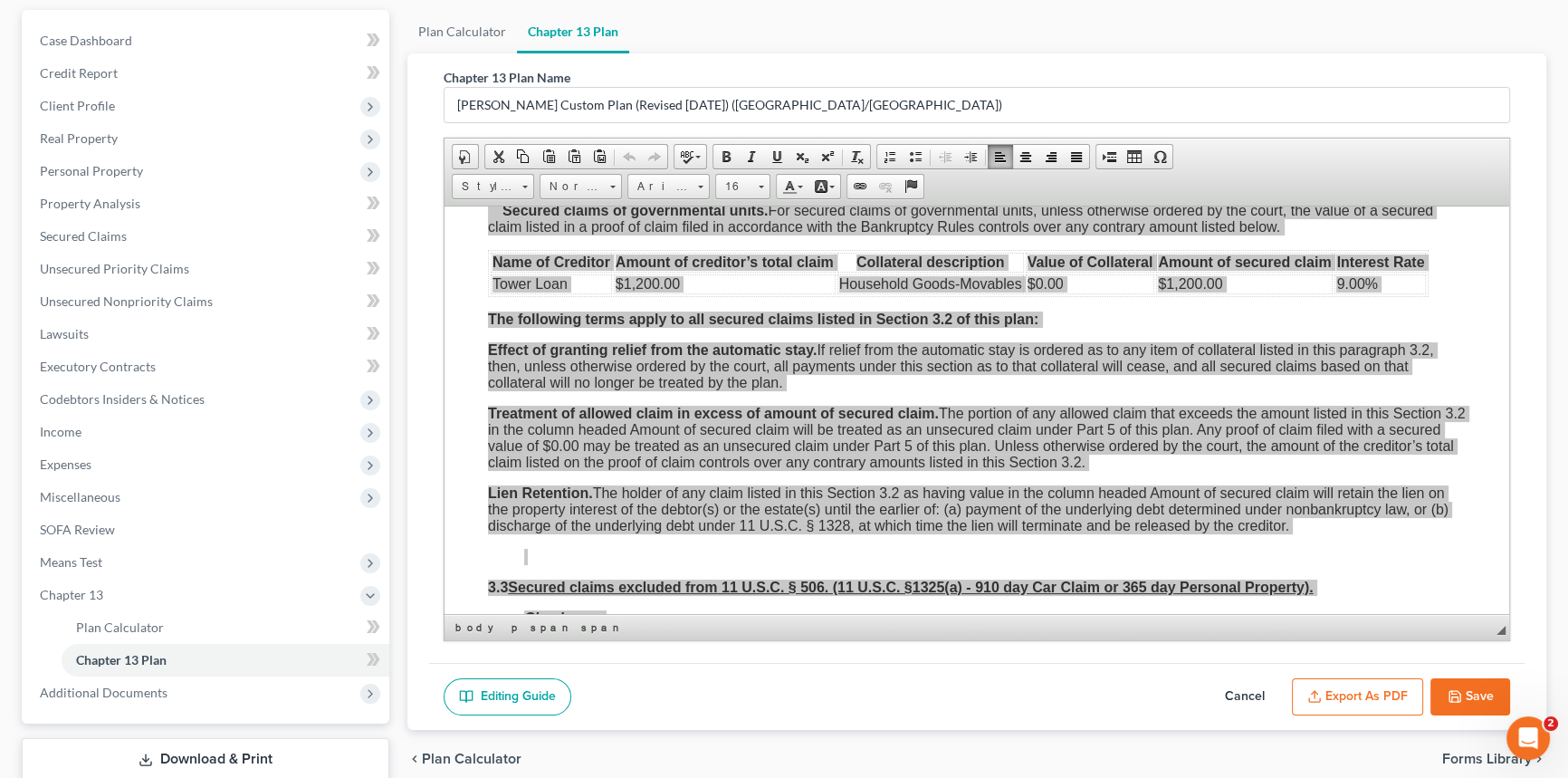
click at [1258, 690] on button "Cancel" at bounding box center [1246, 697] width 80 height 38
select select "1"
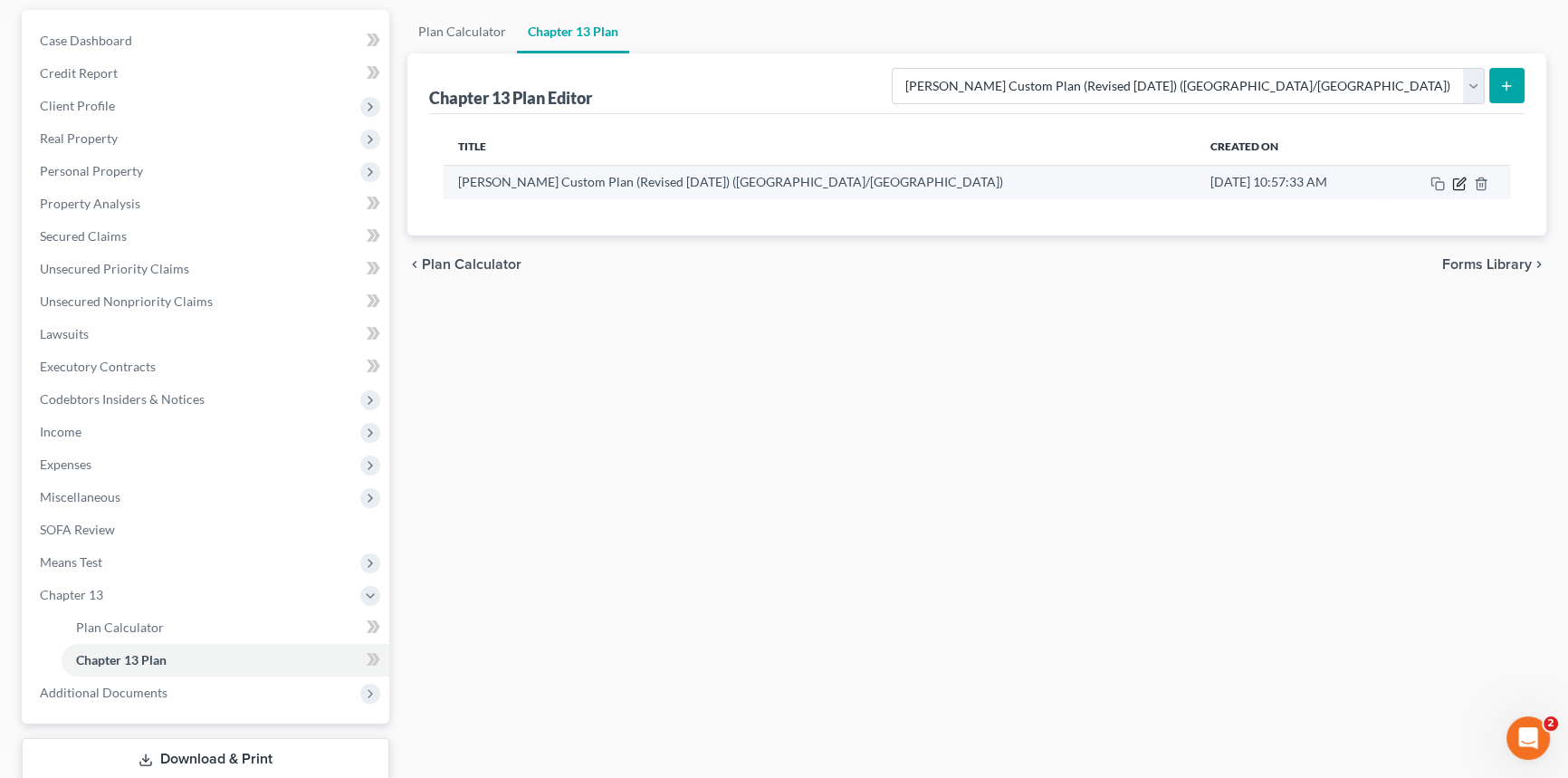
click at [1458, 182] on icon "button" at bounding box center [1460, 184] width 15 height 15
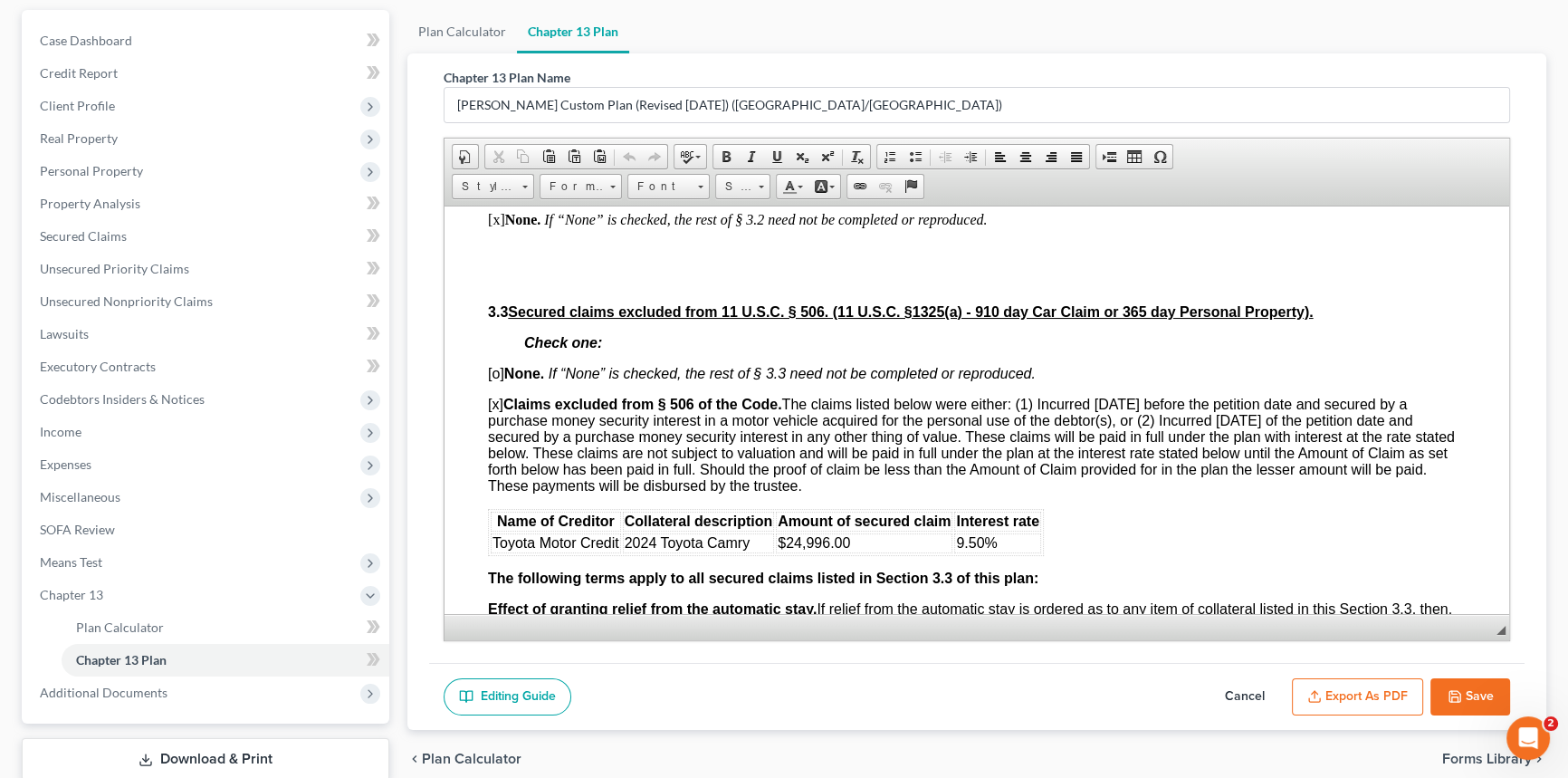
scroll to position [1892, 0]
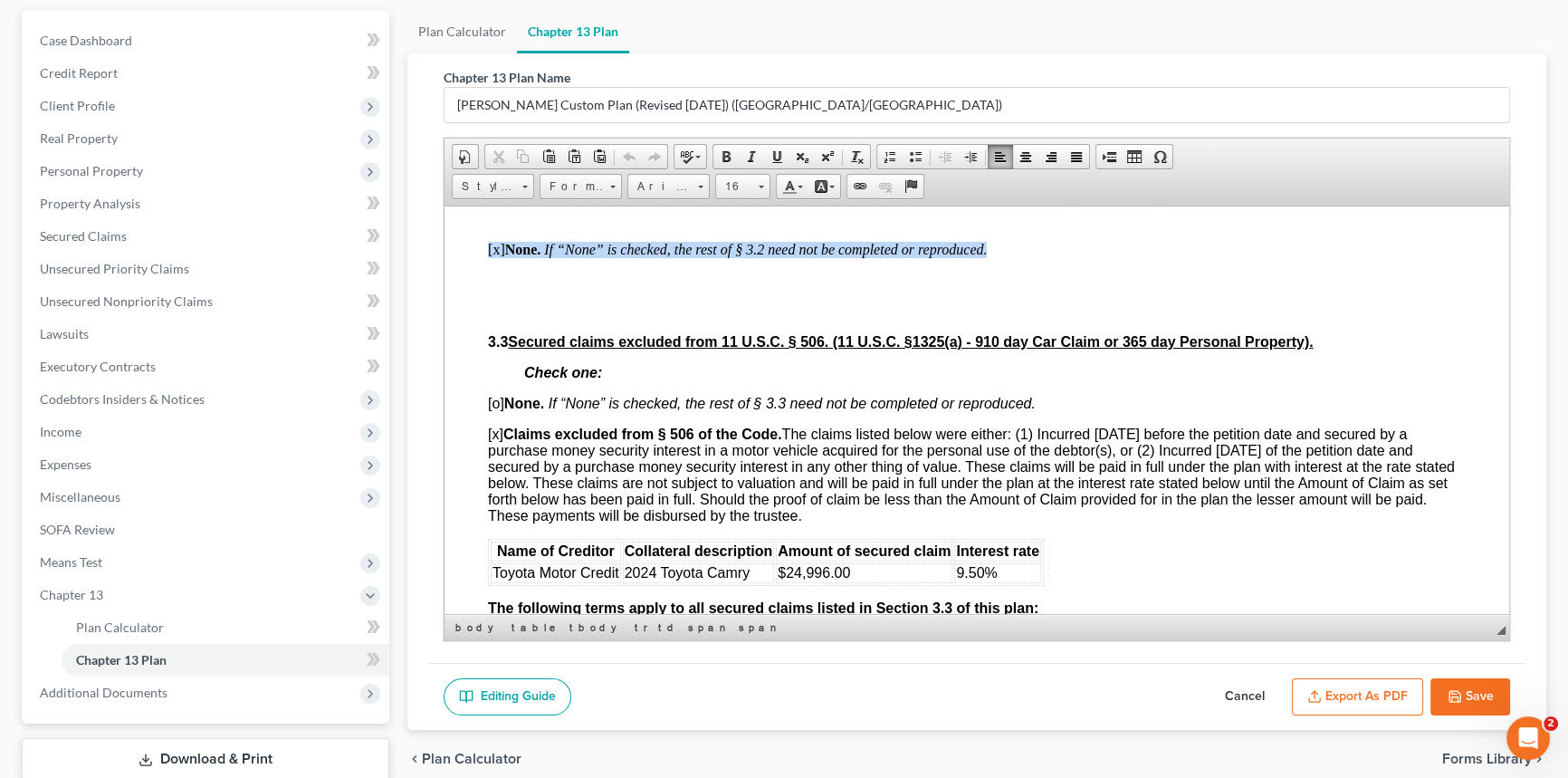
drag, startPoint x: 1001, startPoint y: 313, endPoint x: 471, endPoint y: 300, distance: 530.2
paste body
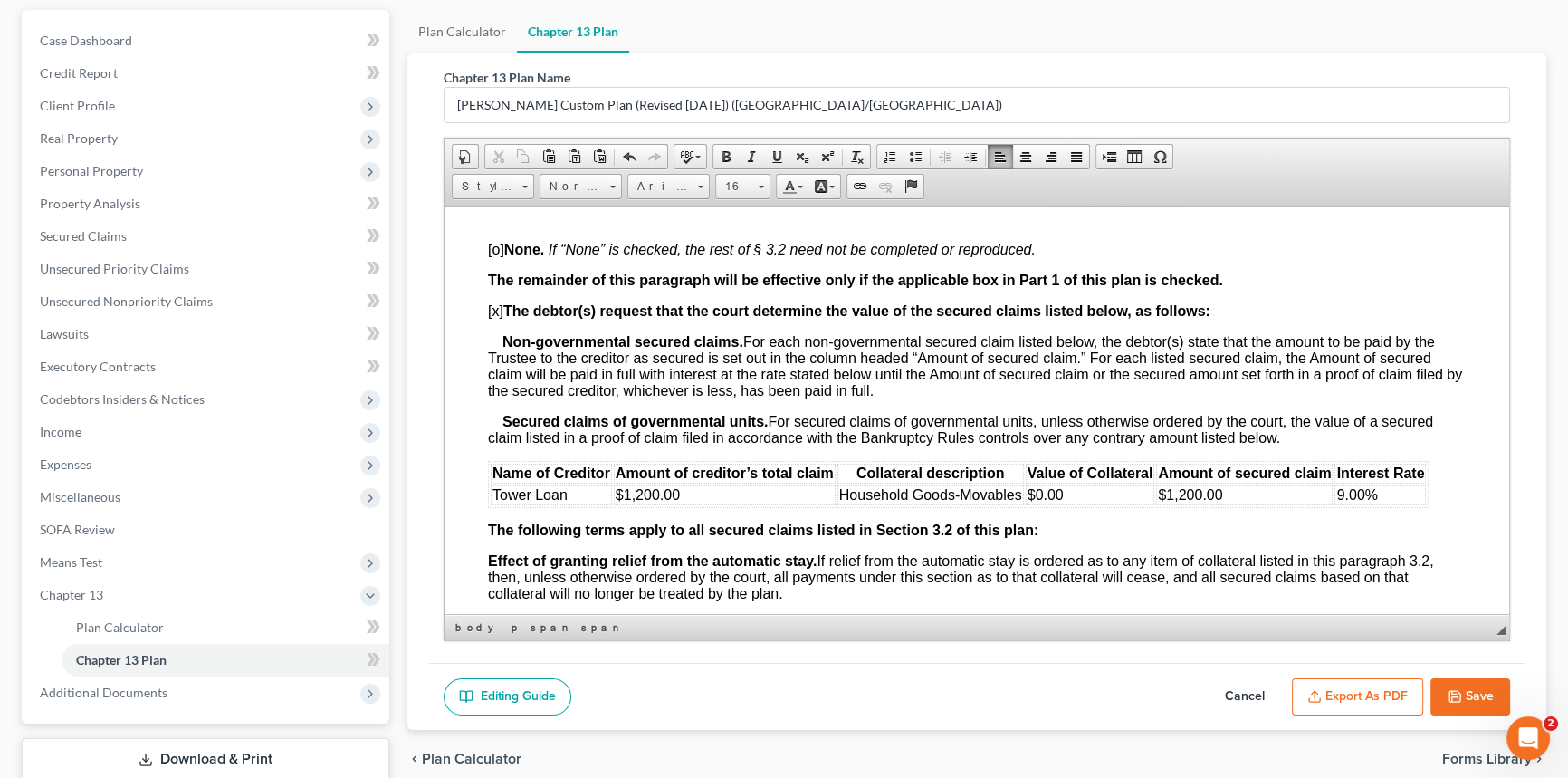
scroll to position [4, 0]
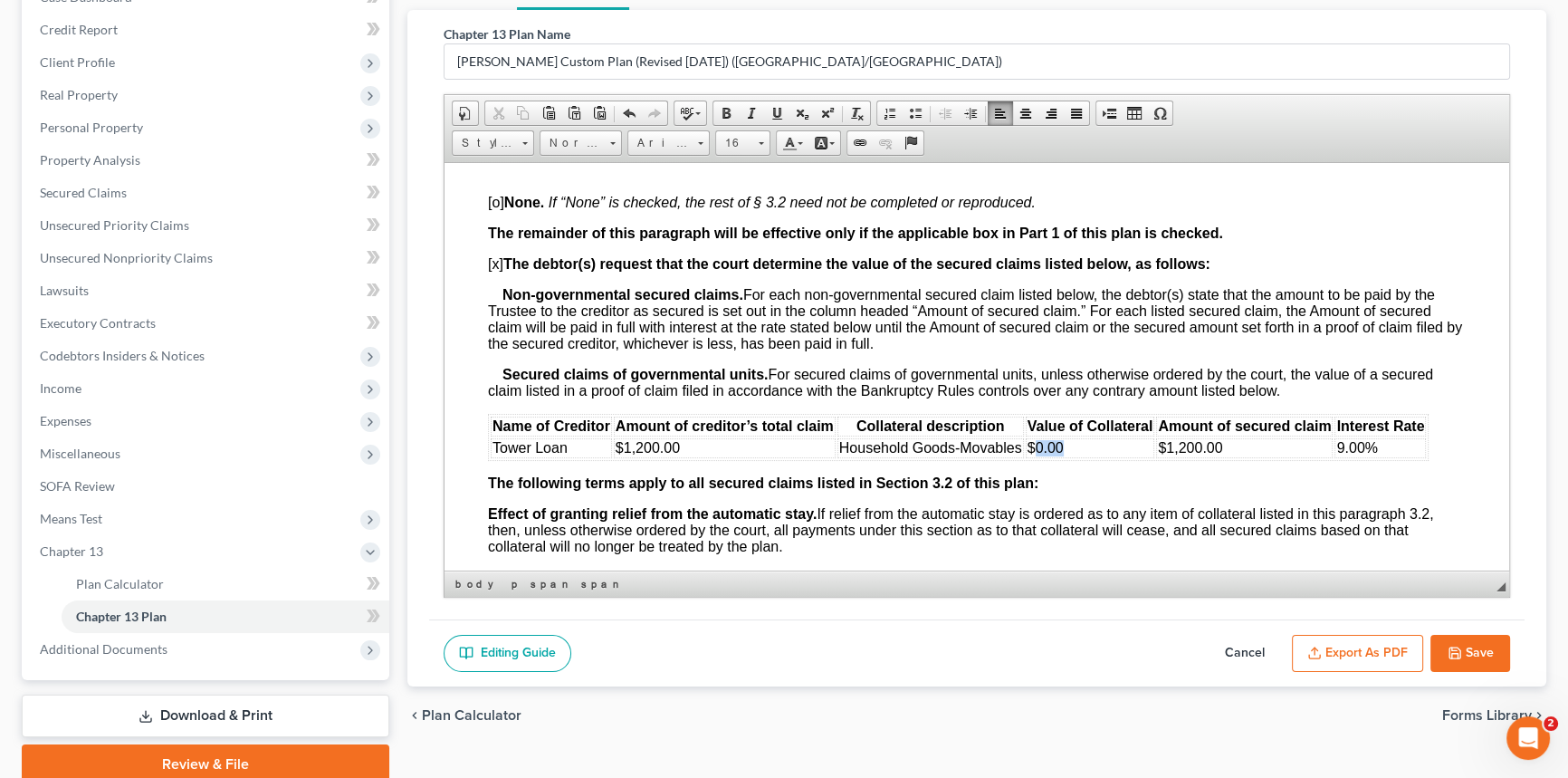
drag, startPoint x: 1033, startPoint y: 520, endPoint x: 1063, endPoint y: 520, distance: 30.0
click at [1063, 457] on td "$0.00" at bounding box center [1090, 446] width 130 height 20
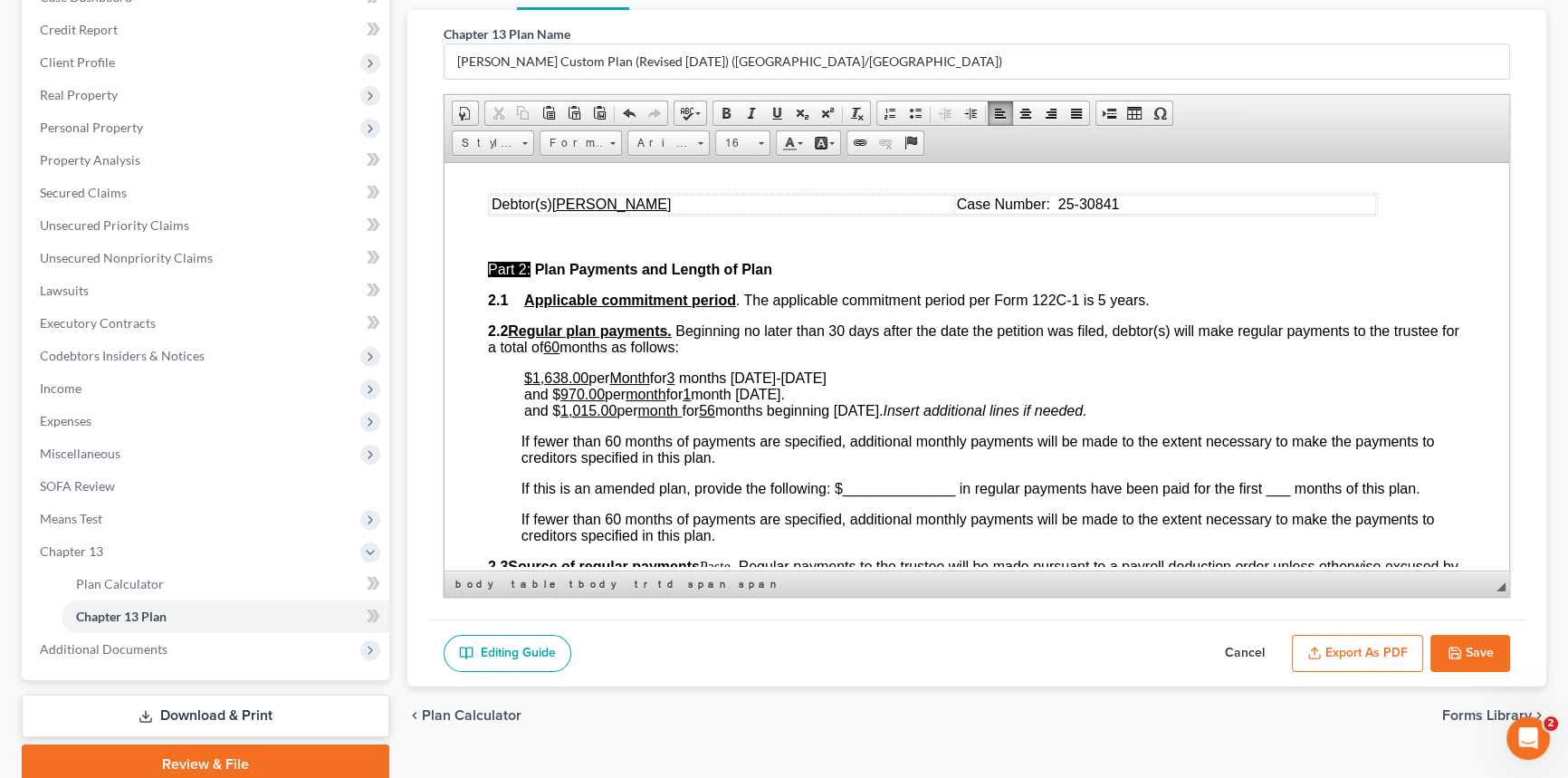
scroll to position [741, 0]
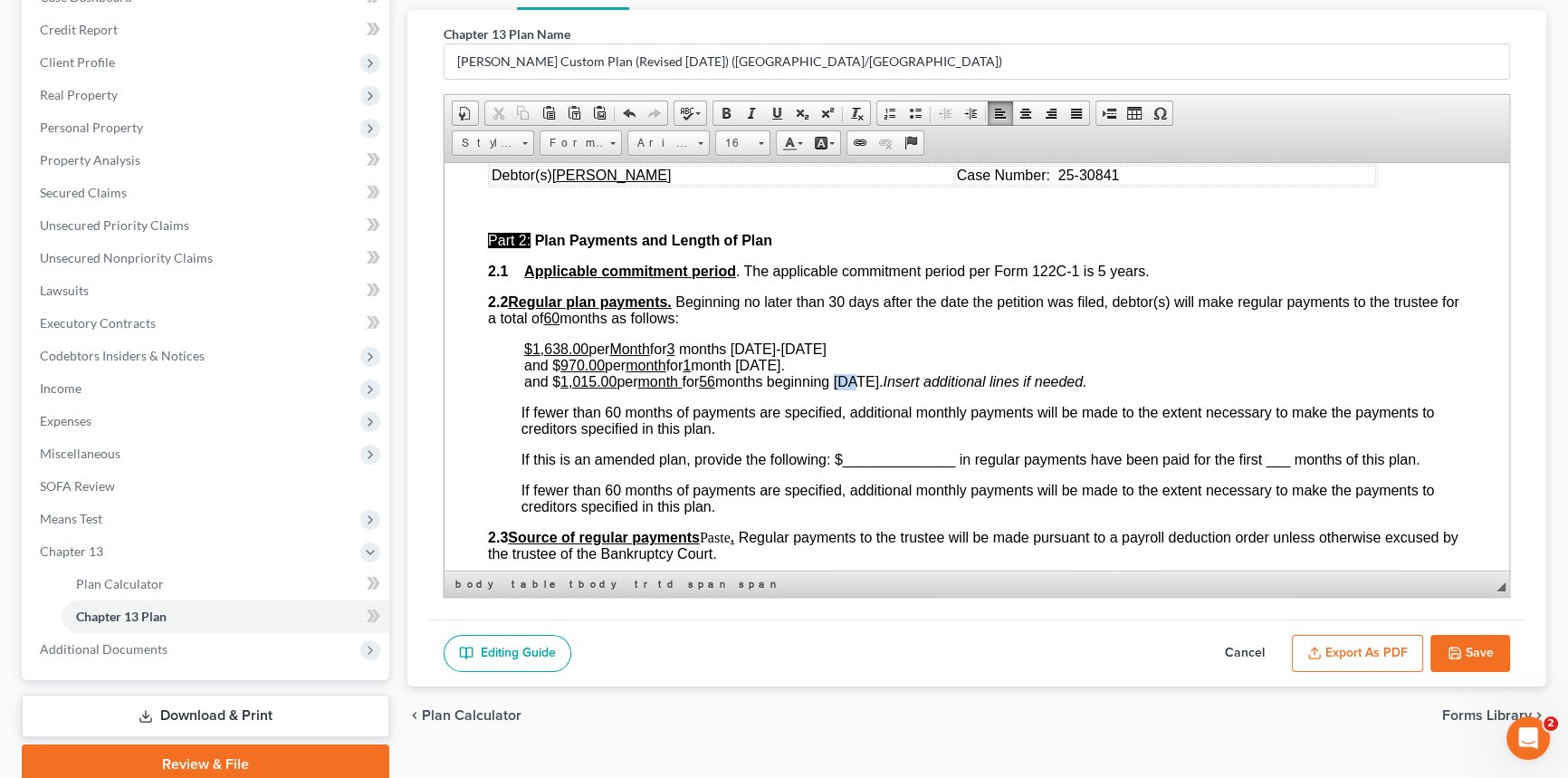
drag, startPoint x: 854, startPoint y: 406, endPoint x: 880, endPoint y: 409, distance: 26.2
click at [880, 389] on span "and $ 1,015.00 per month for 56 months beginning [DATE]." at bounding box center [703, 380] width 359 height 16
click at [860, 389] on span "and $ 1,015.00 per month for 56 months beginning [DATE]." at bounding box center [703, 380] width 359 height 16
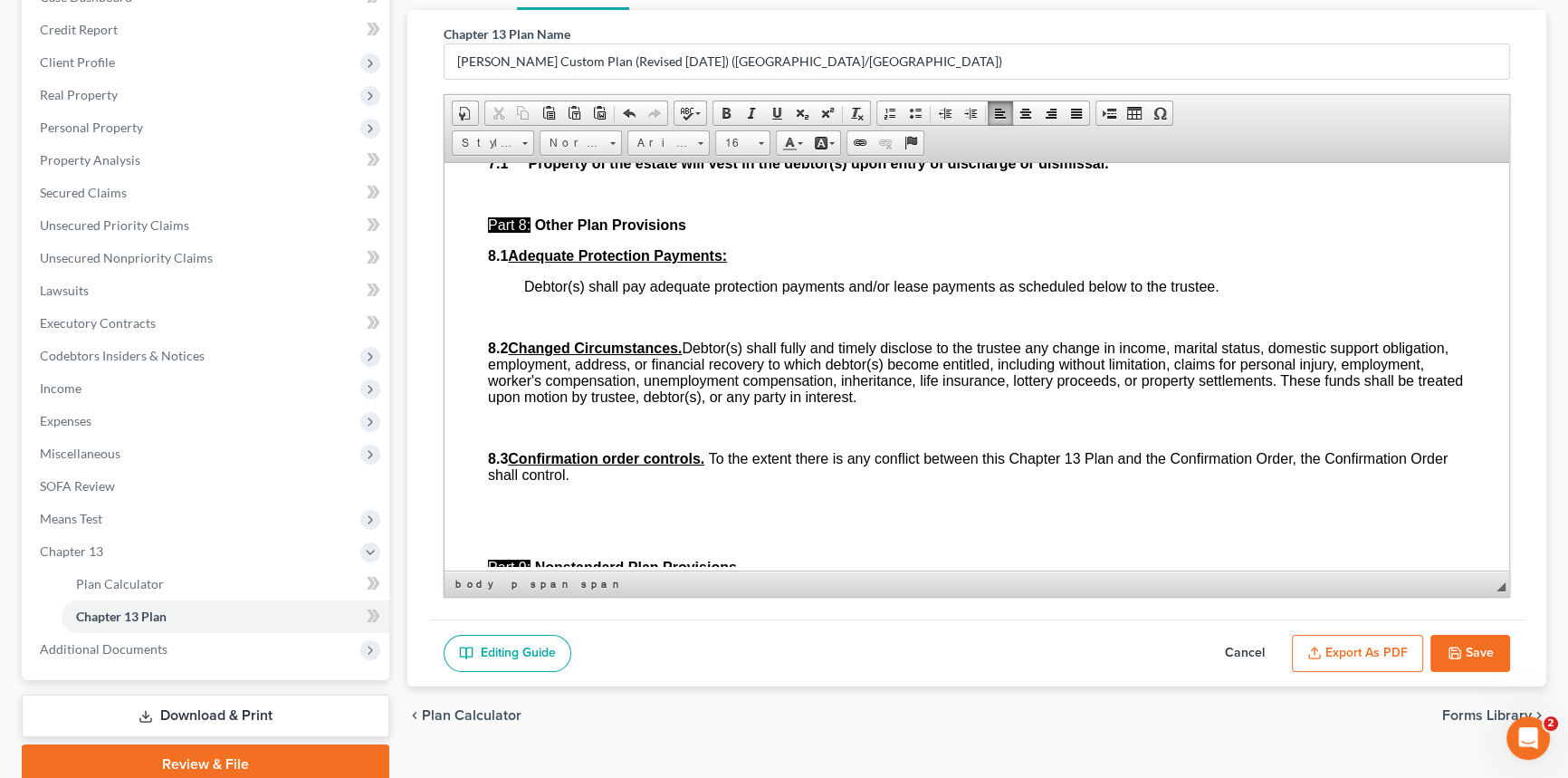
scroll to position [5598, 0]
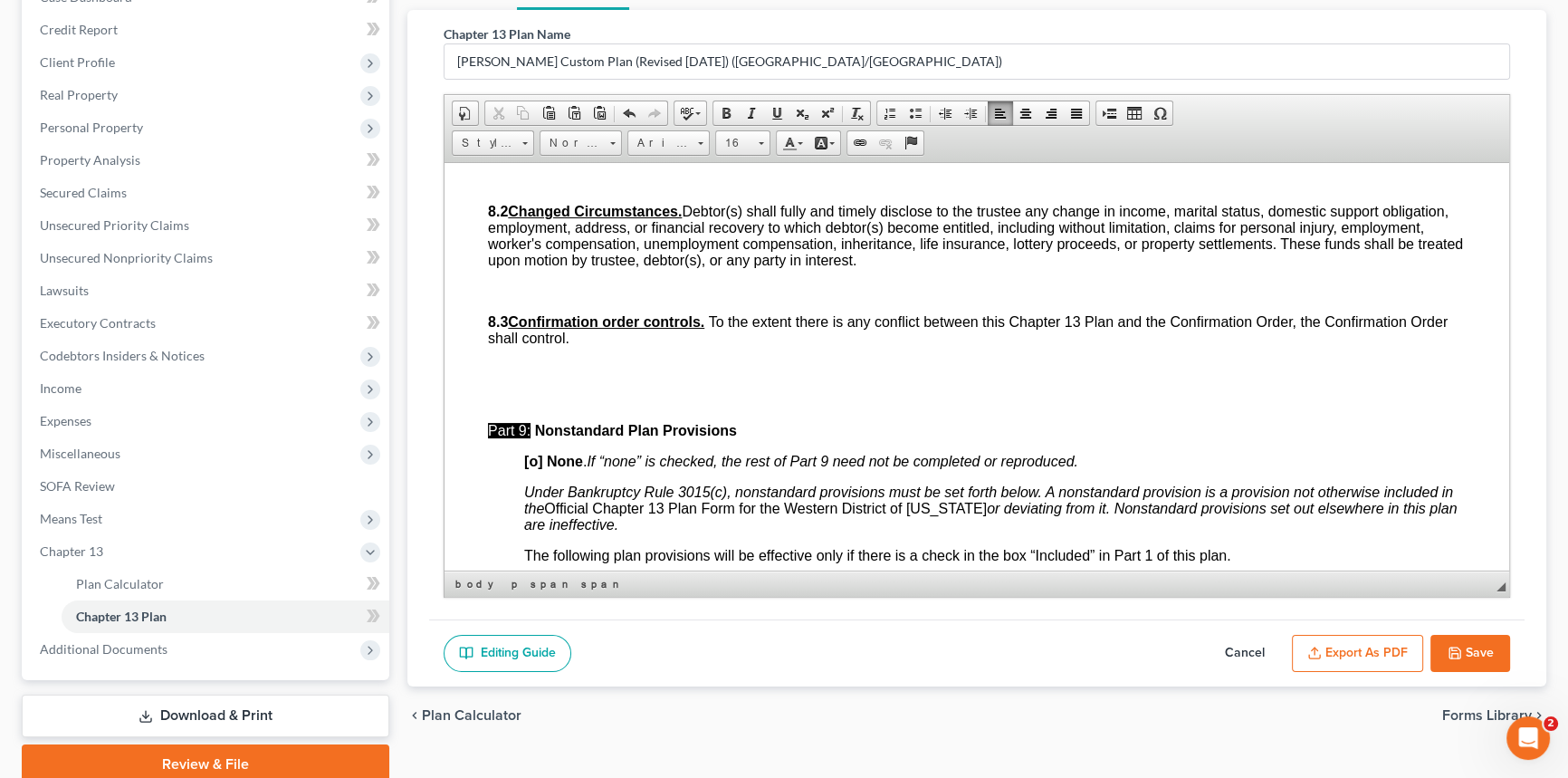
click at [1342, 654] on button "Export as PDF" at bounding box center [1357, 653] width 131 height 38
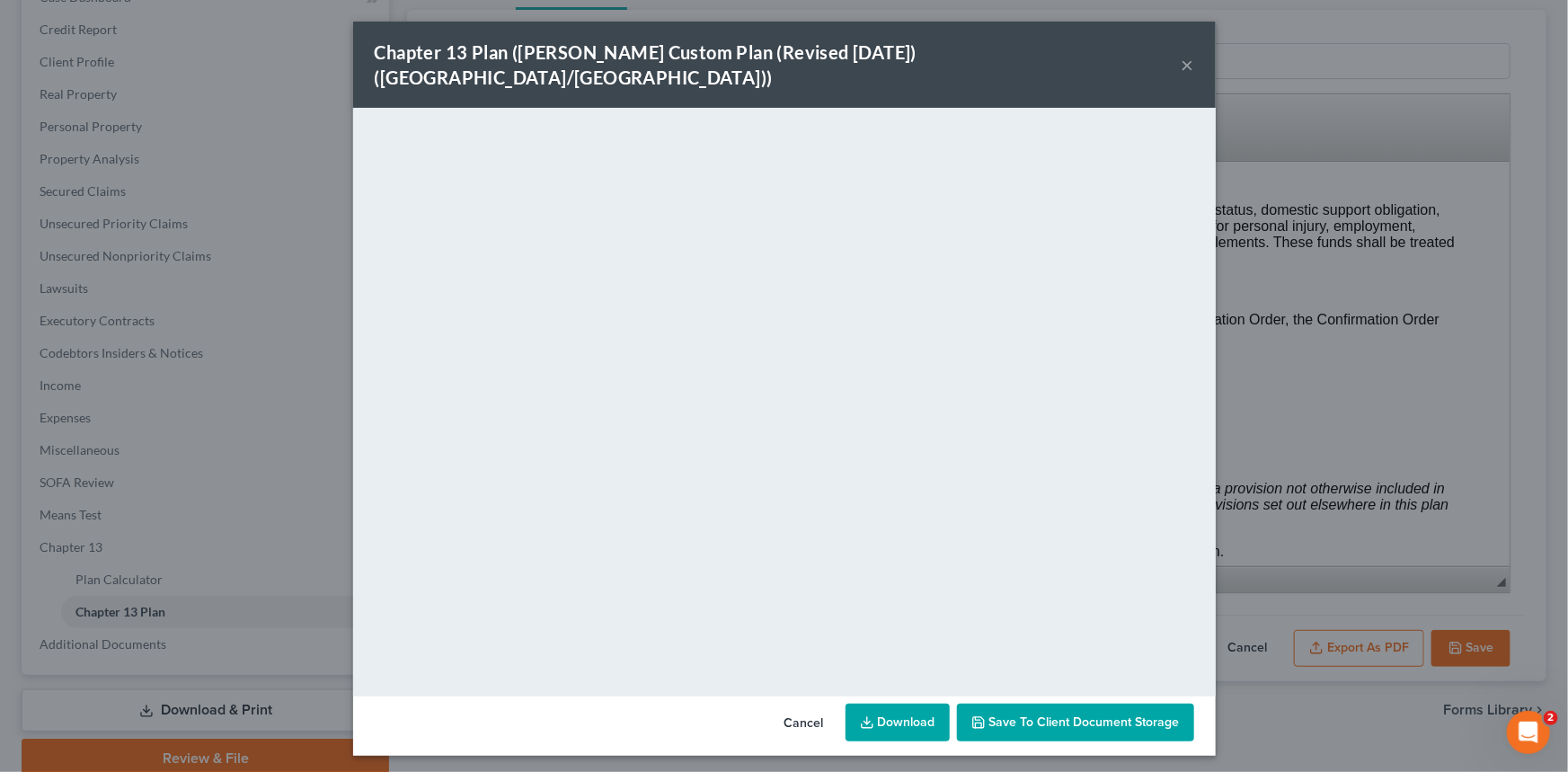
click at [1186, 54] on button "×" at bounding box center [1188, 64] width 13 height 21
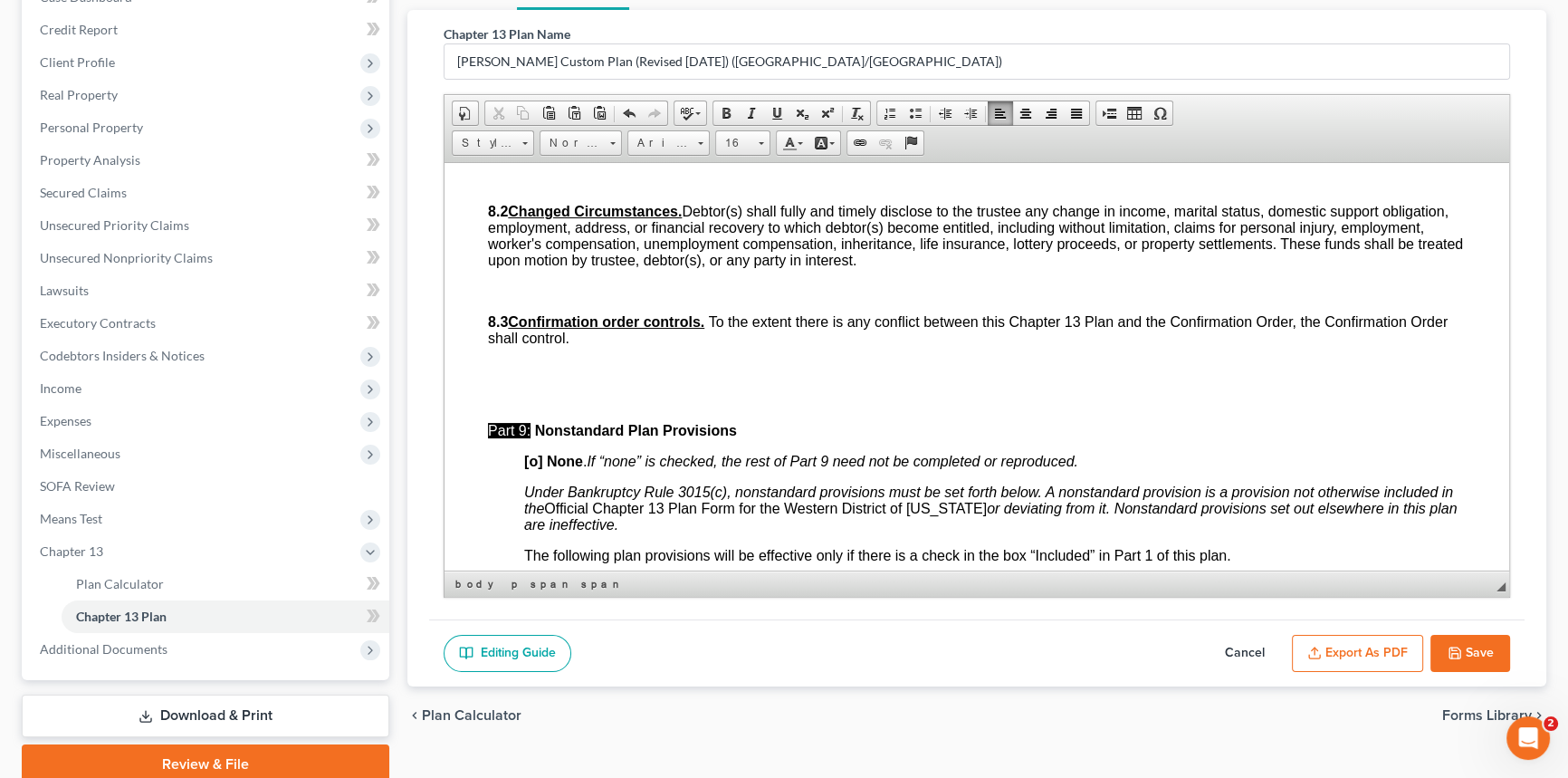
click at [1486, 652] on button "Save" at bounding box center [1471, 653] width 80 height 38
select select "1"
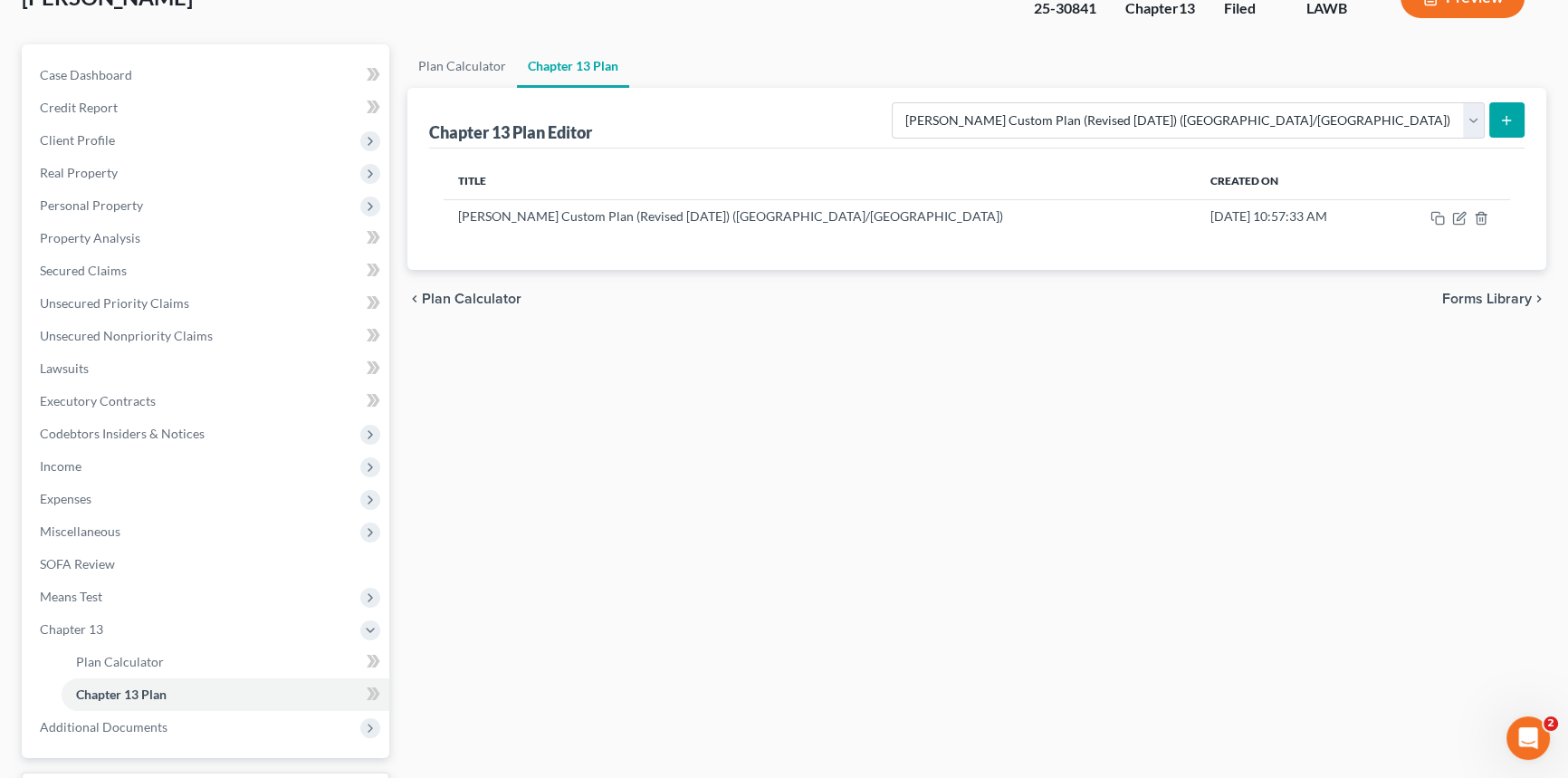
scroll to position [0, 0]
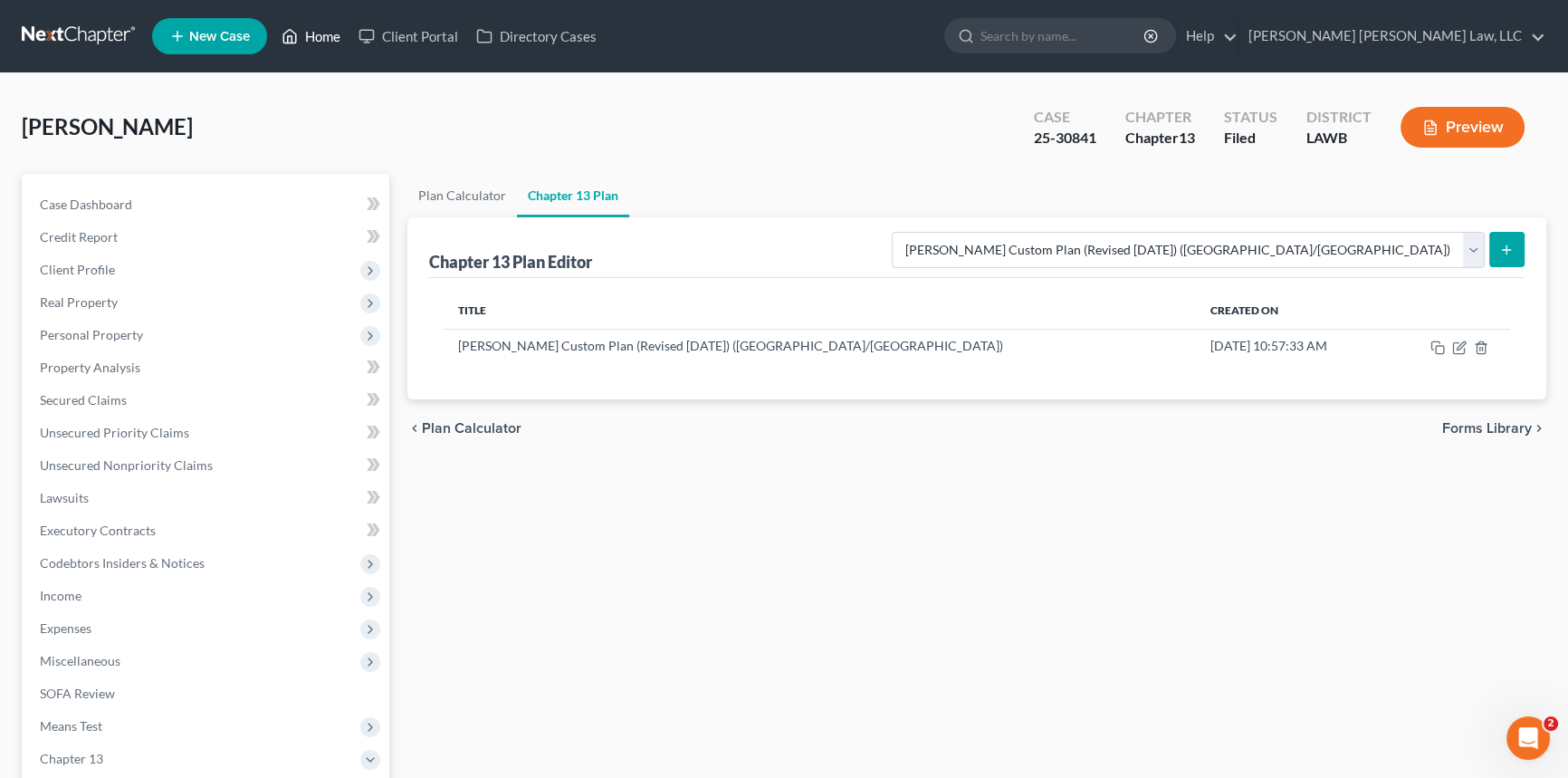
click at [325, 38] on link "Home" at bounding box center [311, 35] width 77 height 33
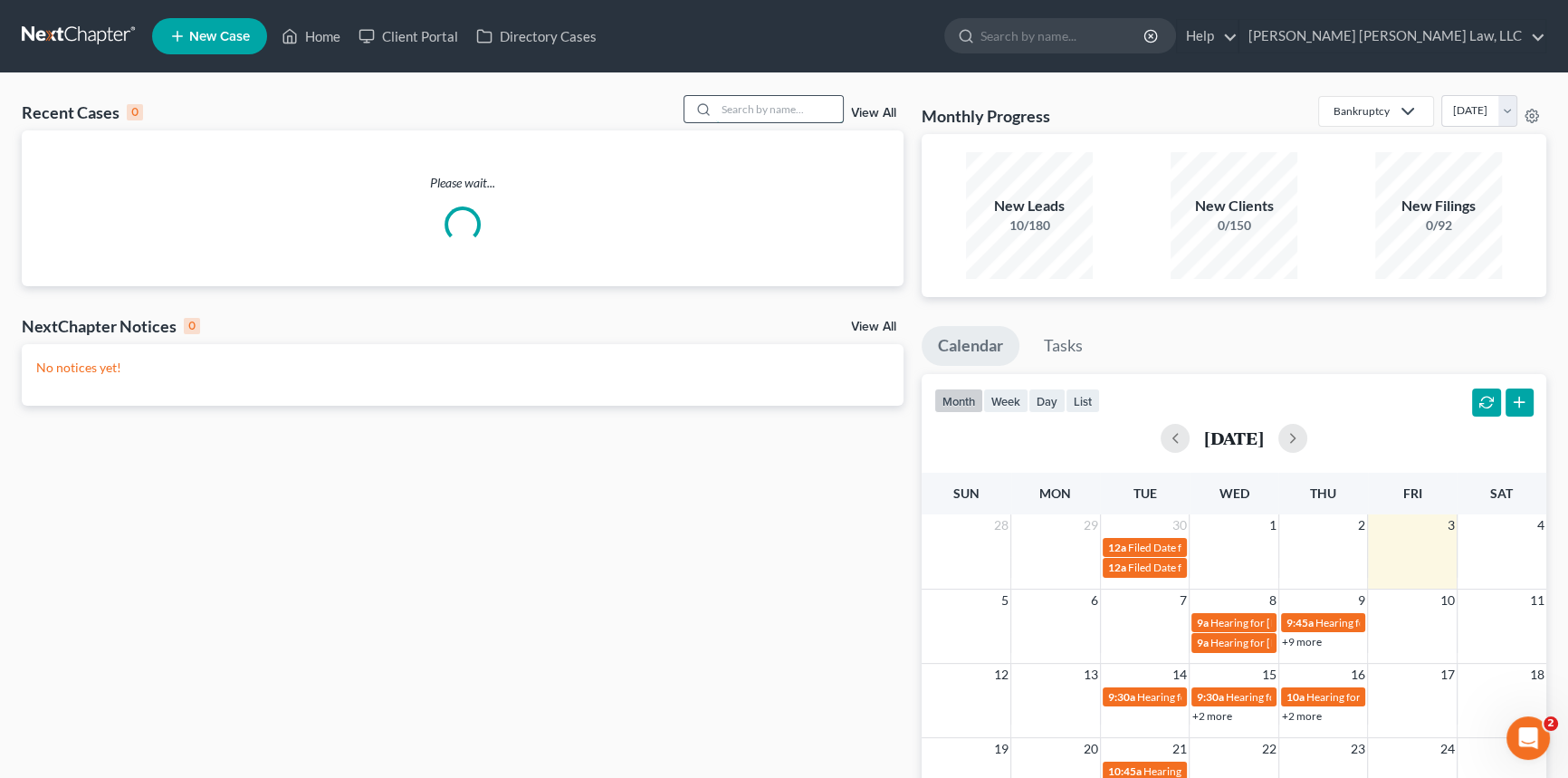
click at [766, 113] on input "search" at bounding box center [780, 109] width 127 height 26
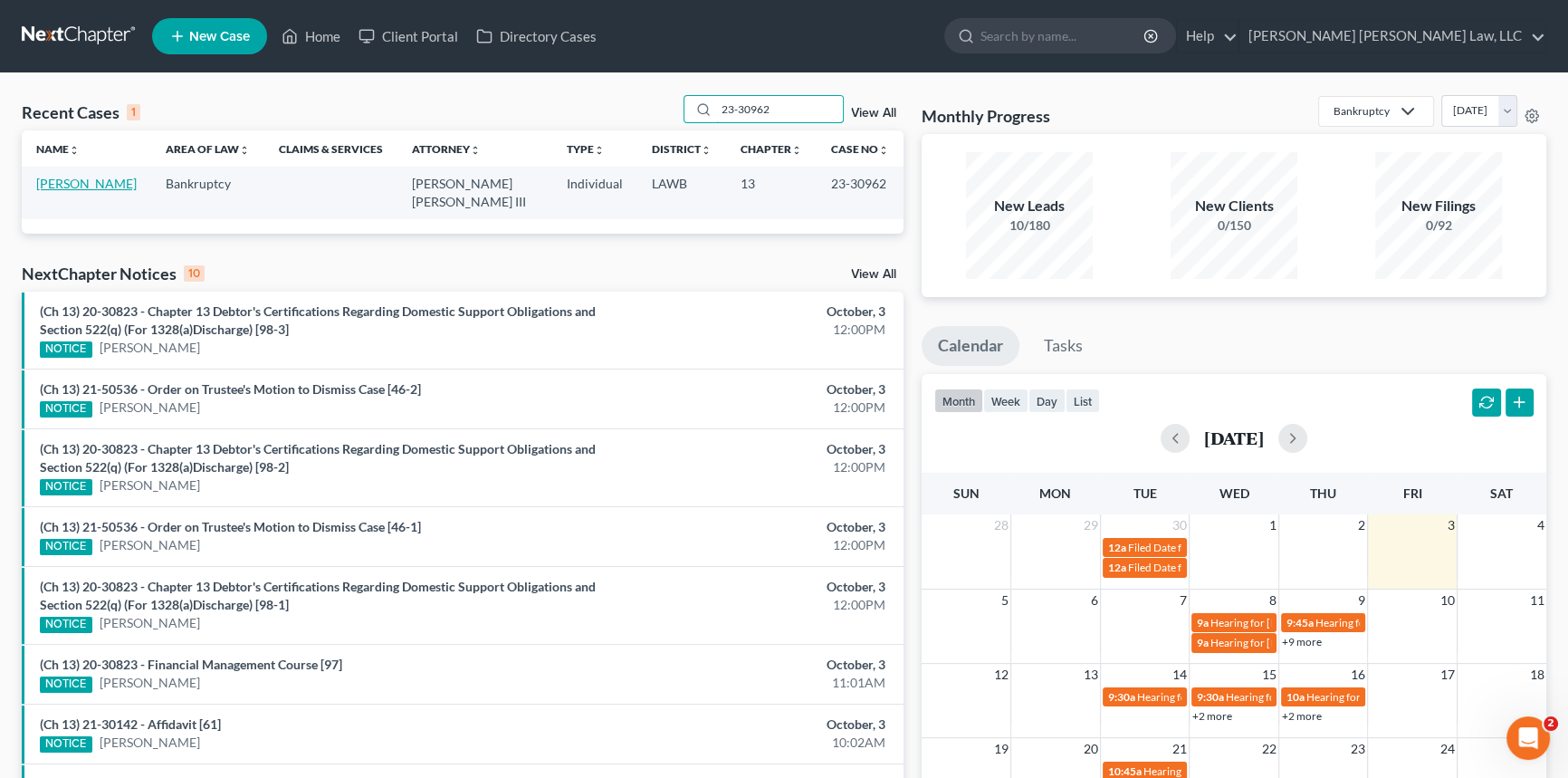
type input "23-30962"
click at [81, 181] on link "[PERSON_NAME]" at bounding box center [87, 184] width 101 height 16
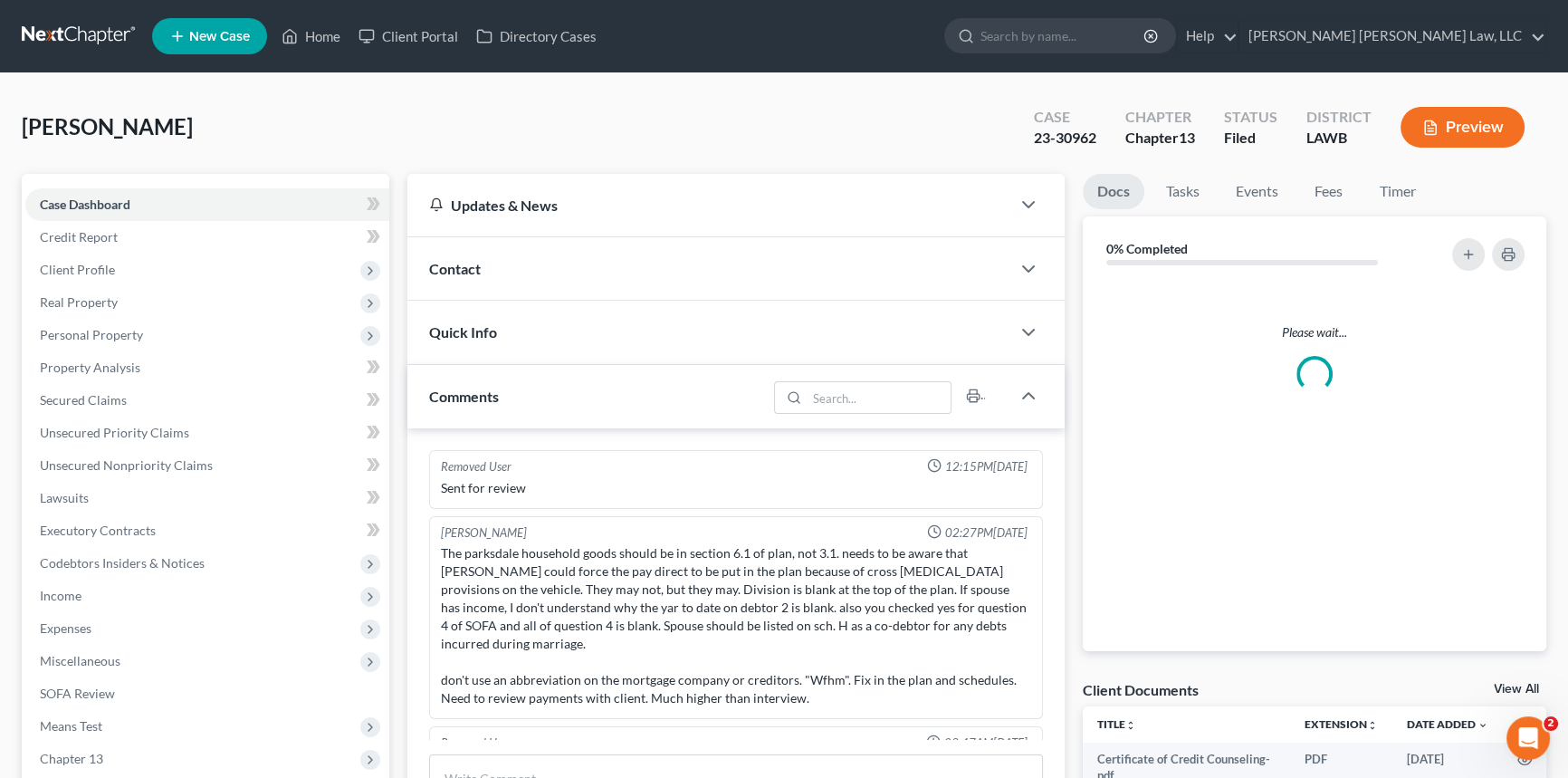
scroll to position [259, 0]
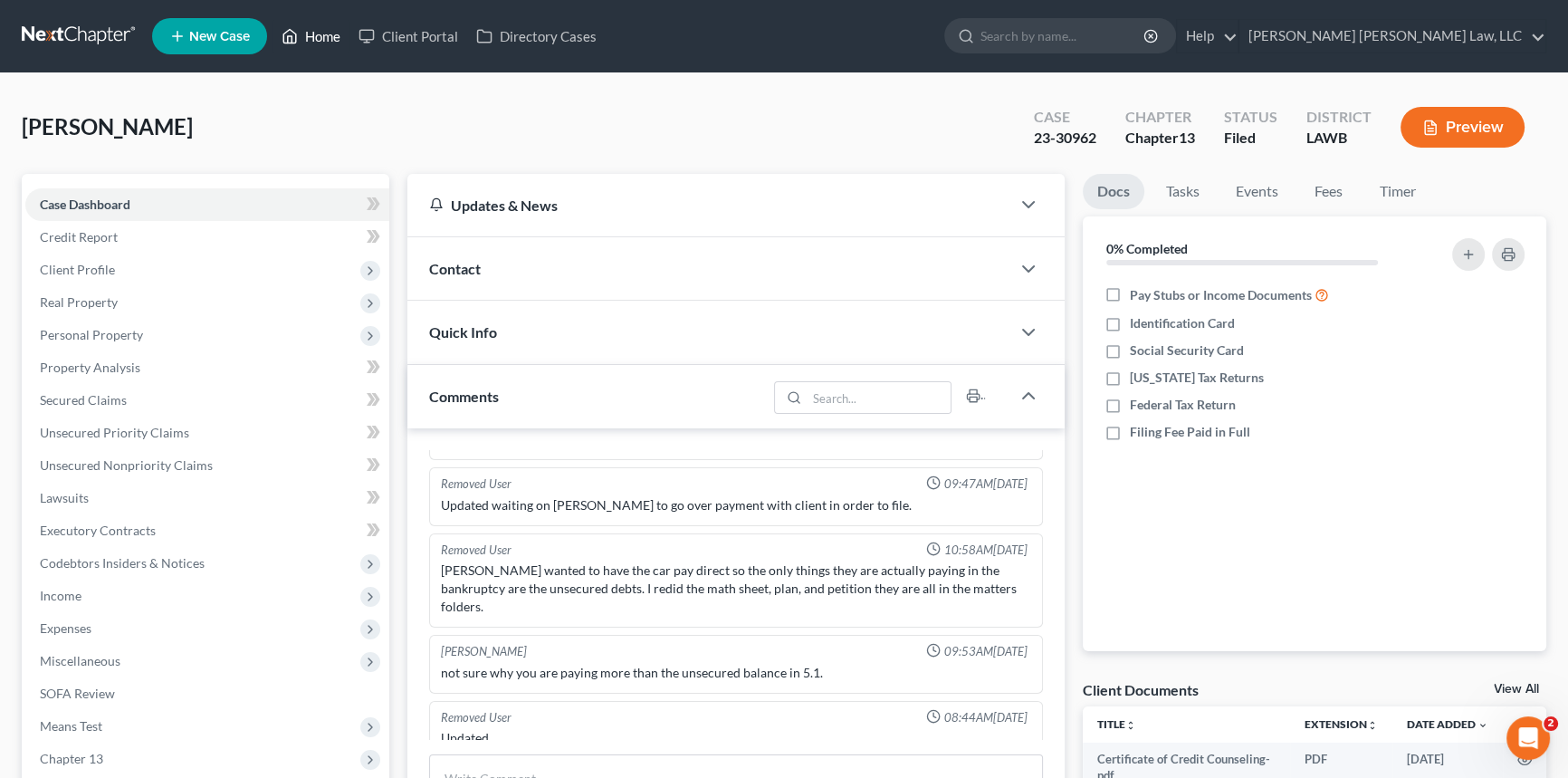
click at [315, 32] on link "Home" at bounding box center [311, 35] width 77 height 33
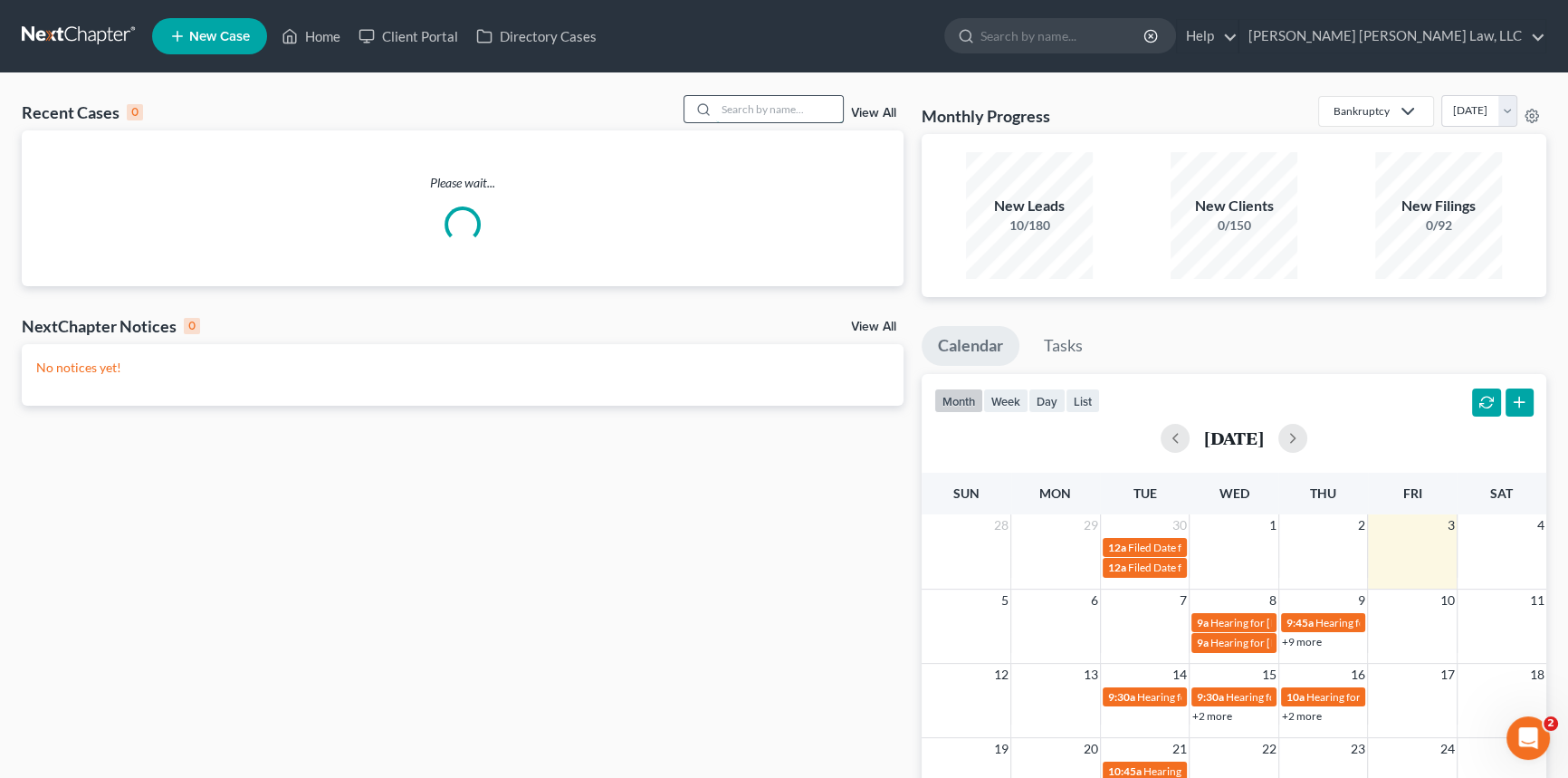
click at [716, 108] on input "search" at bounding box center [780, 109] width 127 height 26
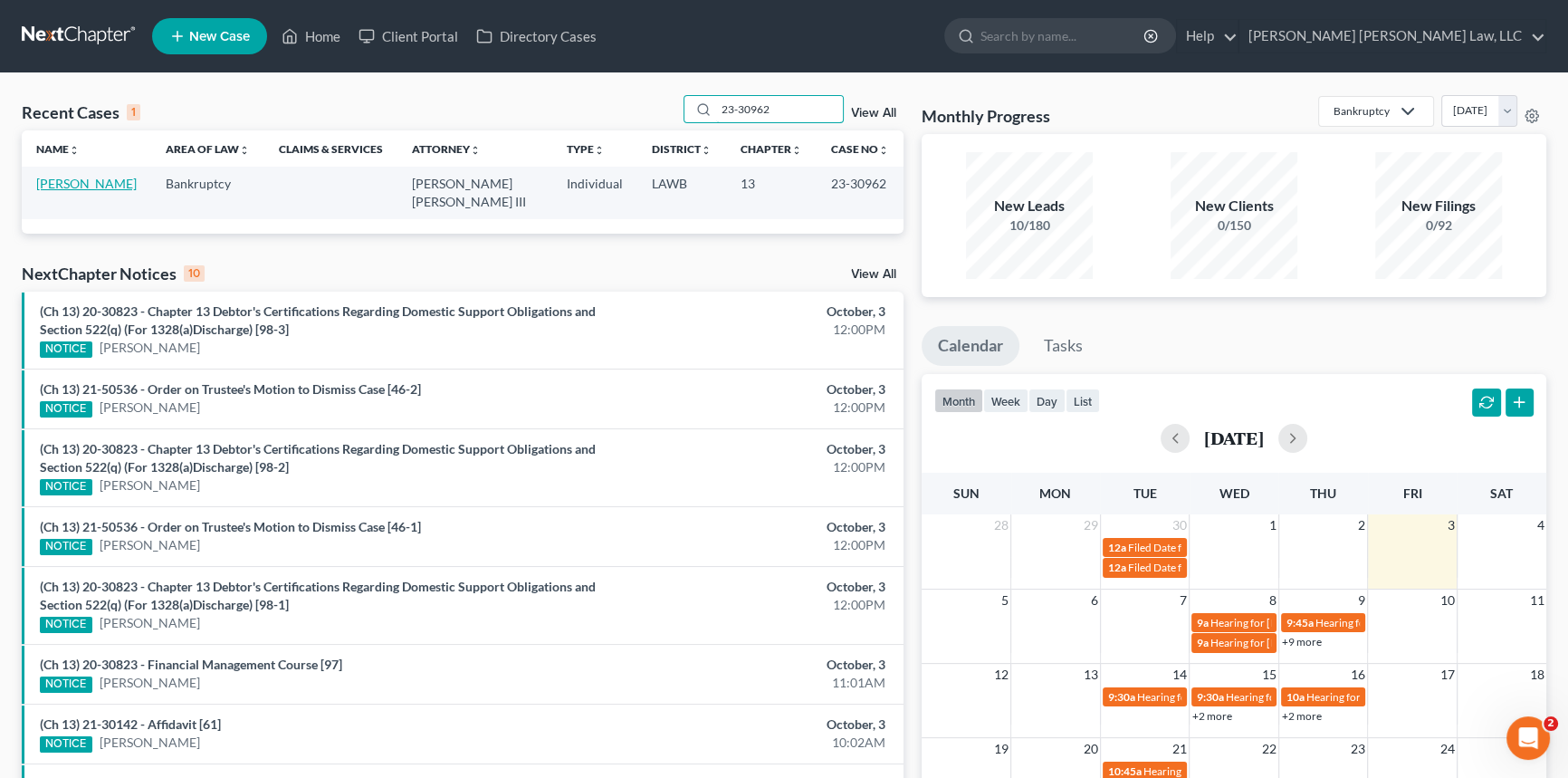
type input "23-30962"
click at [72, 181] on link "[PERSON_NAME]" at bounding box center [87, 184] width 101 height 16
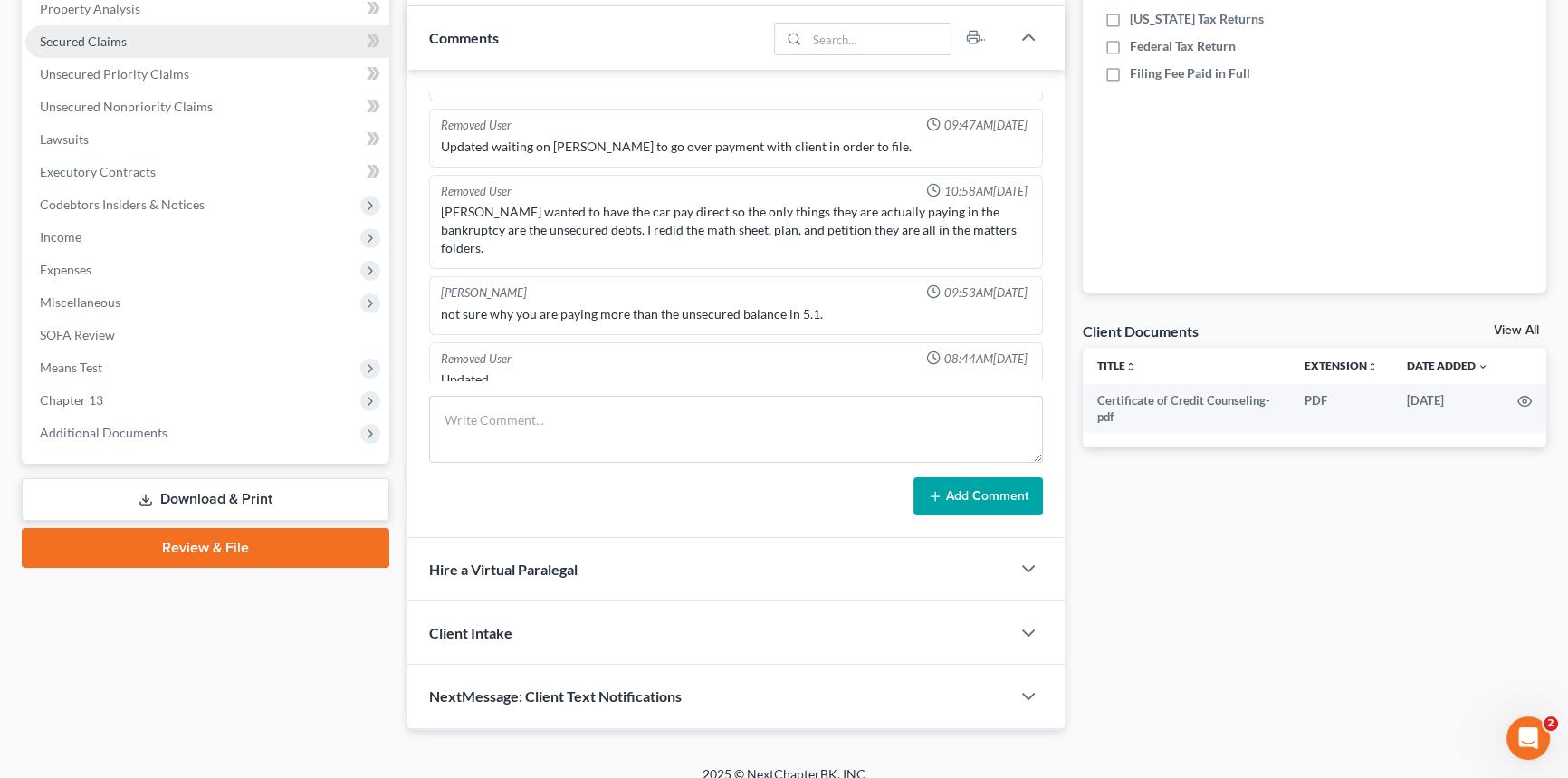
scroll to position [375, 0]
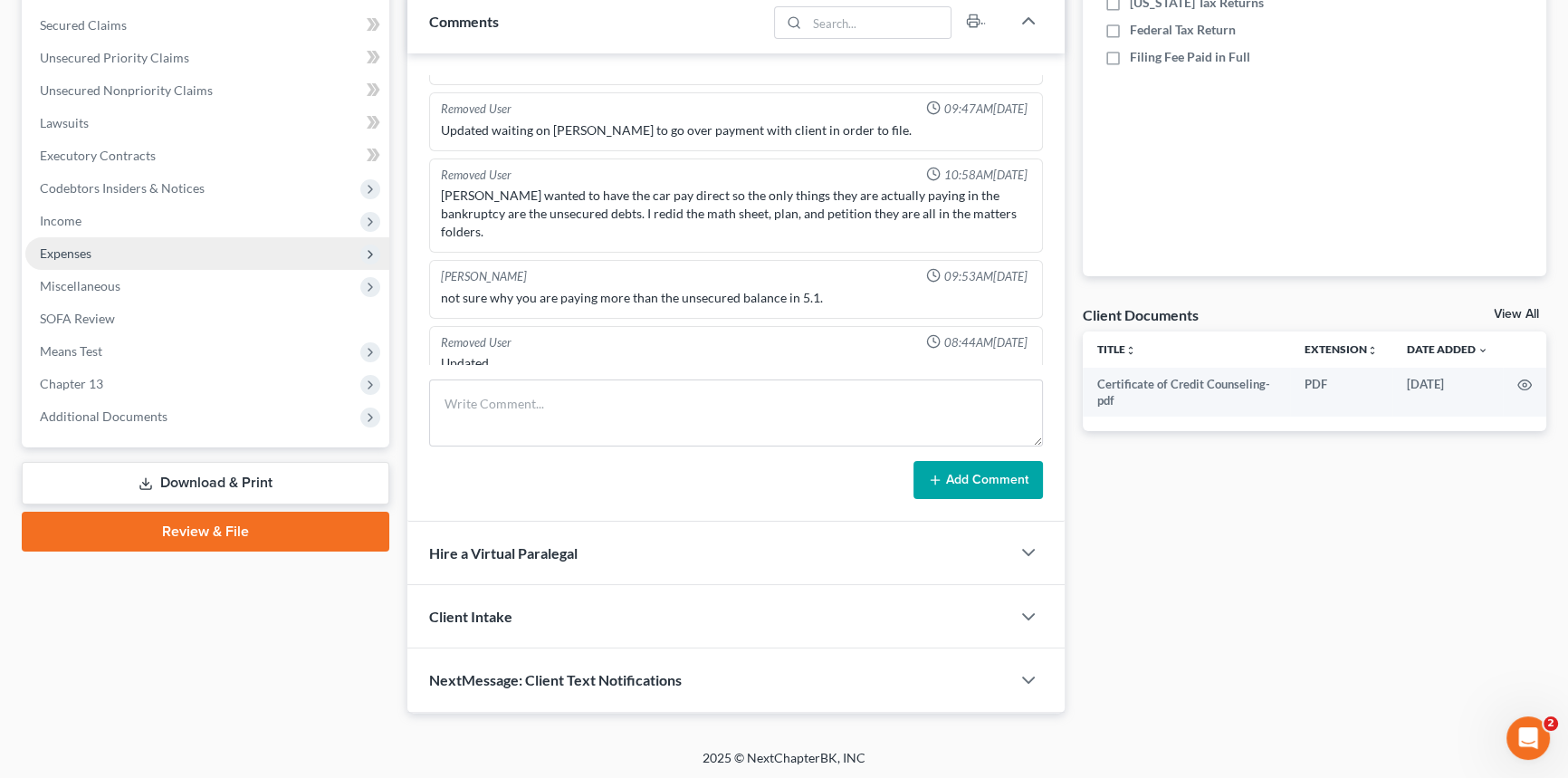
click at [123, 260] on span "Expenses" at bounding box center [207, 253] width 364 height 33
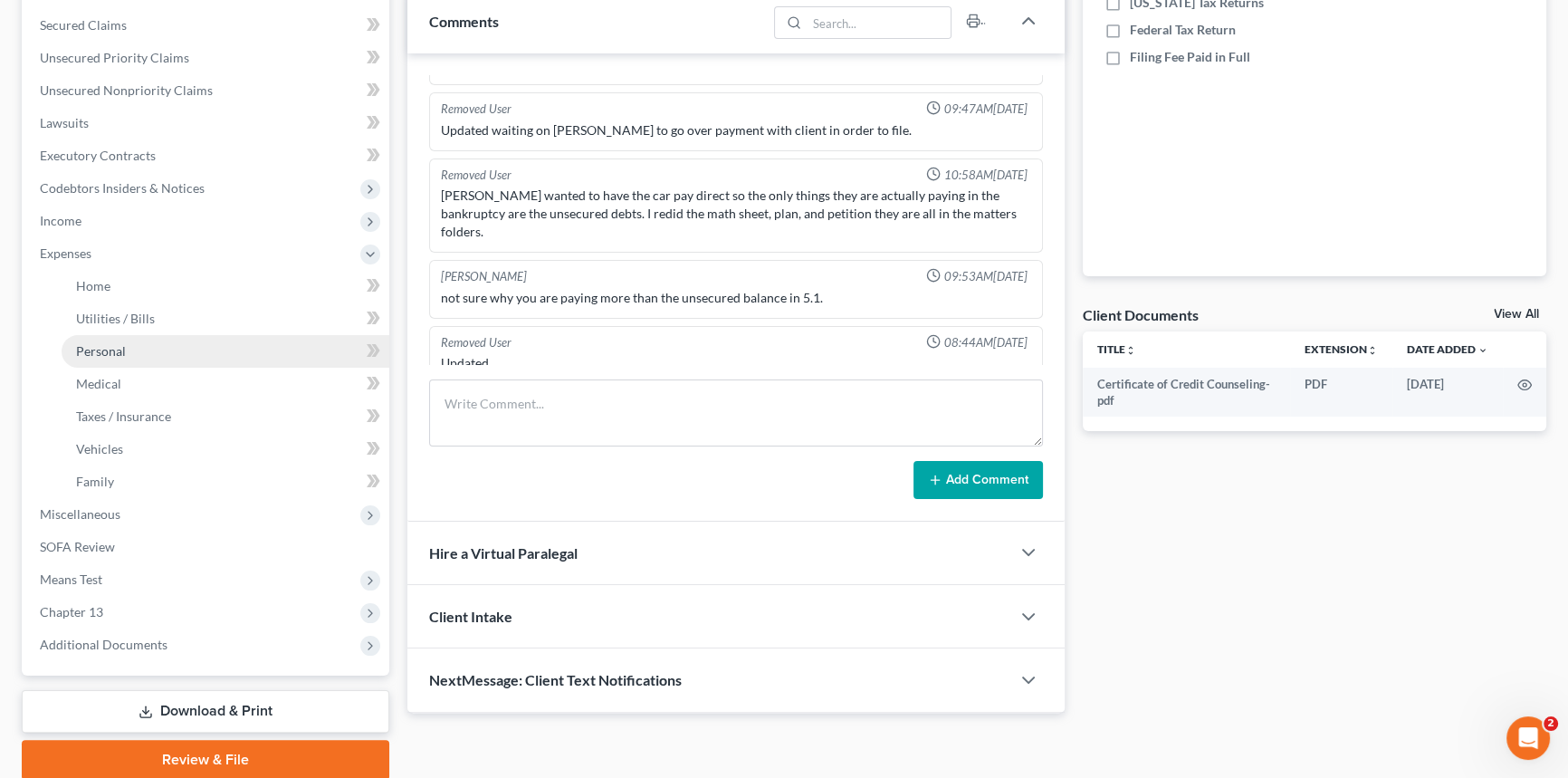
click at [129, 351] on link "Personal" at bounding box center [225, 351] width 328 height 33
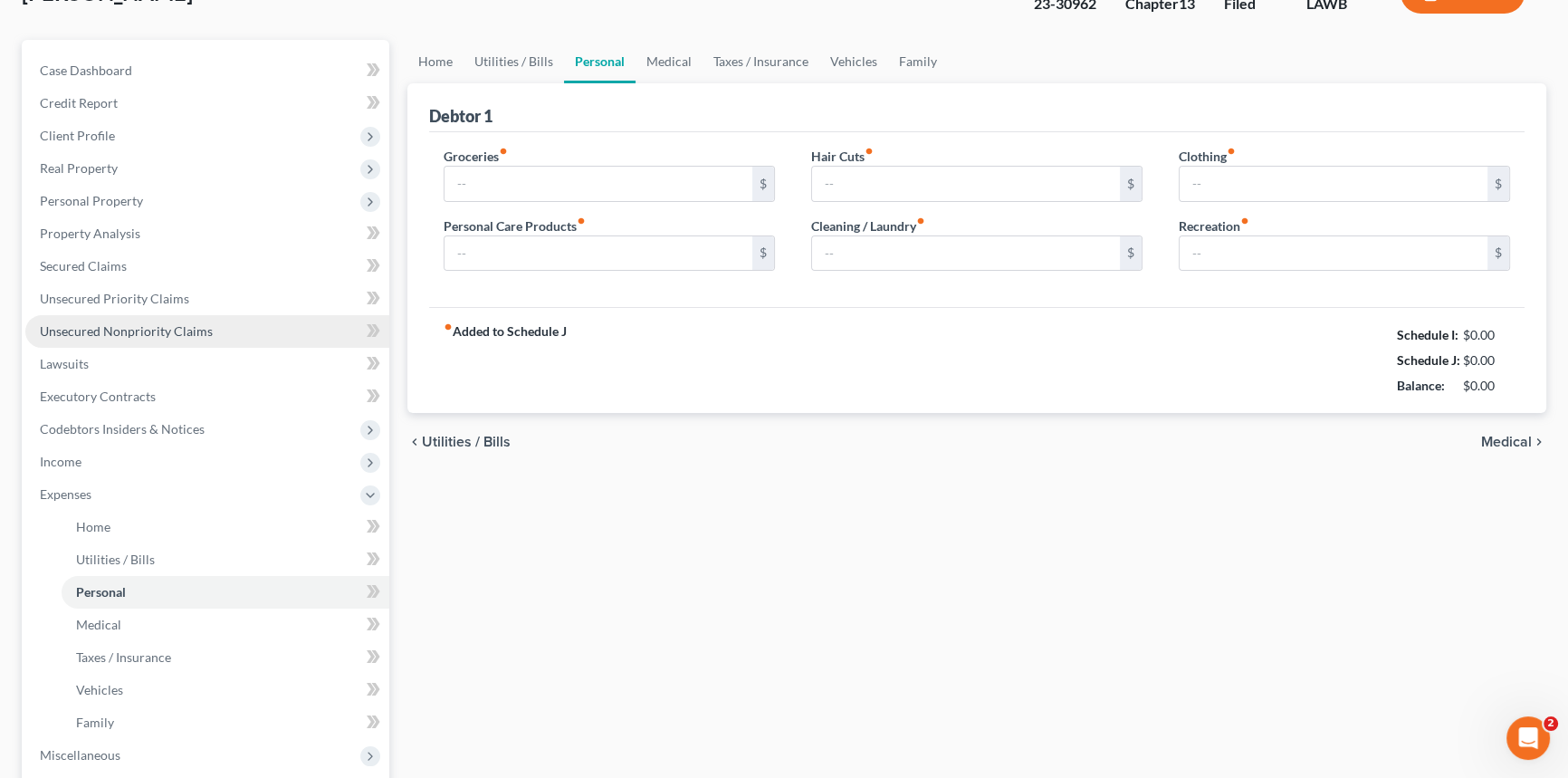
type input "863.00"
type input "62.00"
type input "50.00"
type input "68.00"
type input "100.00"
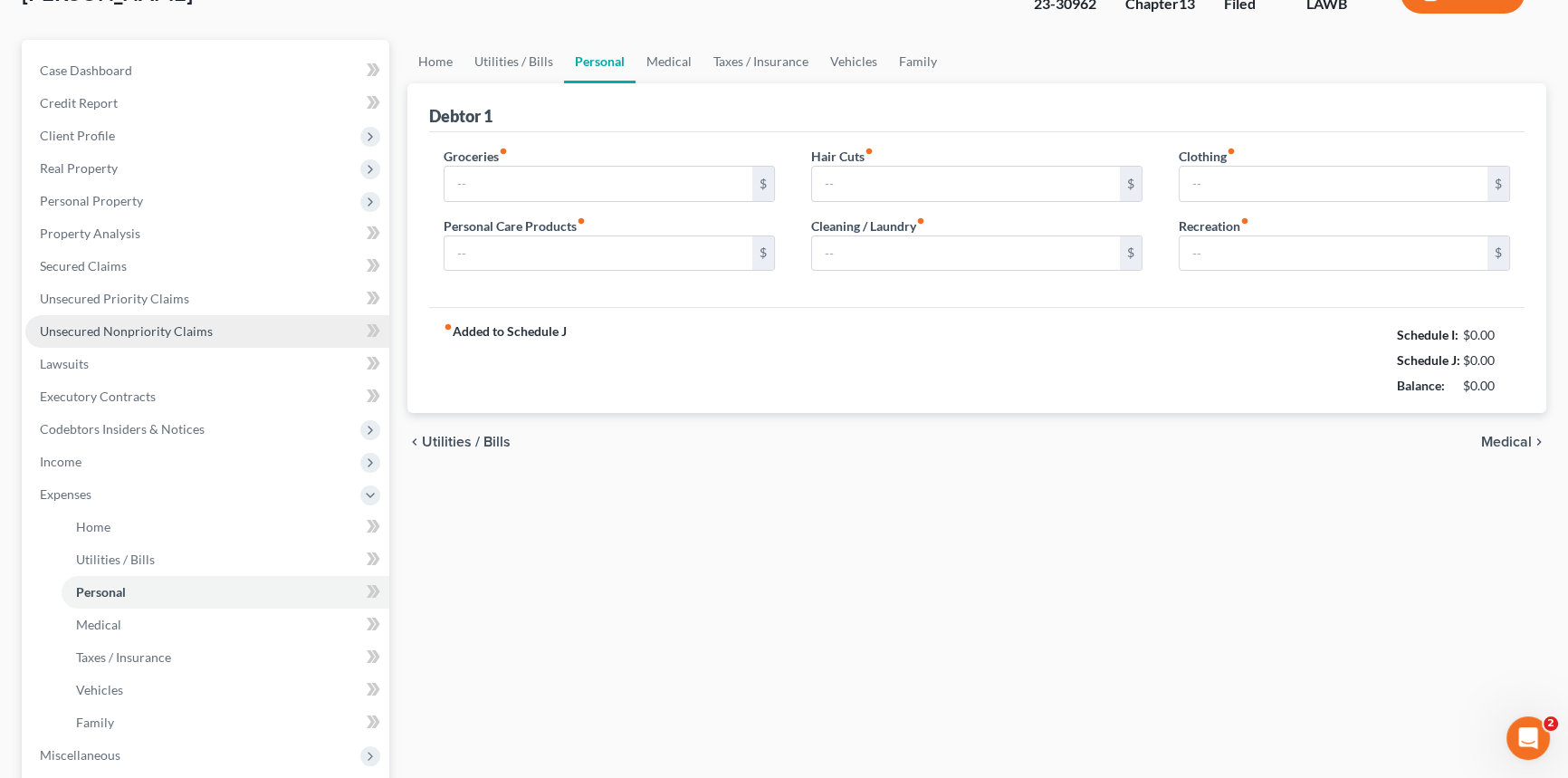
type input "0.00"
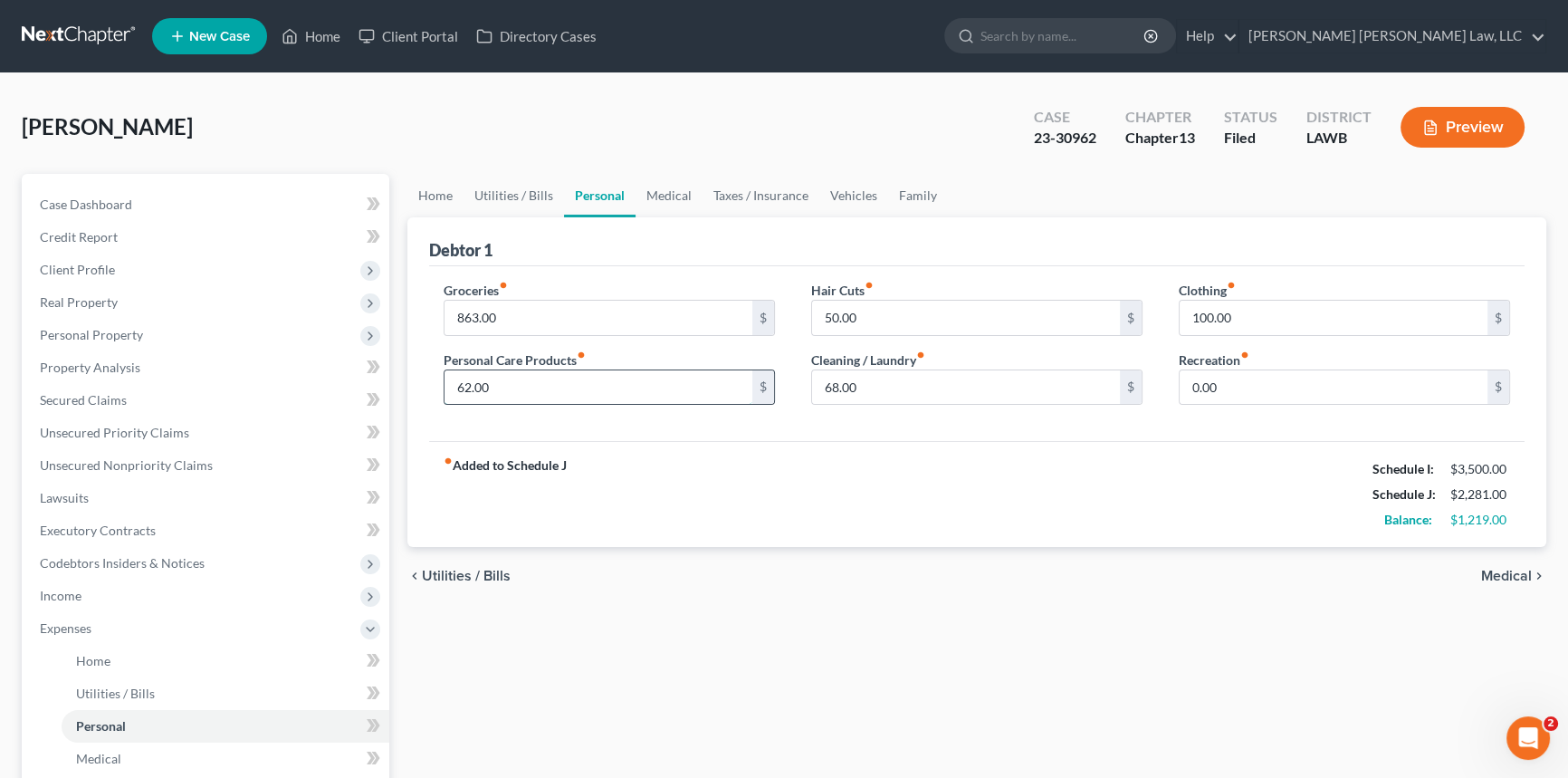
click at [549, 390] on input "62.00" at bounding box center [598, 388] width 307 height 34
click at [918, 386] on input "68.00" at bounding box center [966, 388] width 307 height 34
click at [880, 307] on input "50.00" at bounding box center [966, 318] width 307 height 34
click at [1276, 308] on input "100.00" at bounding box center [1333, 318] width 307 height 34
click at [500, 389] on input "text" at bounding box center [598, 388] width 307 height 34
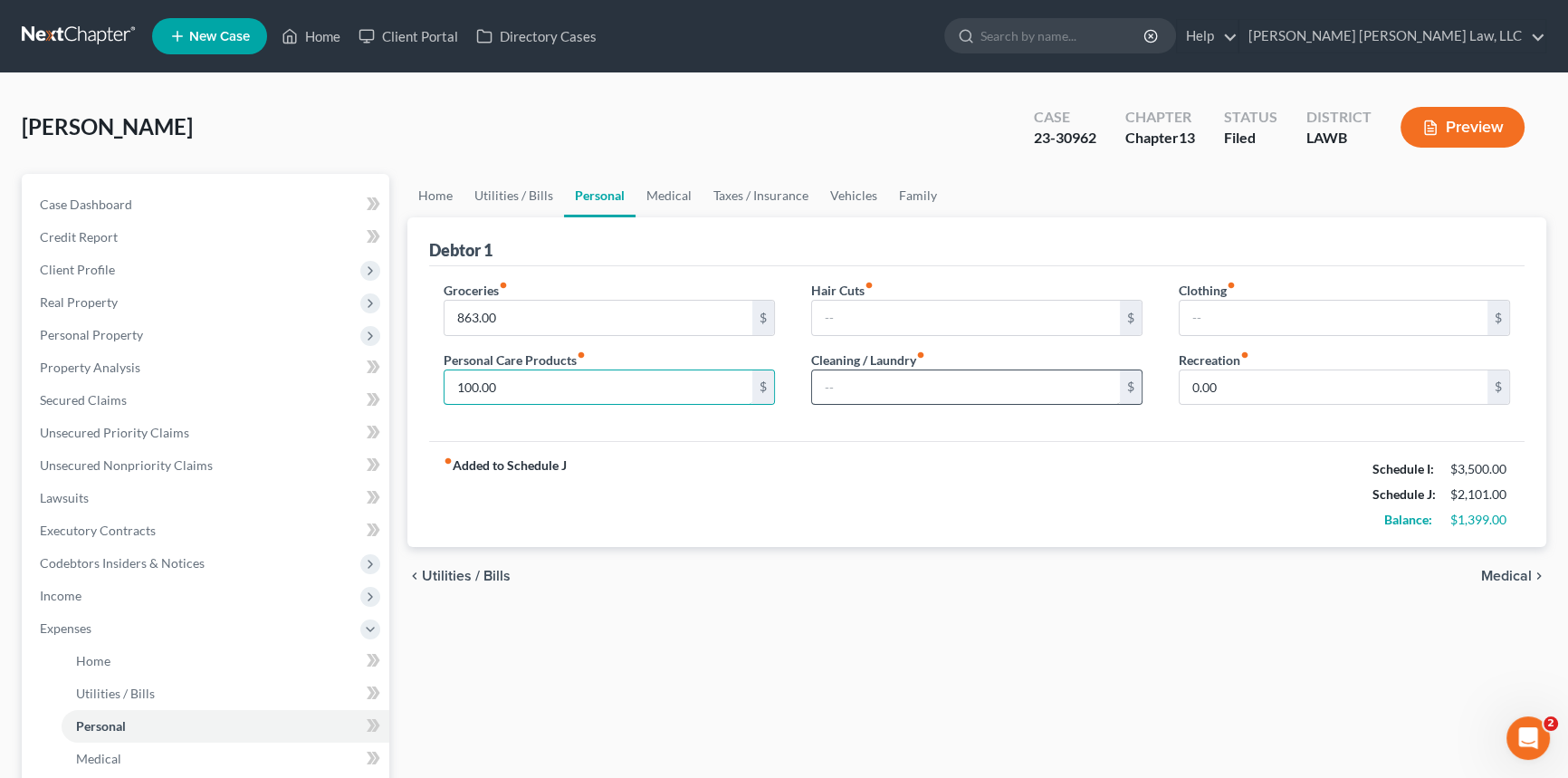
type input "100.00"
click at [856, 383] on input "text" at bounding box center [966, 388] width 307 height 34
type input "6"
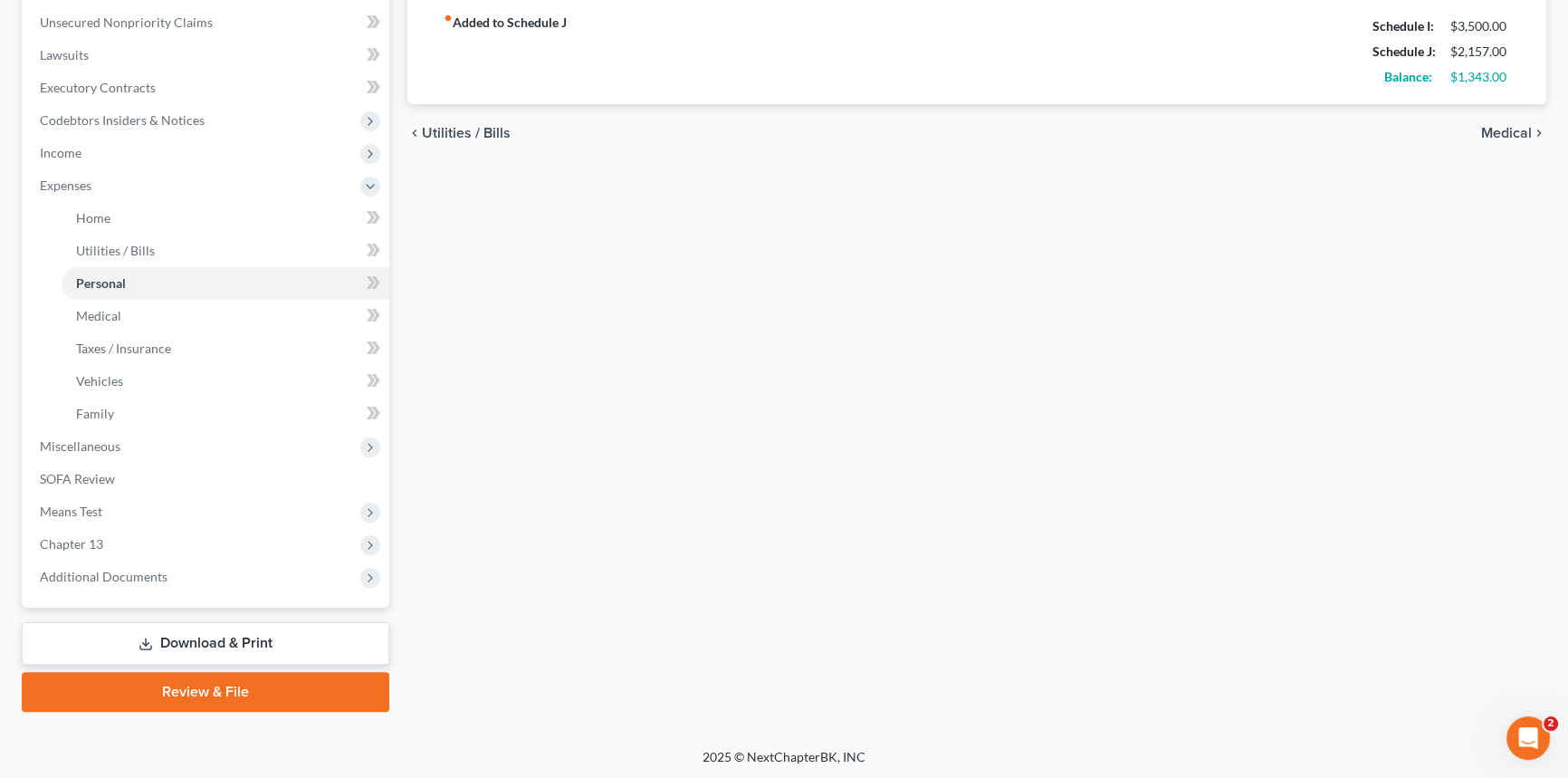
scroll to position [444, 0]
type input "56.00"
click at [136, 544] on span "Chapter 13" at bounding box center [207, 543] width 364 height 33
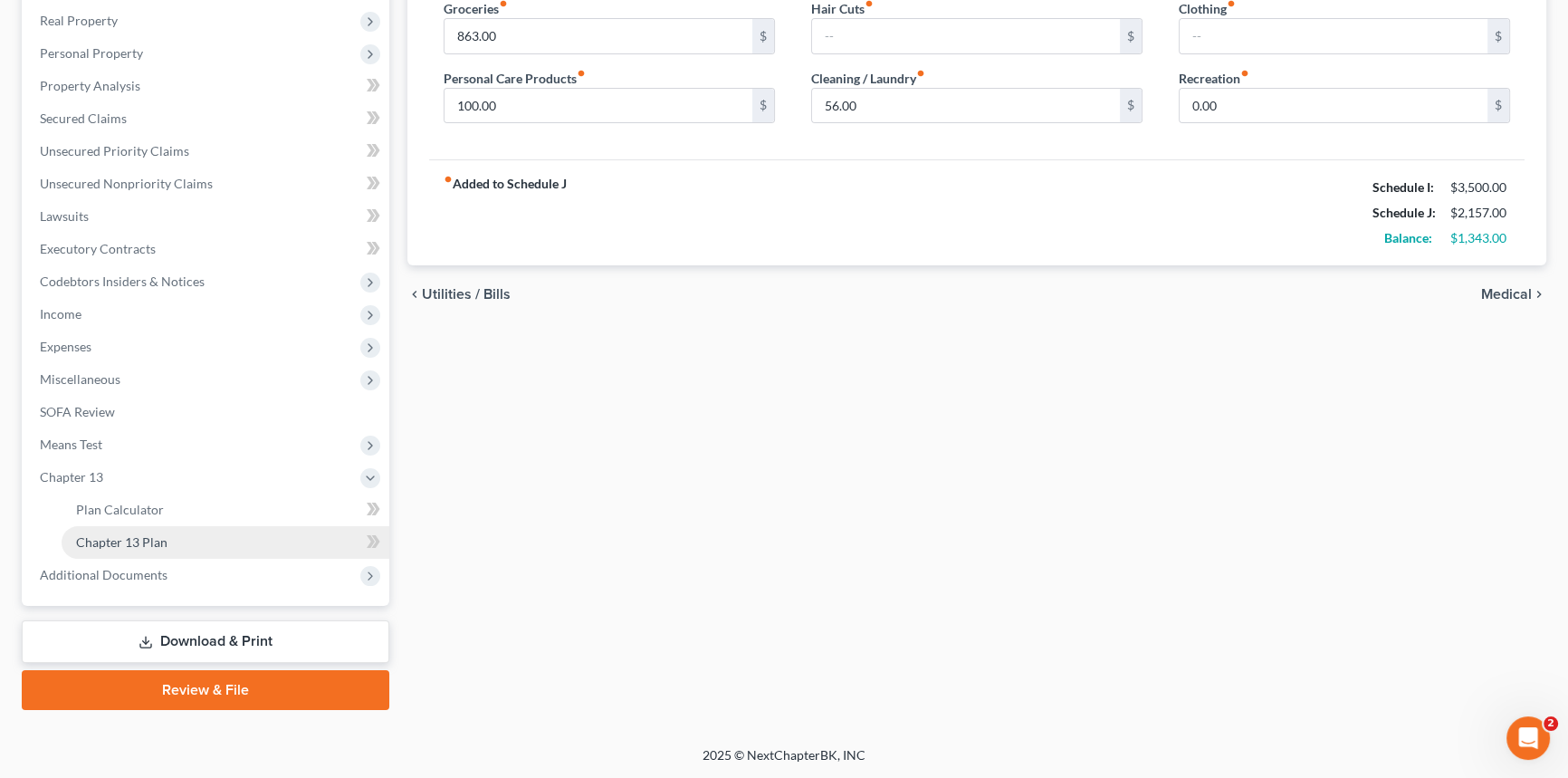
scroll to position [280, 0]
click at [145, 548] on span "Chapter 13 Plan" at bounding box center [122, 542] width 91 height 16
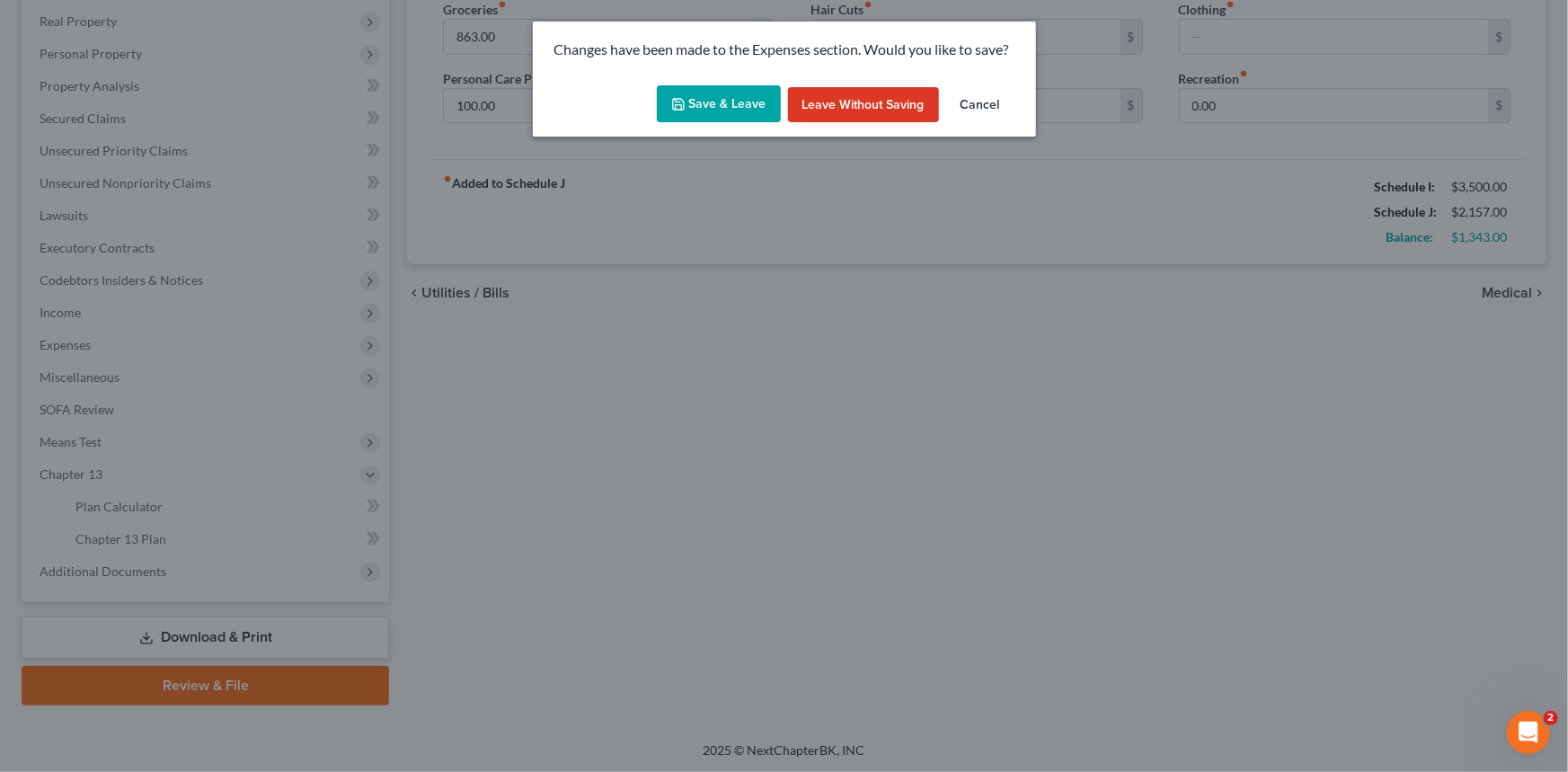
click at [718, 101] on button "Save & Leave" at bounding box center [719, 104] width 124 height 38
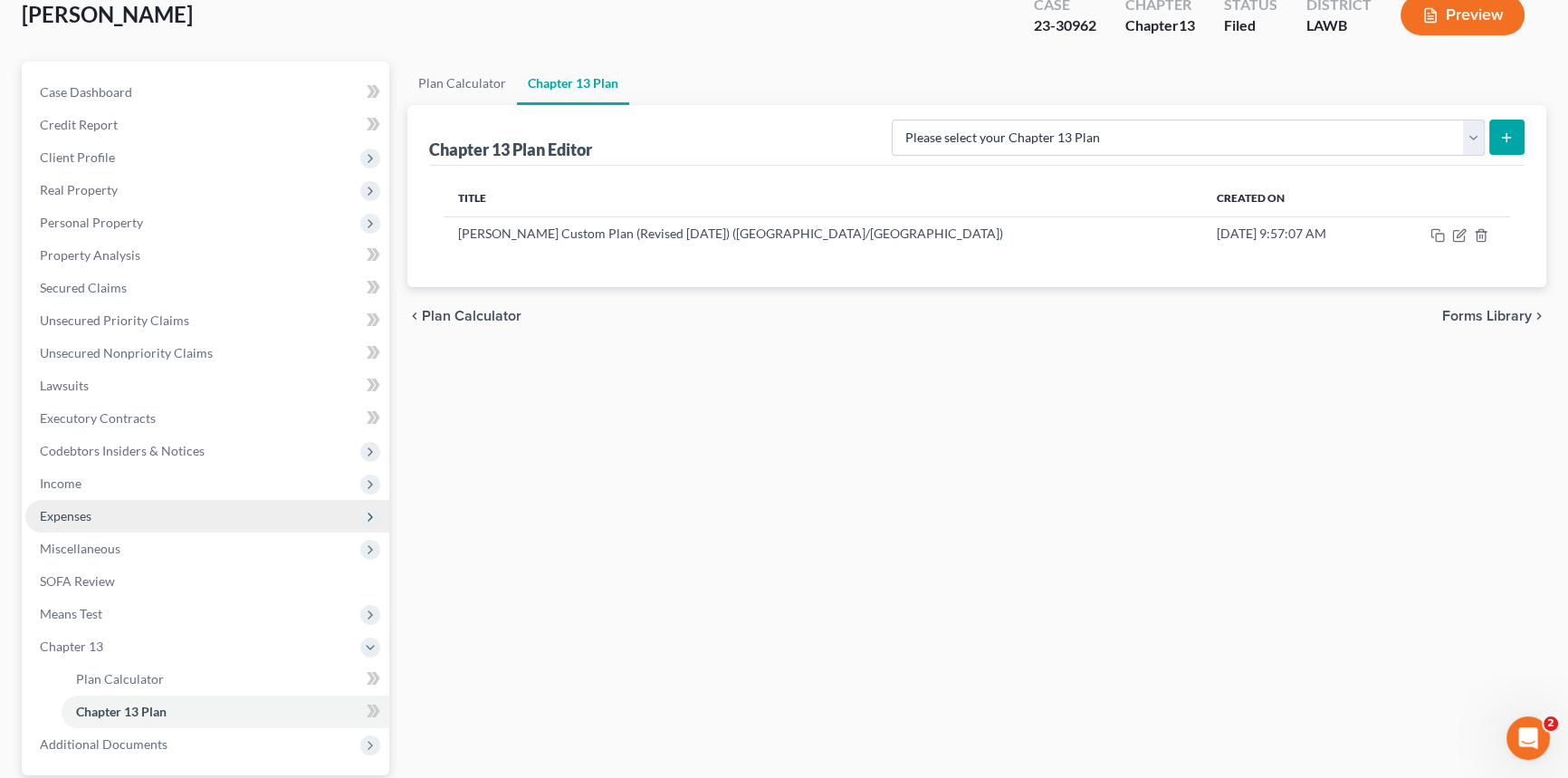
scroll to position [280, 0]
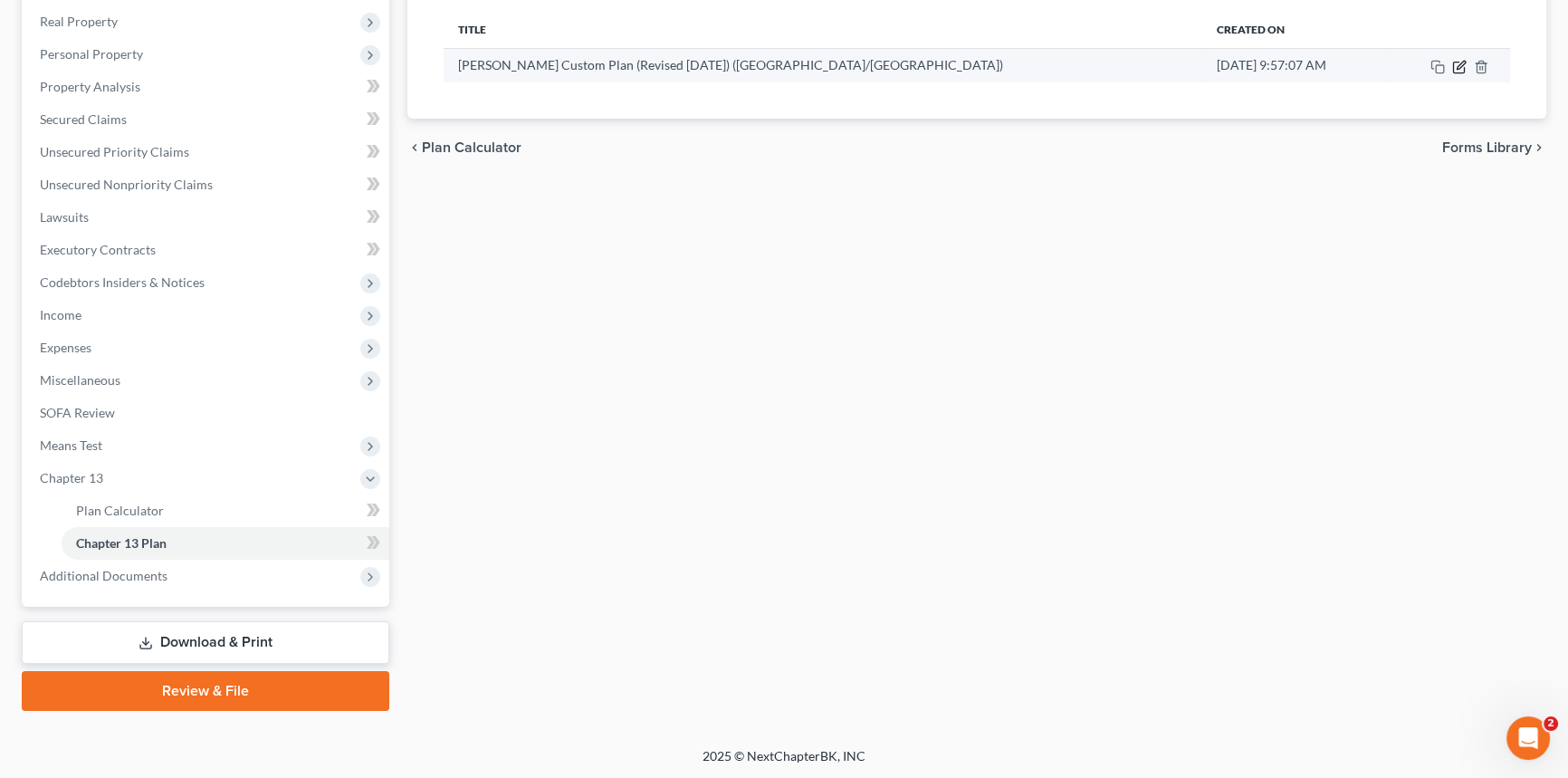
click at [1458, 64] on icon "button" at bounding box center [1461, 64] width 8 height 8
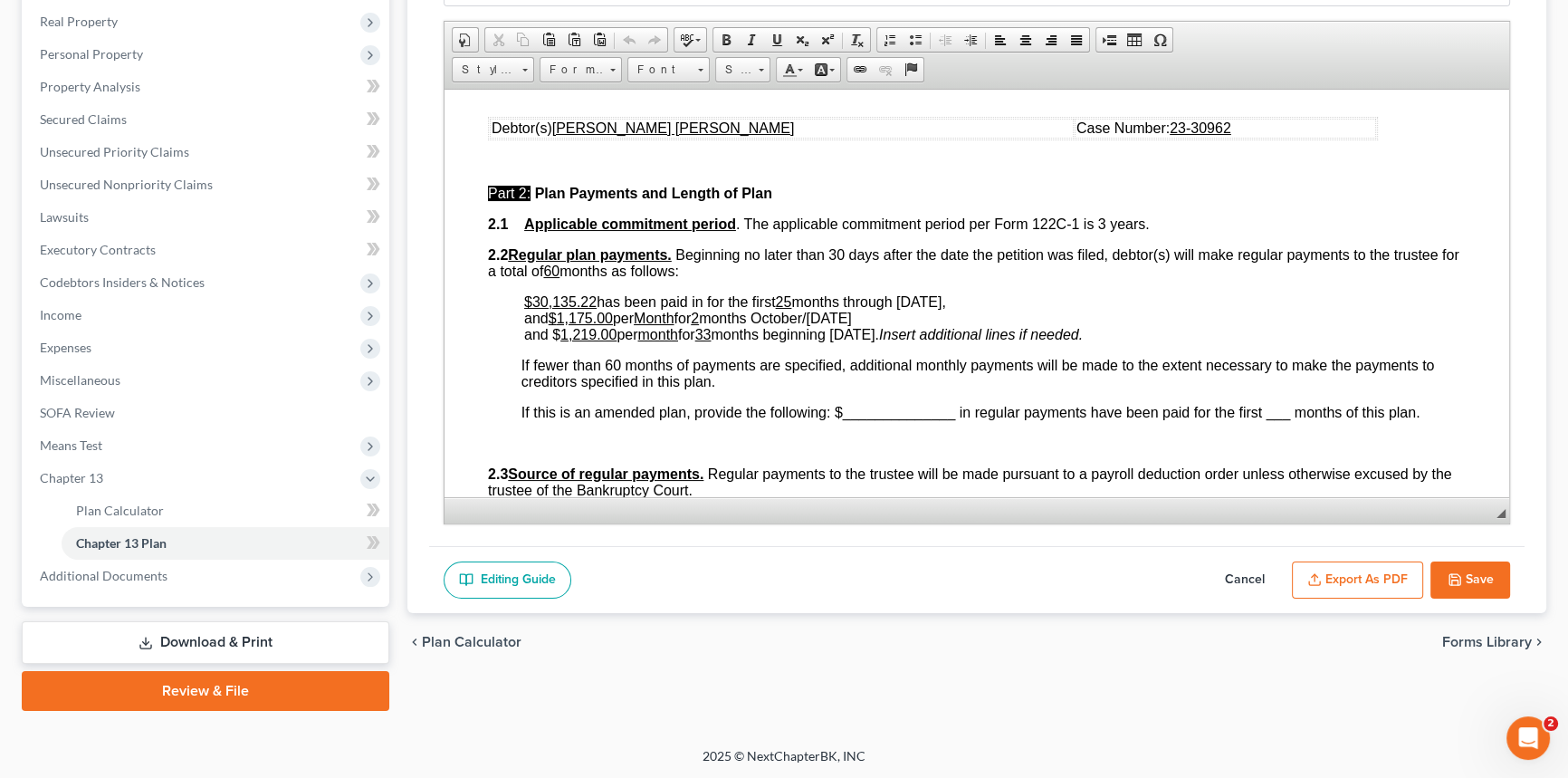
scroll to position [741, 0]
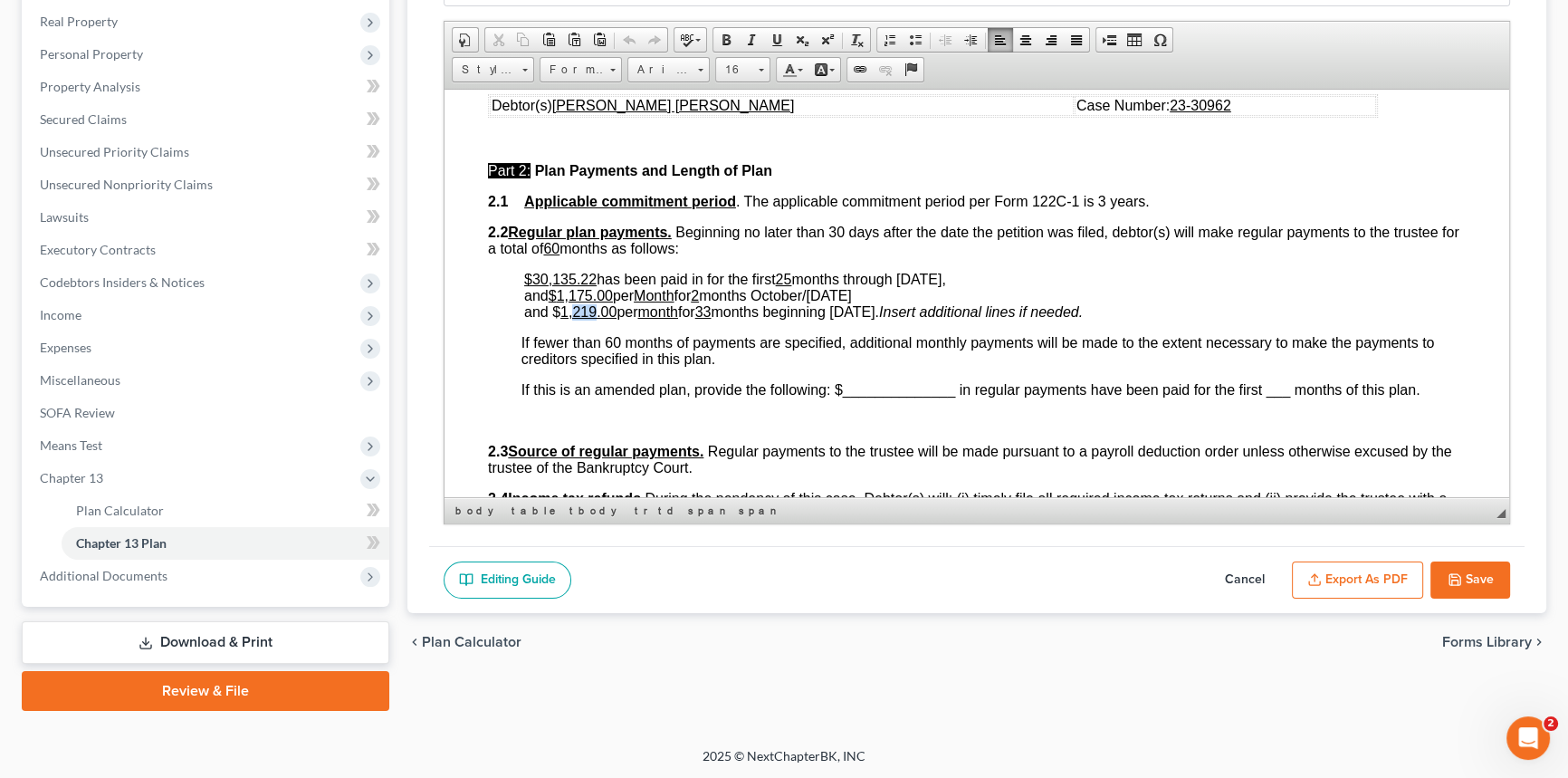
drag, startPoint x: 573, startPoint y: 337, endPoint x: 594, endPoint y: 337, distance: 21.0
click at [594, 319] on u "1,219.00" at bounding box center [589, 311] width 56 height 16
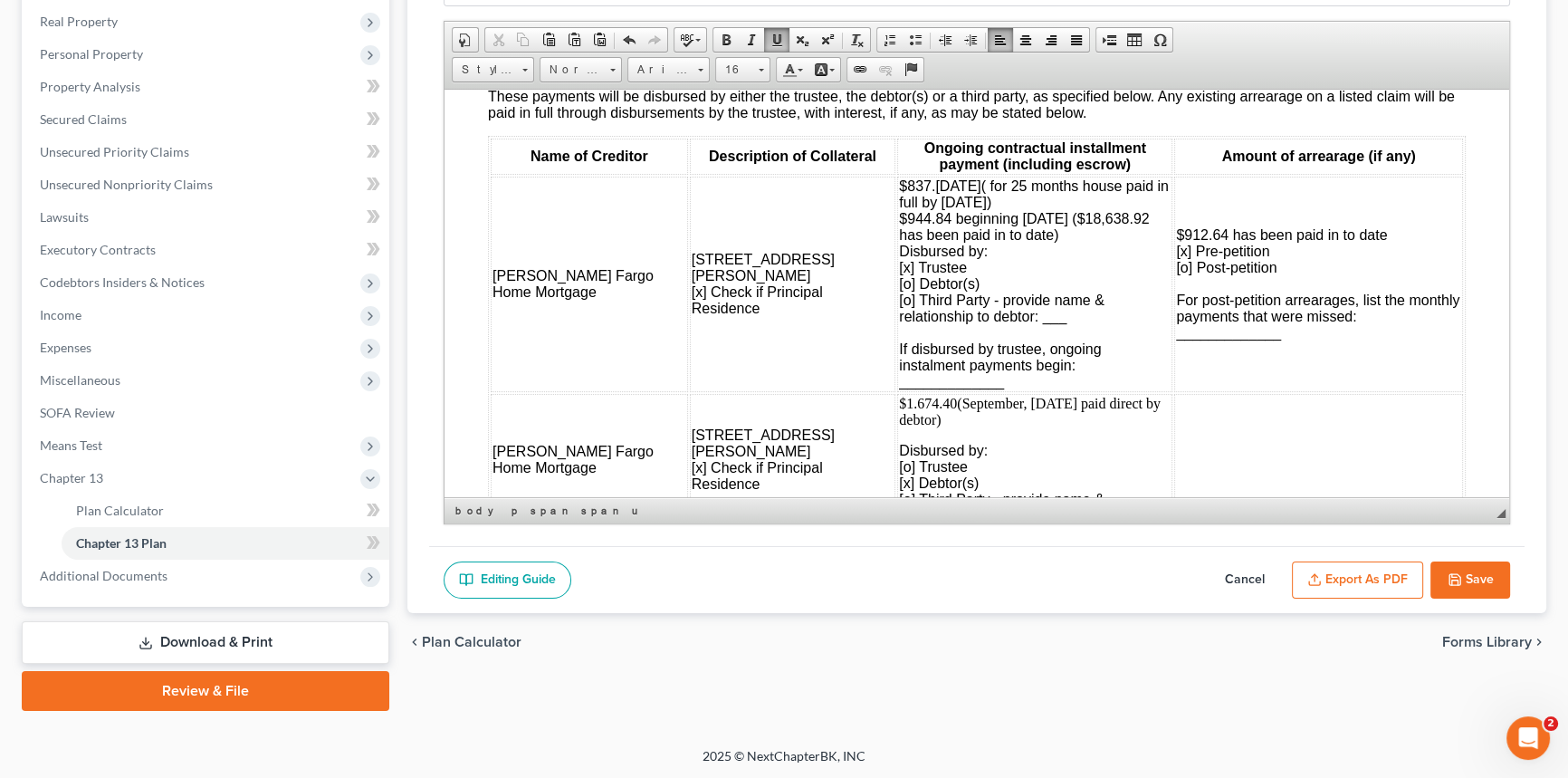
scroll to position [1729, 0]
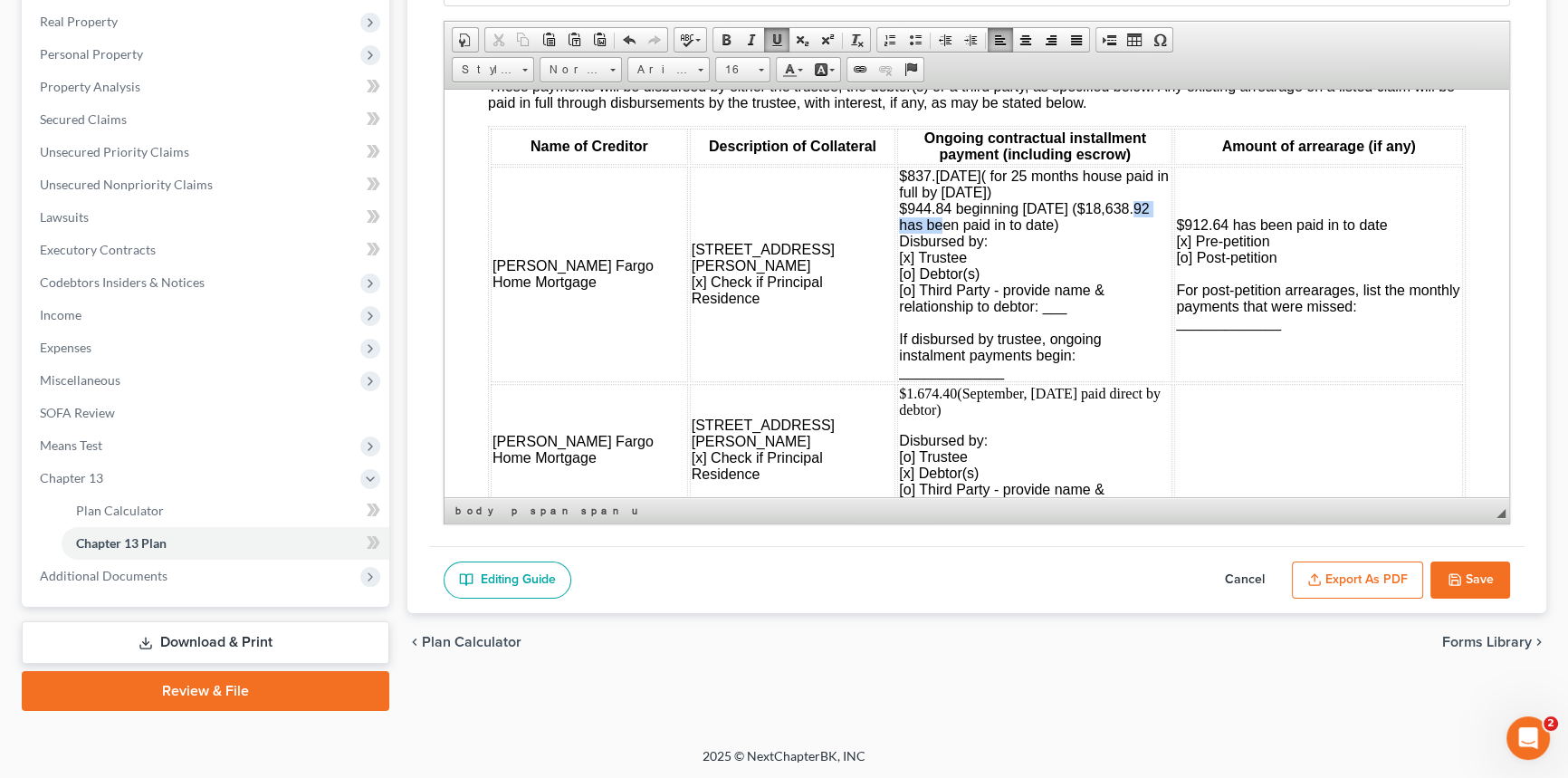
drag, startPoint x: 1029, startPoint y: 268, endPoint x: 1092, endPoint y: 269, distance: 63.0
click at [1092, 269] on span "$837.[DATE]( for 25 months house paid in full by [DATE]) $944.84 beginning [DAT…" at bounding box center [1034, 273] width 270 height 211
click at [990, 234] on span "$837.[DATE]( for 25 months house paid in full by [DATE]) $944.84 beginning [DAT…" at bounding box center [1034, 273] width 270 height 211
drag, startPoint x: 802, startPoint y: 268, endPoint x: 835, endPoint y: 272, distance: 33.2
click at [899, 272] on span "$837.[DATE]( for 24 months house paid in full by [DATE]) $944.84 beginning [DAT…" at bounding box center [1034, 273] width 270 height 211
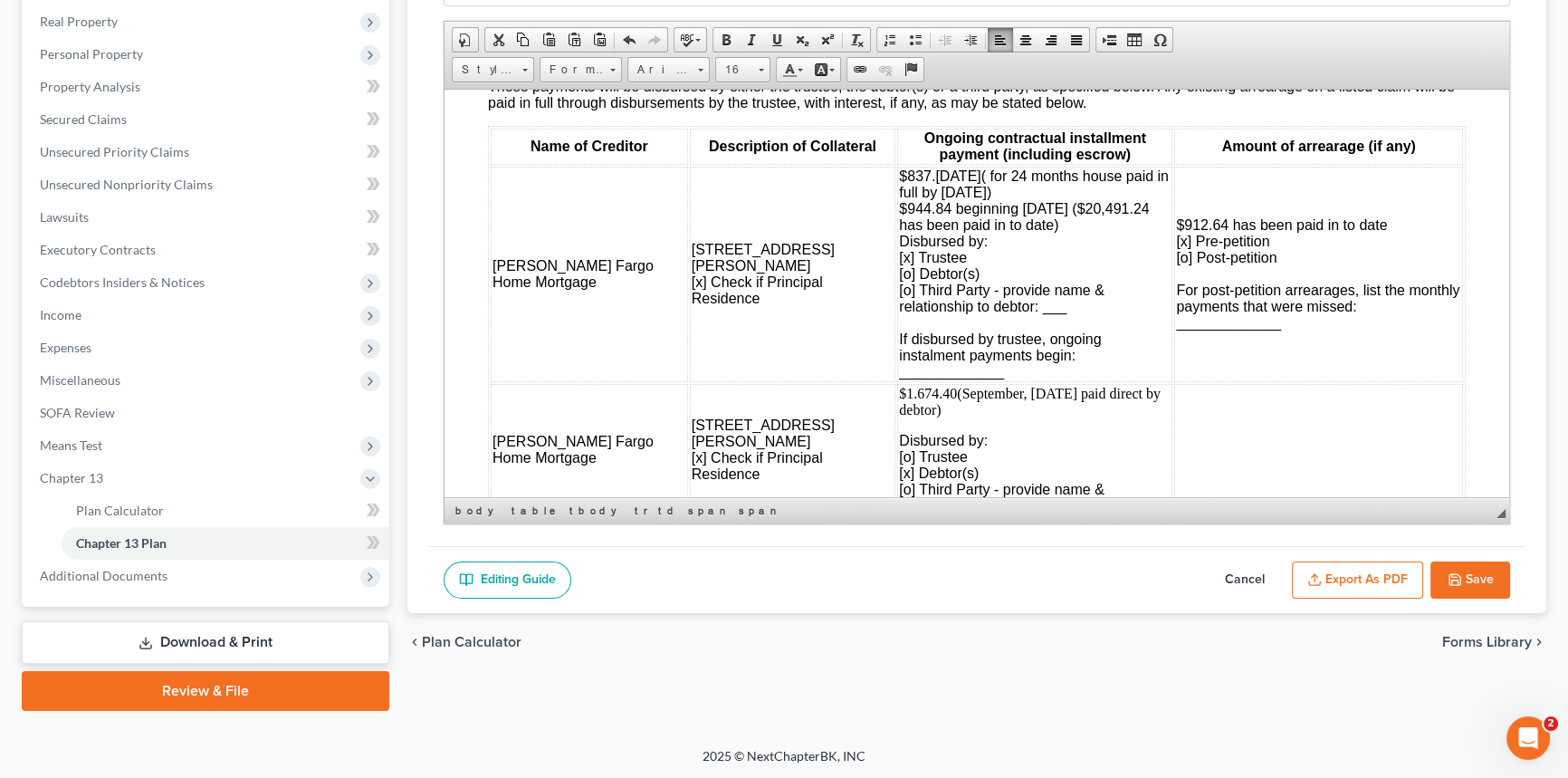
click at [944, 237] on span "$837.[DATE]( for 24 months house paid in full by [DATE]) $944.84 beginning [DAT…" at bounding box center [1034, 273] width 270 height 211
click at [988, 233] on span "$837.[DATE]- [DATE] ( for 24 months house paid in full by [DATE]) $944.84 begin…" at bounding box center [1034, 273] width 273 height 211
click at [1070, 236] on span "$837.[DATE]- [DATE] (for 24 months house paid in full by [DATE]) $944.84 beginn…" at bounding box center [1035, 273] width 273 height 211
click at [1006, 268] on span "$837.[DATE]- [DATE] (for 24 months, house paid in full by [DATE]) $944.84 begin…" at bounding box center [1034, 273] width 273 height 211
drag, startPoint x: 798, startPoint y: 268, endPoint x: 831, endPoint y: 270, distance: 33.1
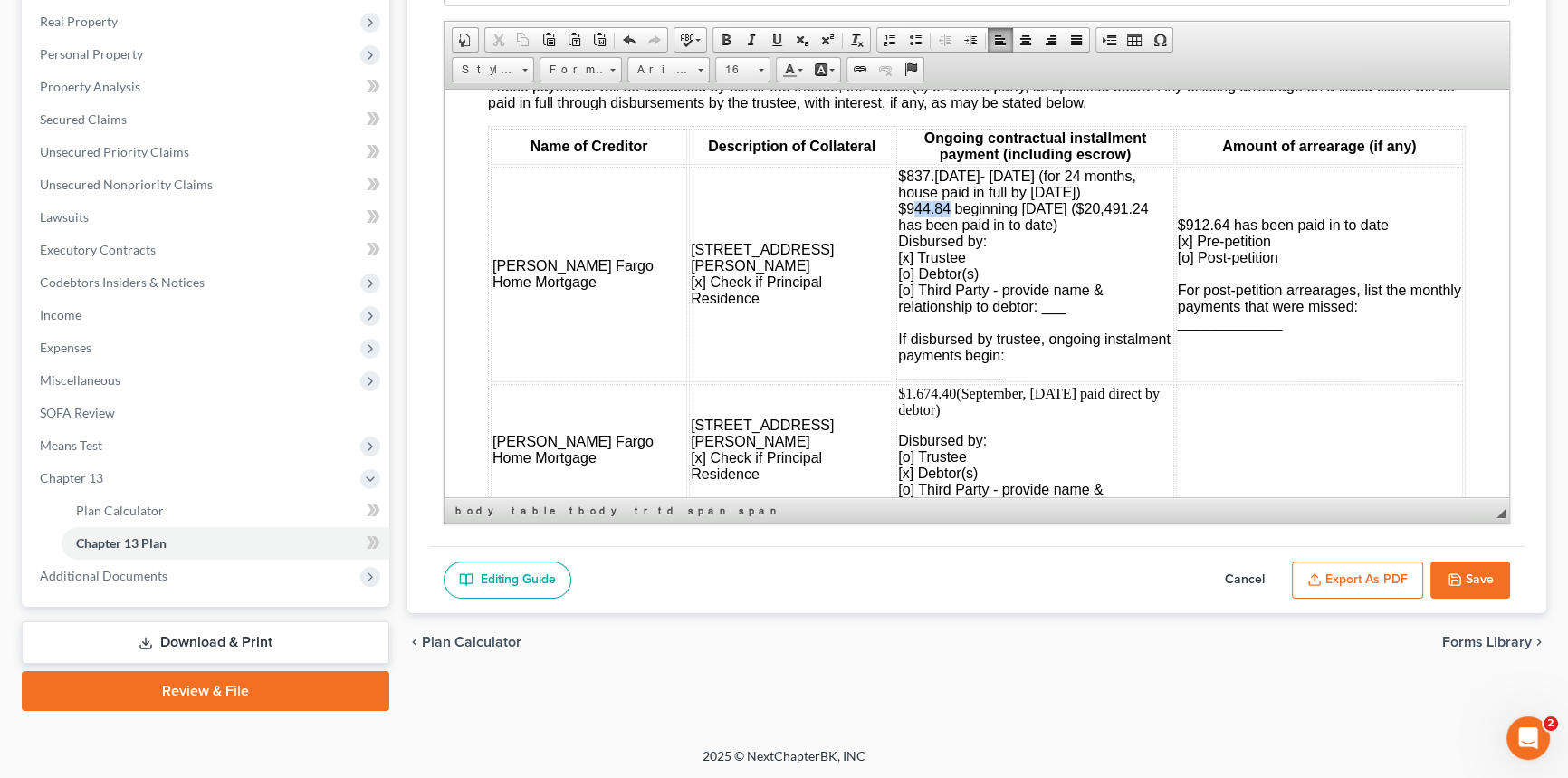
click at [898, 270] on span "$837.[DATE]- [DATE] (for 24 months, house paid in full by [DATE]) $944.84 begin…" at bounding box center [1034, 273] width 273 height 211
click at [971, 269] on span "$837.[DATE]- [DATE] (for 24 months, house paid in full by [DATE]) $926.16 begin…" at bounding box center [1034, 273] width 273 height 211
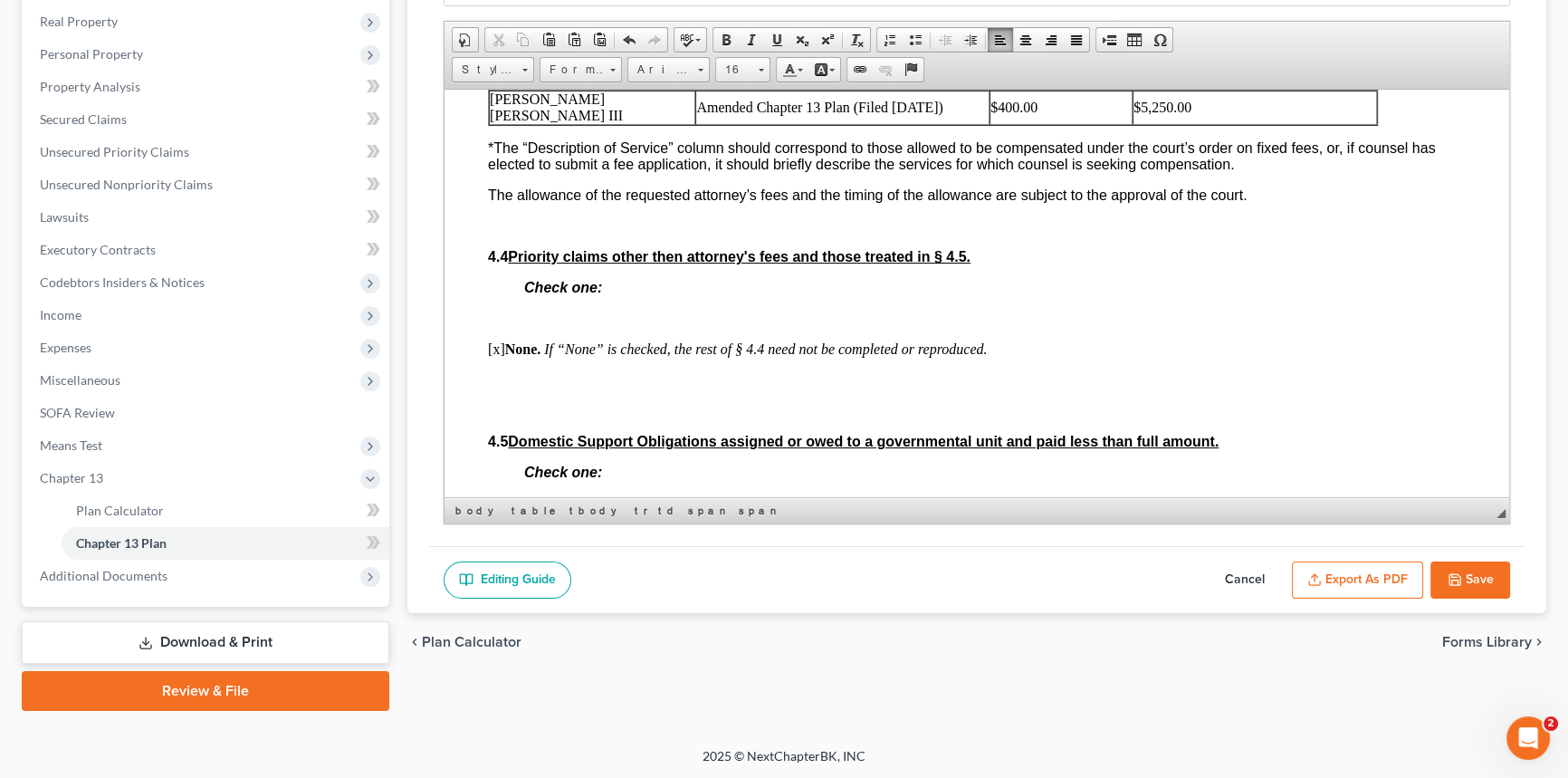
scroll to position [3869, 0]
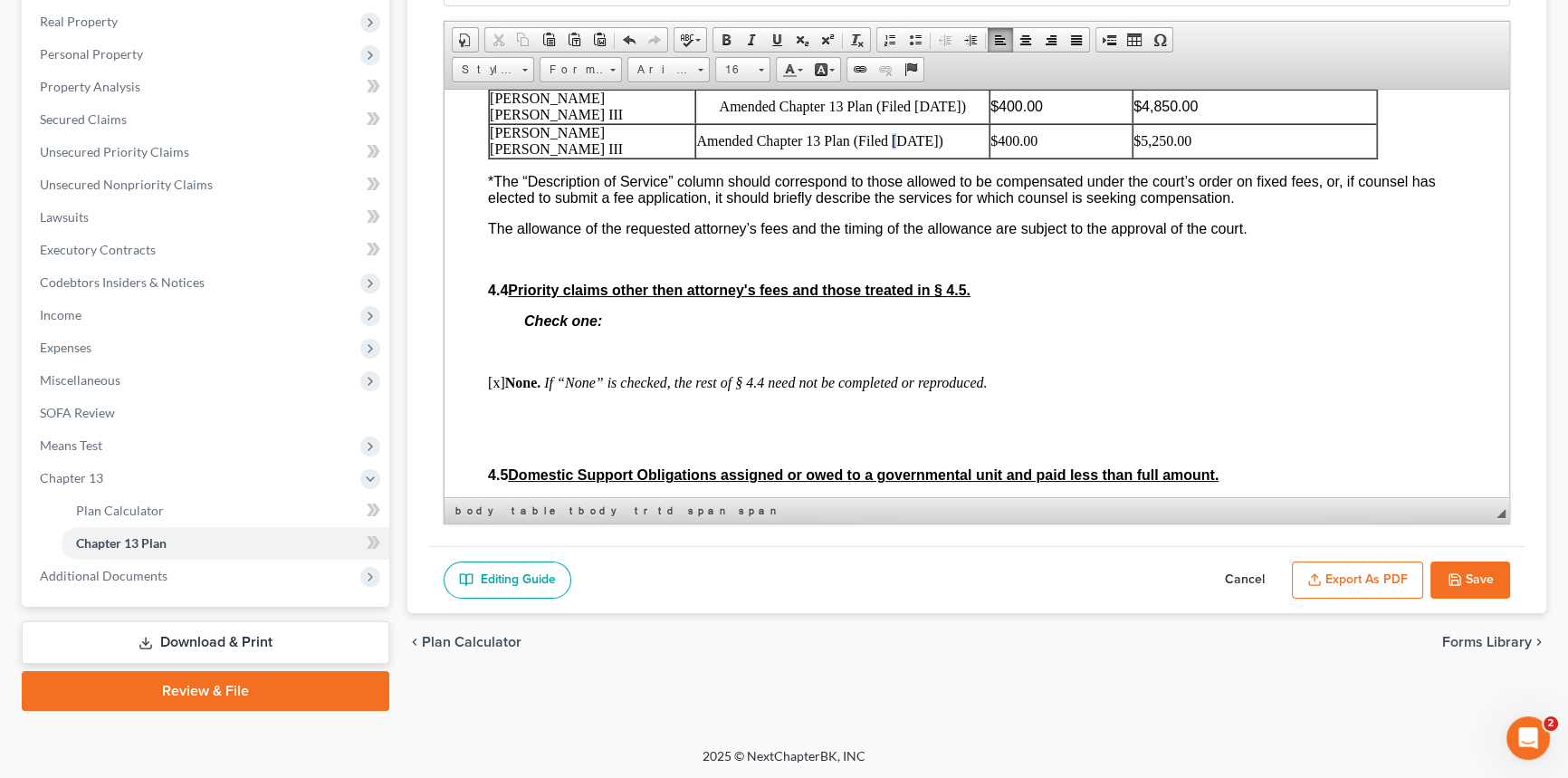
click at [893, 157] on td "Amended Chapter 13 Plan (Filed [DATE])" at bounding box center [842, 140] width 294 height 34
drag, startPoint x: 912, startPoint y: 240, endPoint x: 921, endPoint y: 240, distance: 9.0
click at [921, 157] on td "Amended Chapter 13 Plan (Filed [DATE])" at bounding box center [842, 140] width 294 height 34
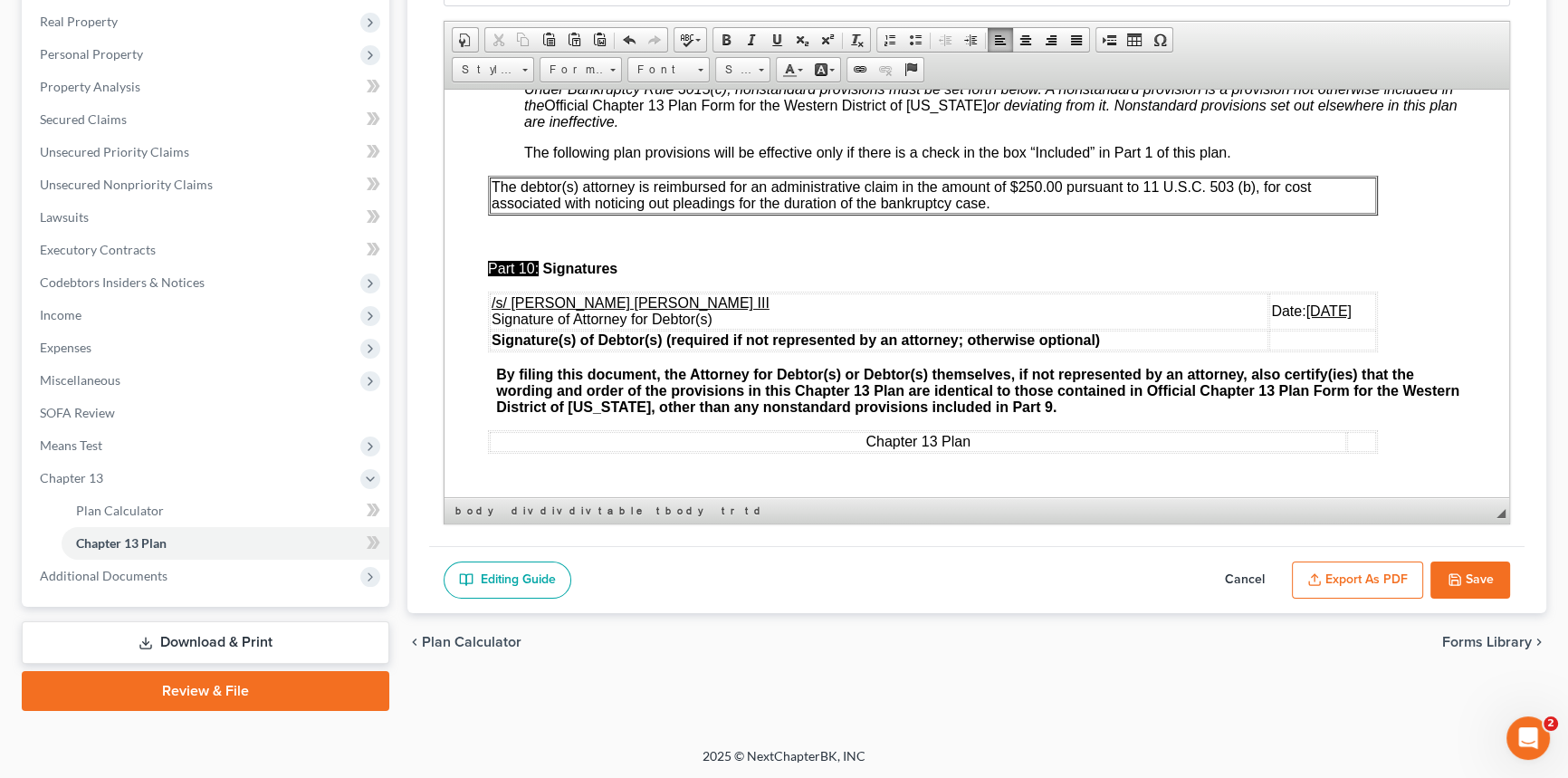
scroll to position [6175, 0]
drag, startPoint x: 1276, startPoint y: 446, endPoint x: 1290, endPoint y: 446, distance: 14.0
click at [1306, 318] on u "[DATE]" at bounding box center [1329, 310] width 46 height 16
click at [1492, 574] on button "Save" at bounding box center [1471, 580] width 80 height 38
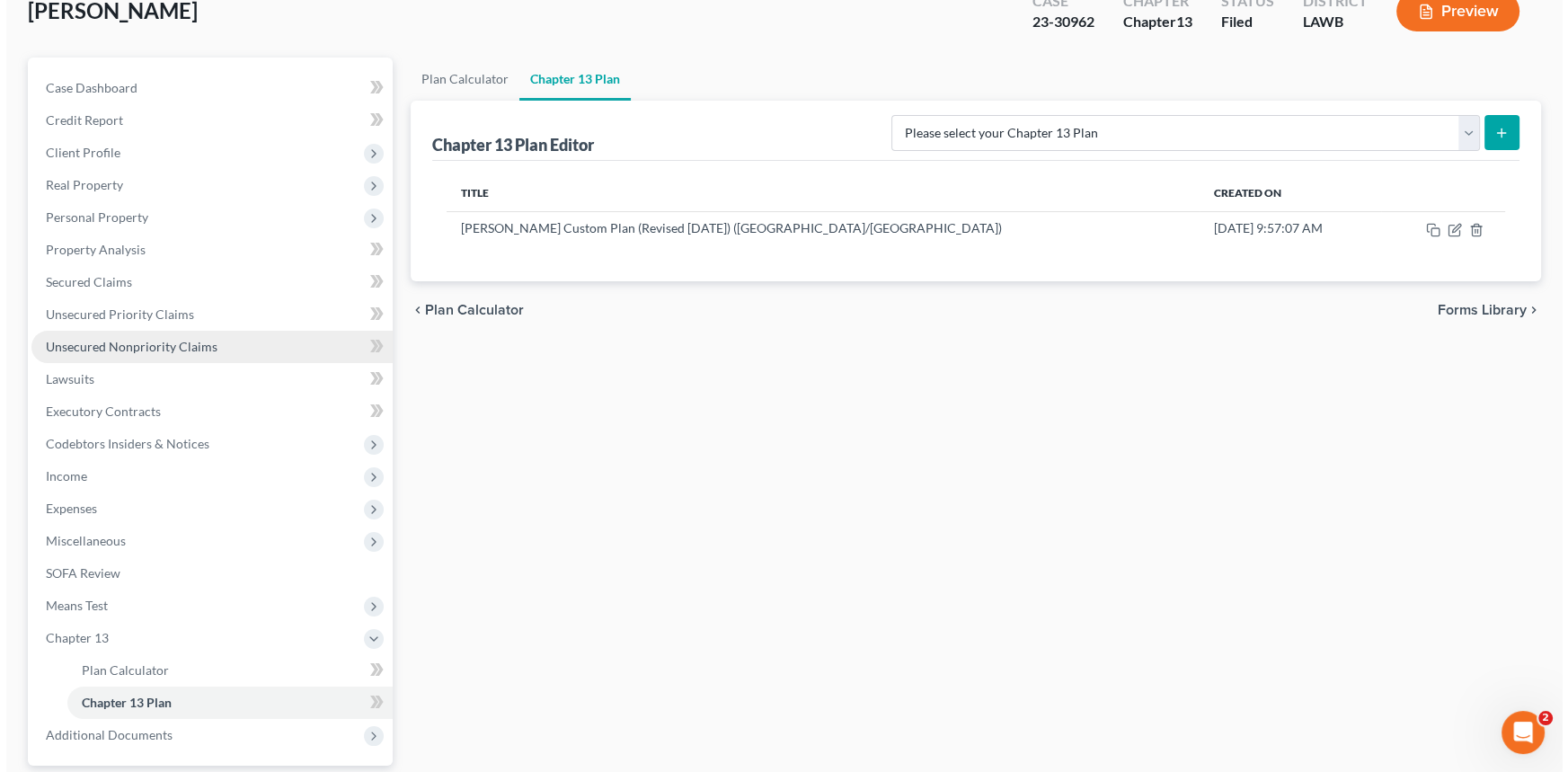
scroll to position [0, 0]
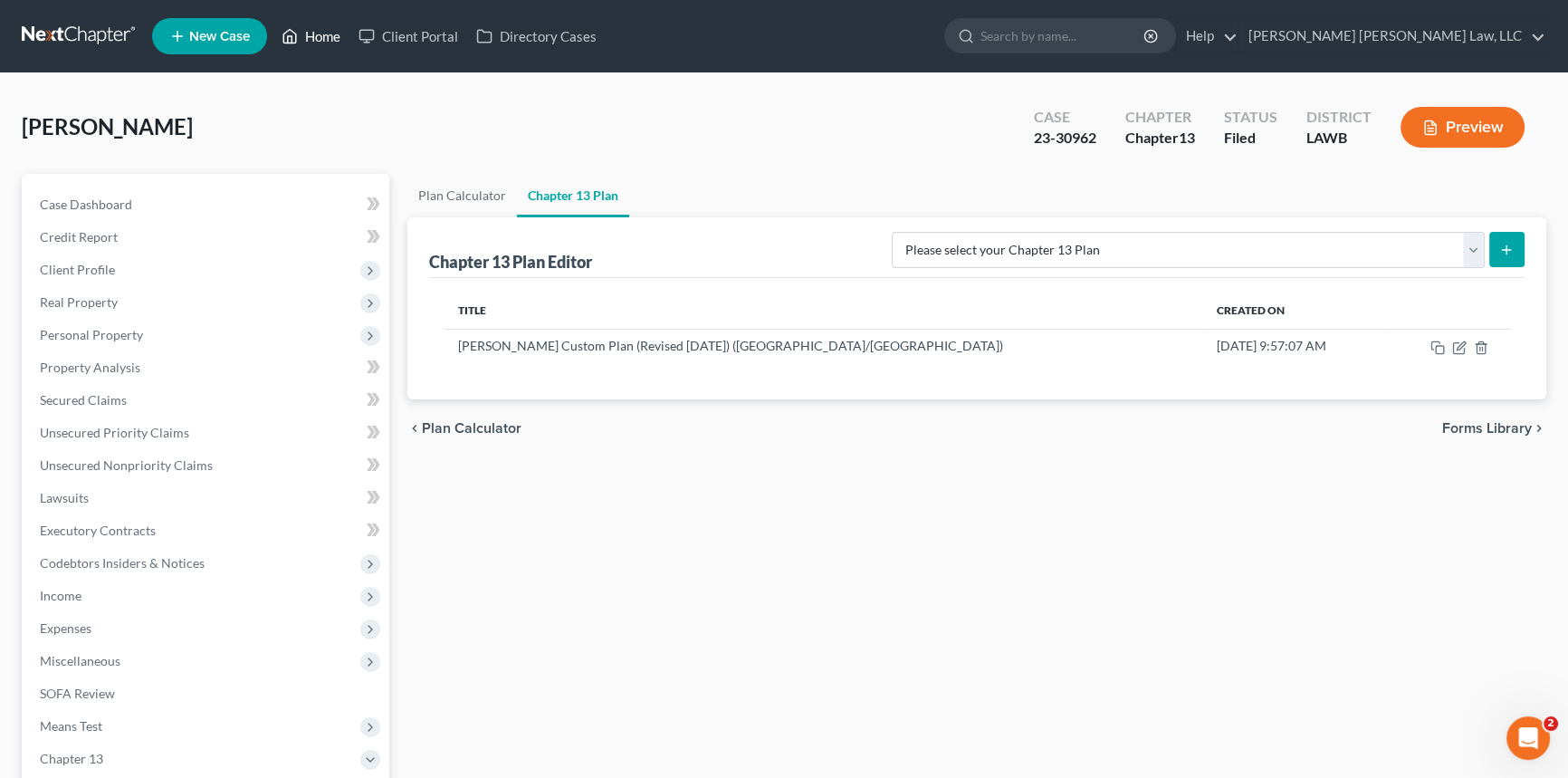
click at [322, 39] on link "Home" at bounding box center [311, 35] width 77 height 33
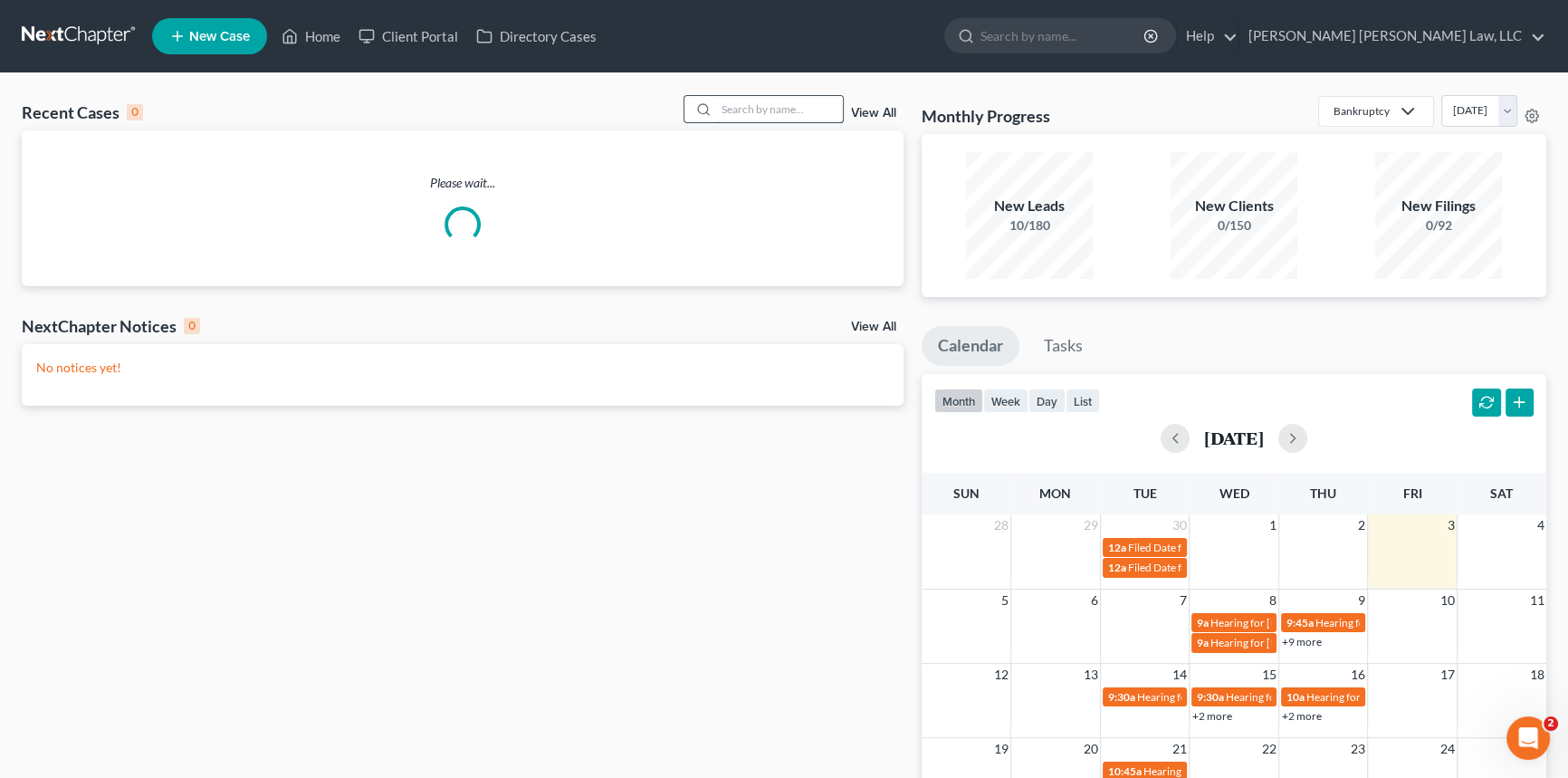
click at [741, 102] on input "search" at bounding box center [780, 109] width 127 height 26
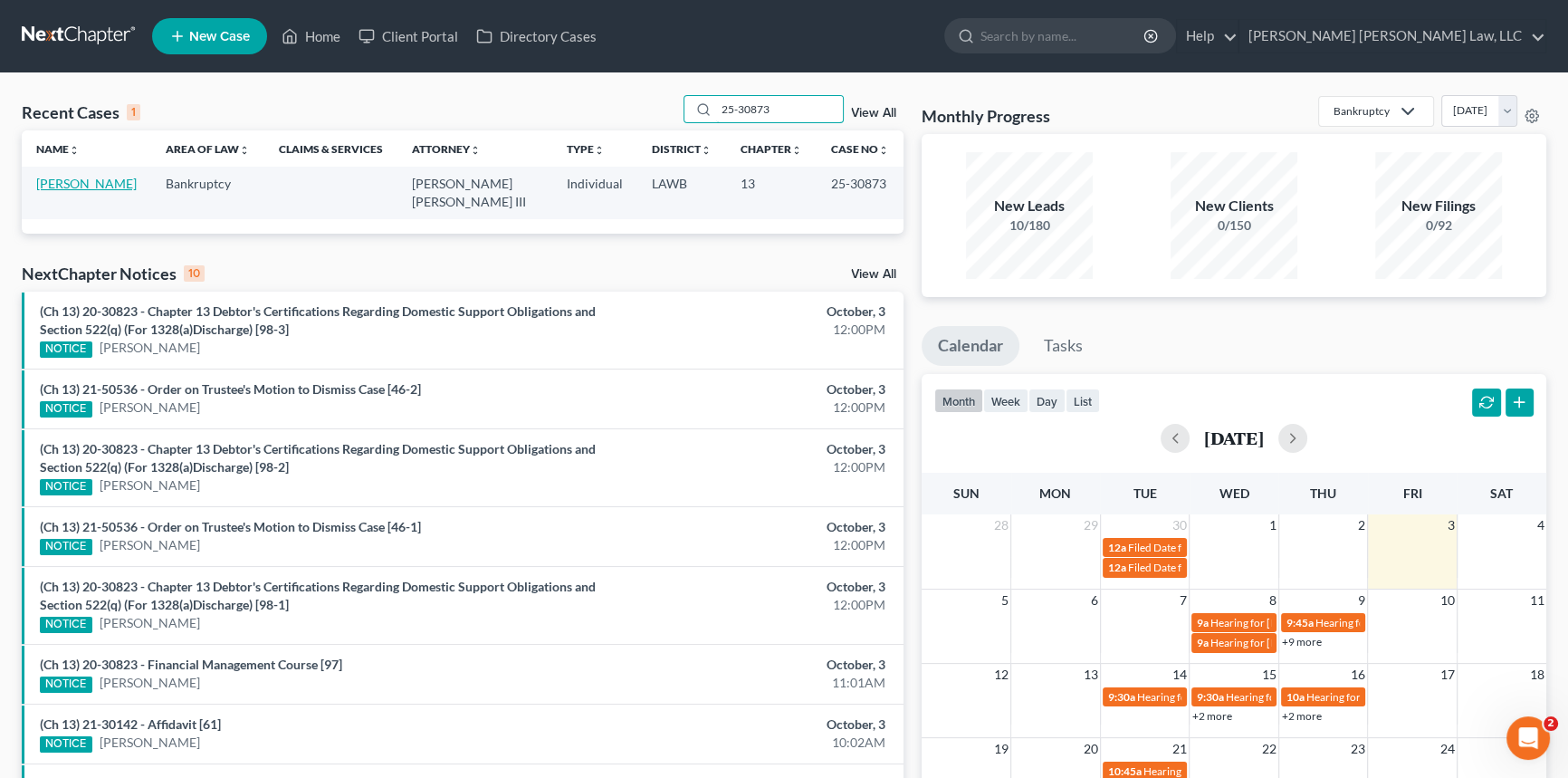
type input "25-30873"
click at [81, 177] on link "[PERSON_NAME]" at bounding box center [87, 184] width 101 height 16
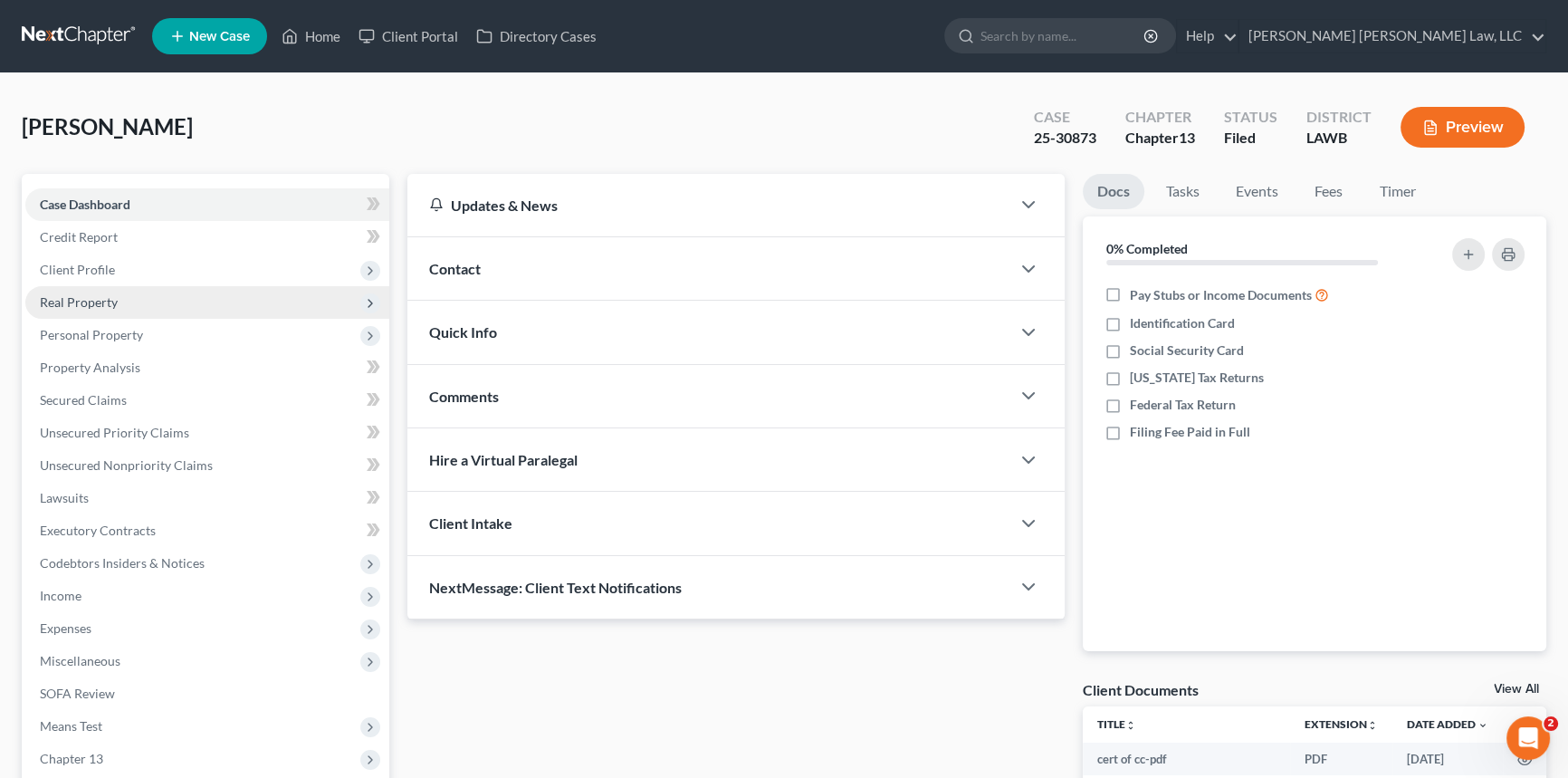
click at [93, 305] on span "Real Property" at bounding box center [79, 302] width 78 height 16
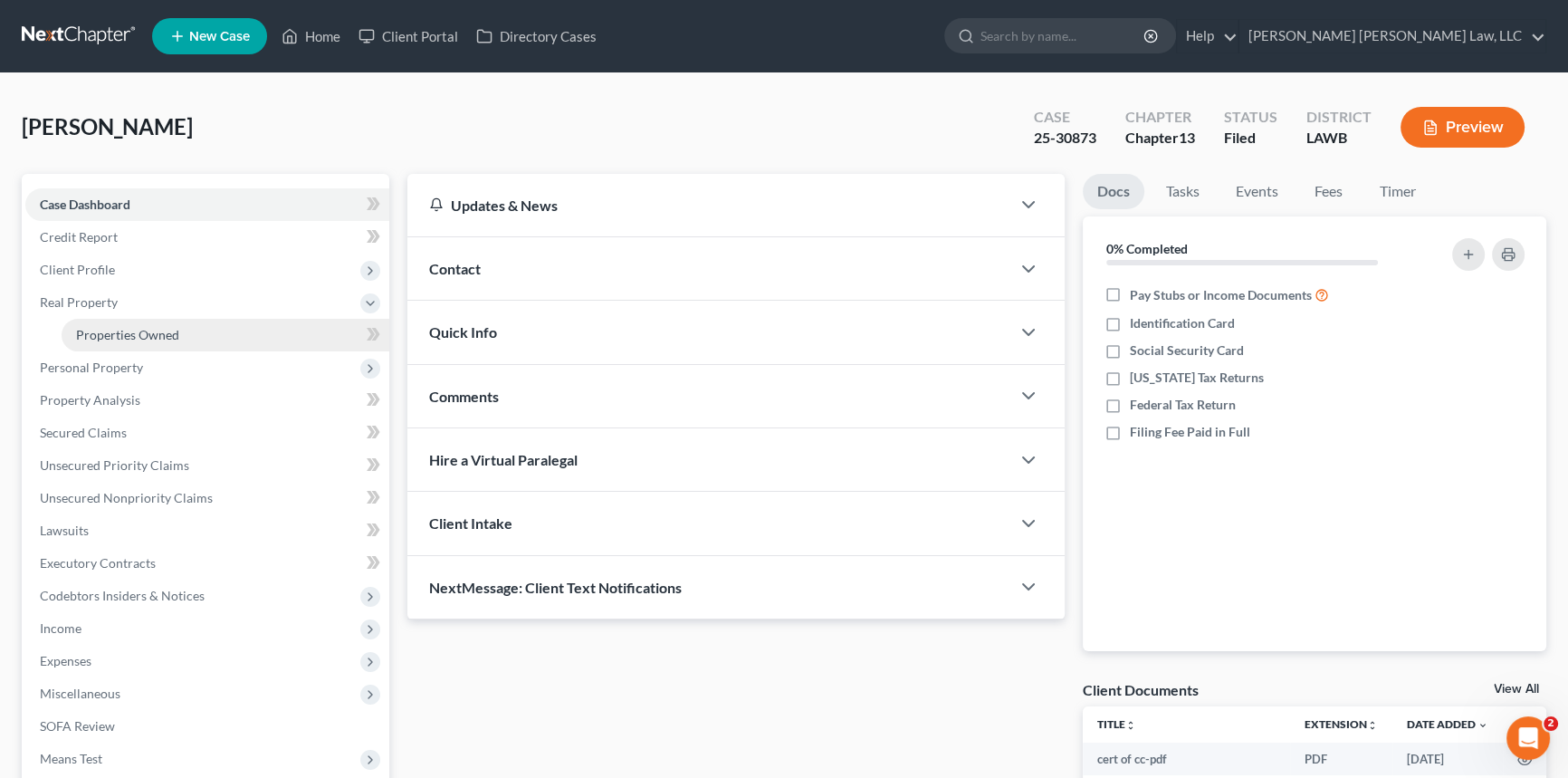
click at [110, 330] on span "Properties Owned" at bounding box center [128, 334] width 103 height 16
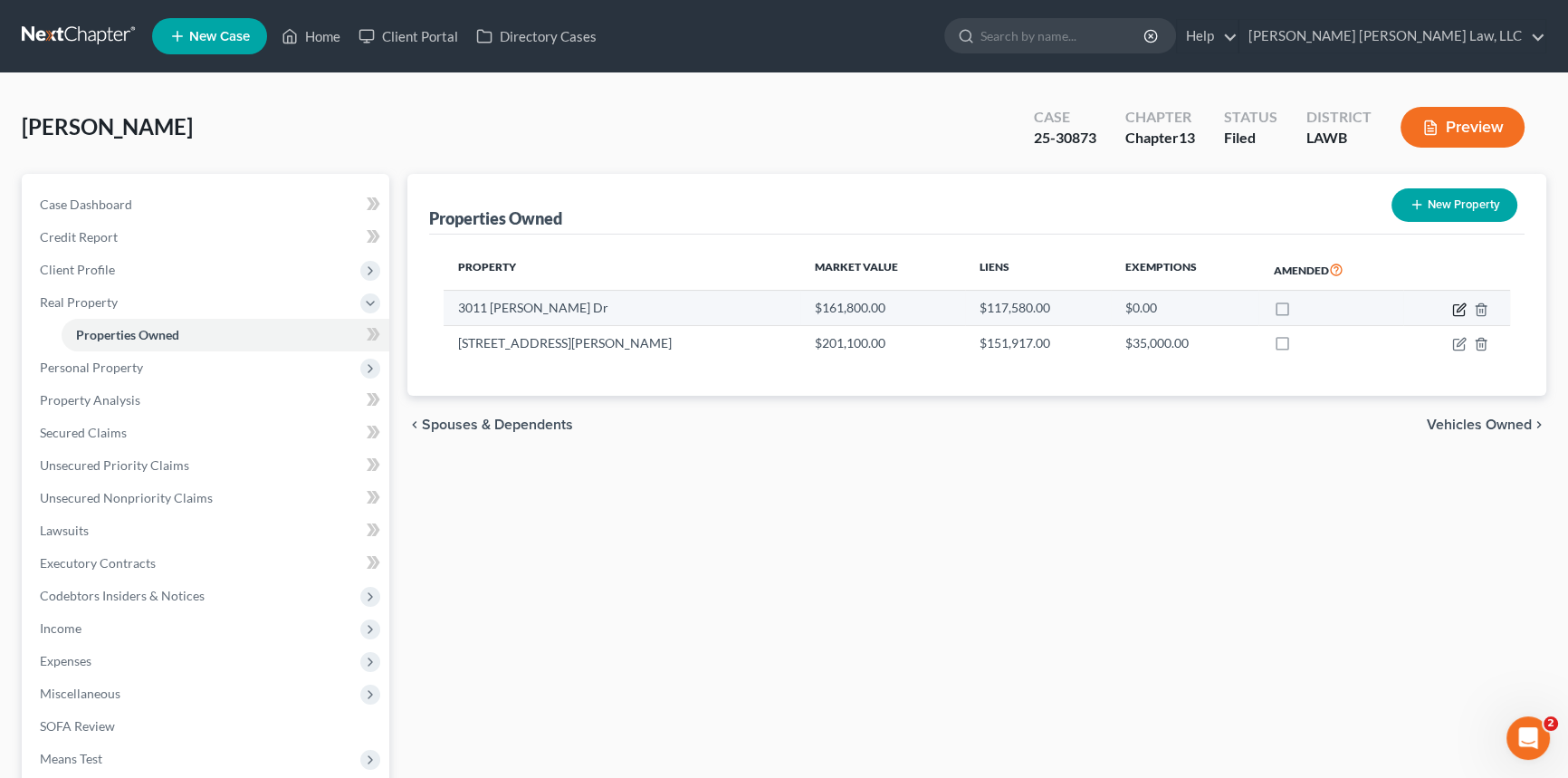
click at [1458, 307] on icon "button" at bounding box center [1460, 310] width 15 height 15
select select "19"
select select "3"
select select "0"
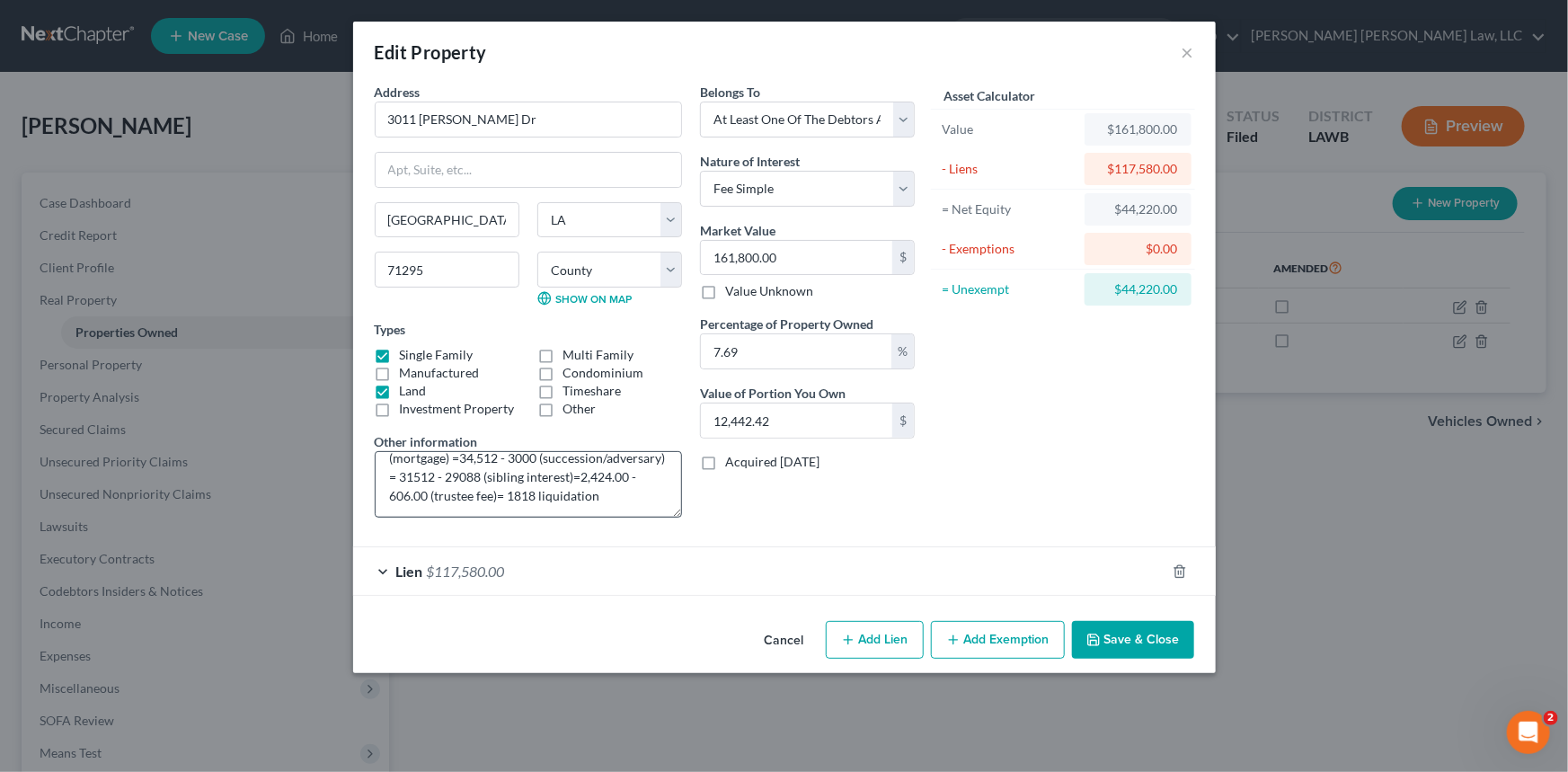
scroll to position [55, 0]
click at [383, 566] on div "Lien $117,580.00" at bounding box center [759, 571] width 813 height 48
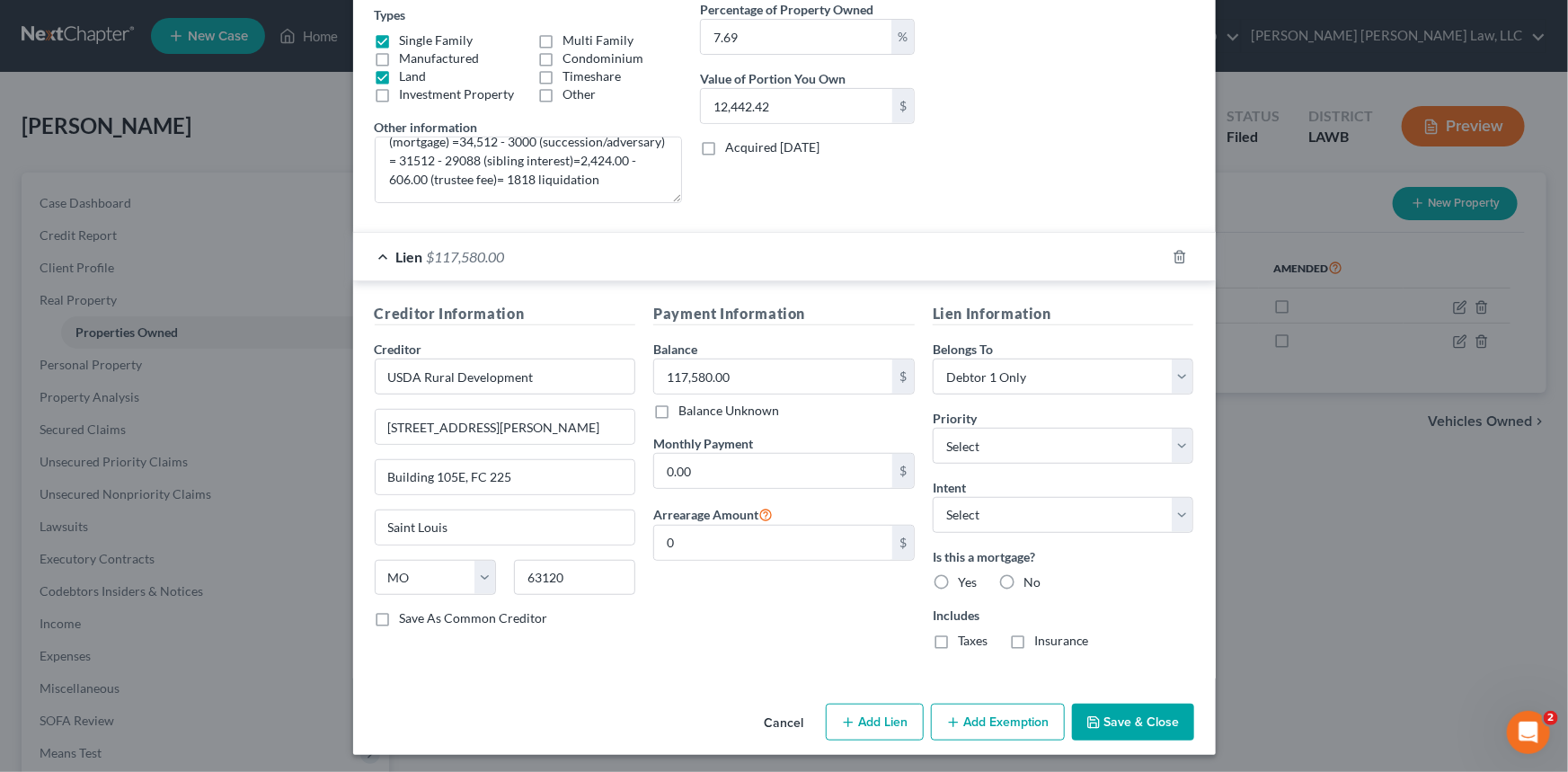
scroll to position [317, 0]
